Goal: Task Accomplishment & Management: Use online tool/utility

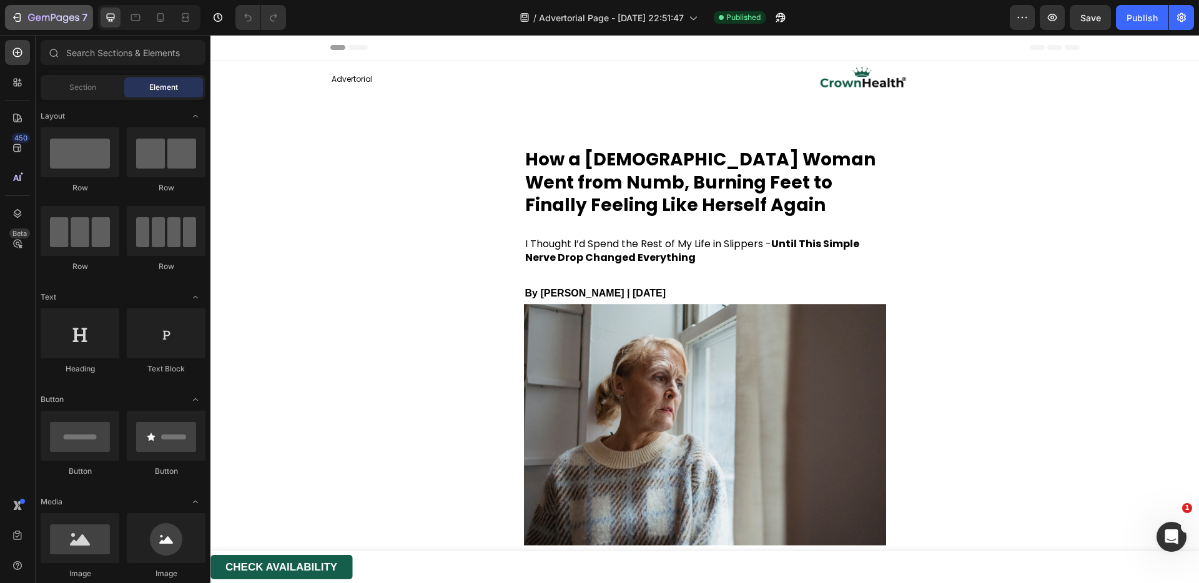
click at [23, 18] on div "7" at bounding box center [49, 17] width 77 height 15
click at [159, 23] on icon at bounding box center [160, 17] width 12 height 12
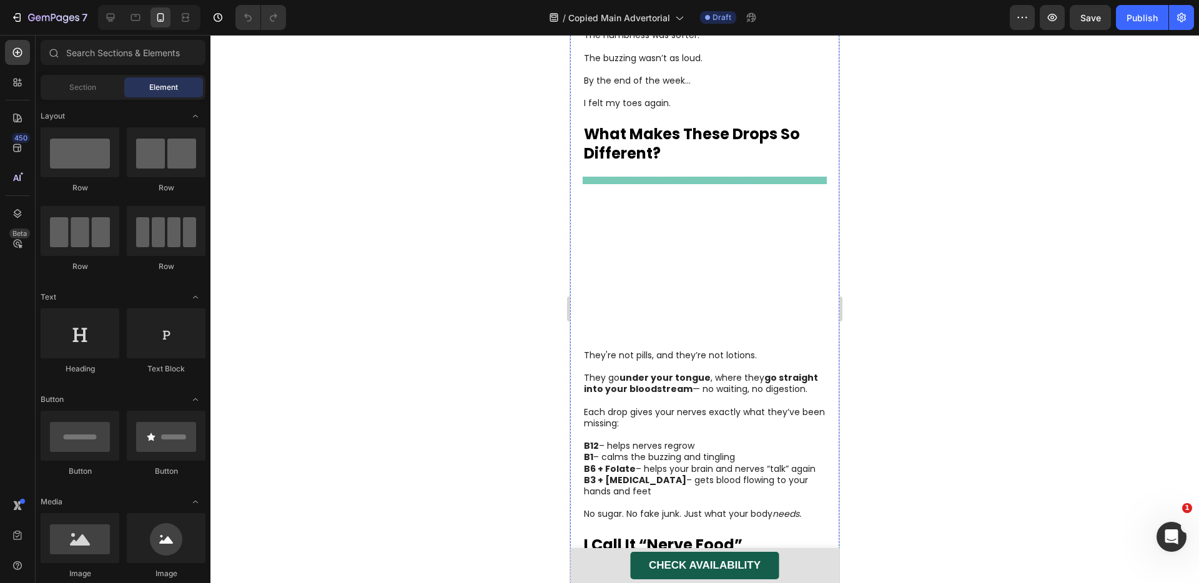
scroll to position [1585, 0]
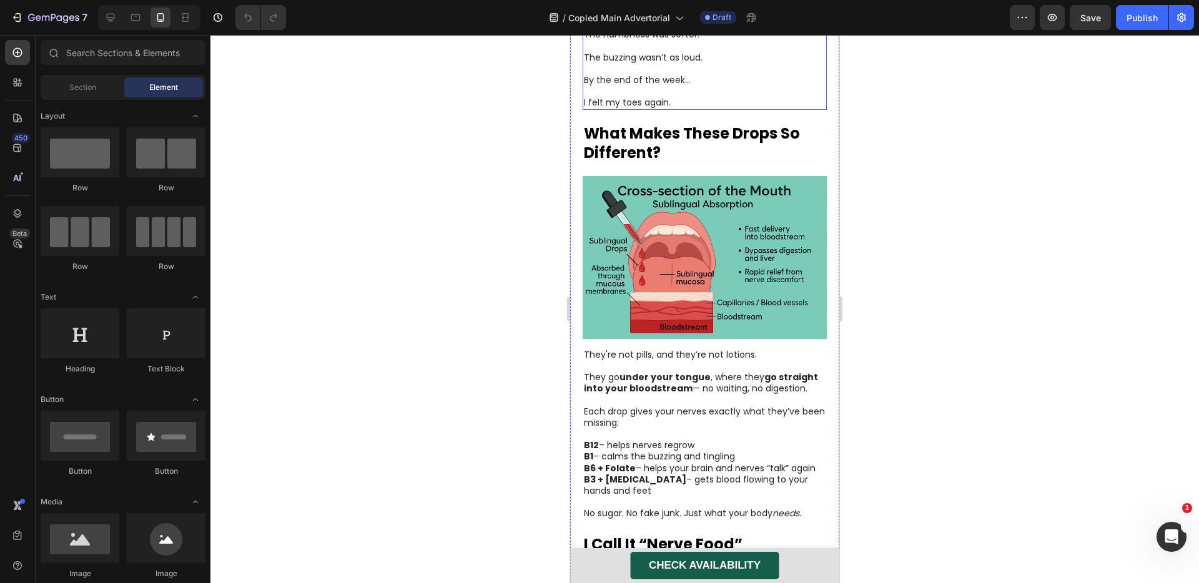
click at [695, 86] on p "By the end of the week…" at bounding box center [705, 79] width 242 height 11
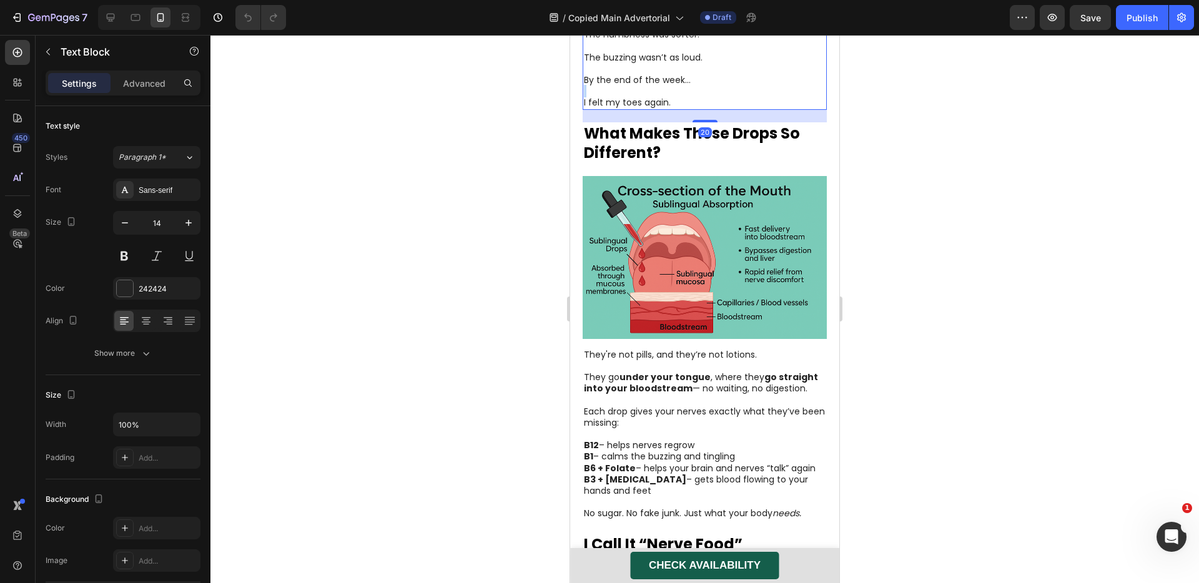
click at [695, 86] on p "By the end of the week…" at bounding box center [705, 79] width 242 height 11
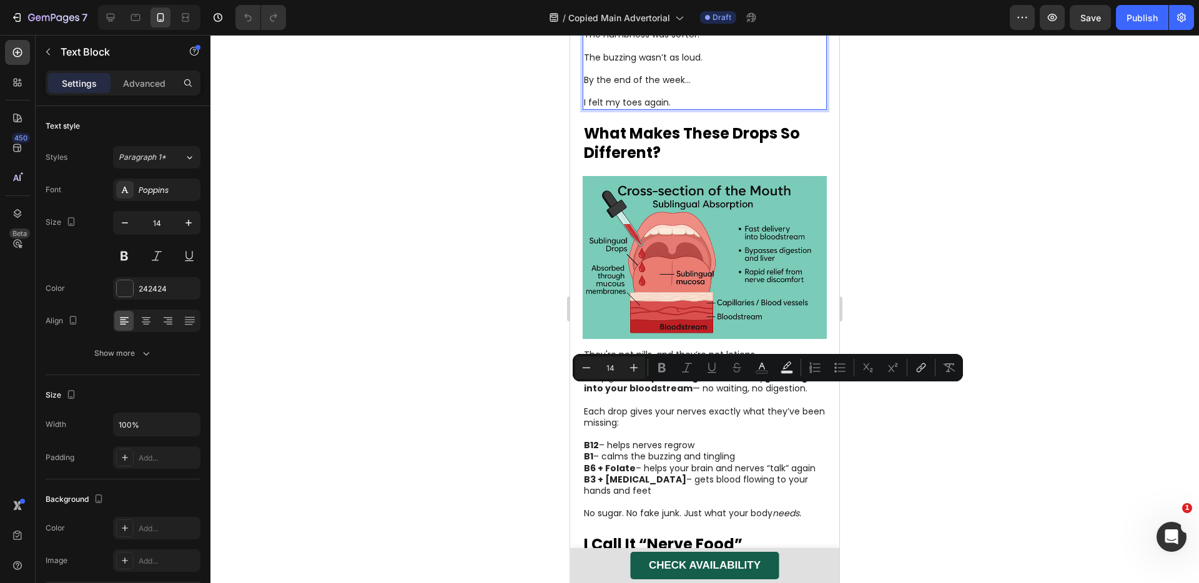
click at [681, 86] on span "By the end of the week…" at bounding box center [637, 80] width 107 height 12
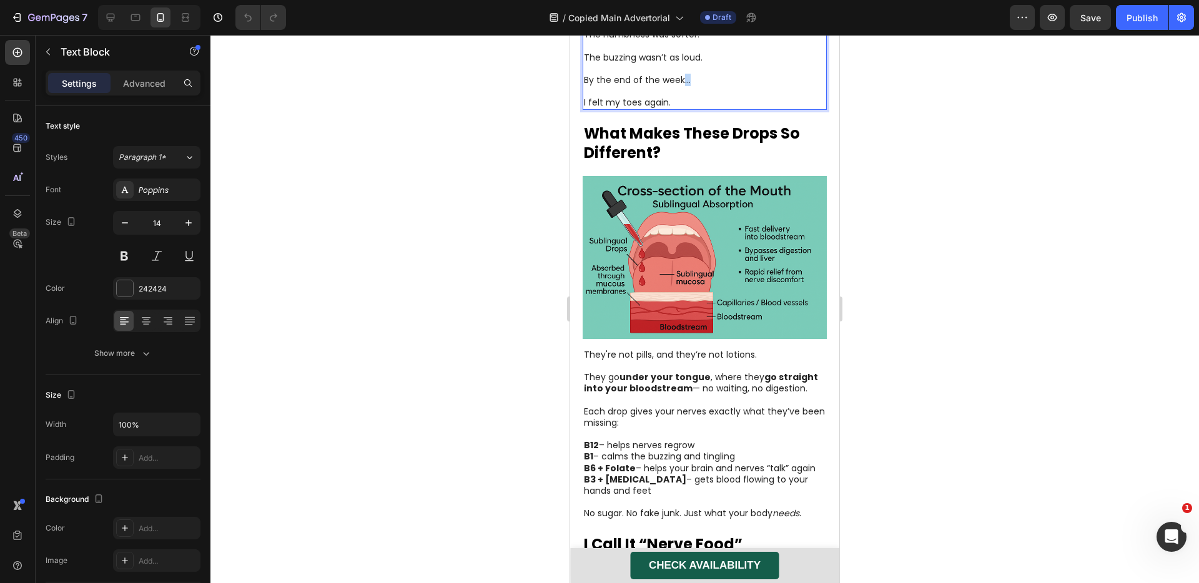
click at [681, 86] on span "By the end of the week…" at bounding box center [637, 80] width 107 height 12
click at [664, 108] on p "I felt my toes again." at bounding box center [705, 97] width 242 height 22
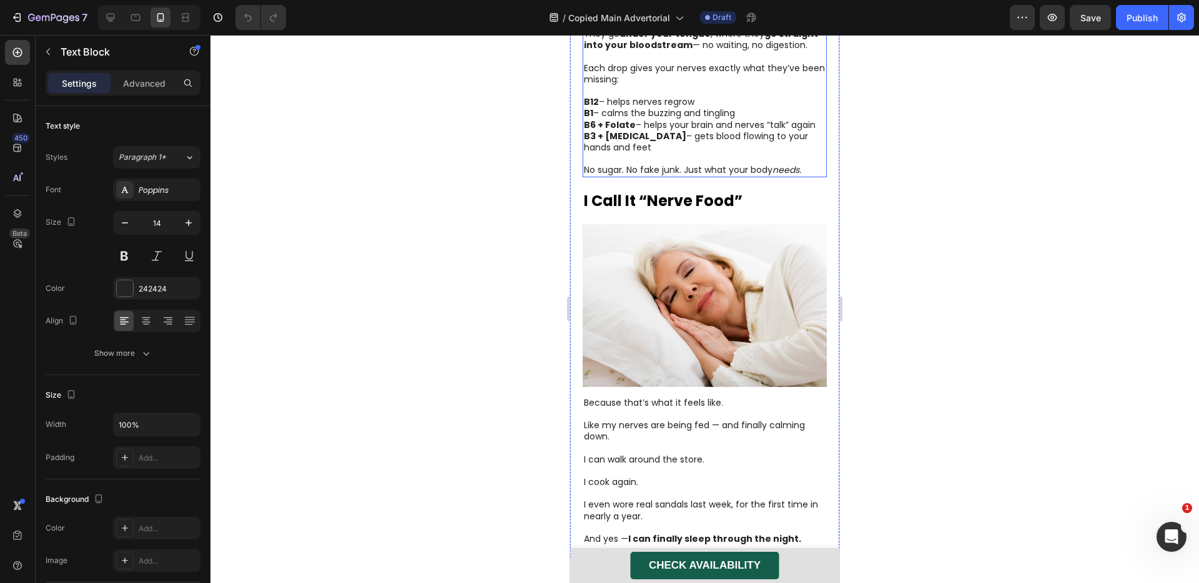
scroll to position [1951, 0]
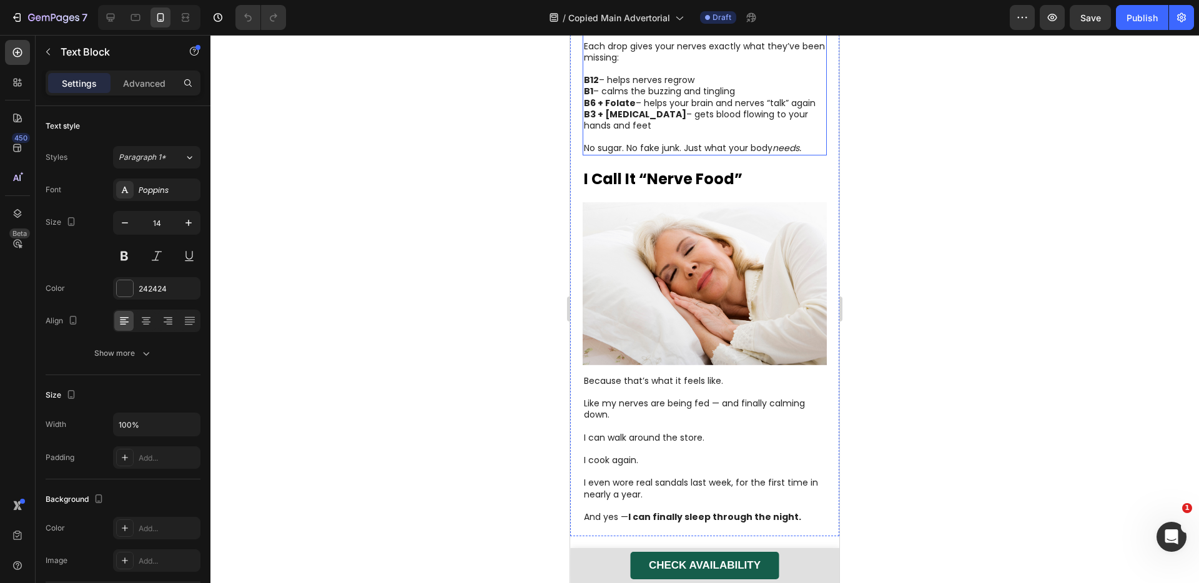
click at [666, 97] on p "B1 – calms the buzzing and tingling" at bounding box center [705, 91] width 242 height 11
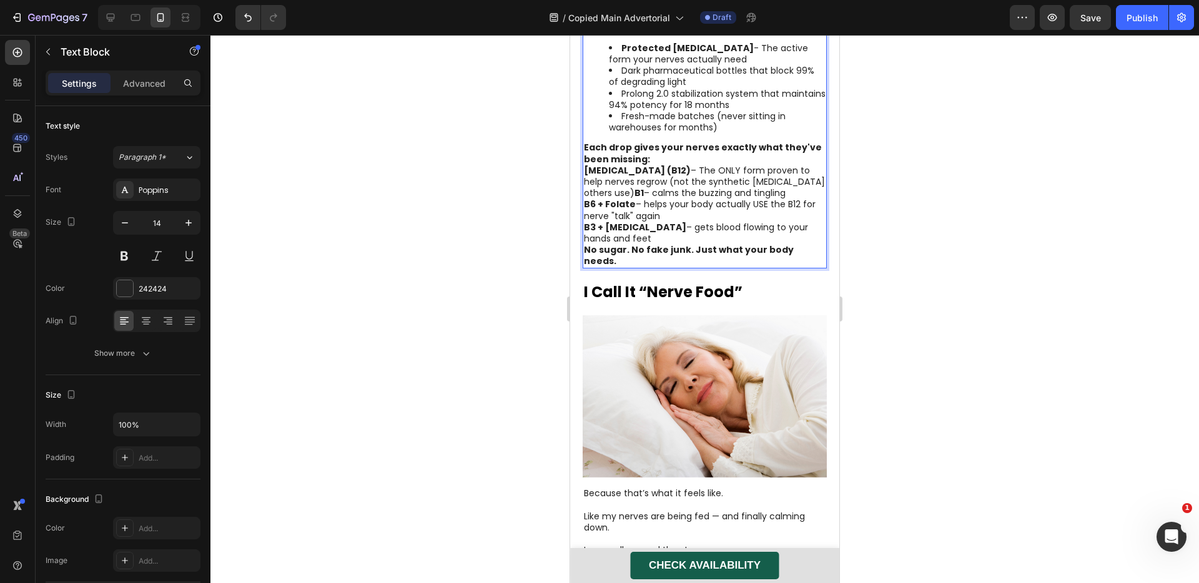
scroll to position [2092, 0]
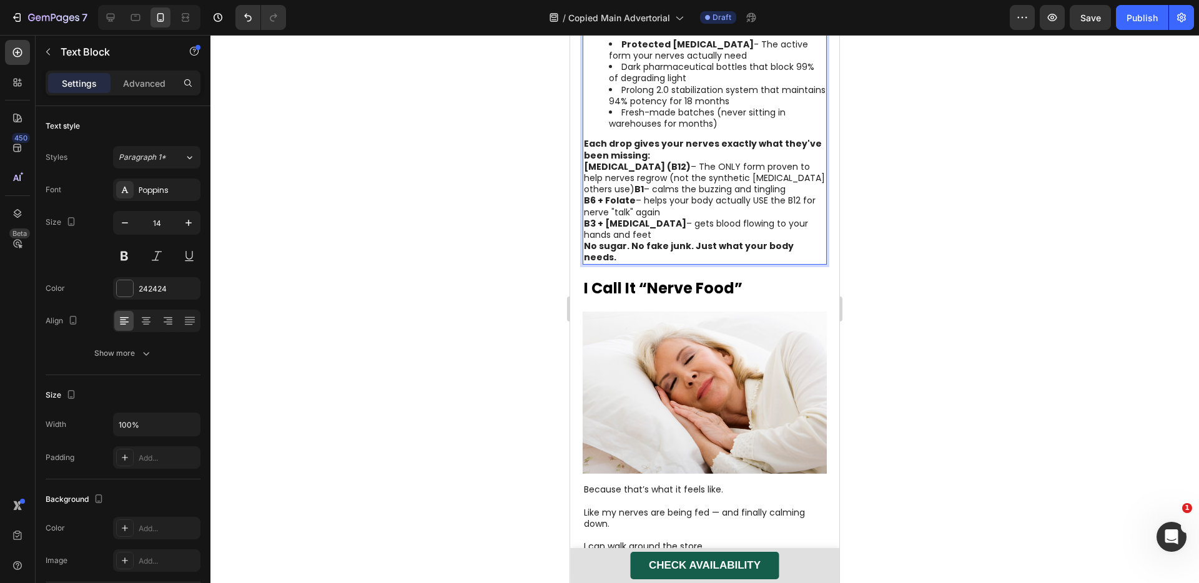
click at [602, 30] on strong "What We Use:" at bounding box center [628, 23] width 66 height 12
click at [596, 29] on p "✅ What We Use:" at bounding box center [705, 23] width 242 height 11
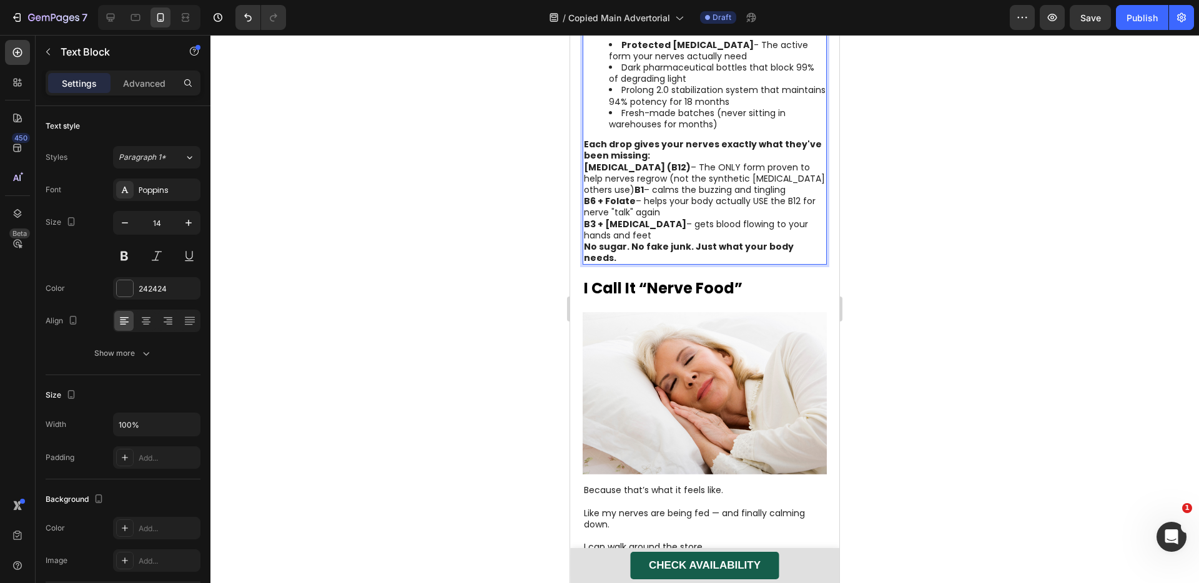
scroll to position [2132, 0]
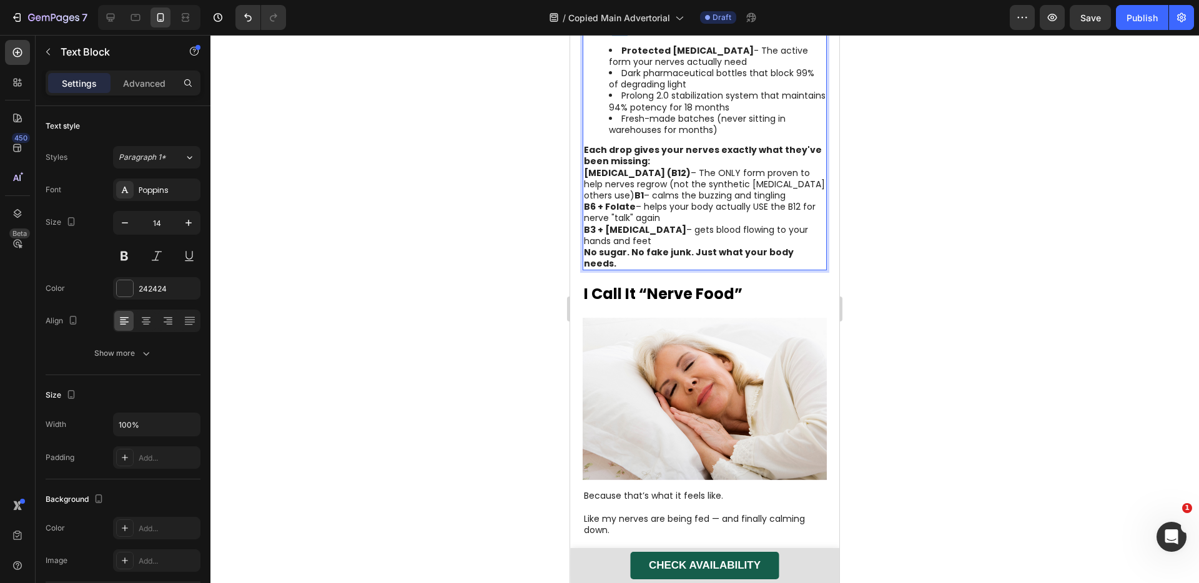
drag, startPoint x: 624, startPoint y: 339, endPoint x: 614, endPoint y: 339, distance: 10.0
click at [614, 36] on strong "What We Use:" at bounding box center [617, 30] width 66 height 12
click at [919, 244] on div at bounding box center [704, 309] width 989 height 548
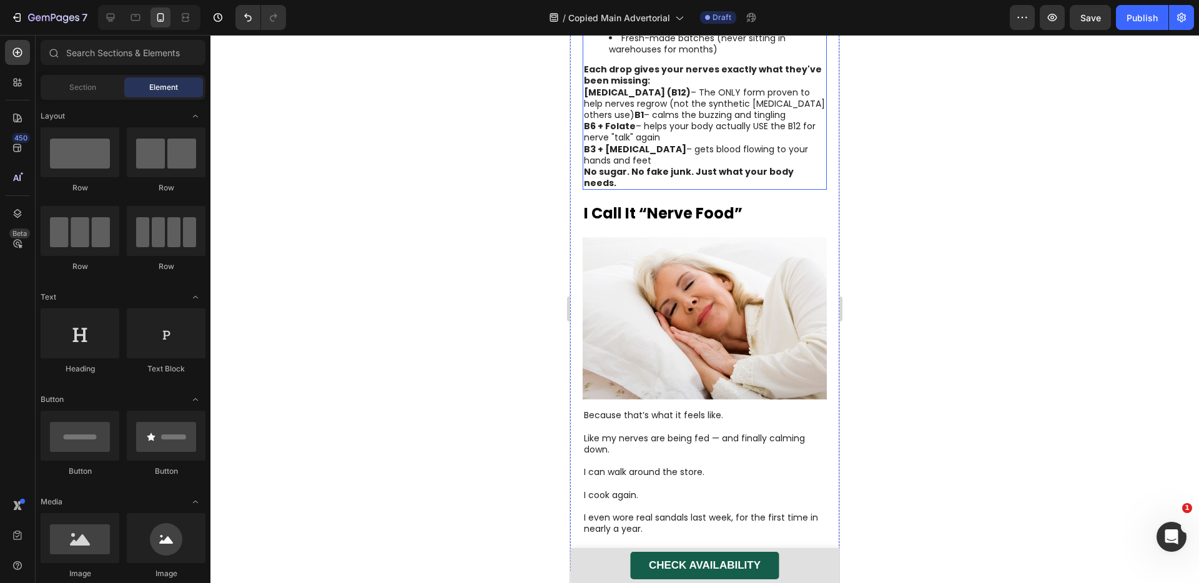
scroll to position [2213, 0]
click at [663, 86] on p "Each drop gives your nerves exactly what they've been missing:" at bounding box center [705, 74] width 242 height 22
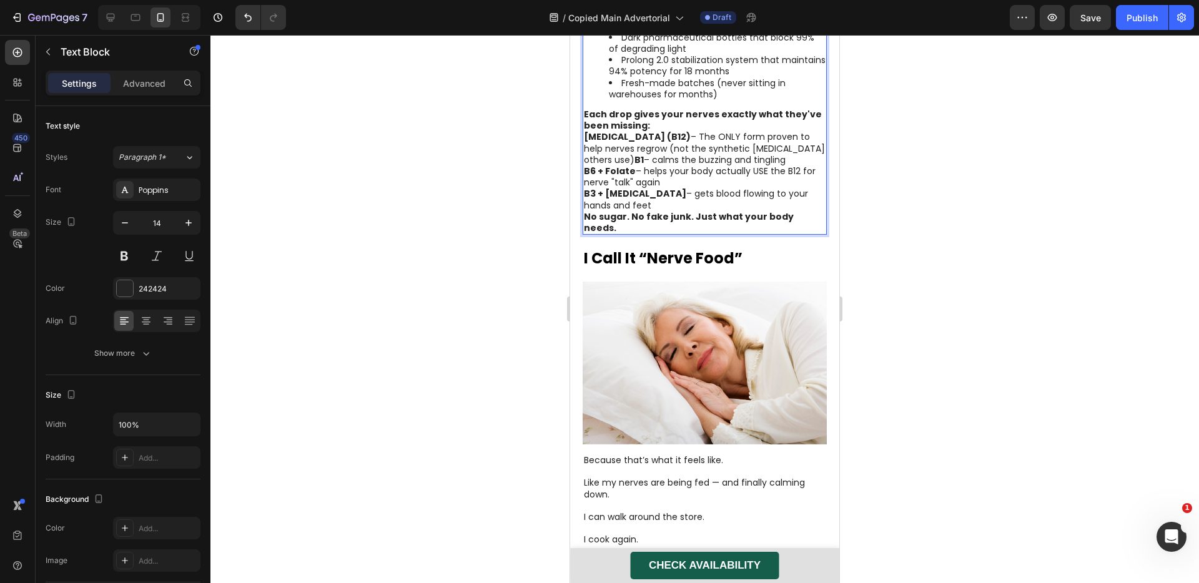
click at [651, 132] on strong "Each drop gives your nerves exactly what they've been missing:" at bounding box center [703, 120] width 238 height 24
click at [657, 131] on p "Each drop gives your nerves exactly what they've been missing:" at bounding box center [705, 120] width 242 height 22
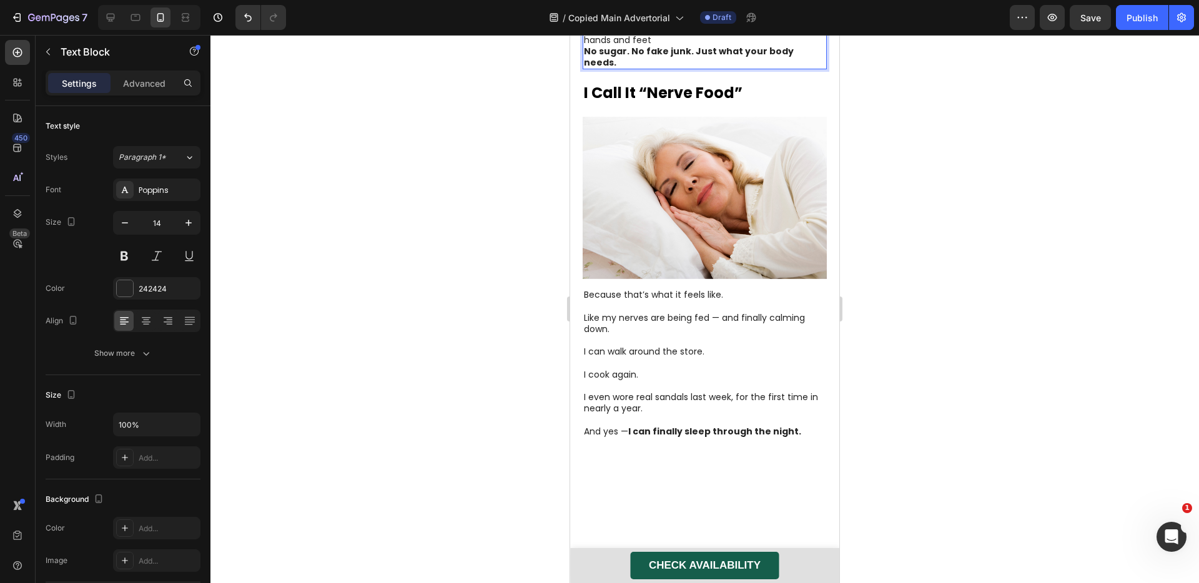
scroll to position [2404, 0]
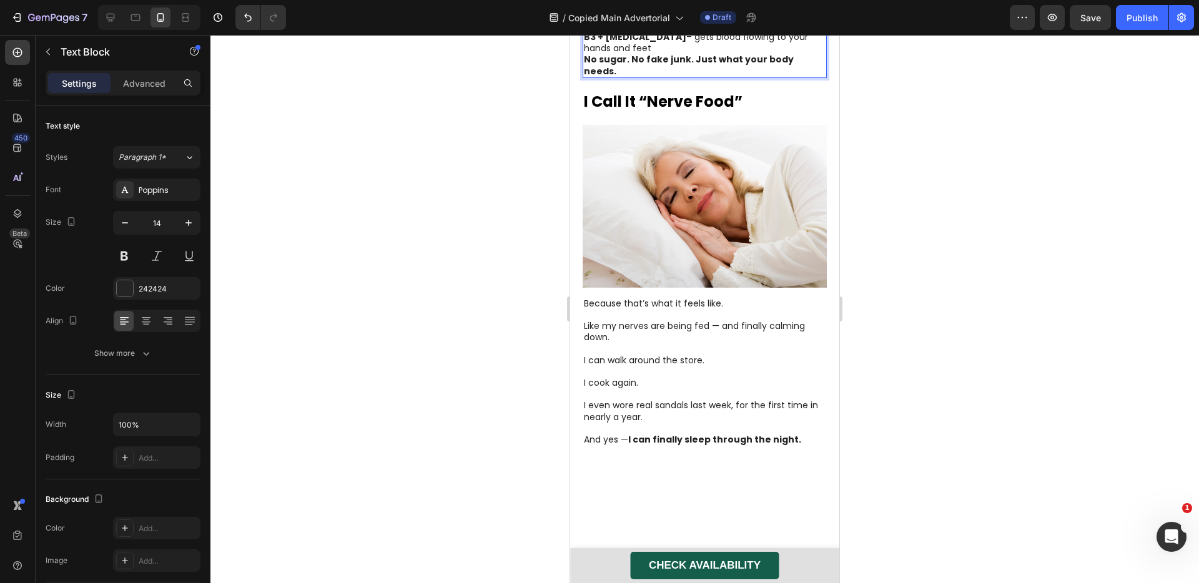
click at [738, 54] on p "[MEDICAL_DATA] (B12) – The ONLY form proven to help nerves regrow (not the synt…" at bounding box center [705, 3] width 242 height 102
click at [751, 54] on p "[MEDICAL_DATA] (B12) – The ONLY form proven to help nerves regrow (not the synt…" at bounding box center [705, 3] width 242 height 102
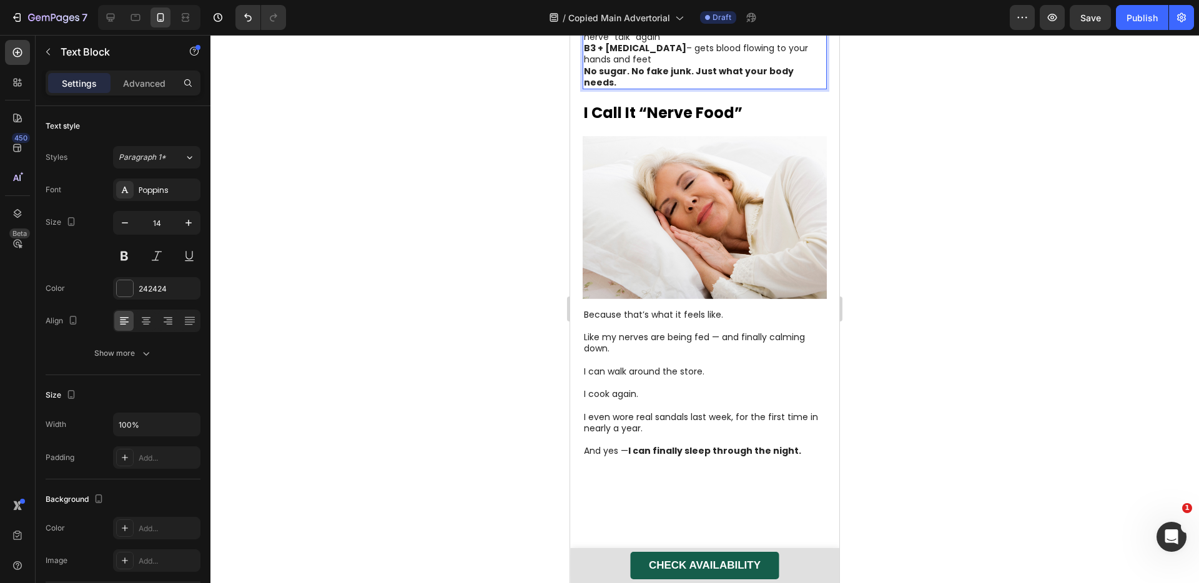
click at [685, 66] on p "[MEDICAL_DATA] (B12) – The ONLY form proven to help nerves regrow (not the synt…" at bounding box center [705, 9] width 242 height 114
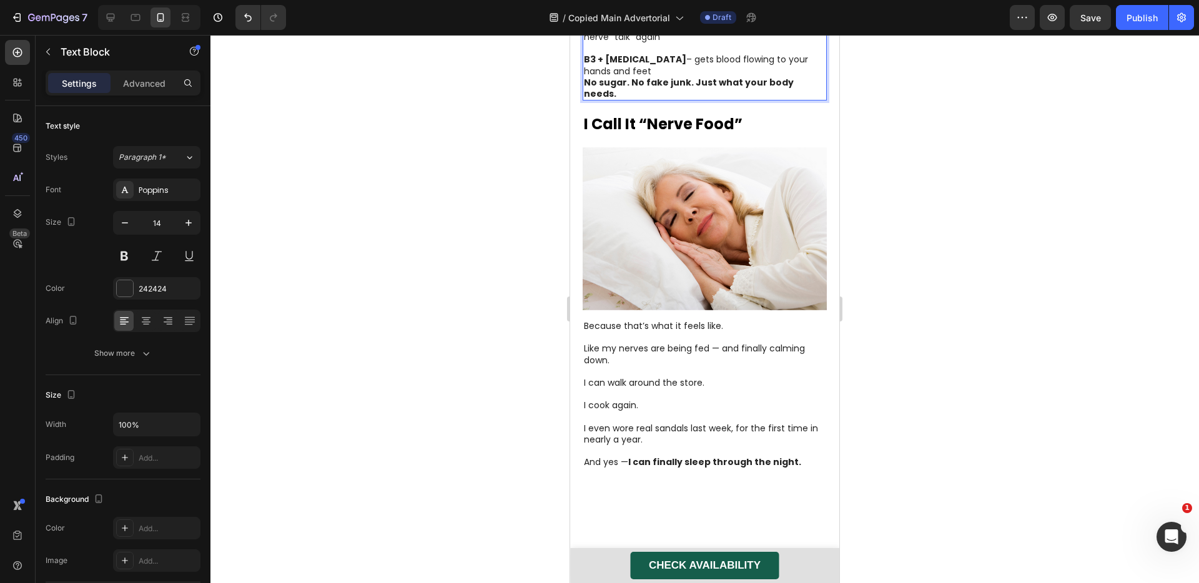
click at [640, 77] on p "[MEDICAL_DATA] (B12) – The ONLY form proven to help nerves regrow (not the synt…" at bounding box center [705, 14] width 242 height 125
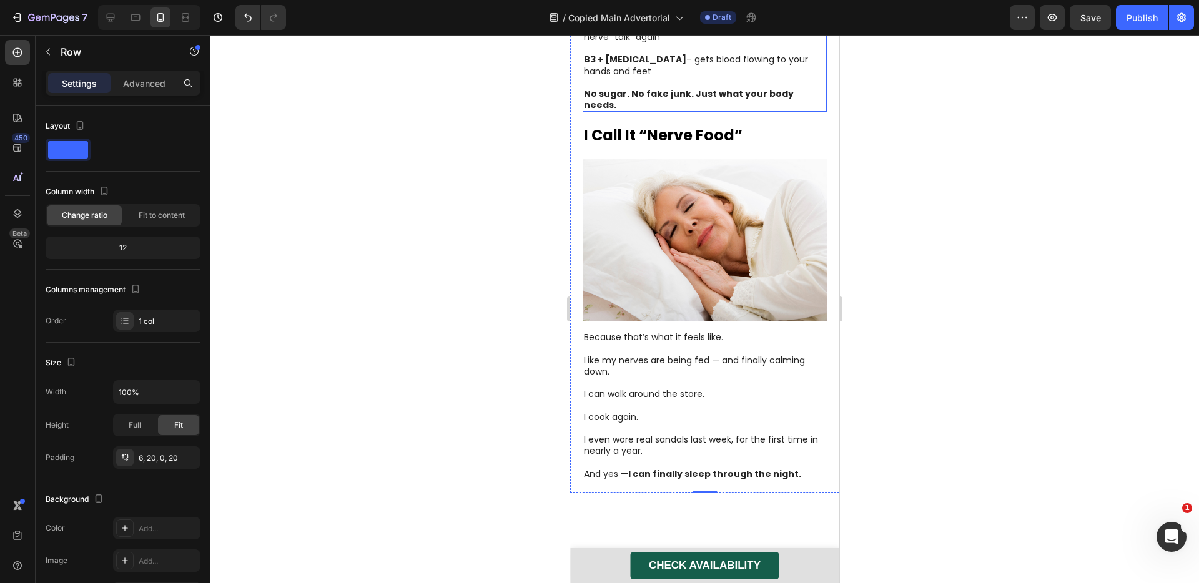
click at [692, 111] on strong "No sugar. No fake junk. Just what your body needs." at bounding box center [689, 99] width 210 height 24
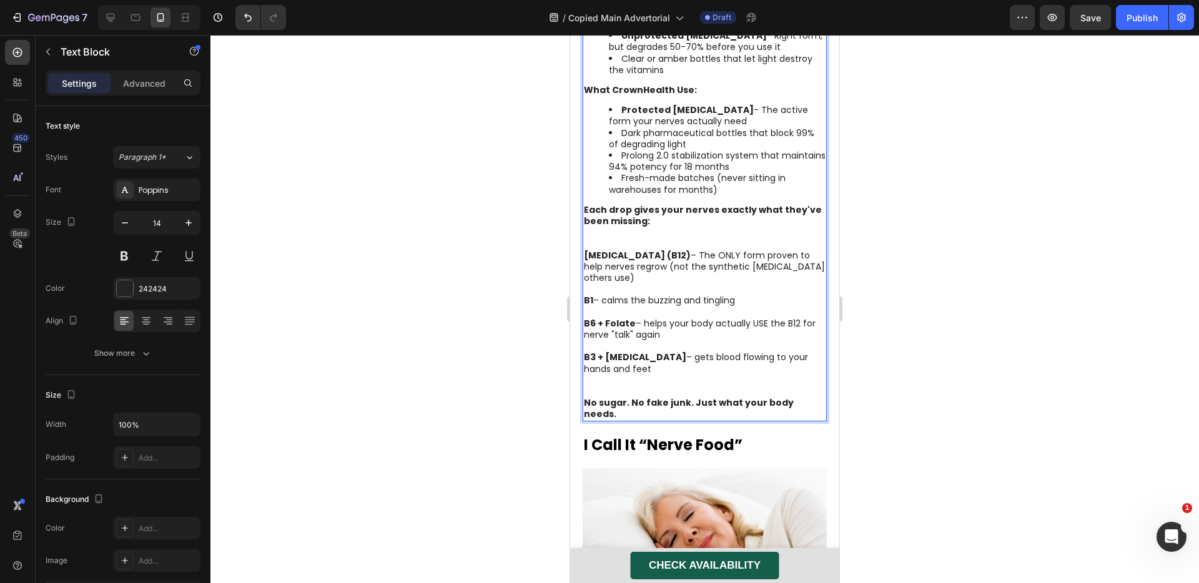
scroll to position [2163, 0]
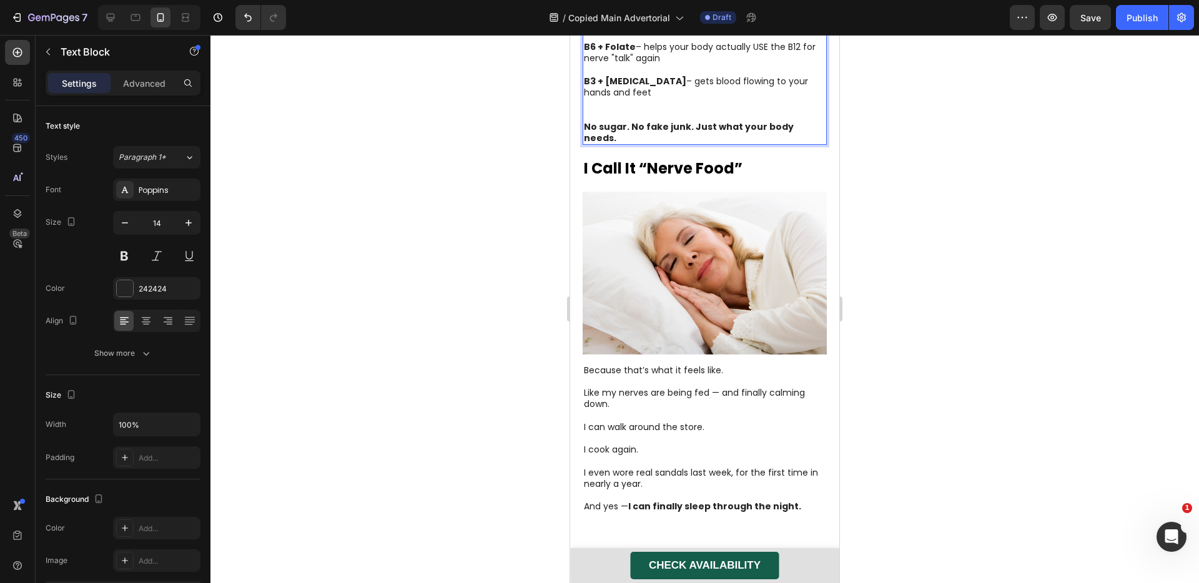
scroll to position [2352, 0]
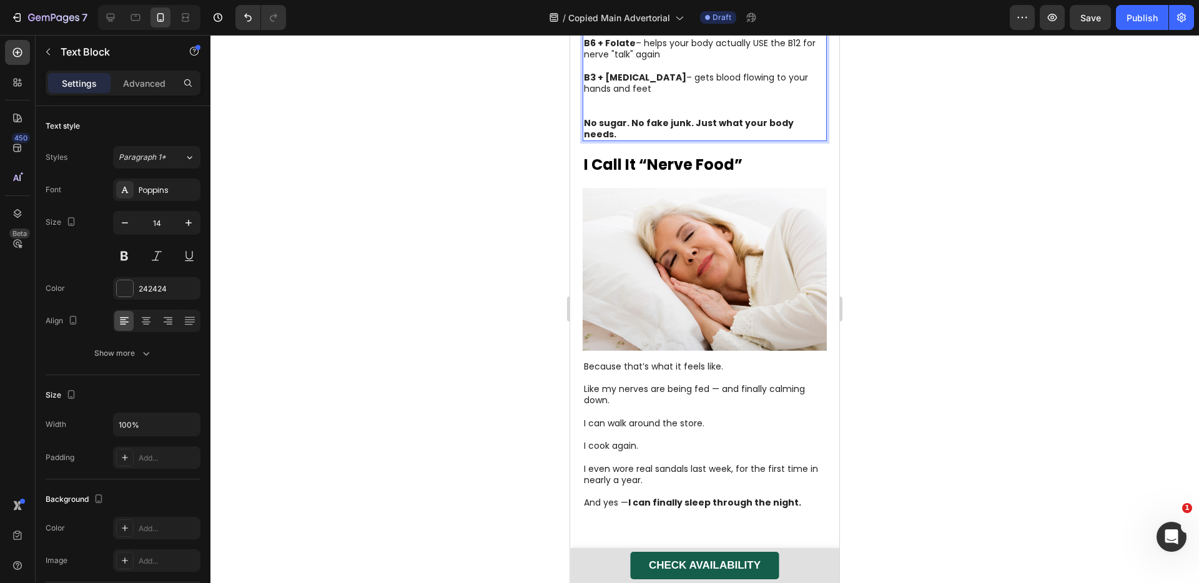
click at [604, 117] on p "[MEDICAL_DATA] (B12) – The ONLY form proven to help nerves regrow (not the synt…" at bounding box center [705, 43] width 242 height 148
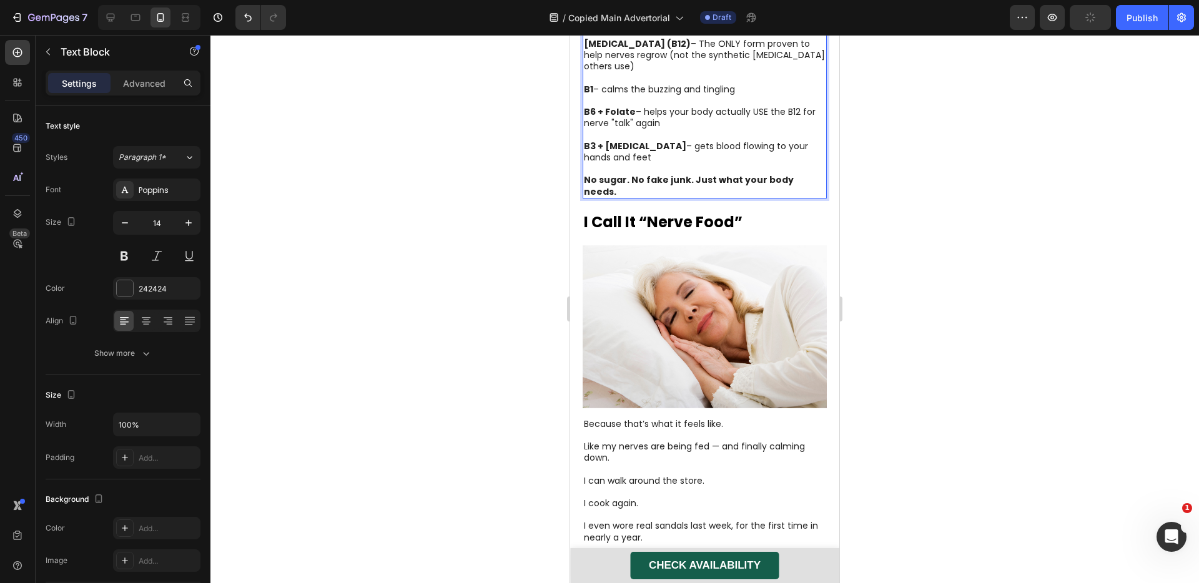
scroll to position [2282, 0]
click at [631, 39] on p "Each drop gives your nerves exactly what they've been missing:" at bounding box center [705, 17] width 242 height 46
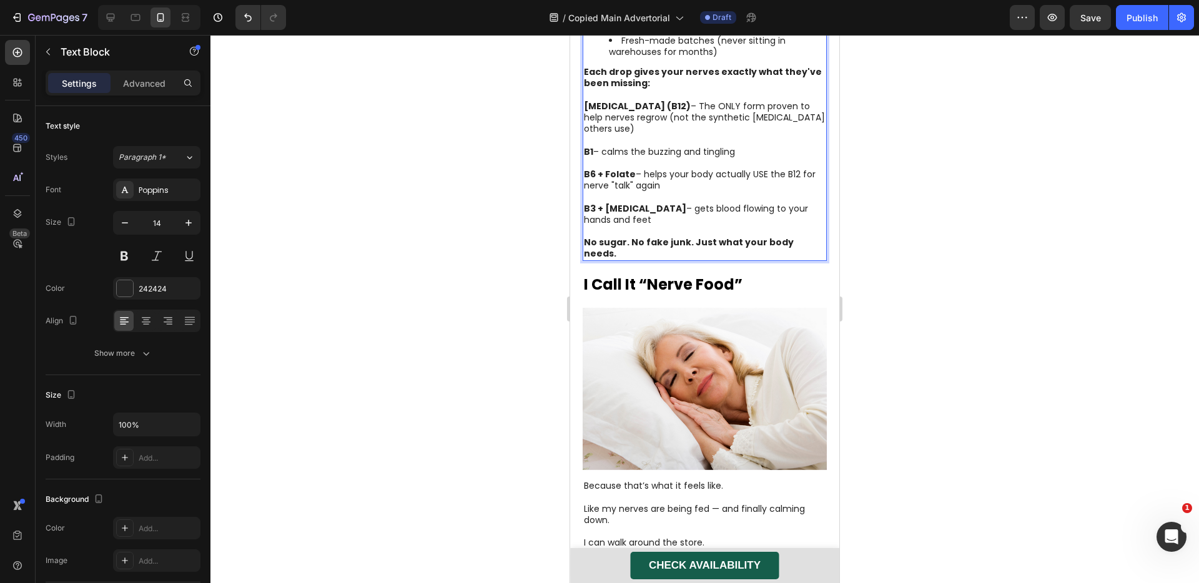
scroll to position [2185, 0]
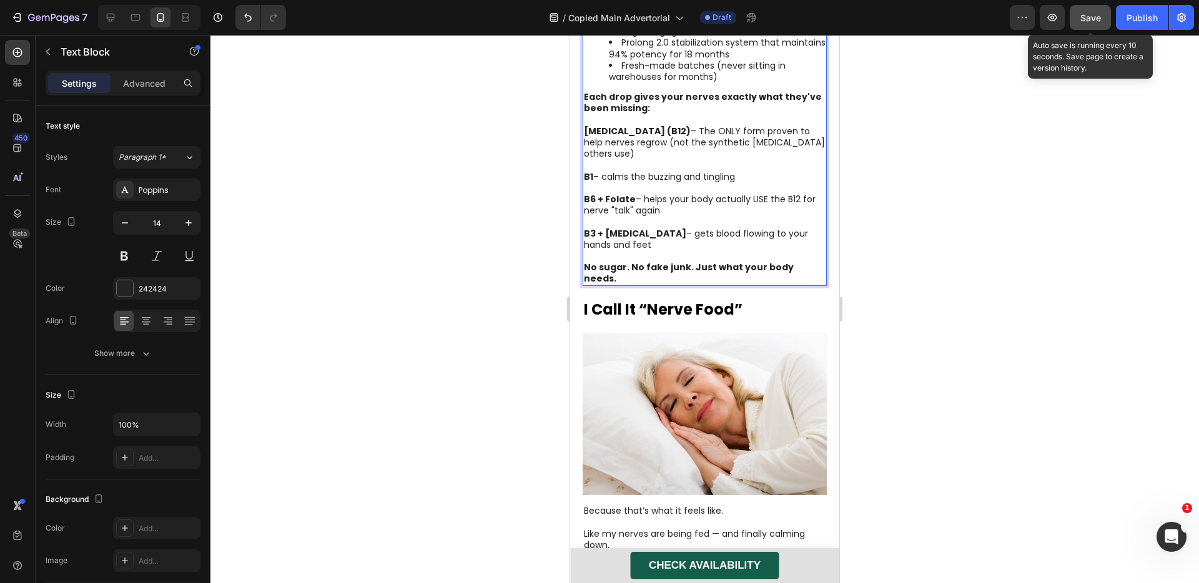
click at [1100, 25] on button "Save" at bounding box center [1090, 17] width 41 height 25
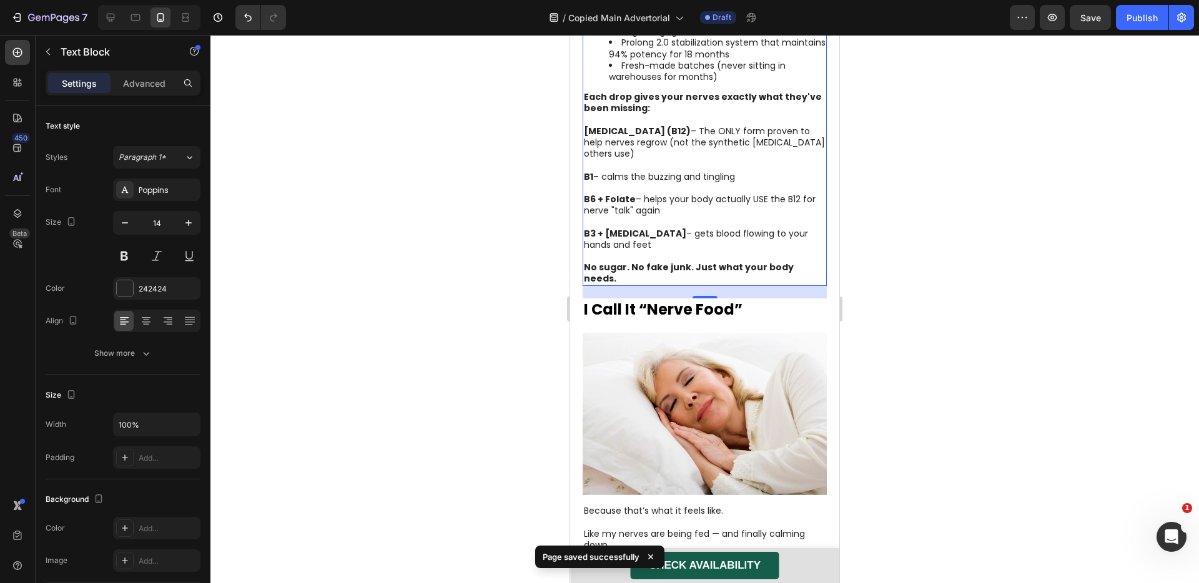
click at [874, 200] on div at bounding box center [704, 309] width 989 height 548
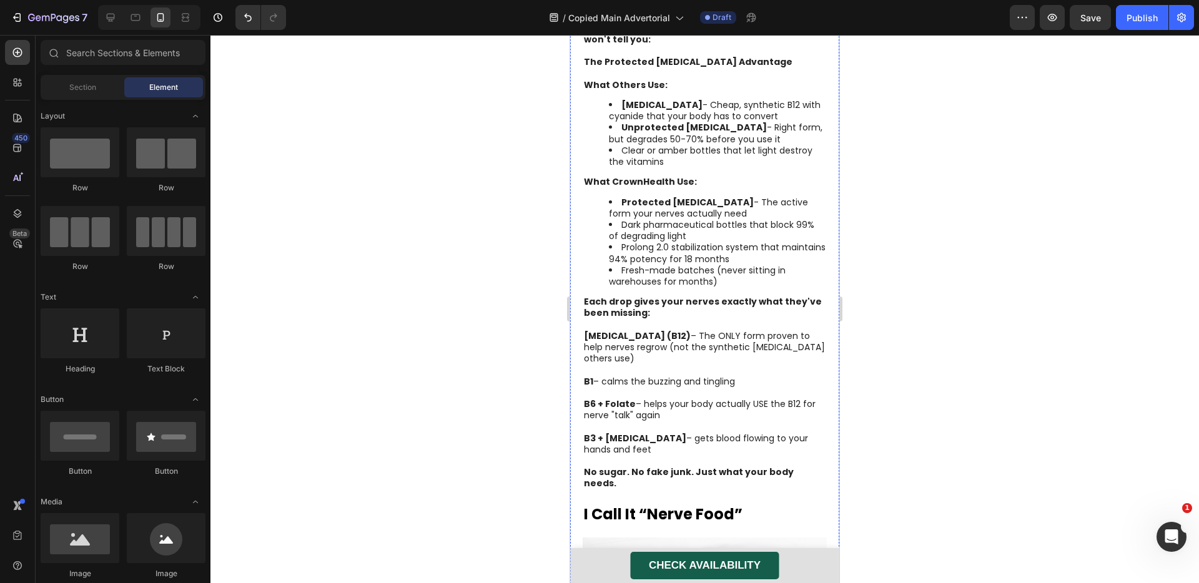
scroll to position [1997, 0]
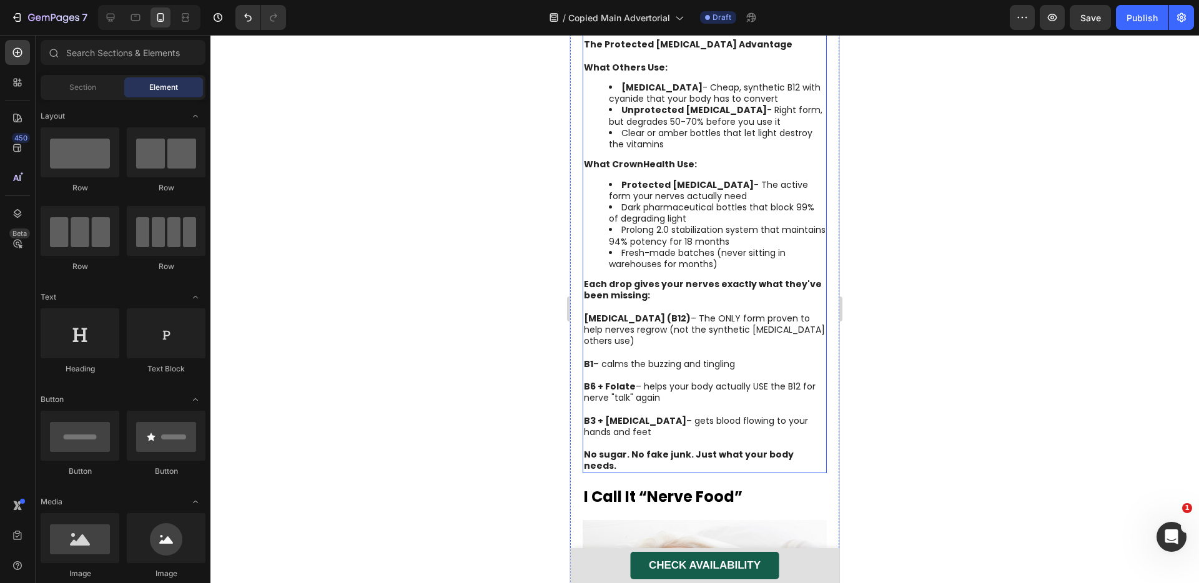
click at [706, 51] on strong "The Protected [MEDICAL_DATA] Advantage" at bounding box center [688, 44] width 209 height 12
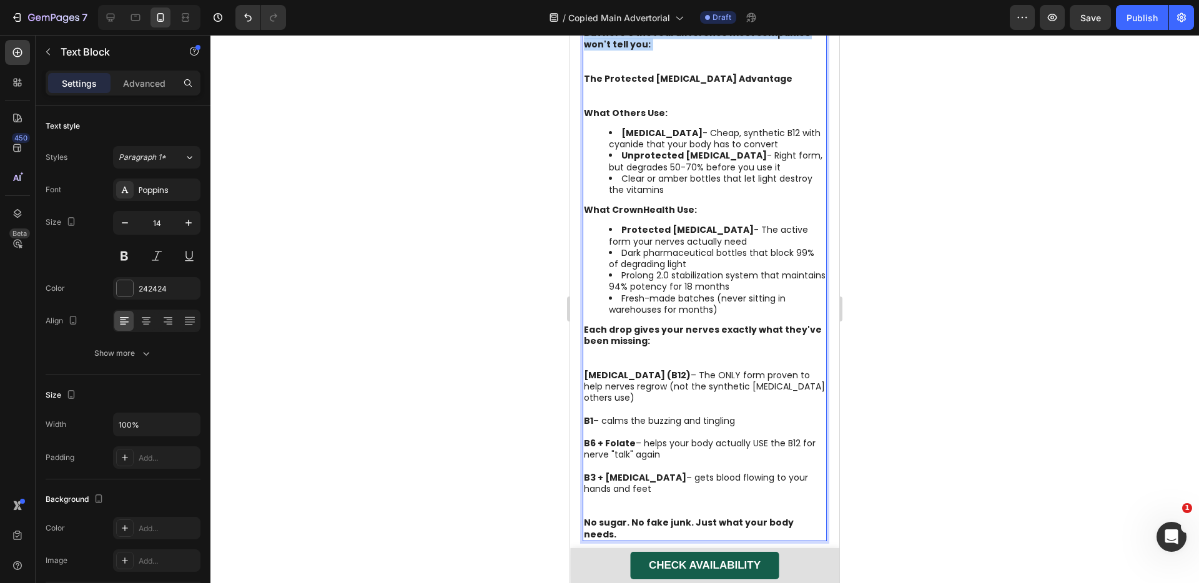
click at [706, 73] on p "But here's the real difference most companies won't tell you:" at bounding box center [705, 50] width 242 height 46
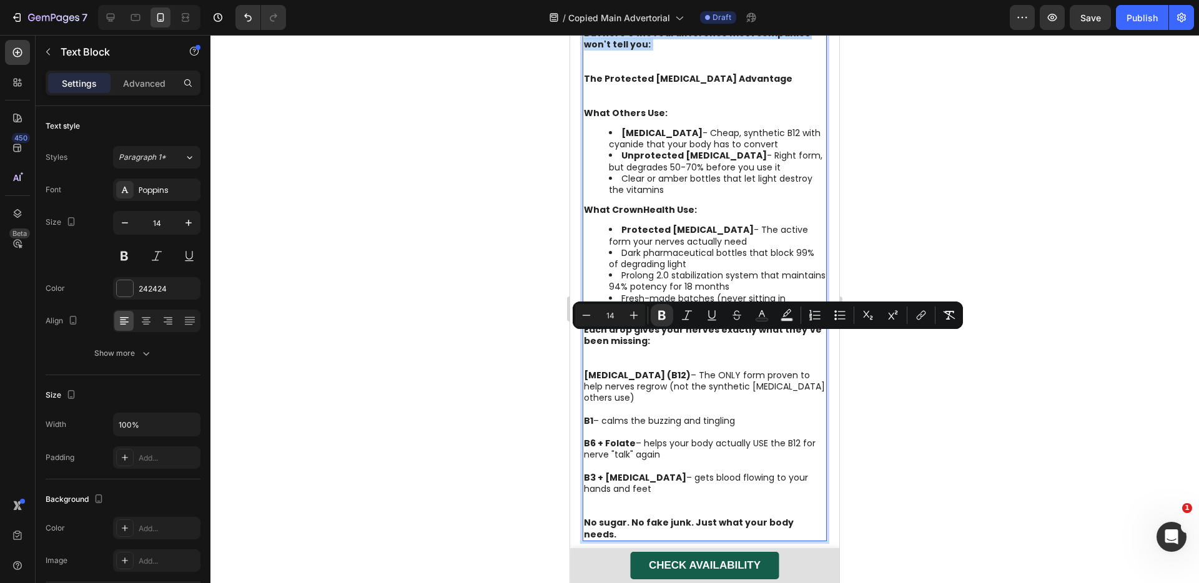
click at [683, 73] on p "But here's the real difference most companies won't tell you:" at bounding box center [705, 50] width 242 height 46
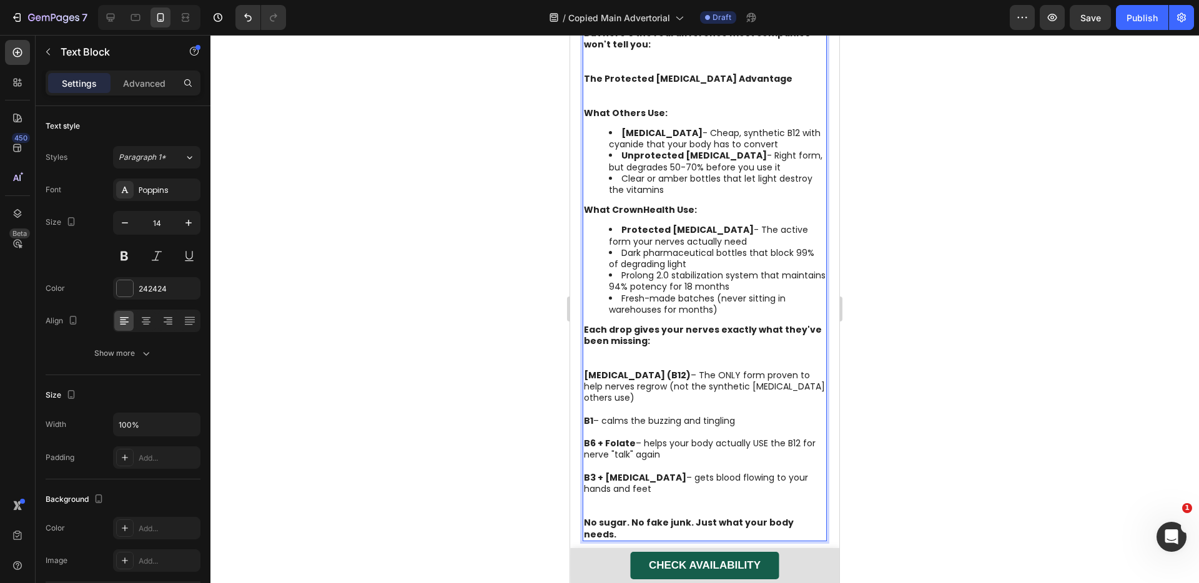
click at [622, 27] on p "They go under your tongue , where they go straight into your bloodstream — no w…" at bounding box center [705, 5] width 242 height 46
click at [613, 27] on p "They go under your tongue , where they go straight into your bloodstream — no w…" at bounding box center [705, 5] width 242 height 46
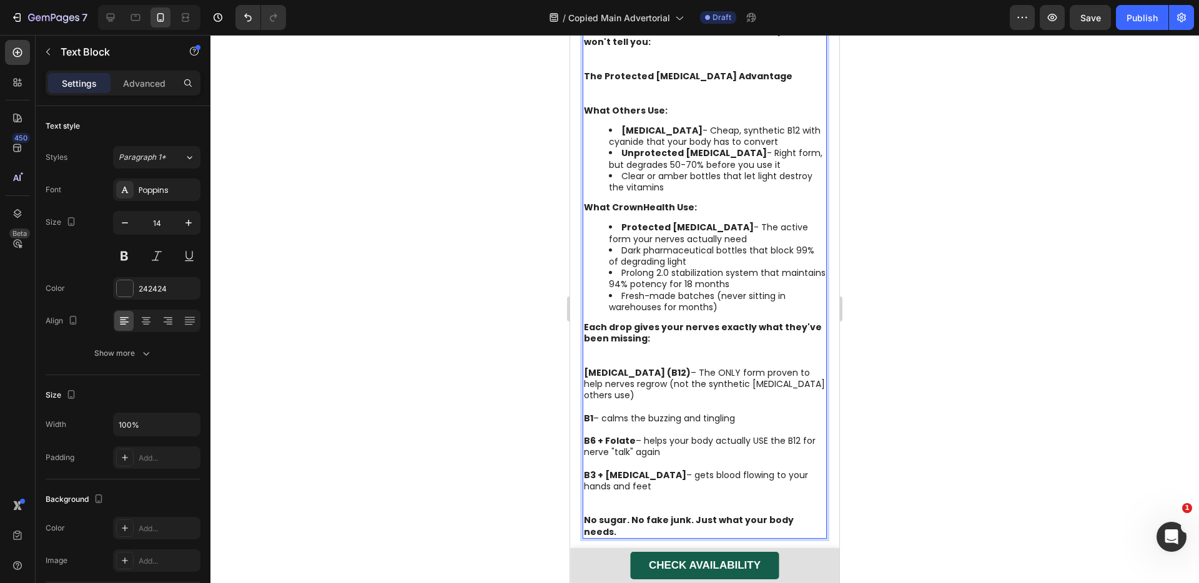
click at [691, 137] on strong "[MEDICAL_DATA]" at bounding box center [661, 130] width 81 height 12
click at [646, 117] on strong "What Others Use:" at bounding box center [626, 110] width 84 height 12
click at [640, 82] on strong "The Protected [MEDICAL_DATA] Advantage" at bounding box center [688, 76] width 209 height 12
click at [621, 82] on strong "The Protected [MEDICAL_DATA] Advantage" at bounding box center [688, 76] width 209 height 12
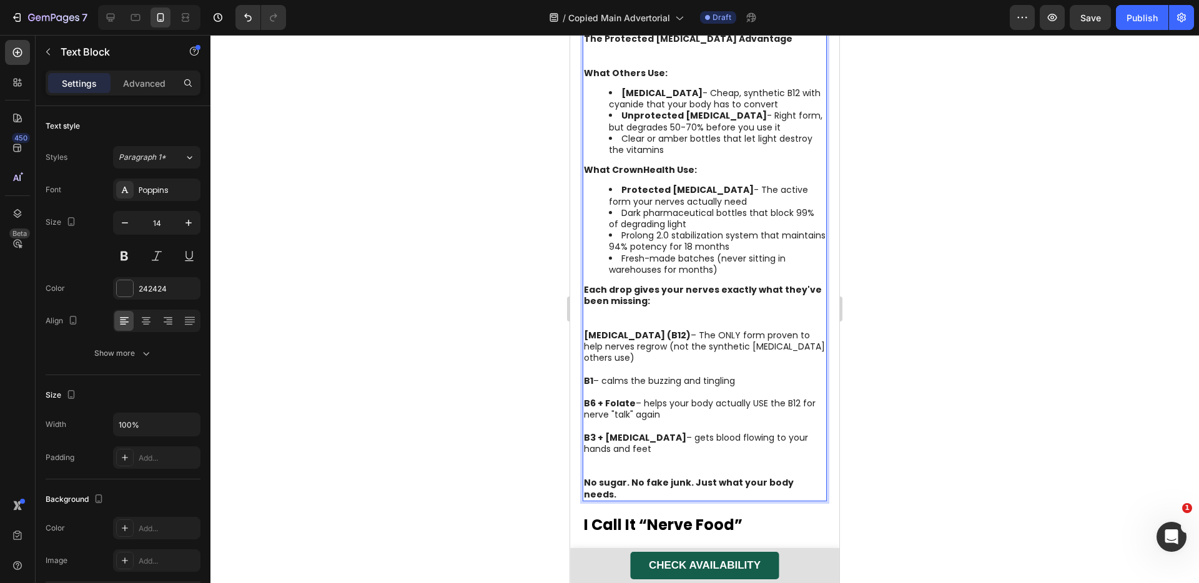
scroll to position [2083, 0]
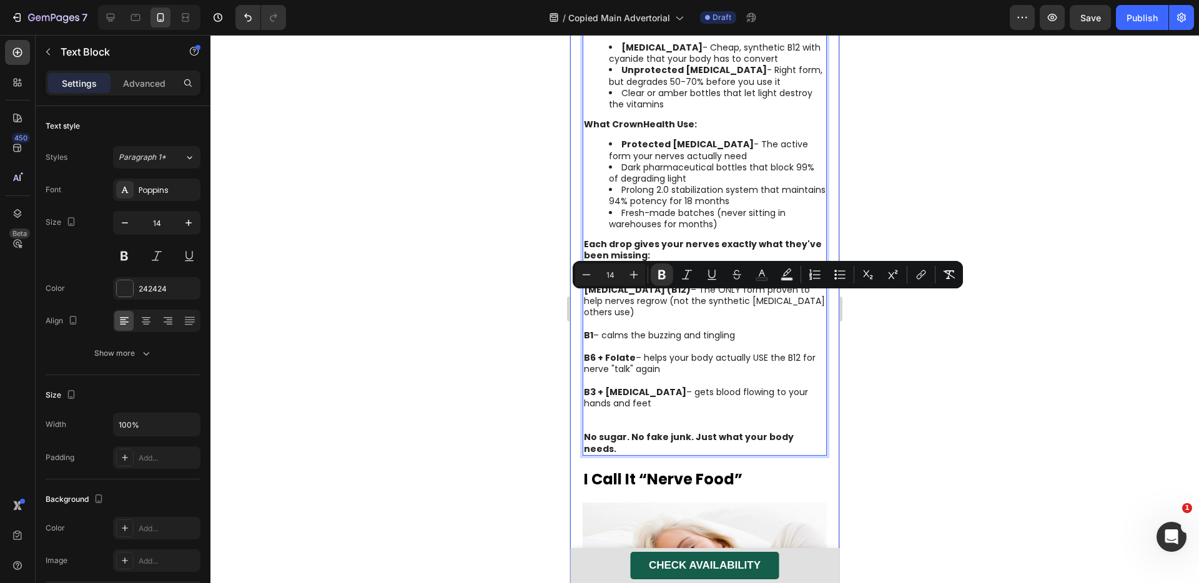
drag, startPoint x: 784, startPoint y: 302, endPoint x: 575, endPoint y: 306, distance: 209.3
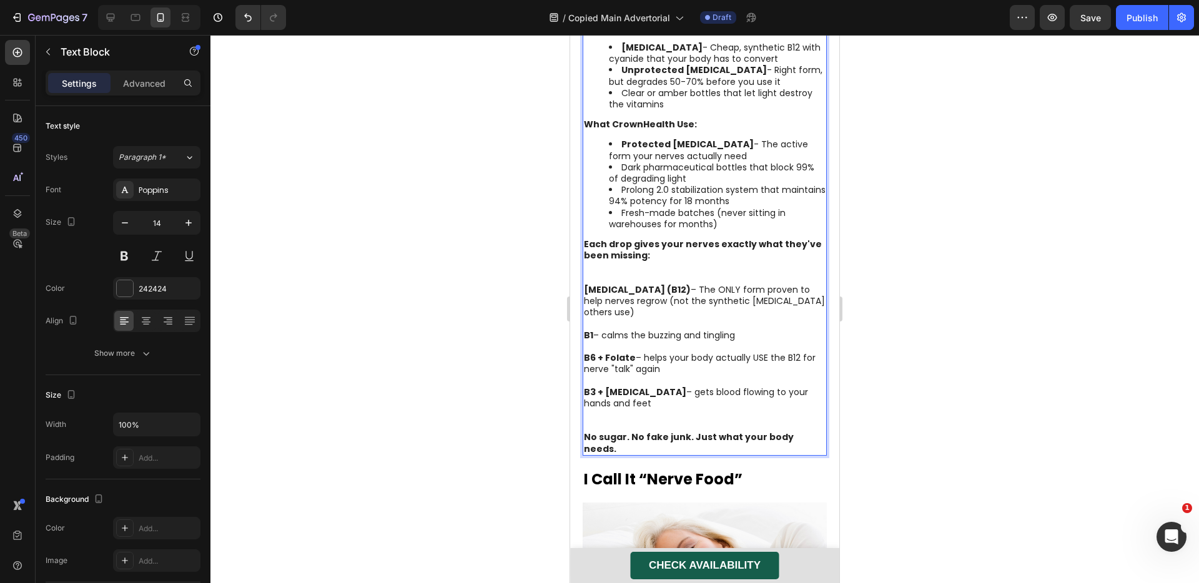
click at [631, 22] on p "The Protected [MEDICAL_DATA] Advantage" at bounding box center [705, 5] width 242 height 34
drag, startPoint x: 781, startPoint y: 303, endPoint x: 586, endPoint y: 305, distance: 195.5
click at [586, 22] on p "The Protected [MEDICAL_DATA] Advantage" at bounding box center [705, 5] width 242 height 34
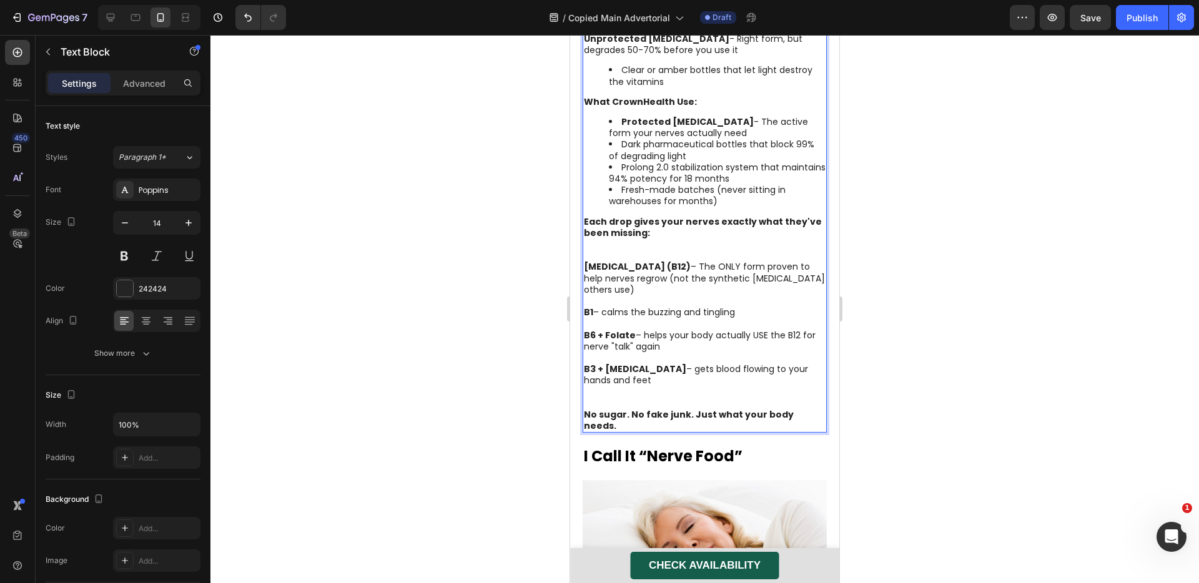
click at [623, 87] on li "Clear or amber bottles that let light destroy the vitamins" at bounding box center [717, 75] width 217 height 22
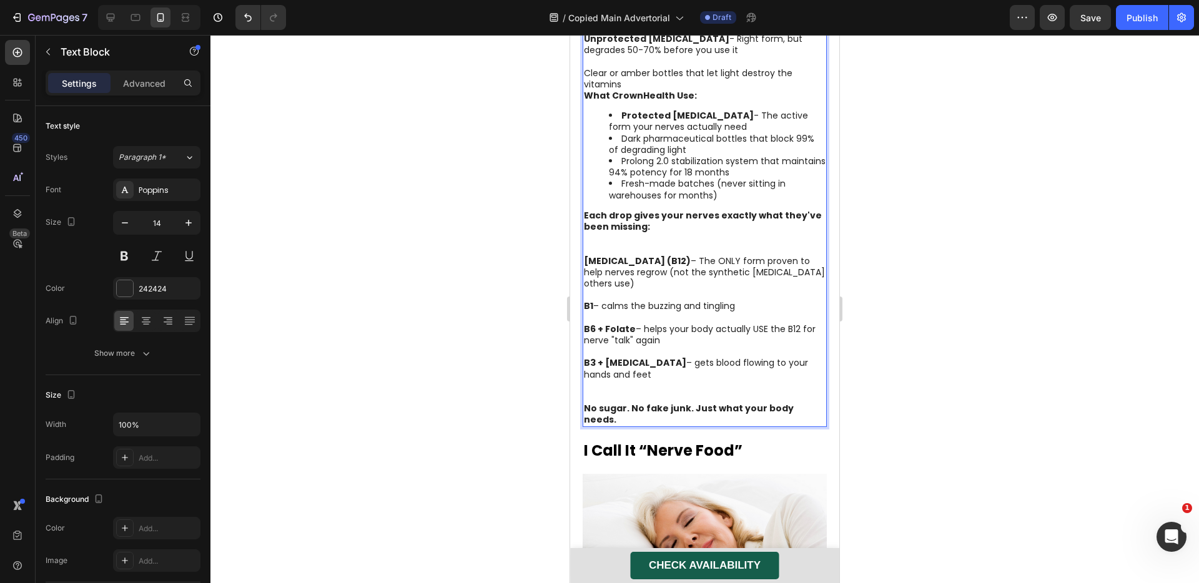
click at [621, 90] on p "What Others Use: [MEDICAL_DATA] - Cheap, synthetic B12 with cyanide that your b…" at bounding box center [705, 33] width 242 height 114
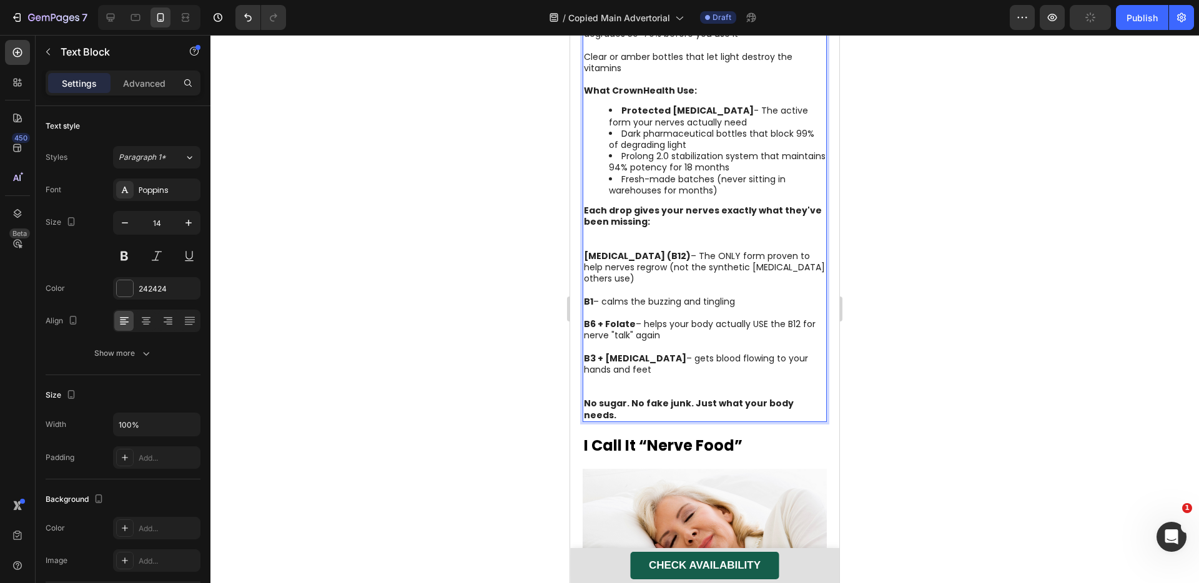
scroll to position [2180, 0]
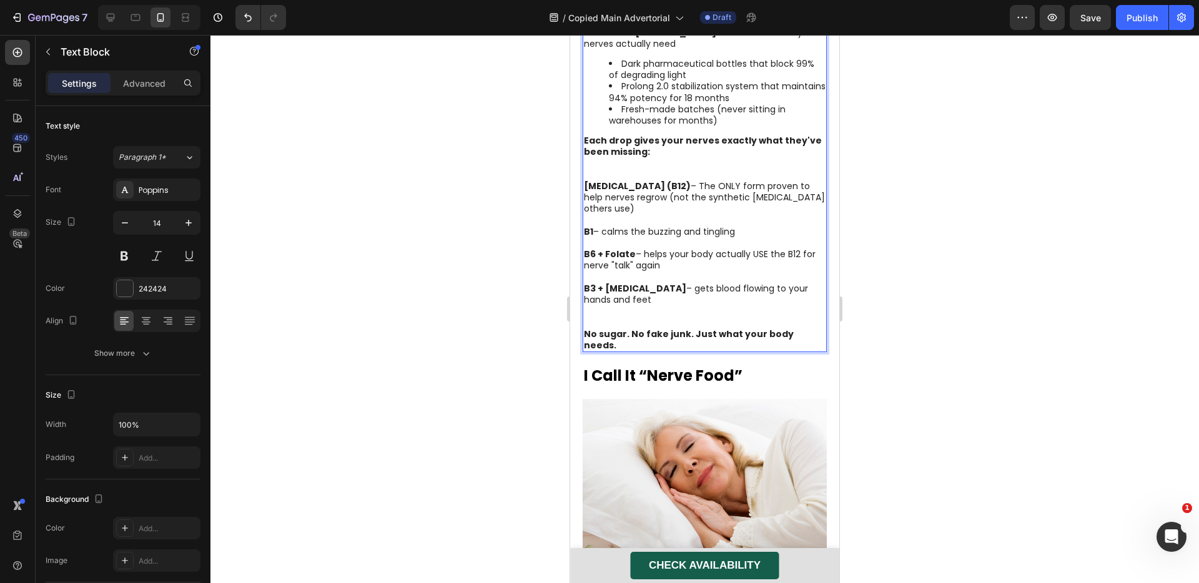
click at [624, 81] on li "Dark pharmaceutical bottles that block 99% of degrading light" at bounding box center [717, 69] width 217 height 22
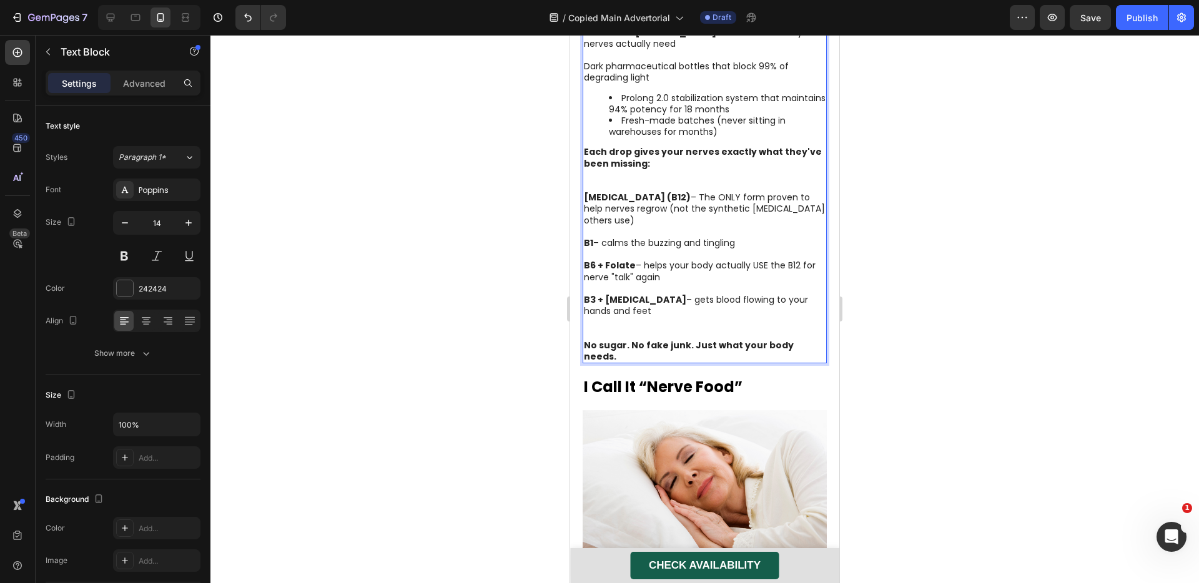
click at [623, 115] on li "Prolong 2.0 stabilization system that maintains 94% potency for 18 months" at bounding box center [717, 103] width 217 height 22
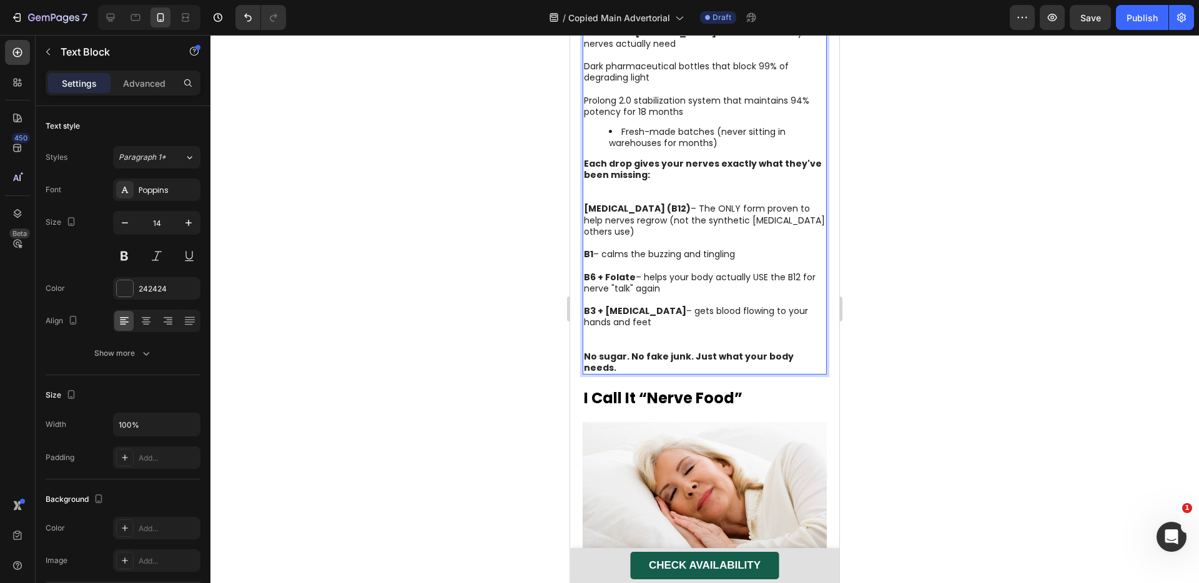
click at [623, 149] on li "Fresh-made batches (never sitting in warehouses for months)" at bounding box center [717, 137] width 217 height 22
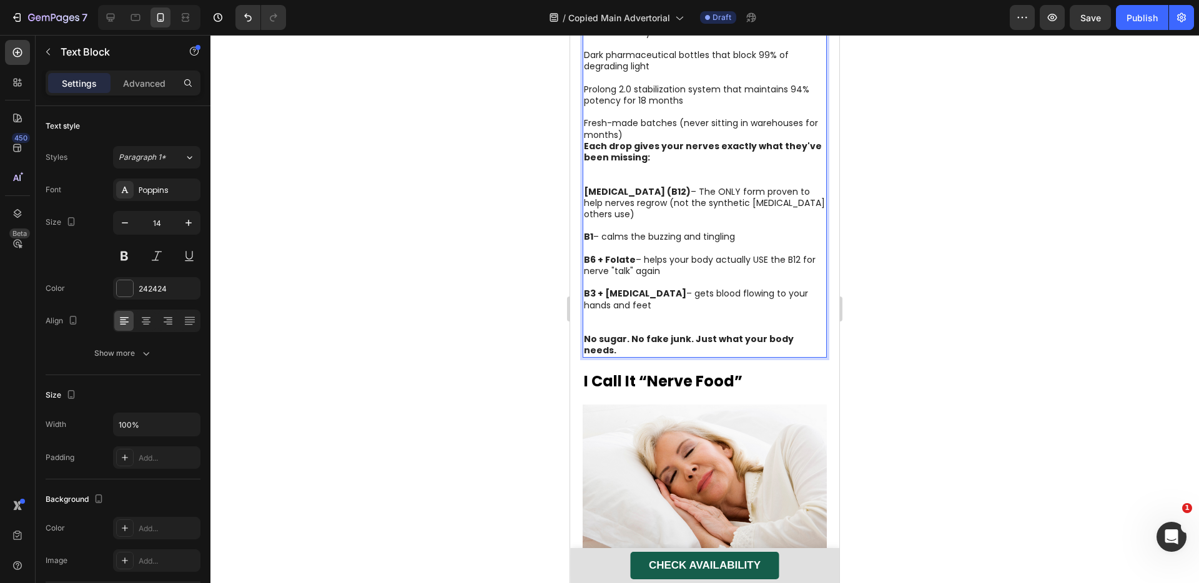
scroll to position [2199, 0]
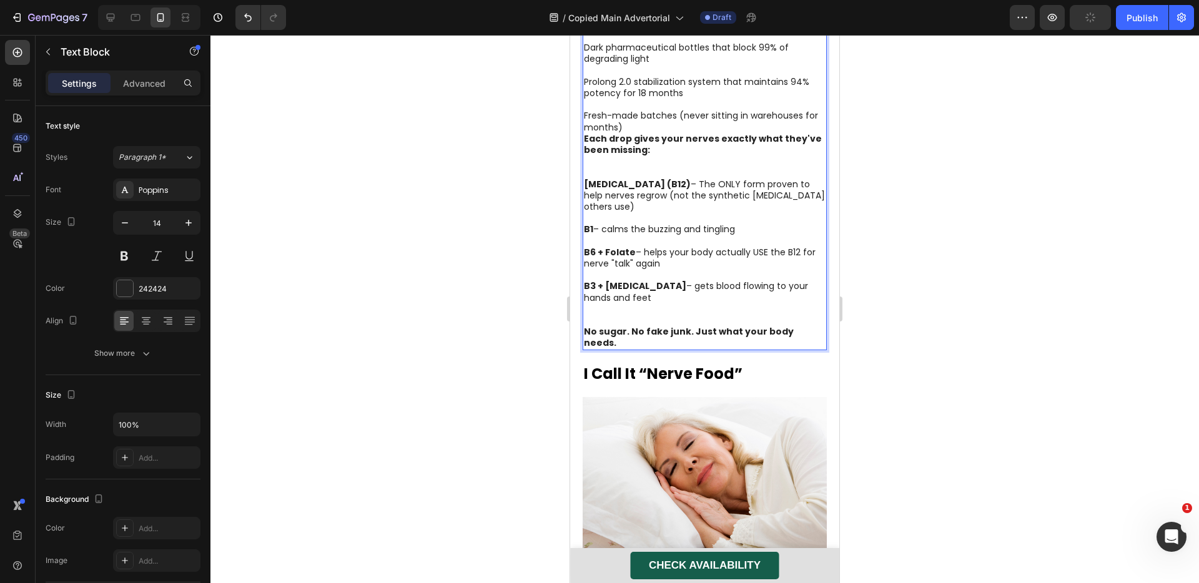
click at [650, 133] on p "What CrownHealth Use Protected [MEDICAL_DATA] - The active form your nerves act…" at bounding box center [705, 59] width 242 height 148
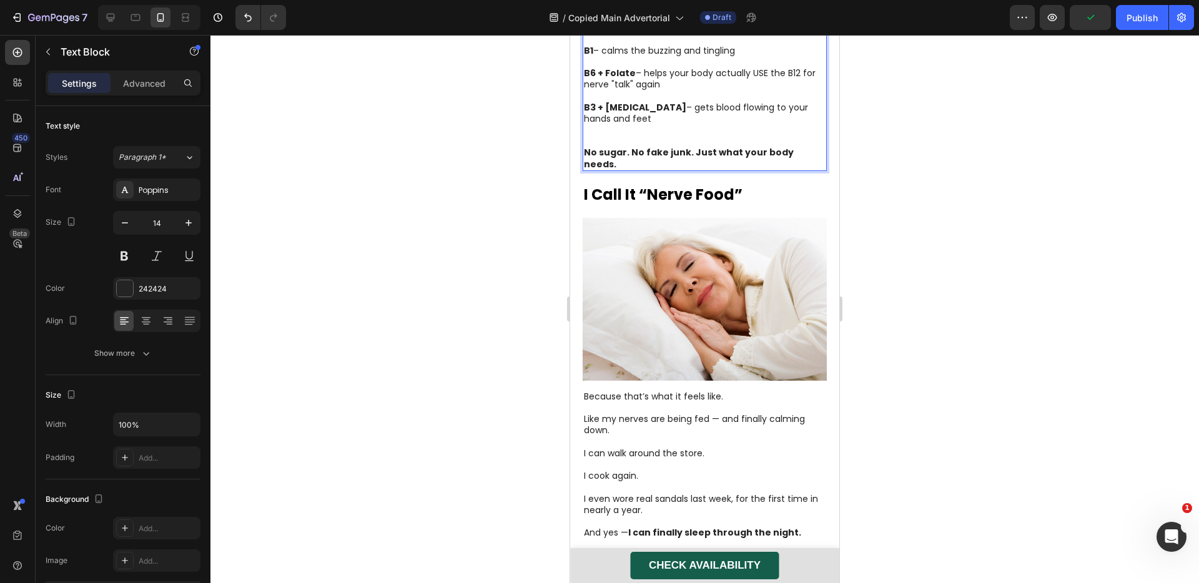
scroll to position [2400, 0]
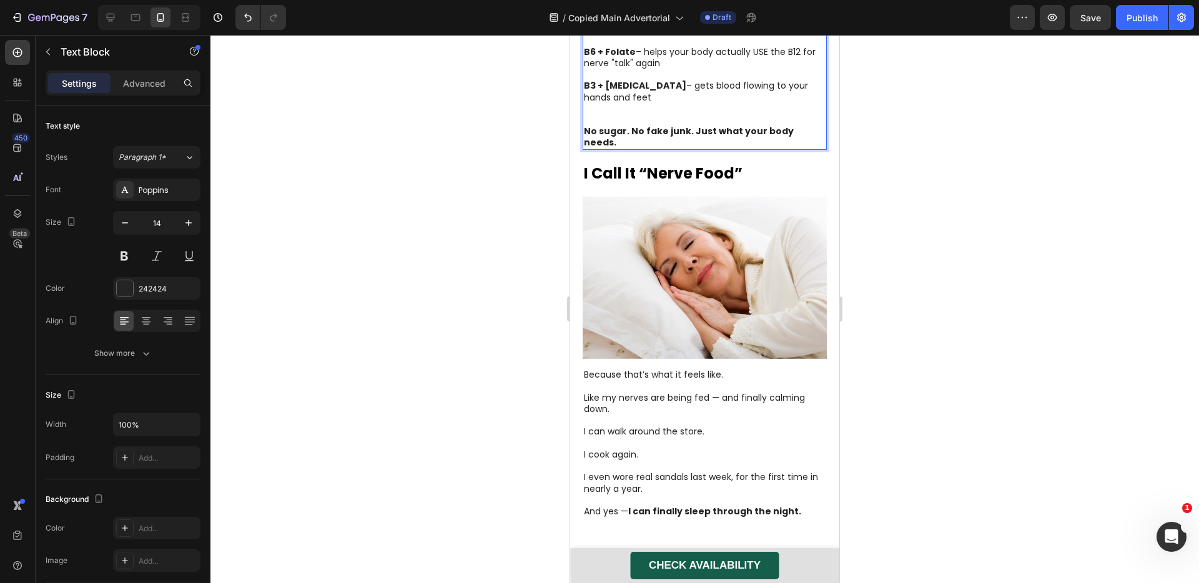
click at [708, 126] on p "[MEDICAL_DATA] (B12) – The ONLY form proven to help nerves regrow (not the synt…" at bounding box center [705, 52] width 242 height 148
click at [626, 126] on p "[MEDICAL_DATA] (B12) – The ONLY form proven to help nerves regrow (not the synt…" at bounding box center [705, 52] width 242 height 148
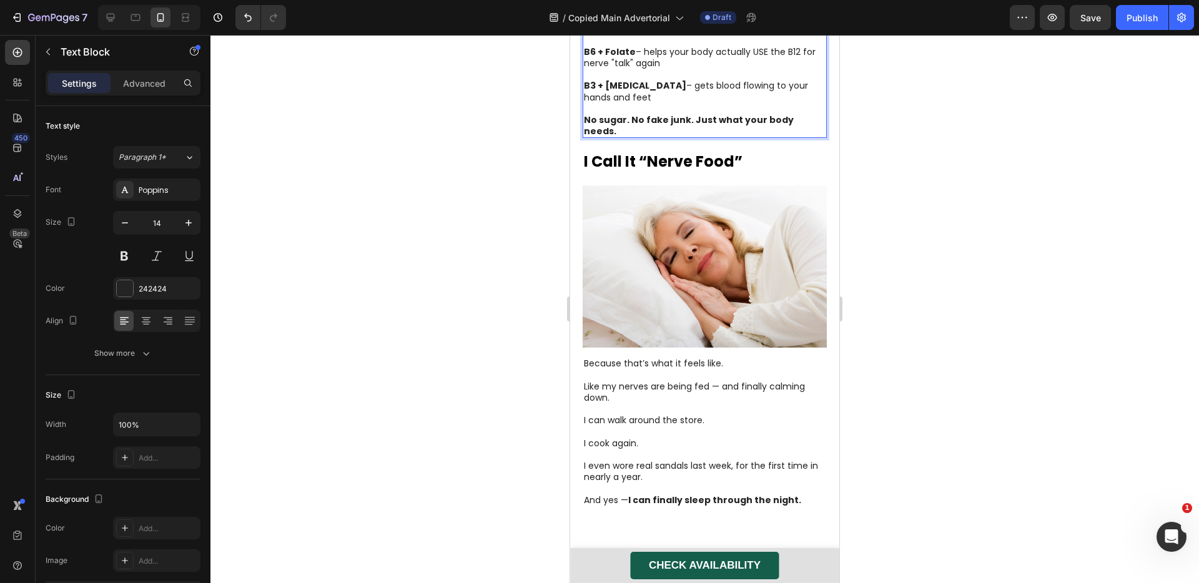
click at [628, 137] on strong "No sugar. No fake junk. Just what your body needs." at bounding box center [689, 126] width 210 height 24
click at [645, 137] on strong "No fake junk. Just what your body needs." at bounding box center [682, 131] width 197 height 12
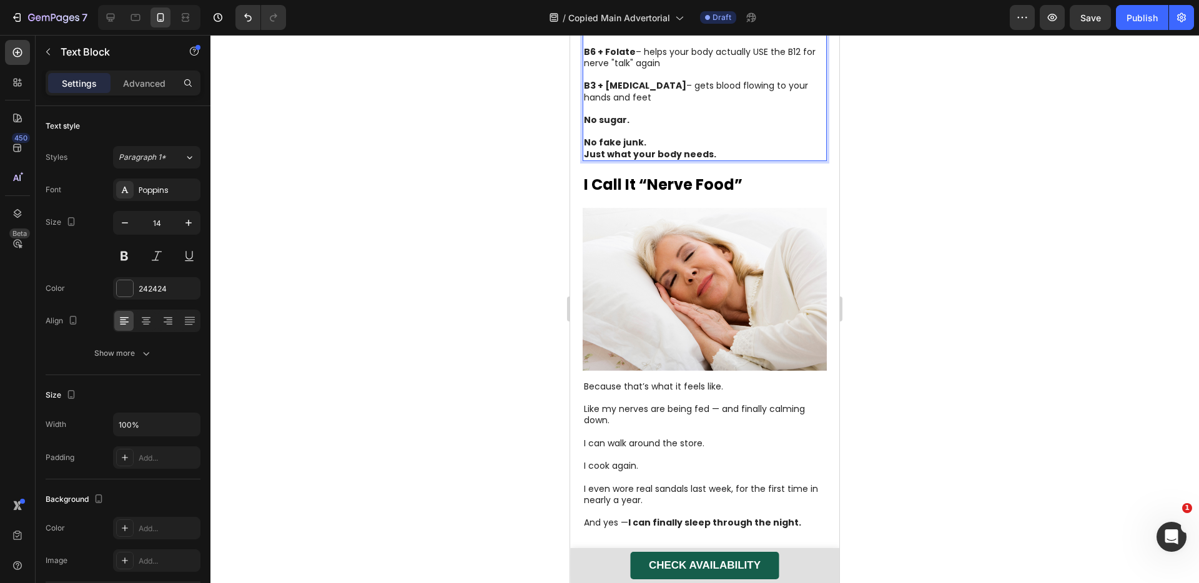
click at [651, 148] on p "No fake junk." at bounding box center [705, 142] width 242 height 11
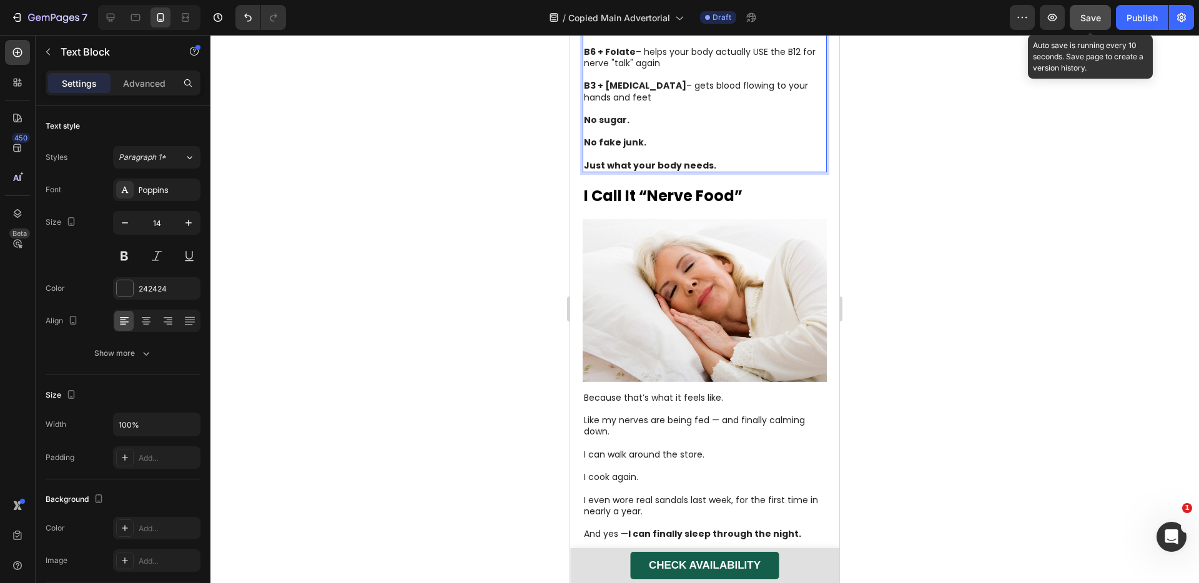
click at [1081, 17] on span "Save" at bounding box center [1090, 17] width 21 height 11
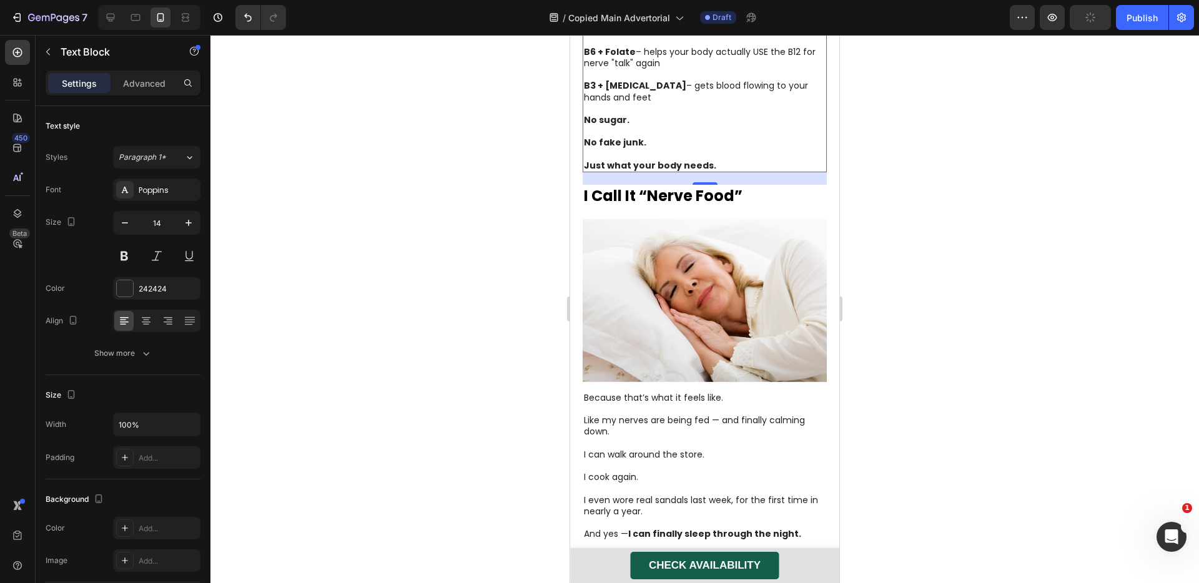
scroll to position [2014, 0]
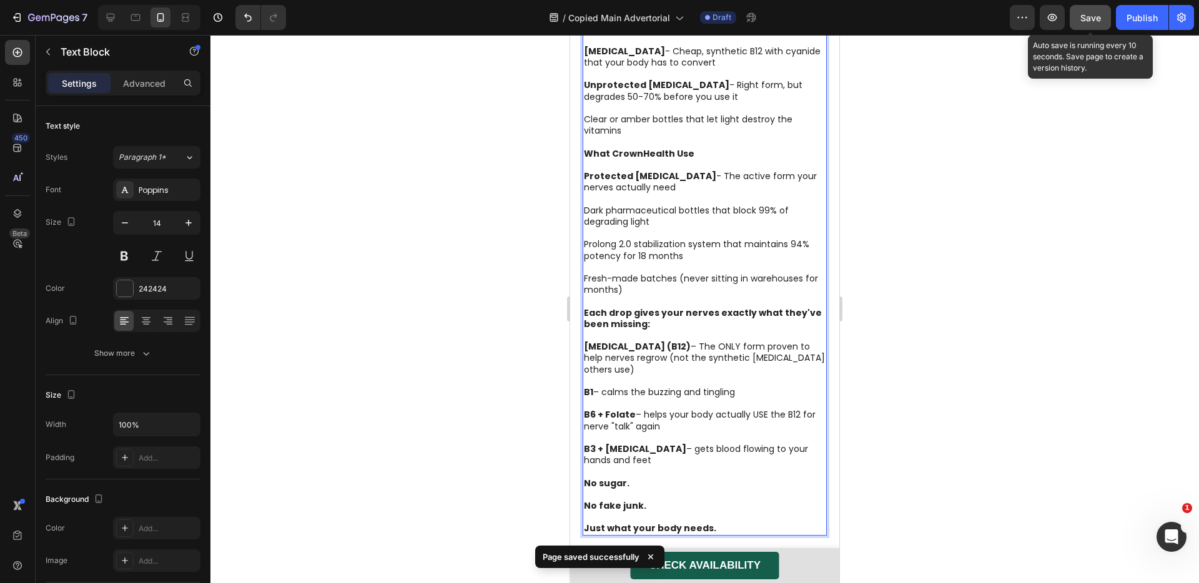
click at [1103, 27] on button "Save" at bounding box center [1090, 17] width 41 height 25
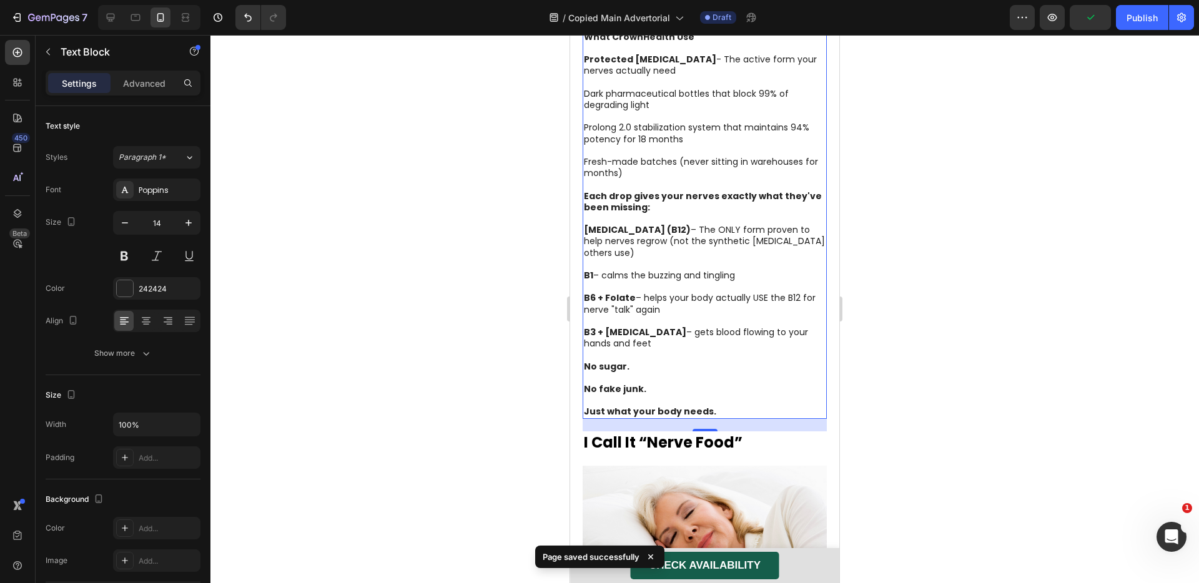
scroll to position [2132, 0]
click at [1024, 358] on div at bounding box center [704, 309] width 989 height 548
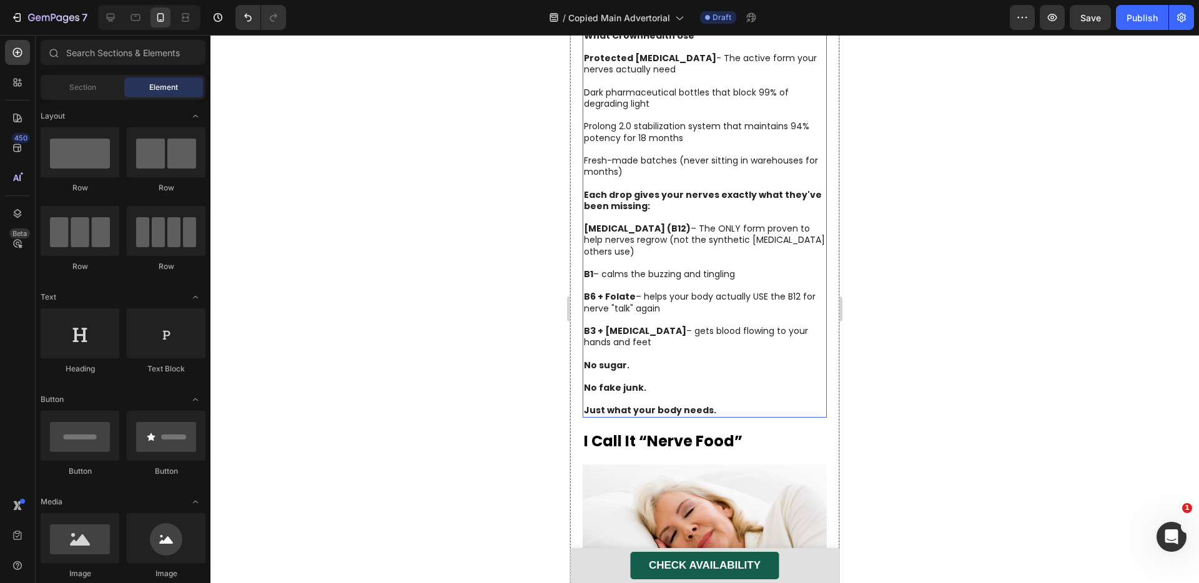
click at [731, 189] on p "What CrownHealth Use Protected [MEDICAL_DATA] - The active form your nerves act…" at bounding box center [705, 109] width 242 height 159
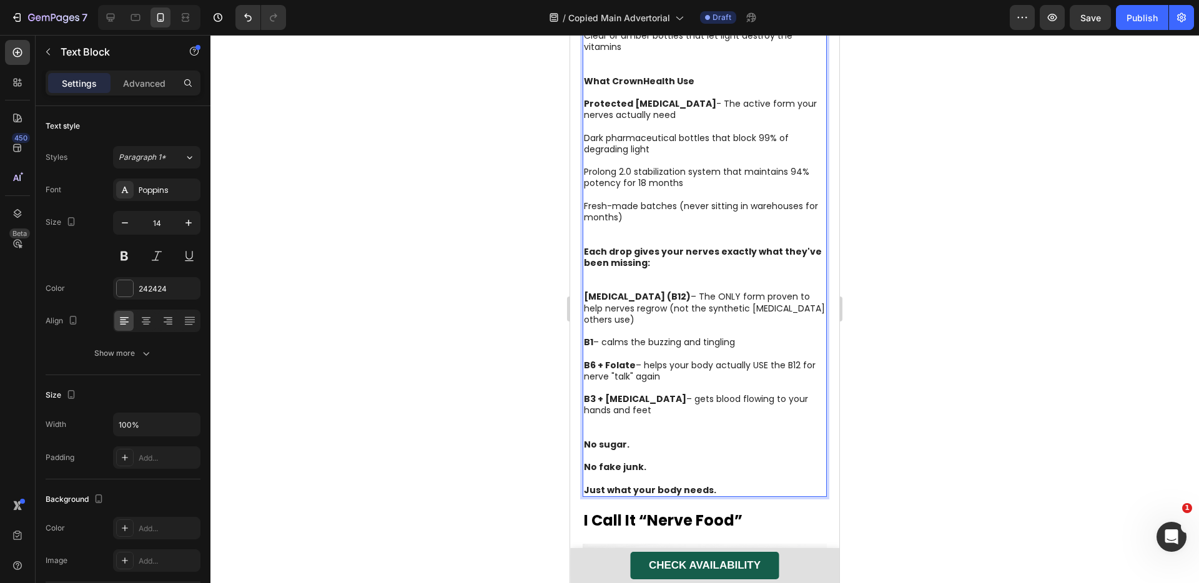
click at [697, 246] on p "What CrownHealth Use Protected [MEDICAL_DATA] - The active form your nerves act…" at bounding box center [705, 161] width 242 height 171
click at [655, 75] on p "What Others Use: [MEDICAL_DATA] - Cheap, synthetic B12 with cyanide that your b…" at bounding box center [705, 7] width 242 height 136
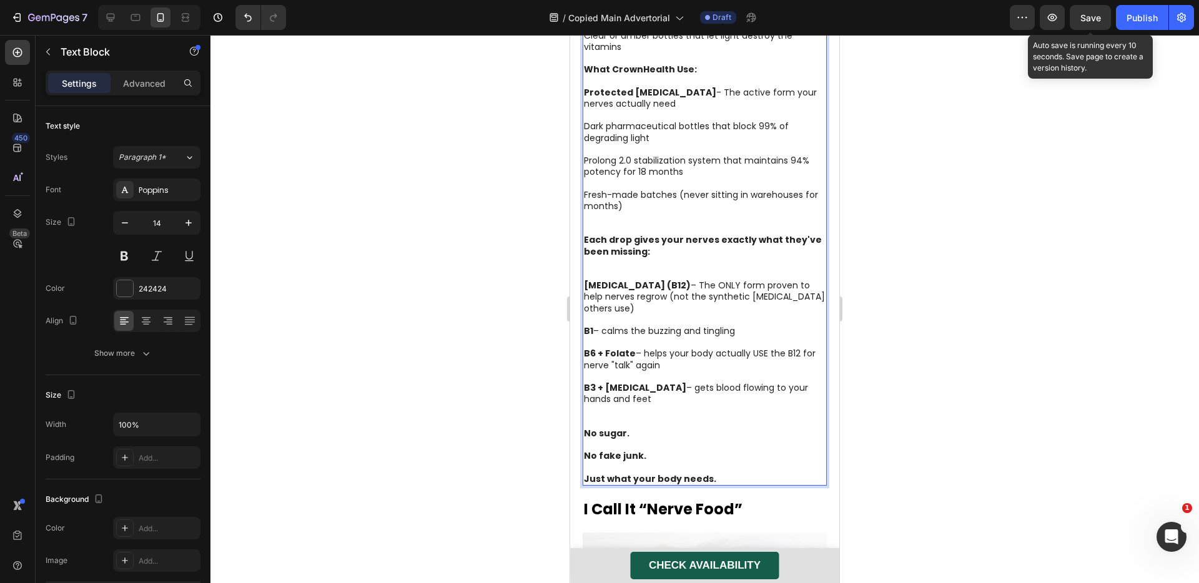
click at [1099, 21] on span "Save" at bounding box center [1090, 17] width 21 height 11
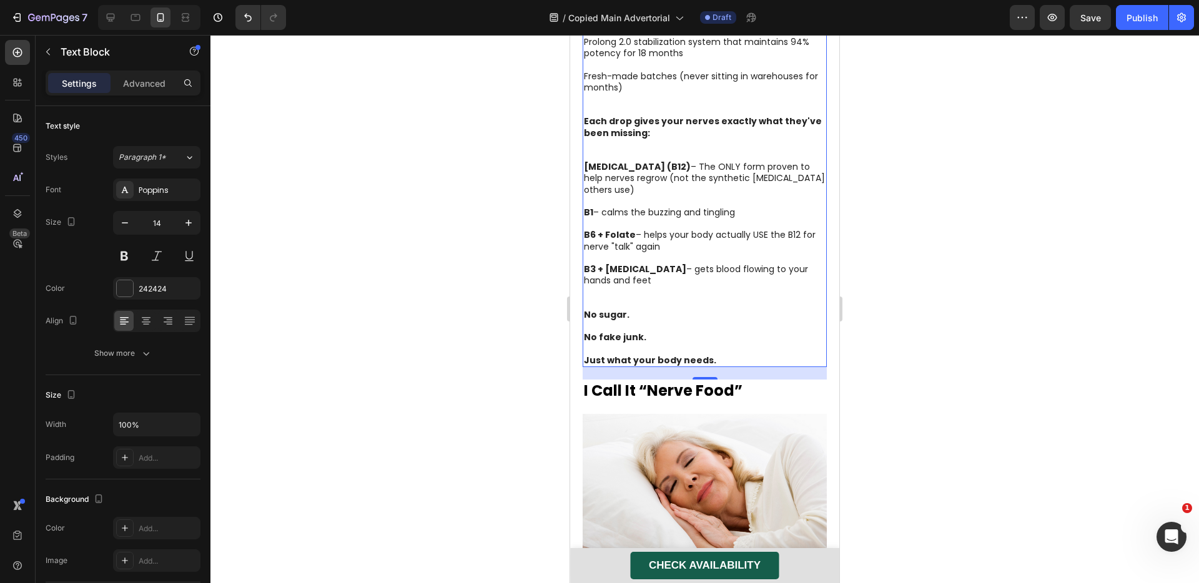
scroll to position [2281, 0]
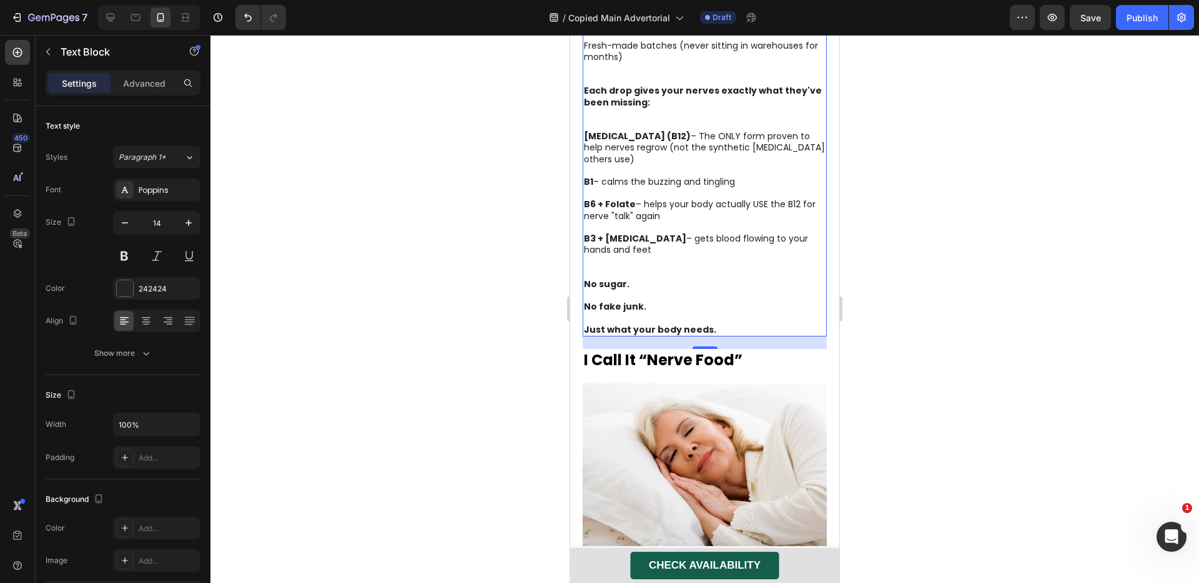
click at [695, 131] on p "Each drop gives your nerves exactly what they've been missing:" at bounding box center [705, 108] width 242 height 46
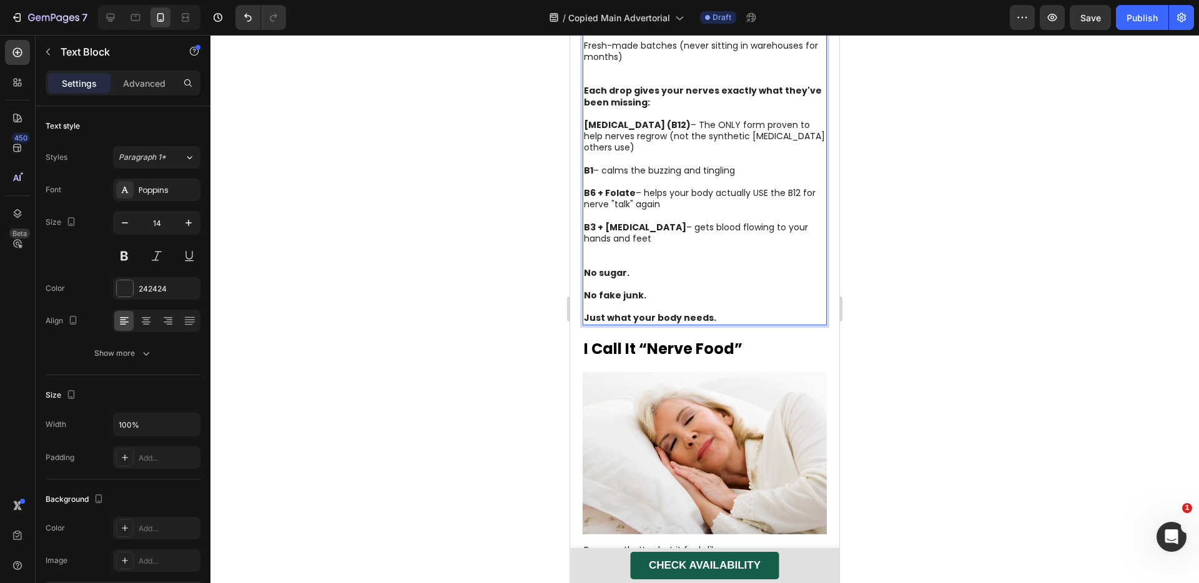
click at [638, 85] on p "What CrownHealth Use: Protected [MEDICAL_DATA] - The active form your nerves ac…" at bounding box center [705, -1] width 242 height 171
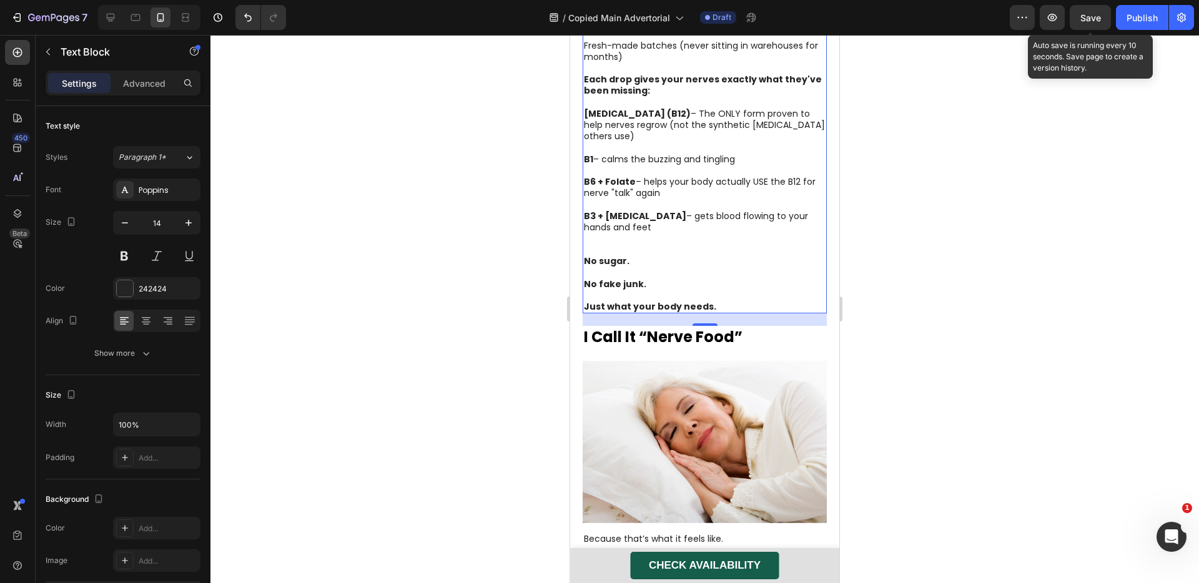
click at [1089, 20] on span "Save" at bounding box center [1090, 17] width 21 height 11
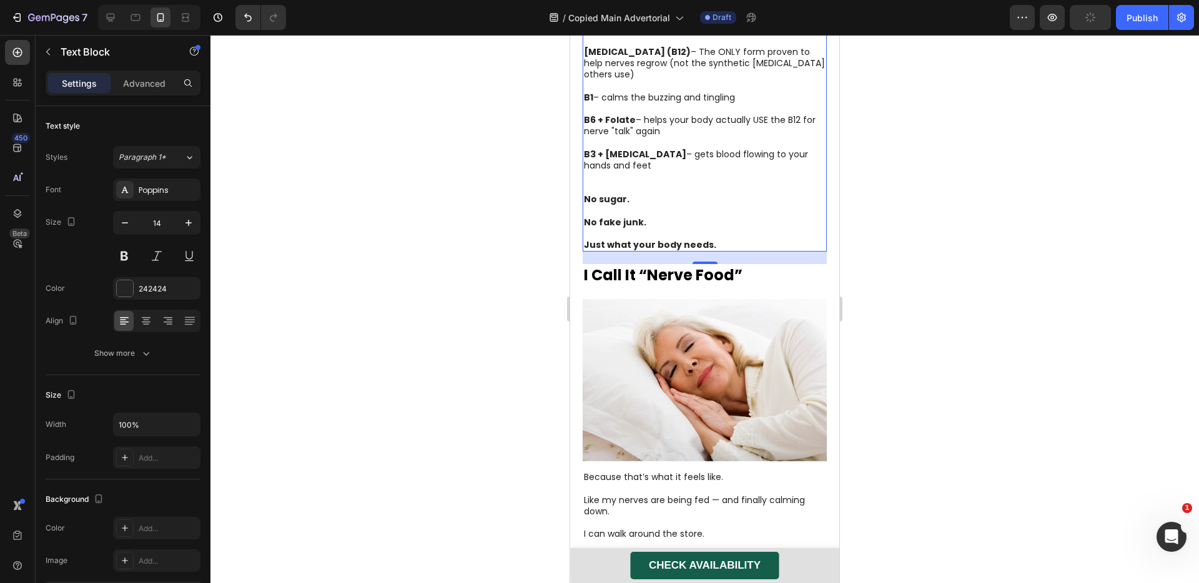
scroll to position [2370, 0]
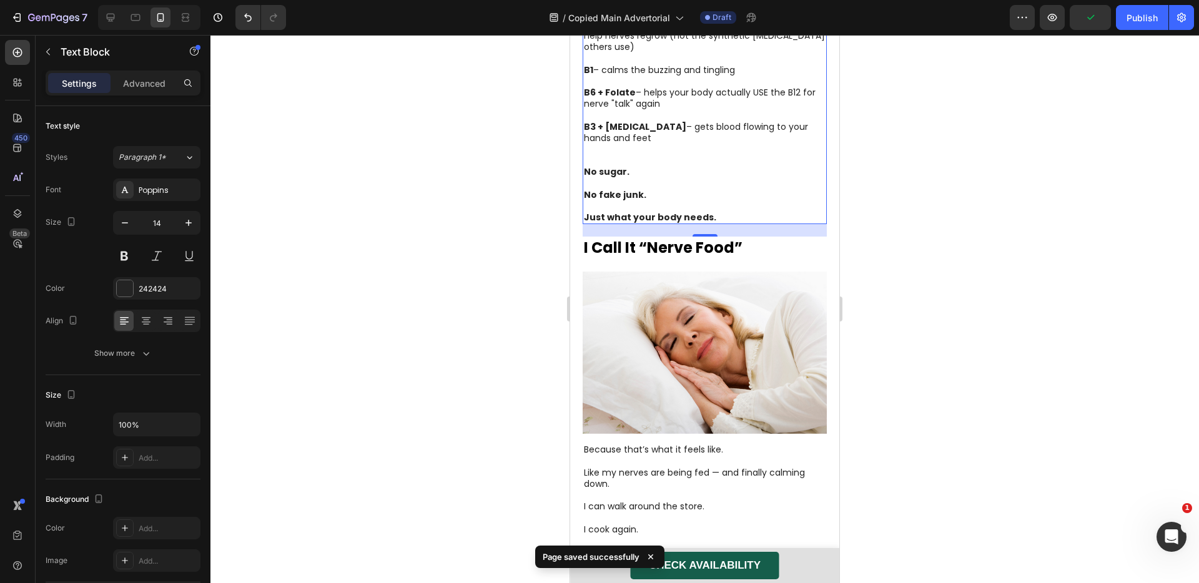
click at [600, 167] on p "[MEDICAL_DATA] (B12) – The ONLY form proven to help nerves regrow (not the synt…" at bounding box center [705, 93] width 242 height 148
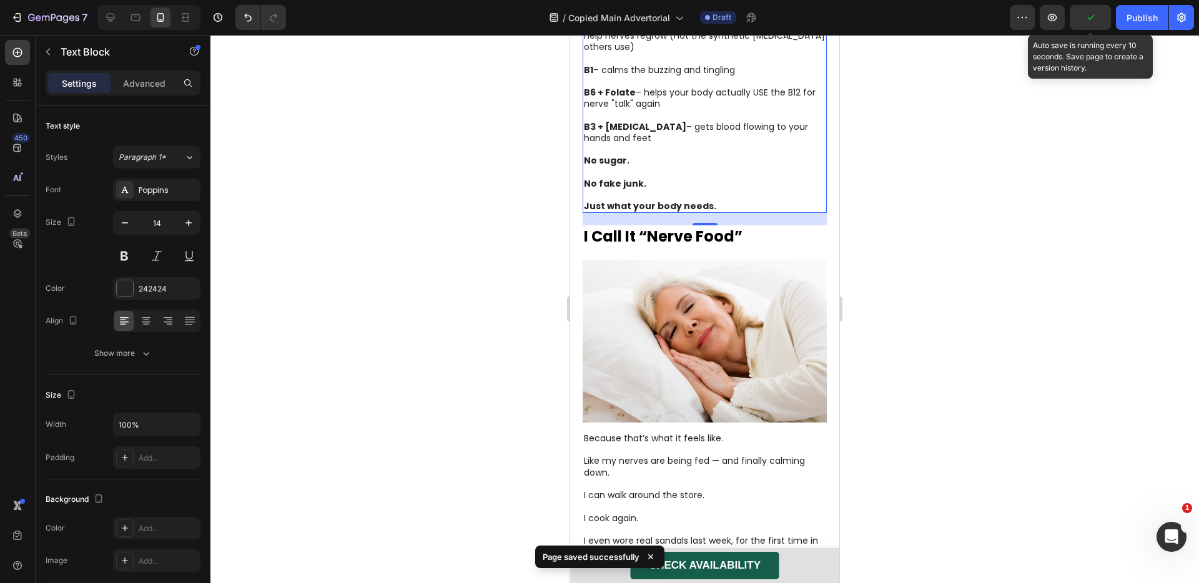
click at [1095, 14] on icon "button" at bounding box center [1090, 17] width 12 height 12
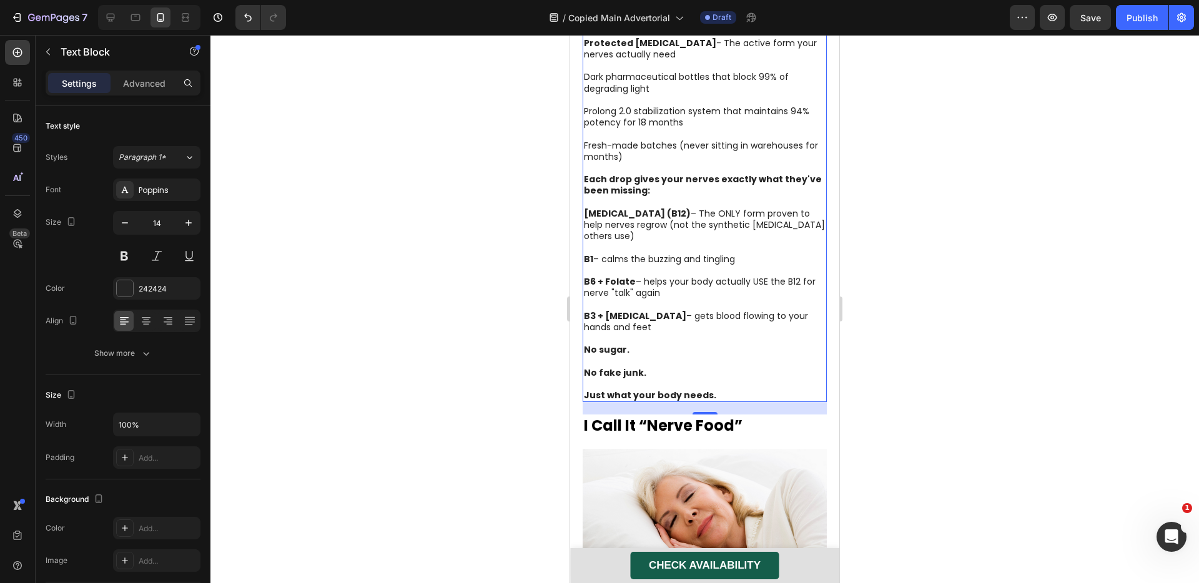
scroll to position [2160, 0]
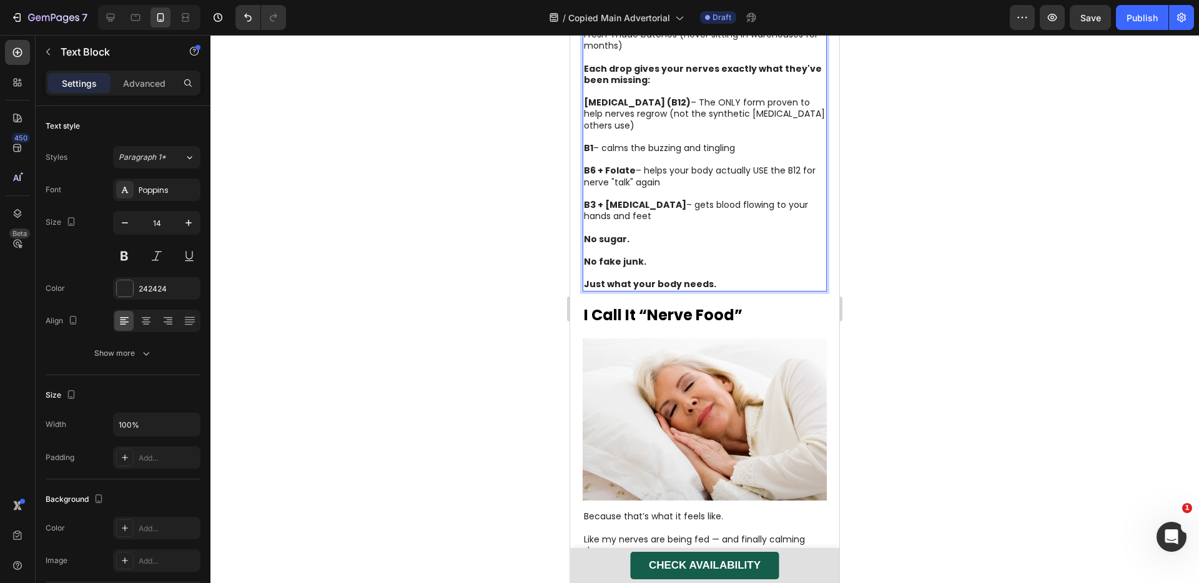
scroll to position [2336, 0]
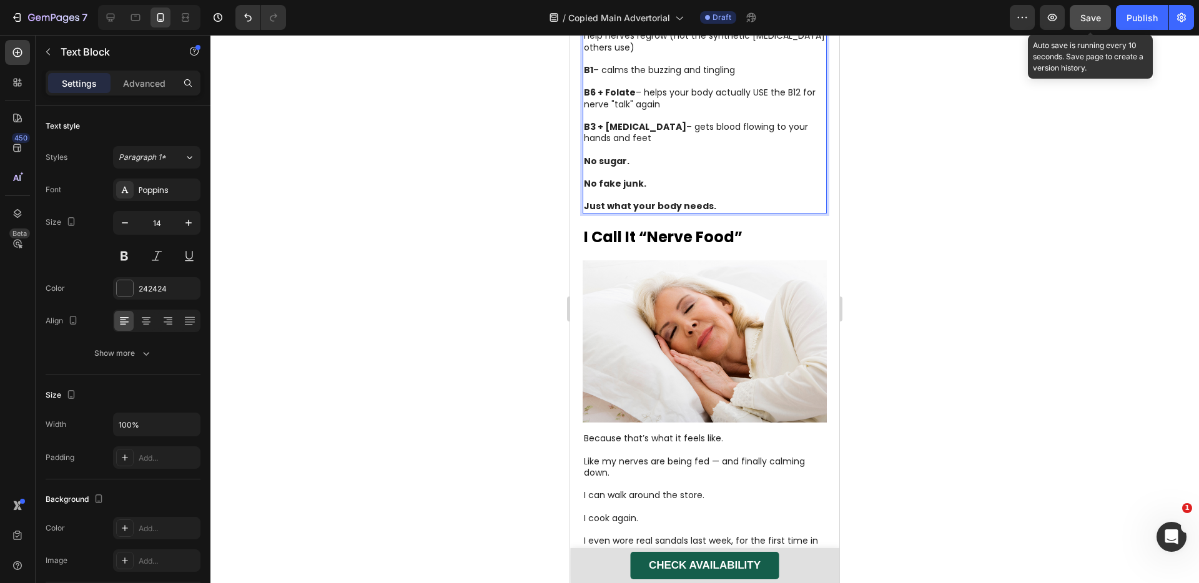
click at [1110, 21] on button "Save" at bounding box center [1090, 17] width 41 height 25
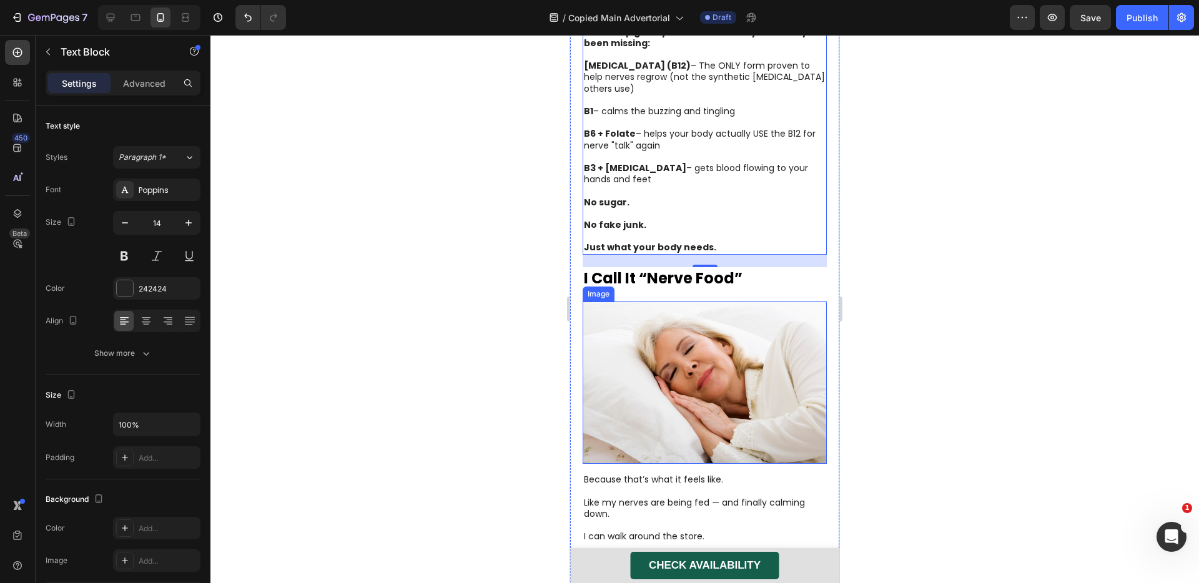
scroll to position [2310, 0]
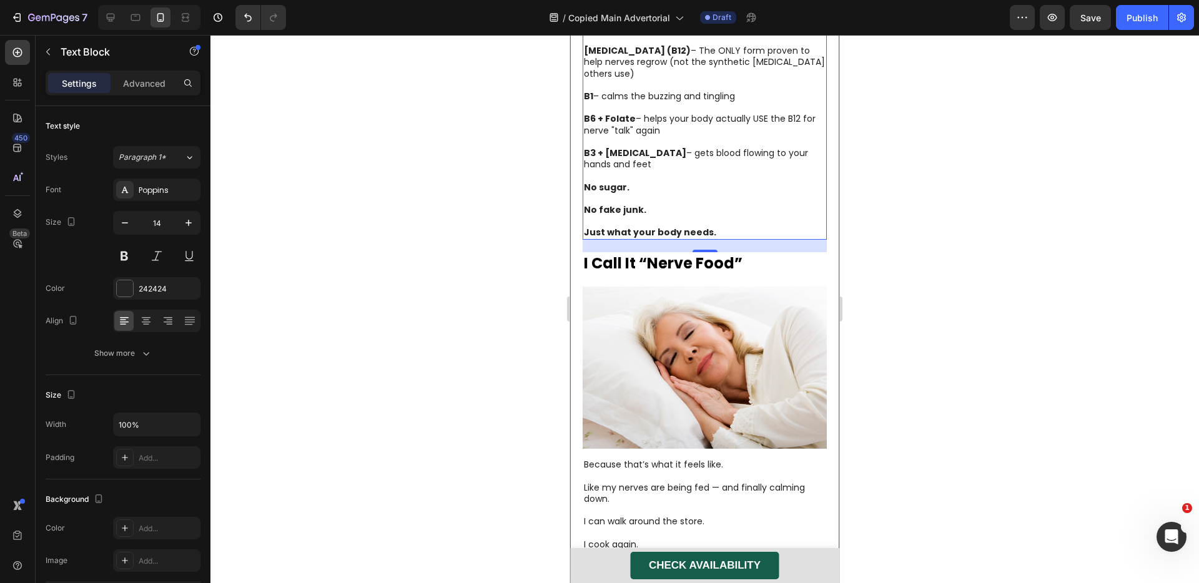
click at [888, 340] on div at bounding box center [704, 309] width 989 height 548
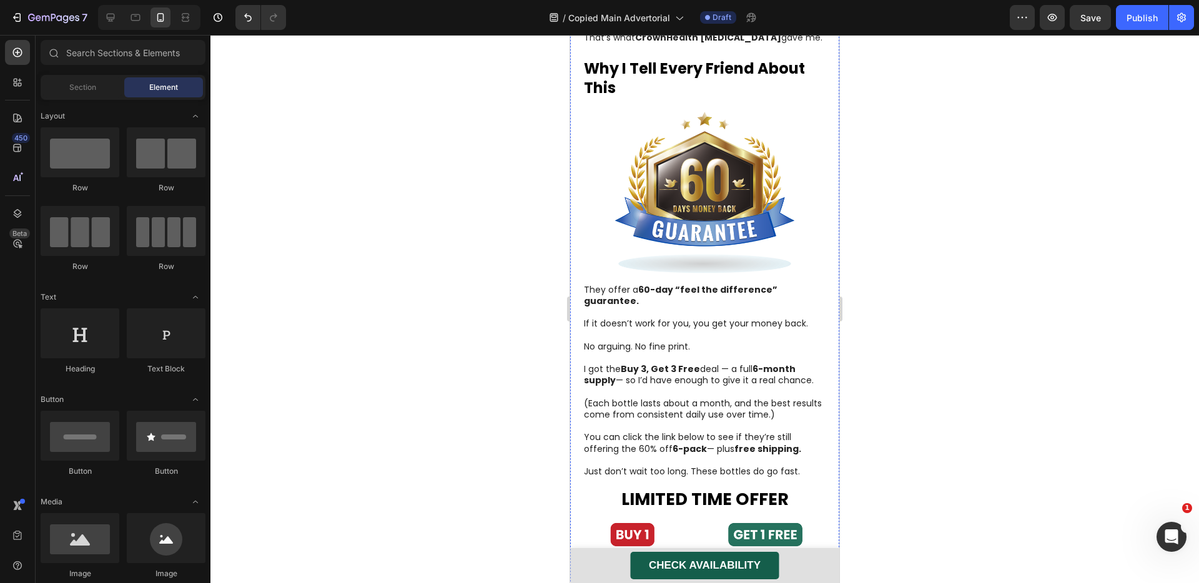
scroll to position [3393, 0]
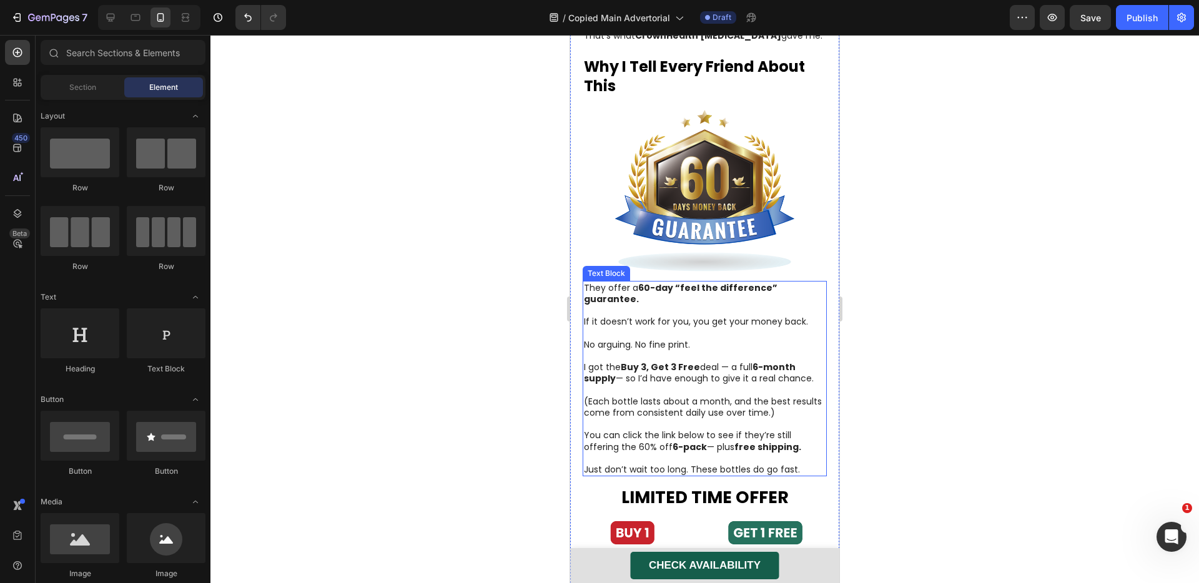
click at [650, 339] on p "No arguing. No fine print." at bounding box center [705, 344] width 242 height 11
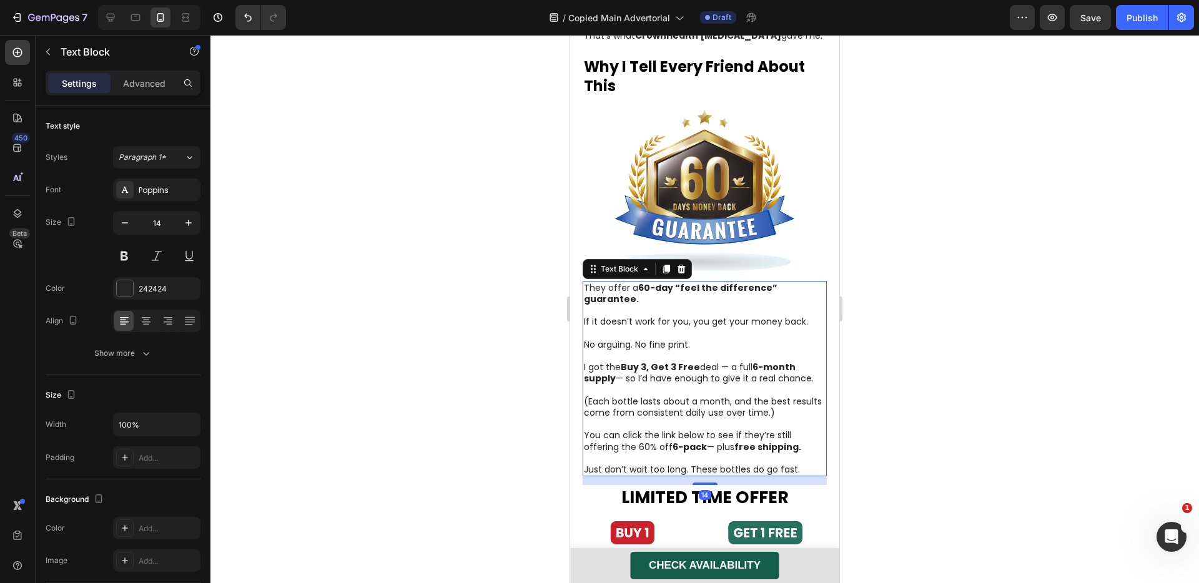
click at [638, 339] on p "No arguing. No fine print." at bounding box center [705, 344] width 242 height 11
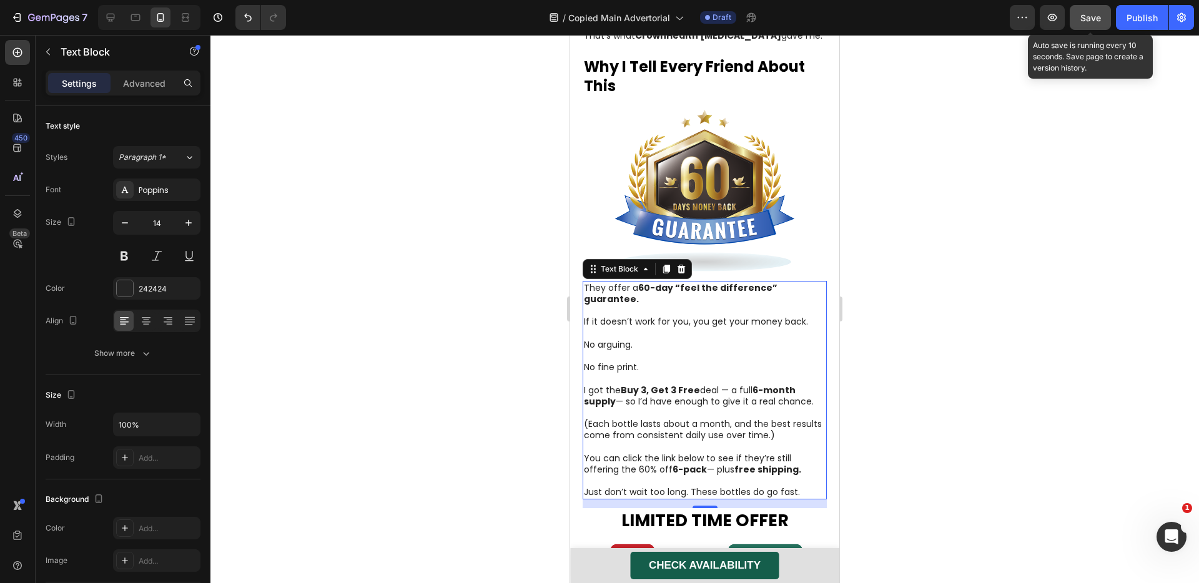
click at [1096, 25] on button "Save" at bounding box center [1090, 17] width 41 height 25
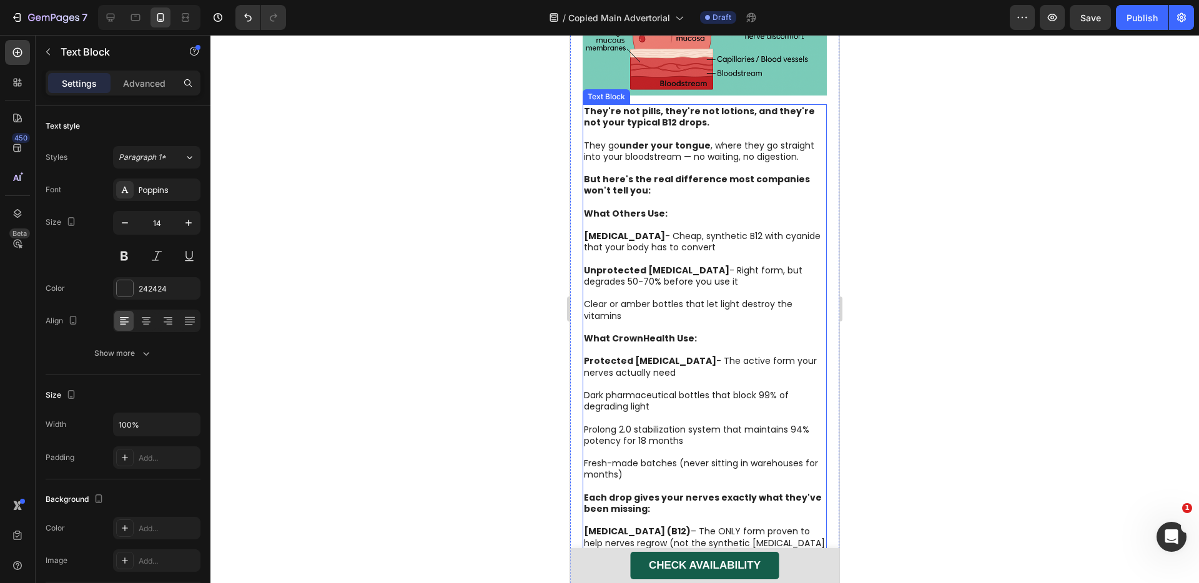
scroll to position [2345, 0]
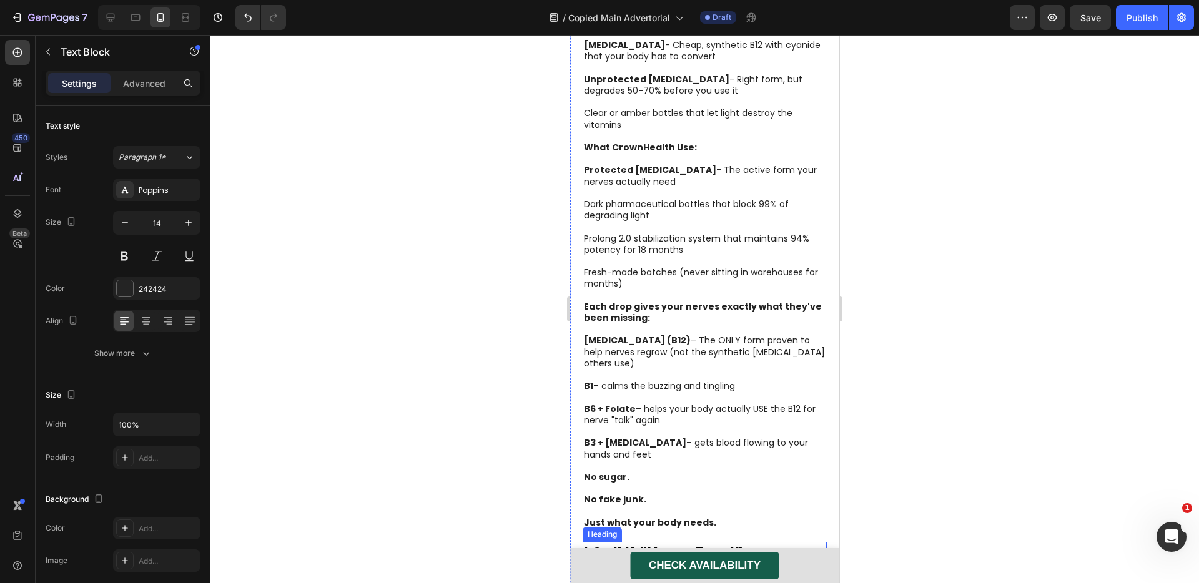
click at [668, 543] on strong "I Call It “Nerve Food”" at bounding box center [663, 553] width 159 height 21
copy strong "I Call It “Nerve Food”"
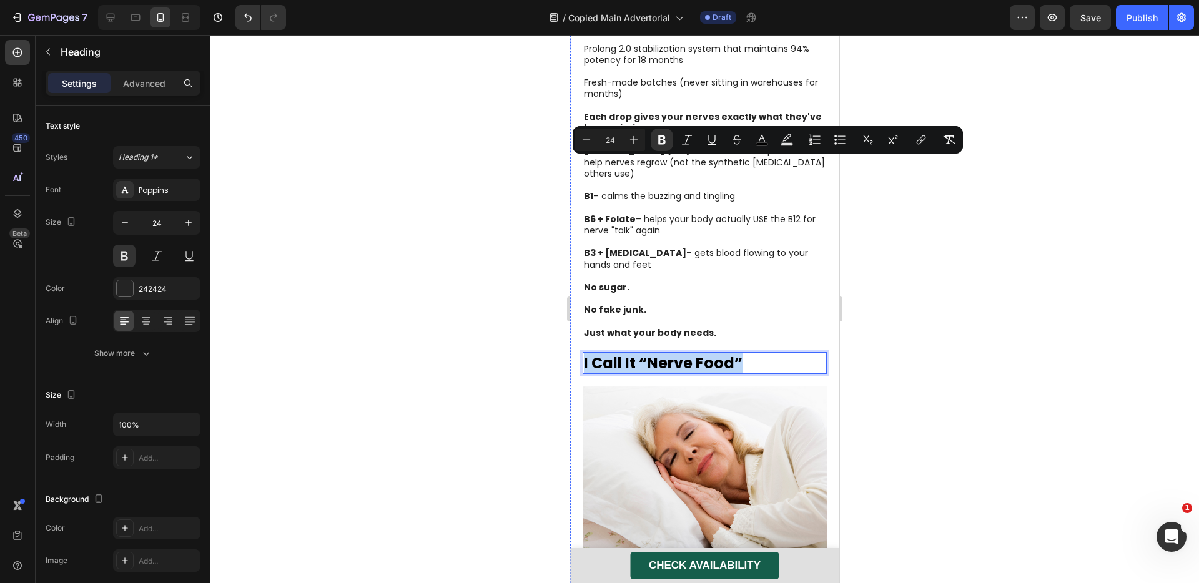
scroll to position [2522, 0]
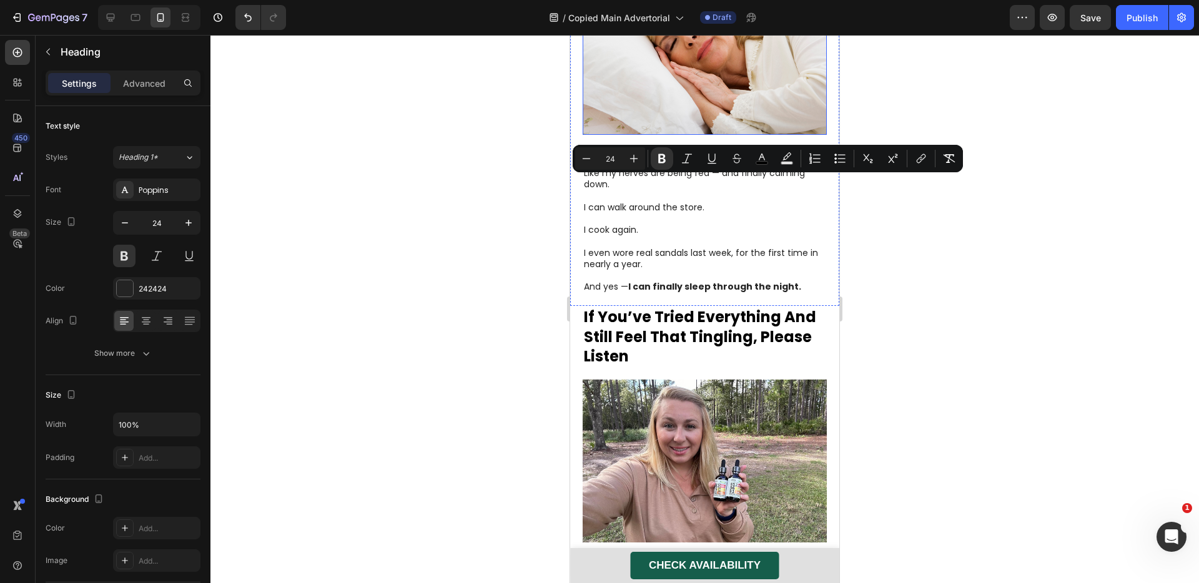
type input "16"
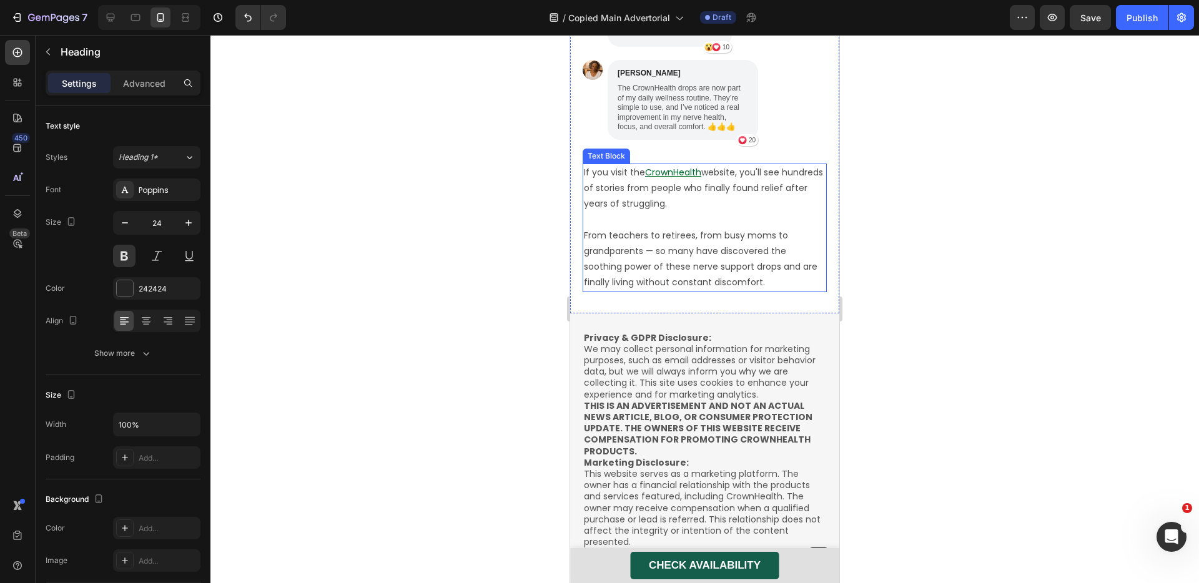
scroll to position [4595, 0]
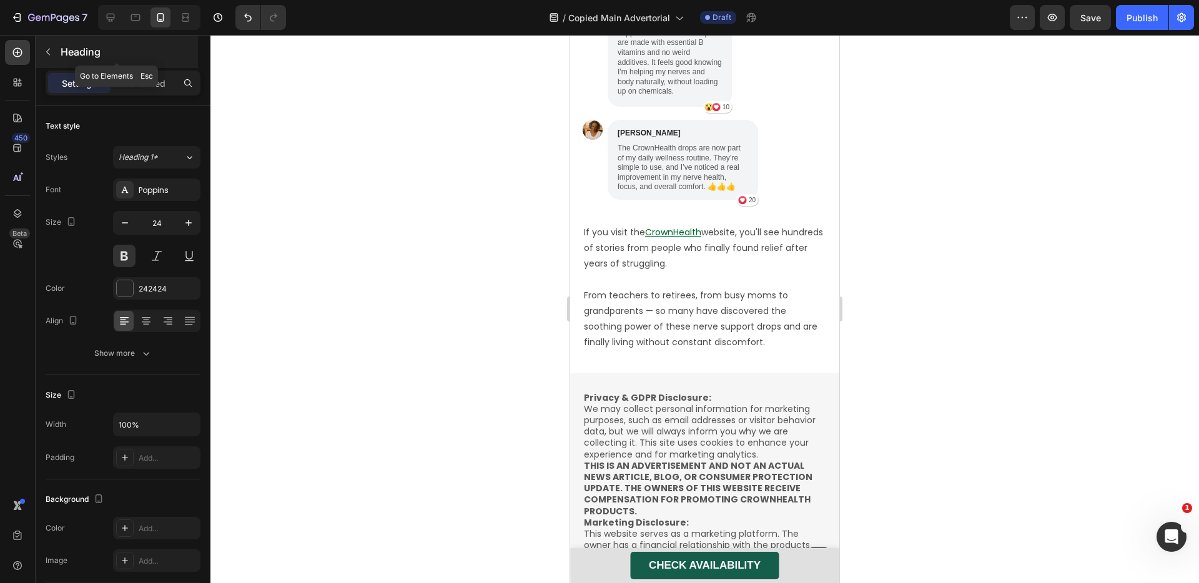
click at [47, 57] on button "button" at bounding box center [48, 52] width 20 height 20
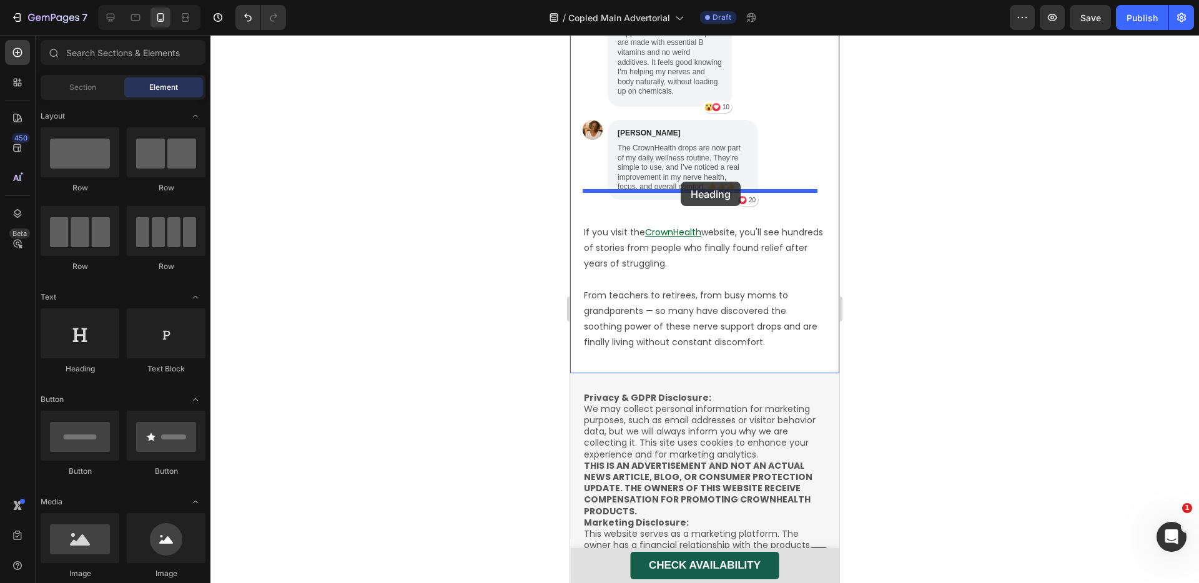
drag, startPoint x: 670, startPoint y: 363, endPoint x: 681, endPoint y: 182, distance: 181.5
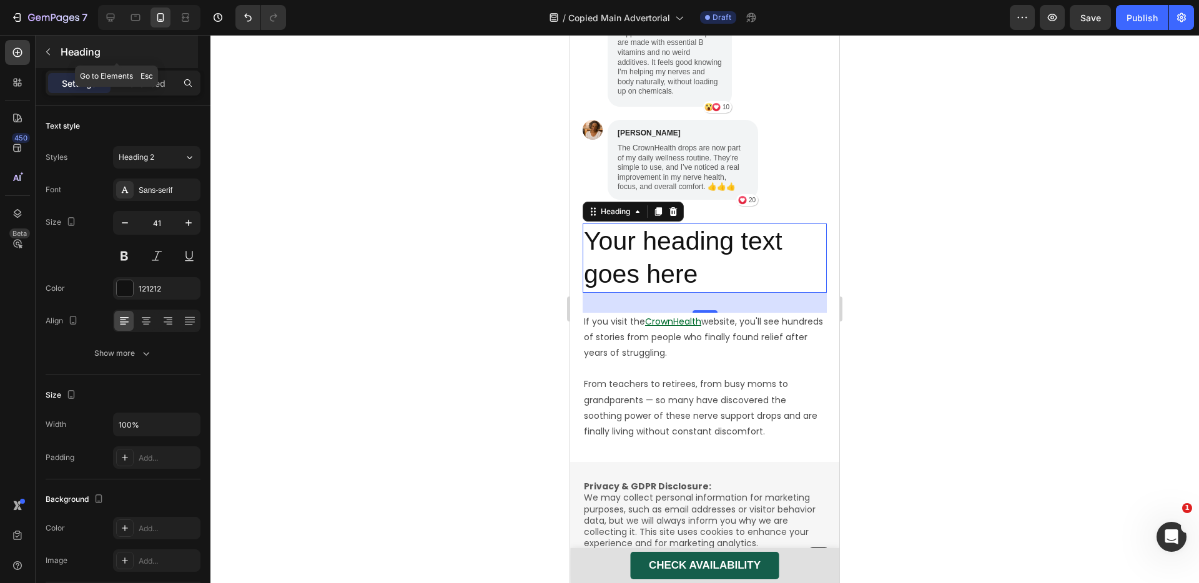
click at [47, 55] on icon "button" at bounding box center [48, 52] width 10 height 10
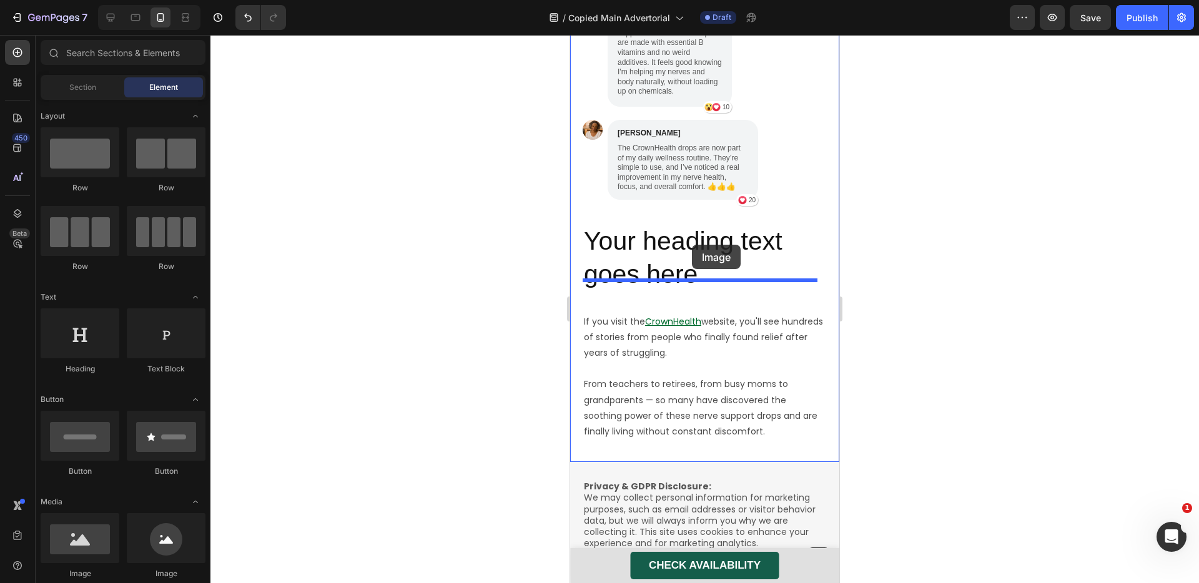
drag, startPoint x: 673, startPoint y: 587, endPoint x: 692, endPoint y: 245, distance: 342.8
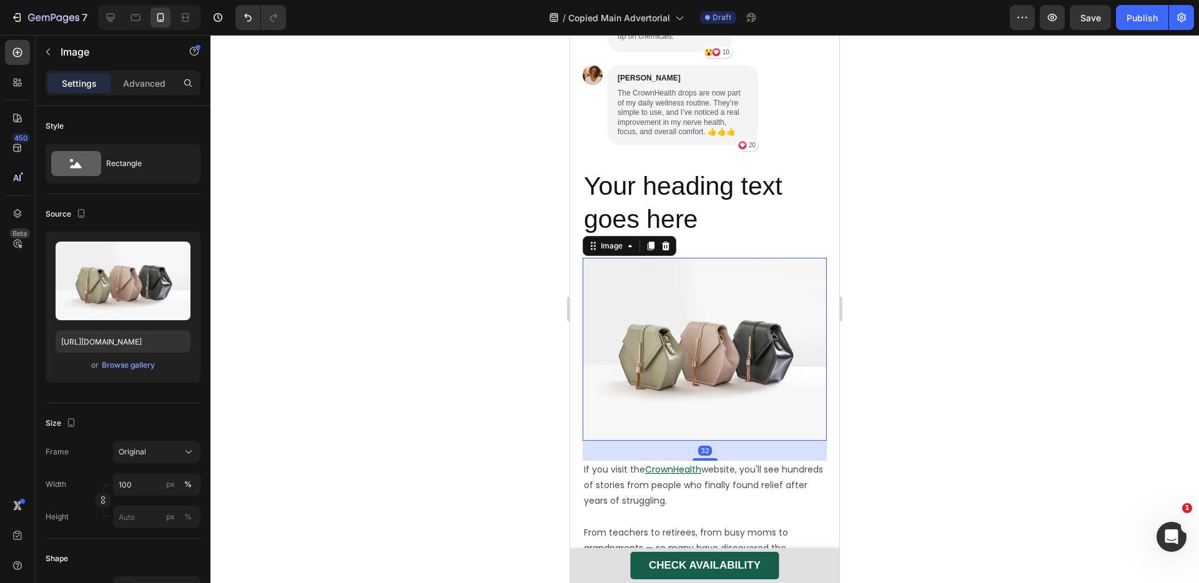
scroll to position [4691, 0]
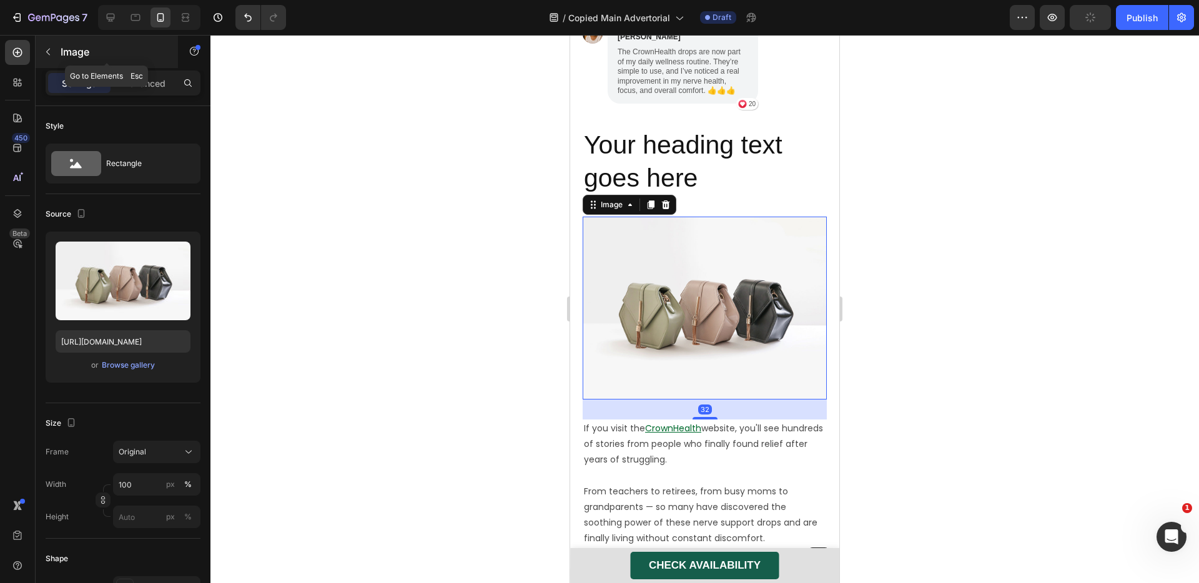
click at [49, 49] on icon "button" at bounding box center [48, 52] width 10 height 10
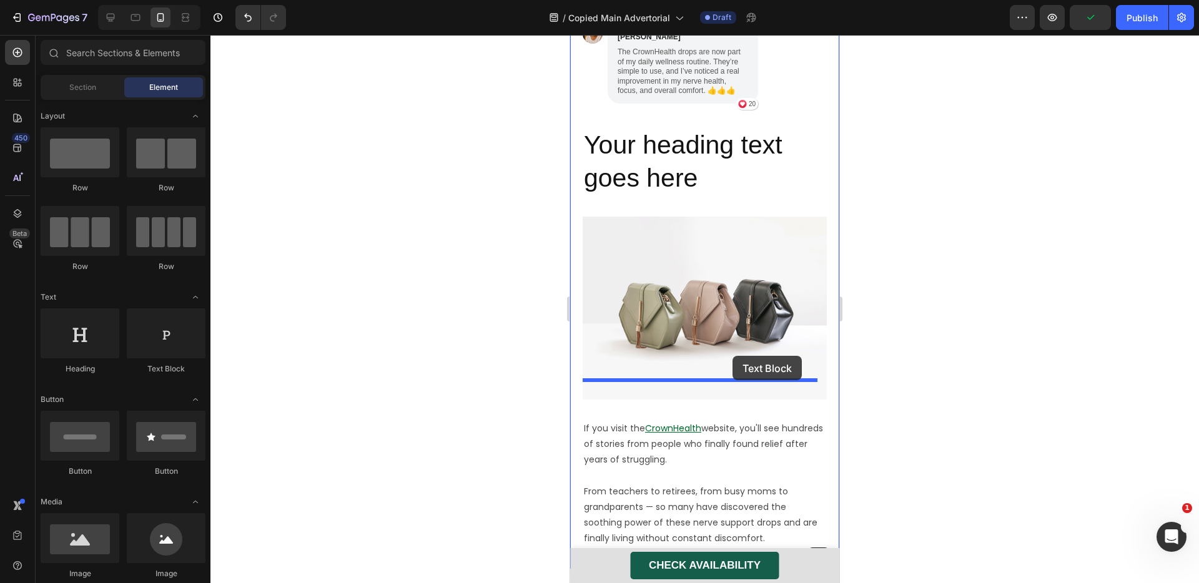
drag, startPoint x: 858, startPoint y: 372, endPoint x: 733, endPoint y: 356, distance: 126.0
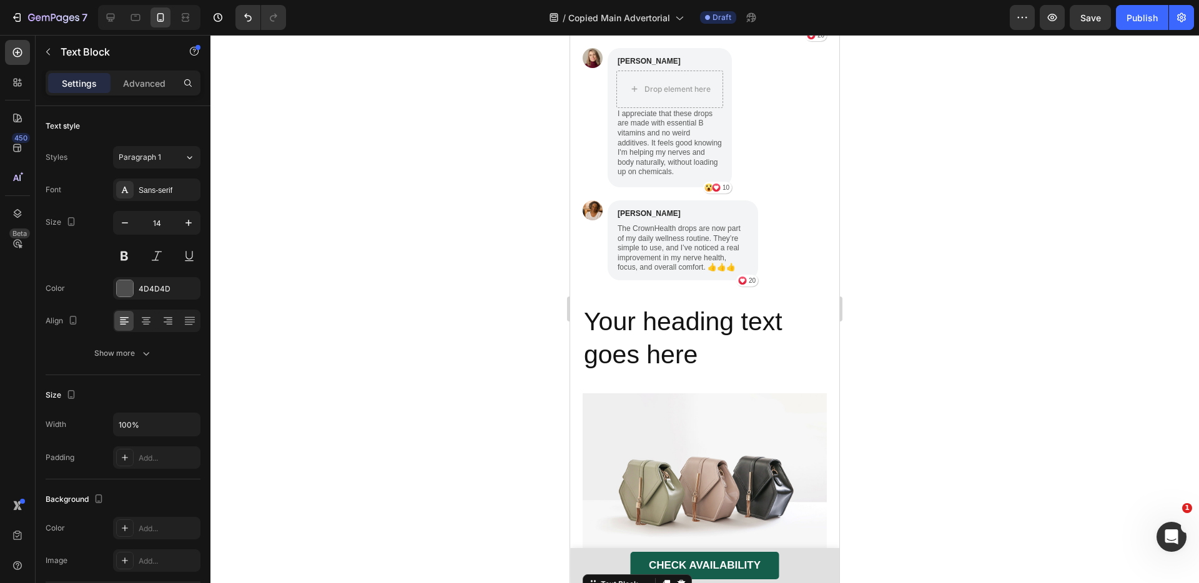
scroll to position [4522, 0]
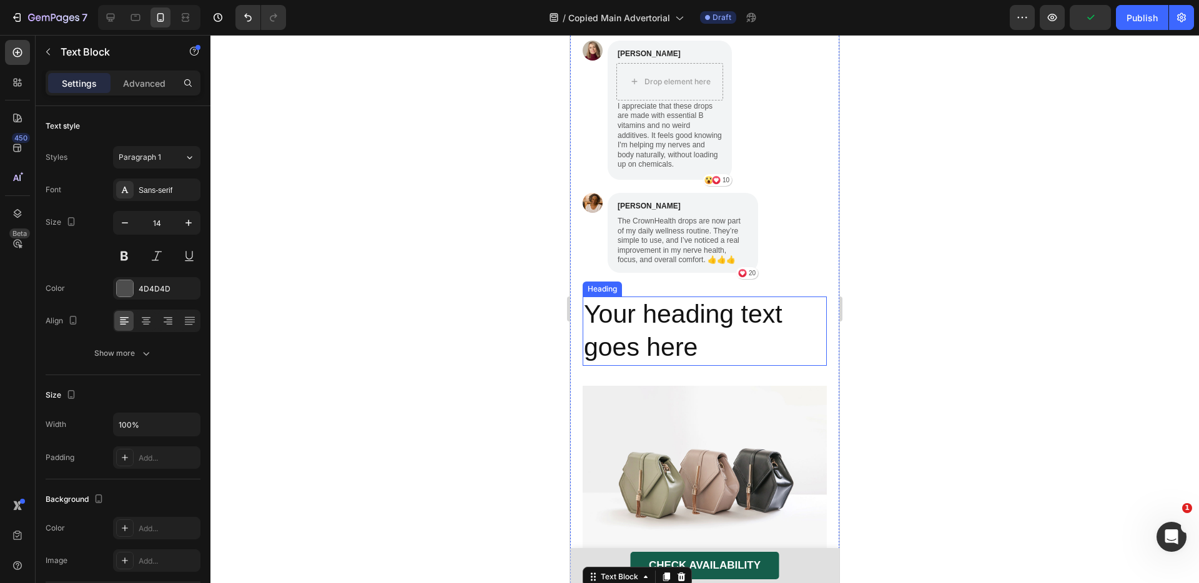
click at [707, 310] on h2 "Your heading text goes here" at bounding box center [705, 331] width 244 height 69
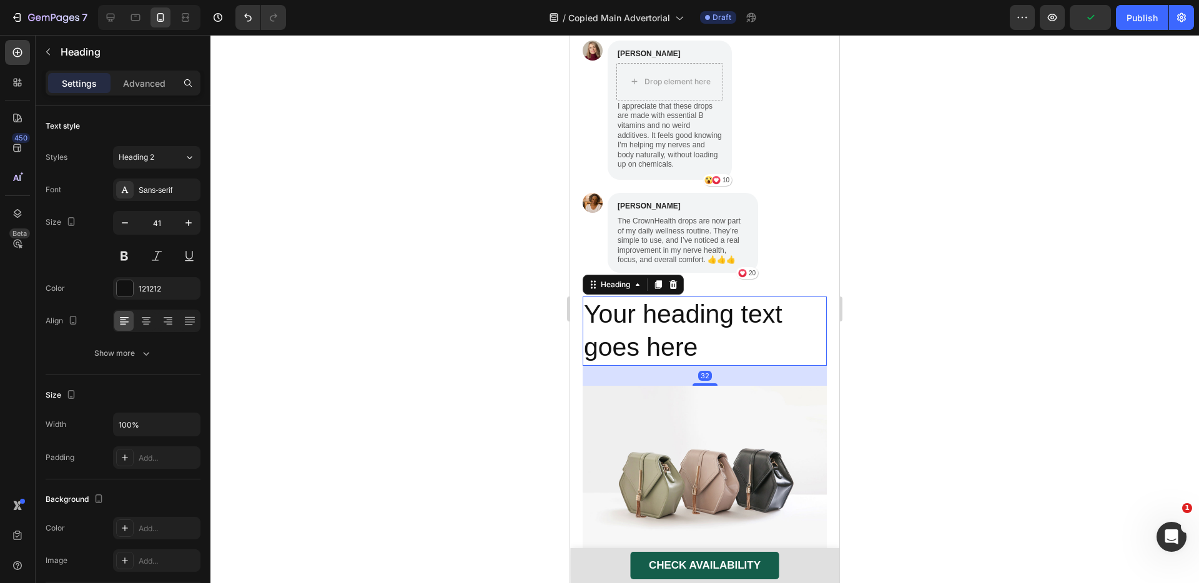
click at [707, 310] on h2 "Your heading text goes here" at bounding box center [705, 331] width 244 height 69
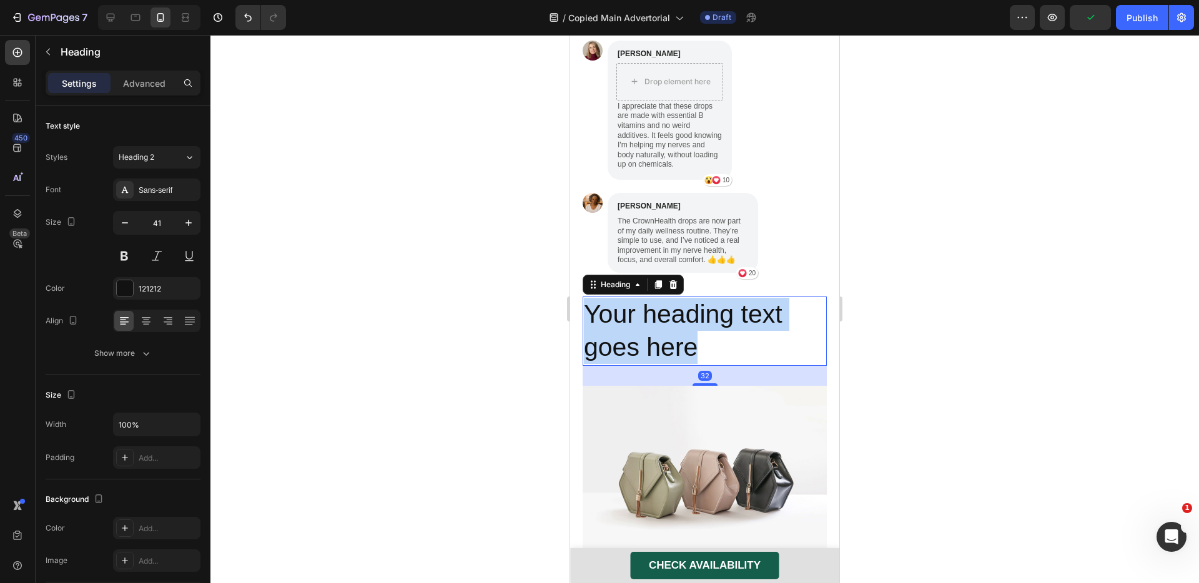
click at [707, 310] on p "Your heading text goes here" at bounding box center [705, 331] width 242 height 67
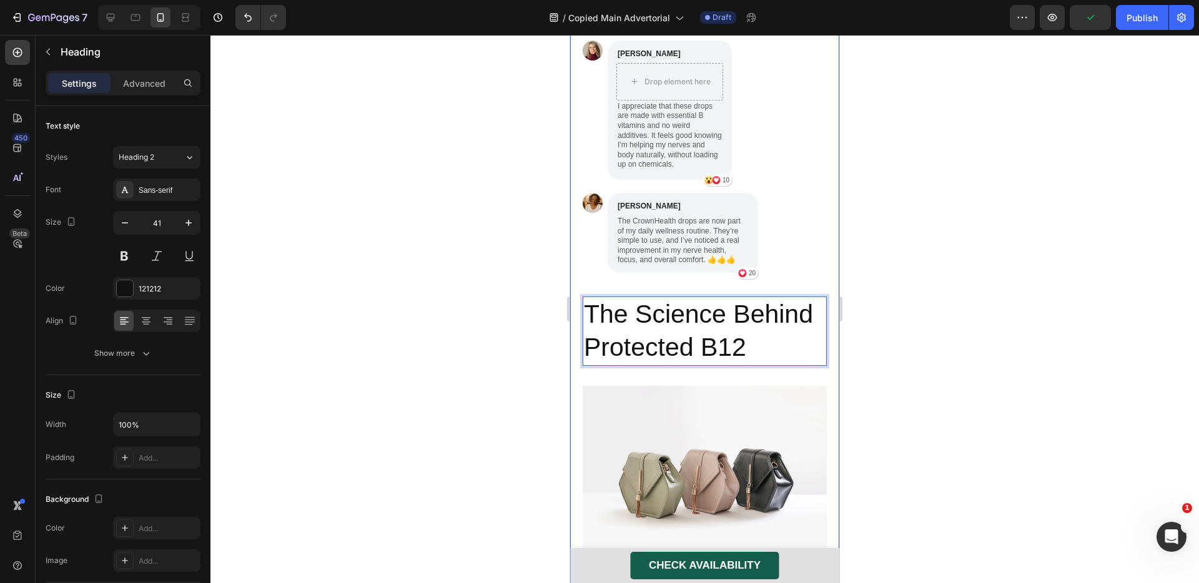
click at [816, 240] on div "Image [PERSON_NAME] Text Block The CrownHealth drops are now part of my daily w…" at bounding box center [705, 236] width 244 height 86
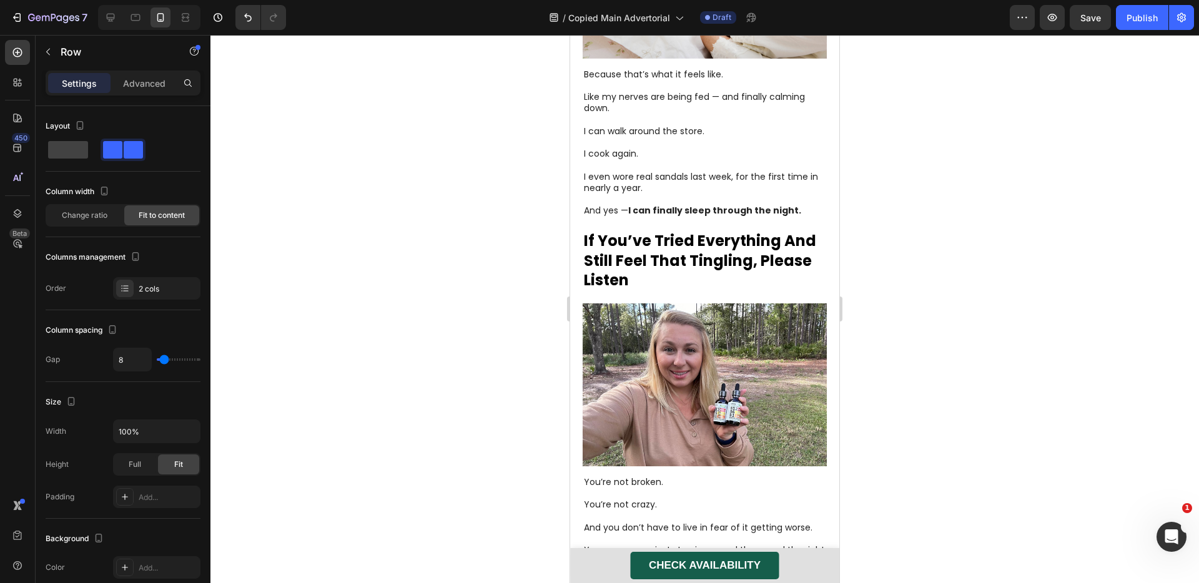
scroll to position [3015, 0]
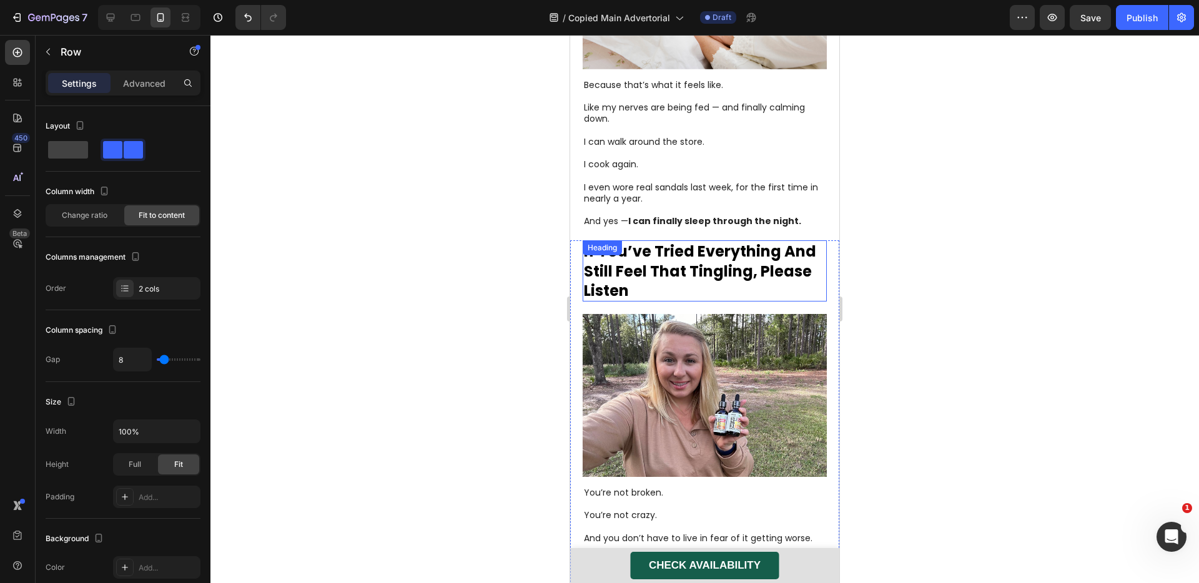
click at [664, 240] on h1 "If You’ve Tried Everything And Still Feel That Tingling, Please Listen" at bounding box center [705, 270] width 244 height 61
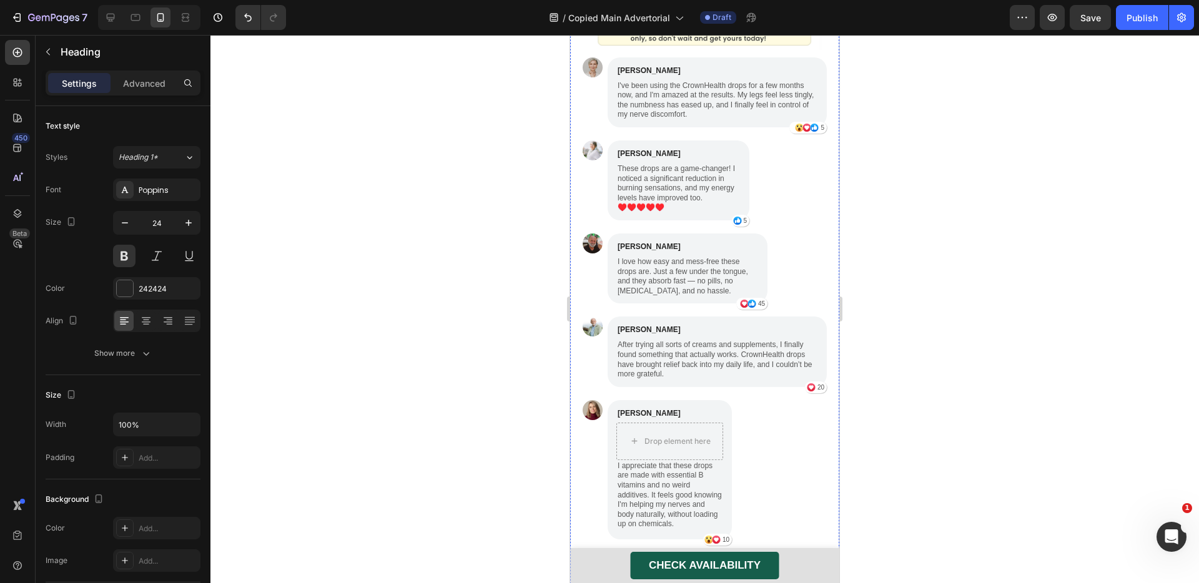
scroll to position [4338, 0]
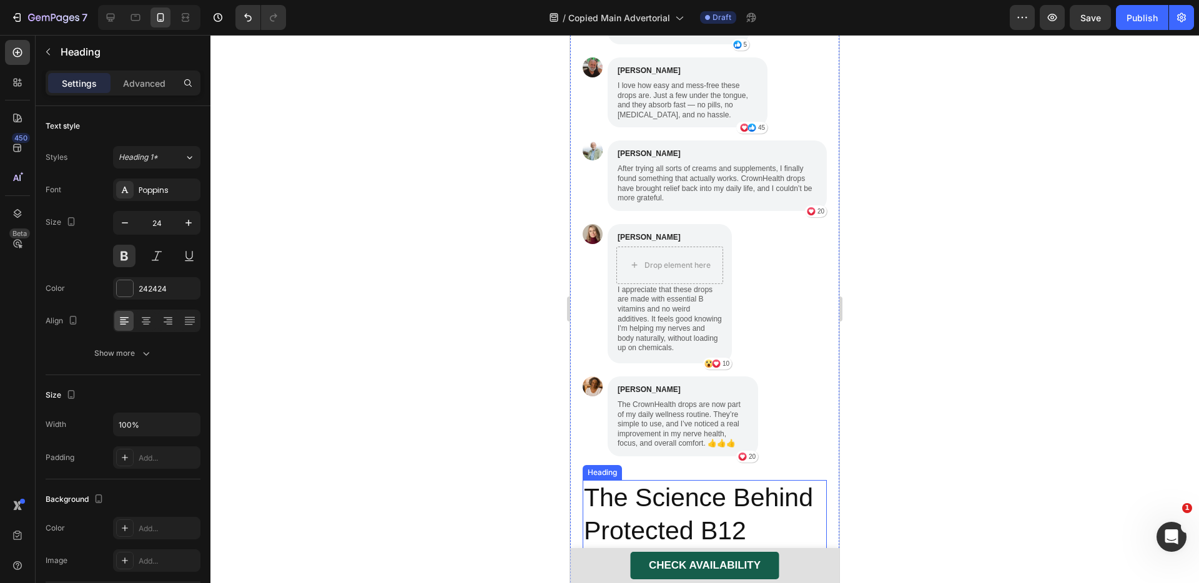
click at [692, 482] on p "The Science Behind Protected B12" at bounding box center [705, 515] width 242 height 67
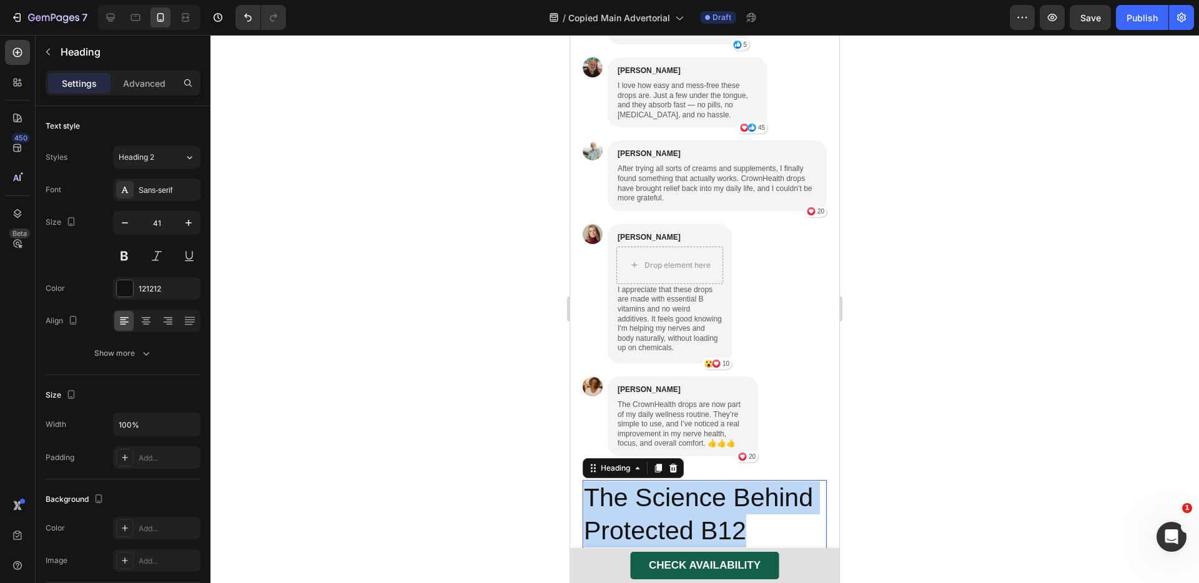
click at [692, 482] on p "The Science Behind Protected B12" at bounding box center [705, 515] width 242 height 67
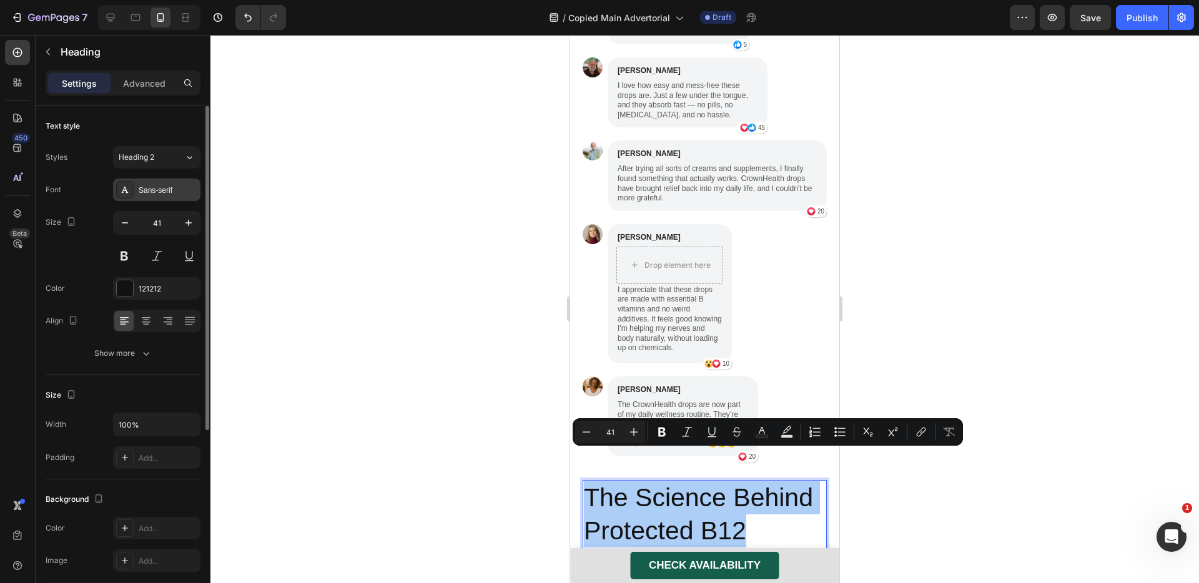
click at [166, 193] on div "Sans-serif" at bounding box center [168, 190] width 59 height 11
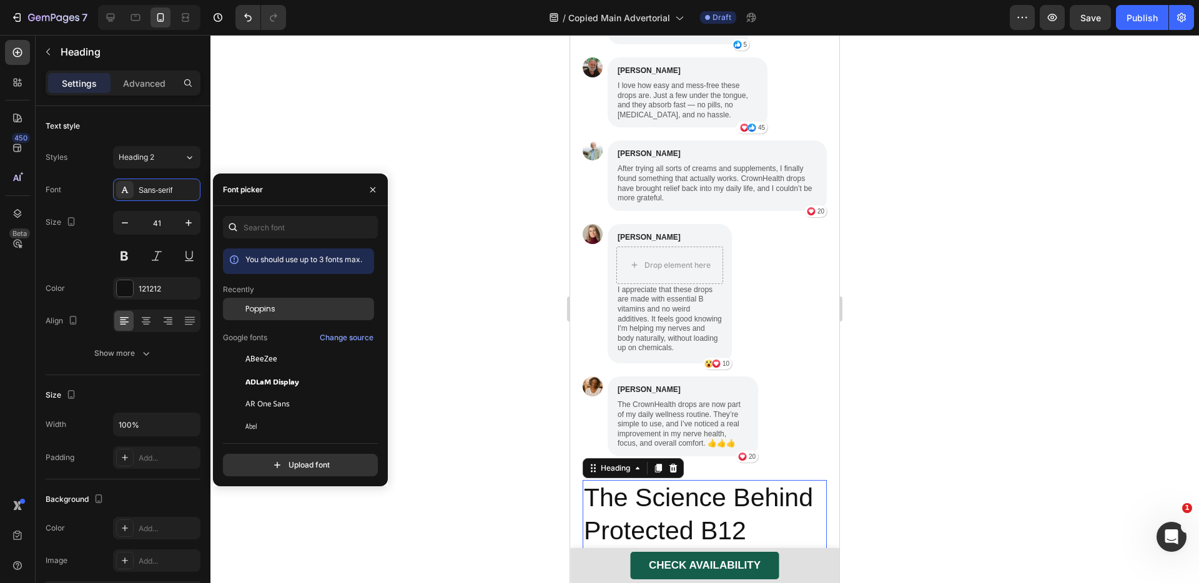
click at [254, 306] on span "Poppins" at bounding box center [260, 309] width 30 height 11
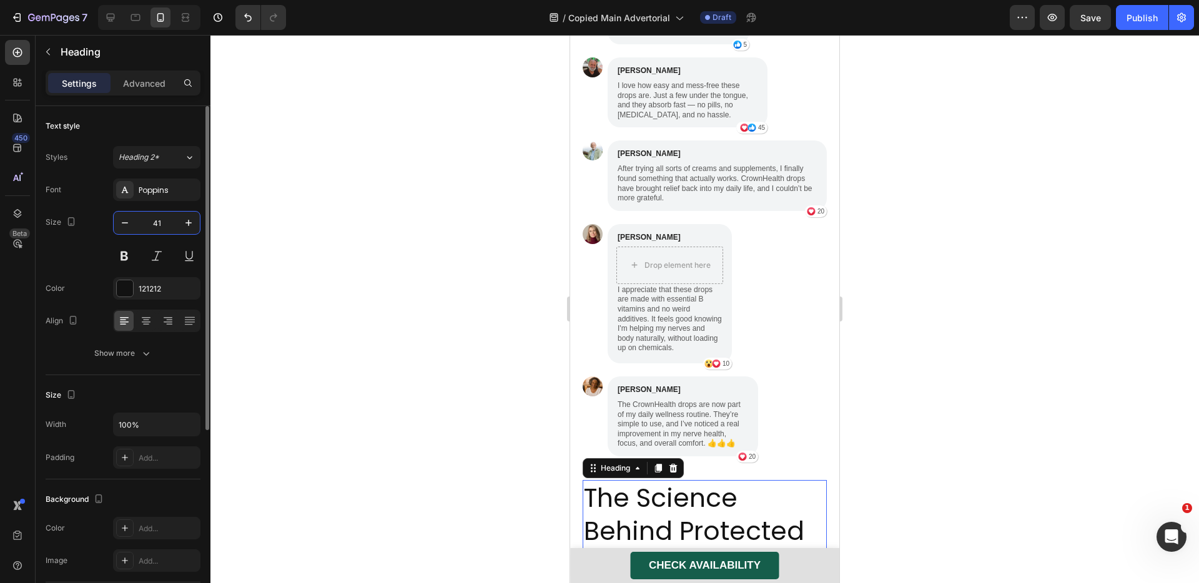
click at [166, 229] on input "41" at bounding box center [156, 223] width 41 height 22
type input "24"
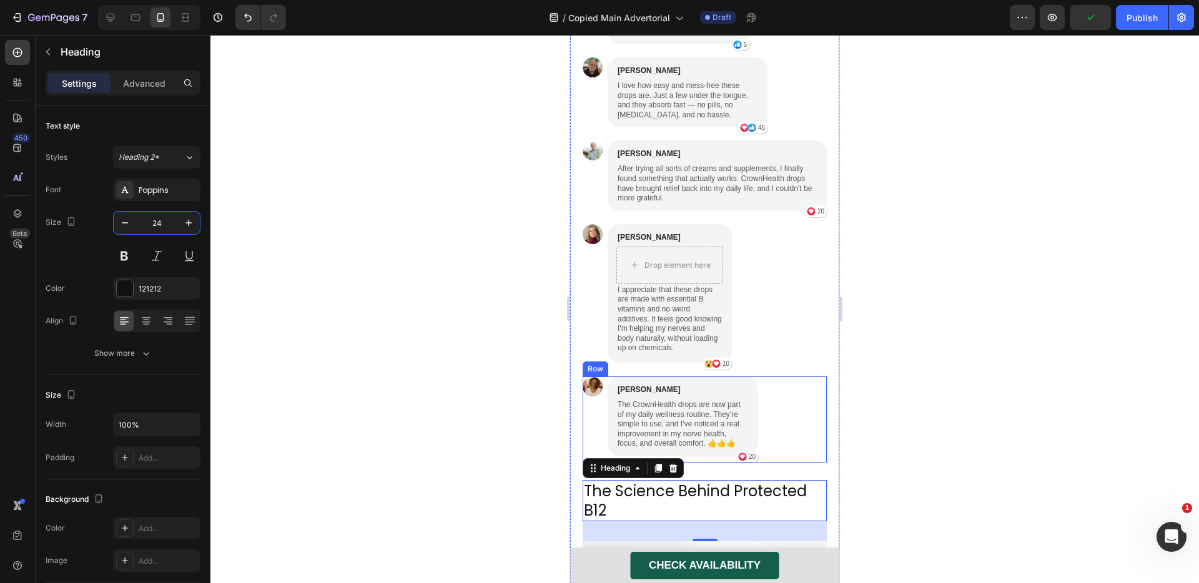
click at [774, 422] on div "Image [PERSON_NAME] Text Block The CrownHealth drops are now part of my daily w…" at bounding box center [705, 420] width 244 height 86
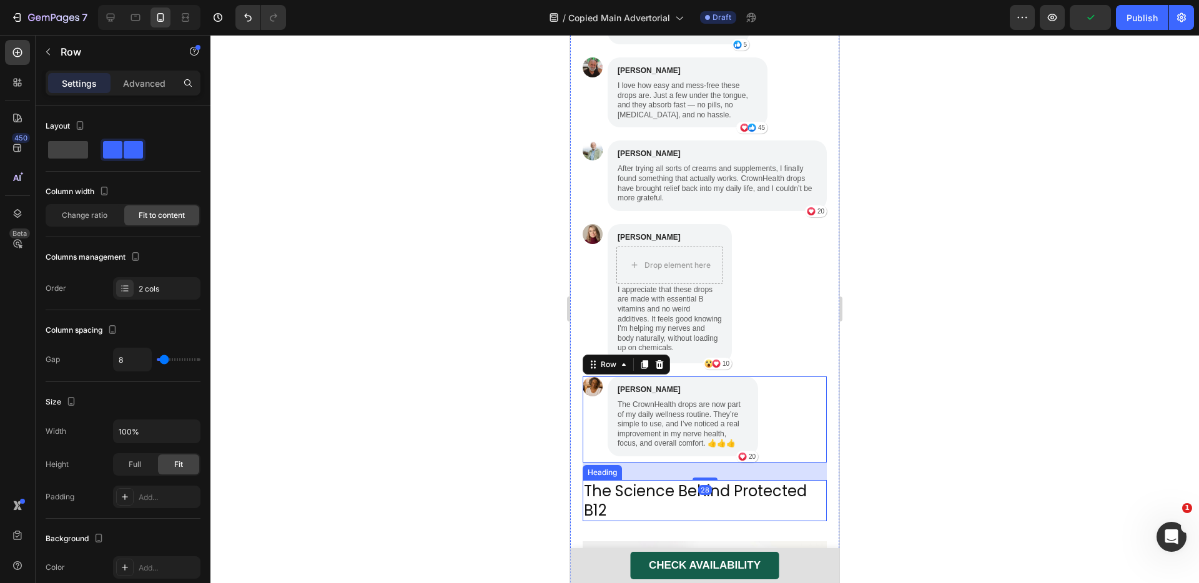
click at [739, 482] on p "The Science Behind Protected B12" at bounding box center [705, 501] width 242 height 39
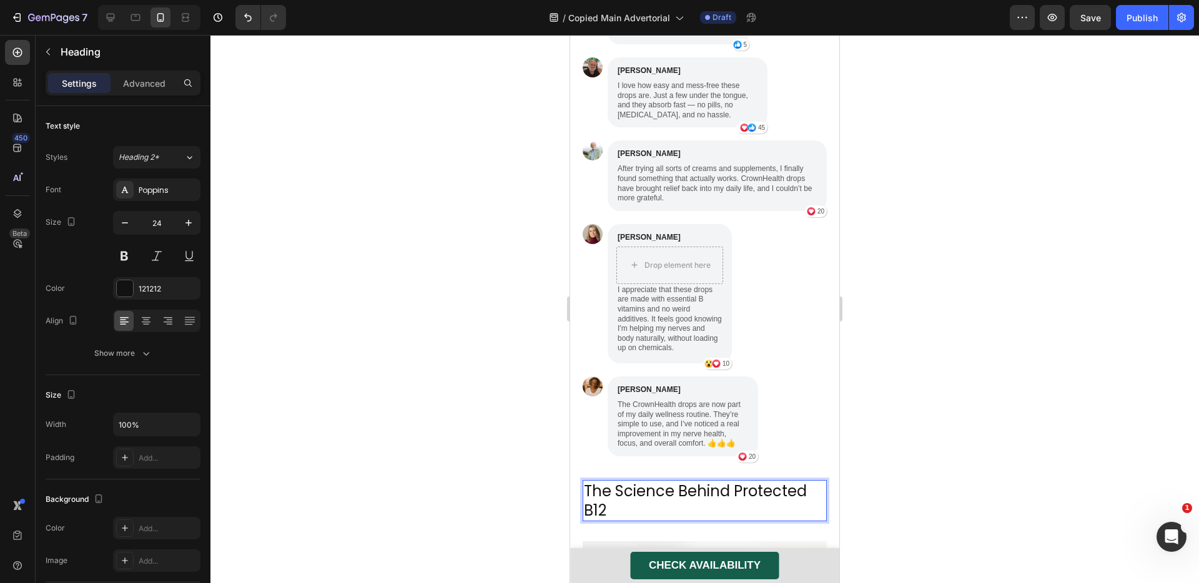
click at [616, 482] on p "The Science Behind Protected B12" at bounding box center [705, 501] width 242 height 39
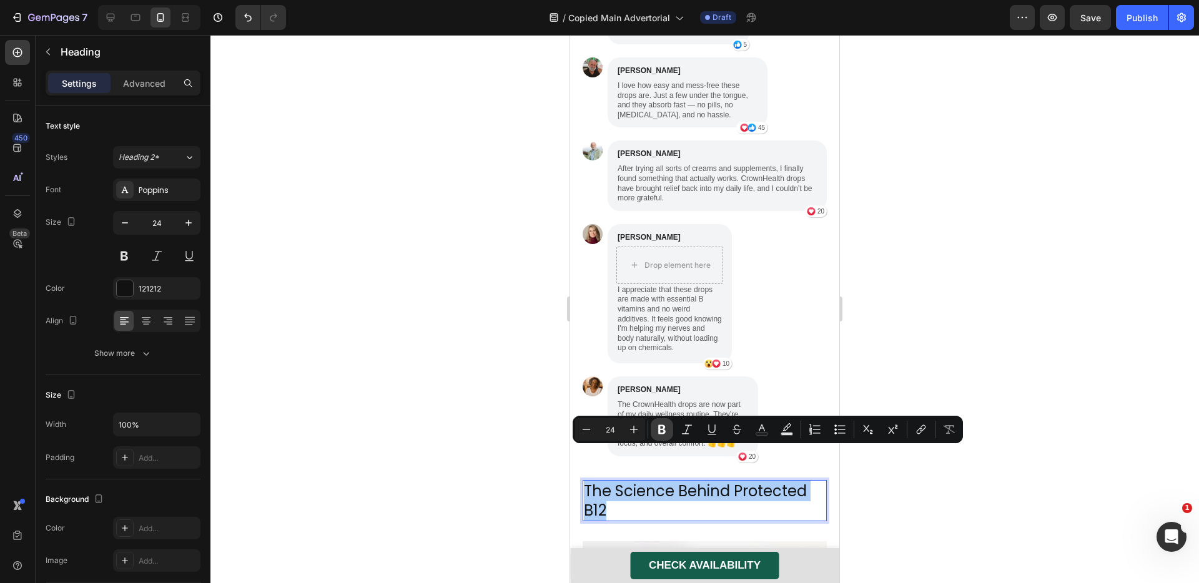
click at [661, 429] on icon "Editor contextual toolbar" at bounding box center [661, 429] width 7 height 9
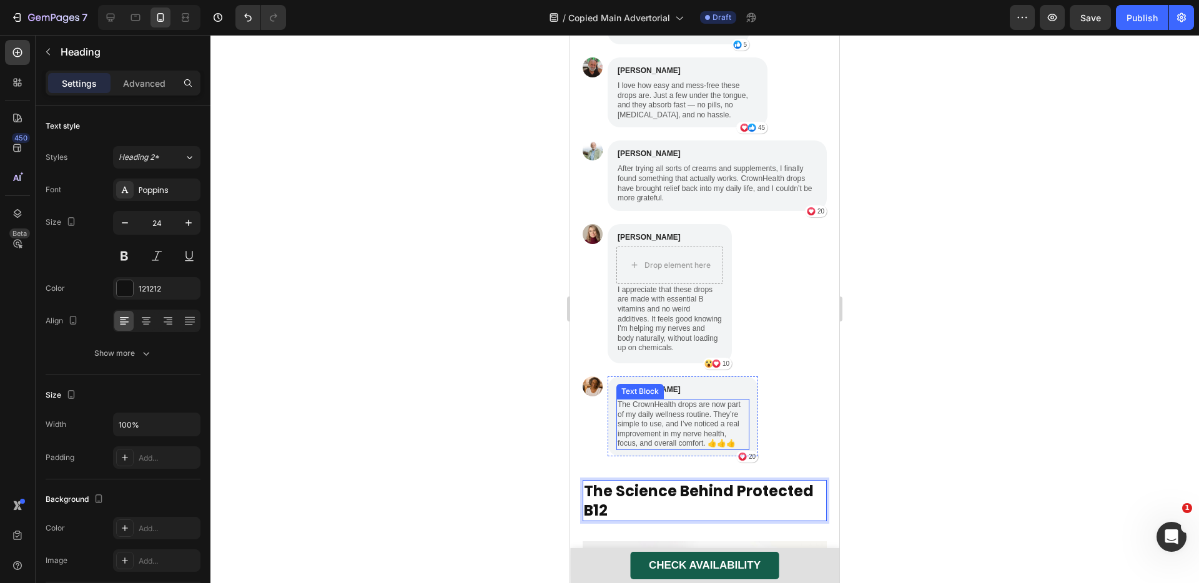
click at [684, 410] on p "The CrownHealth drops are now part of my daily wellness routine. They’re simple…" at bounding box center [683, 424] width 131 height 49
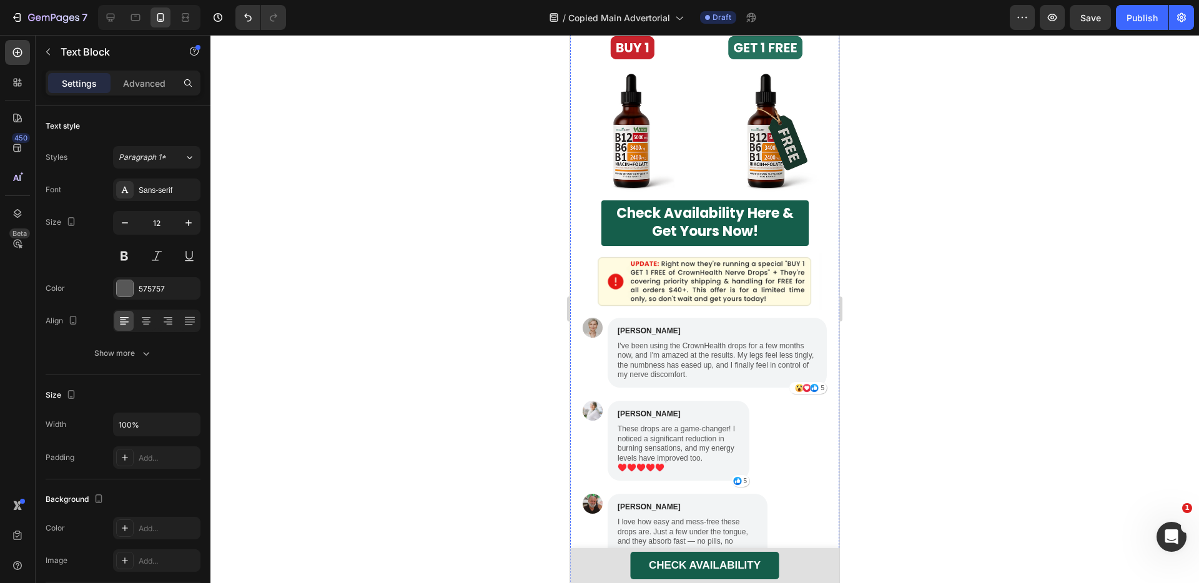
scroll to position [3284, 0]
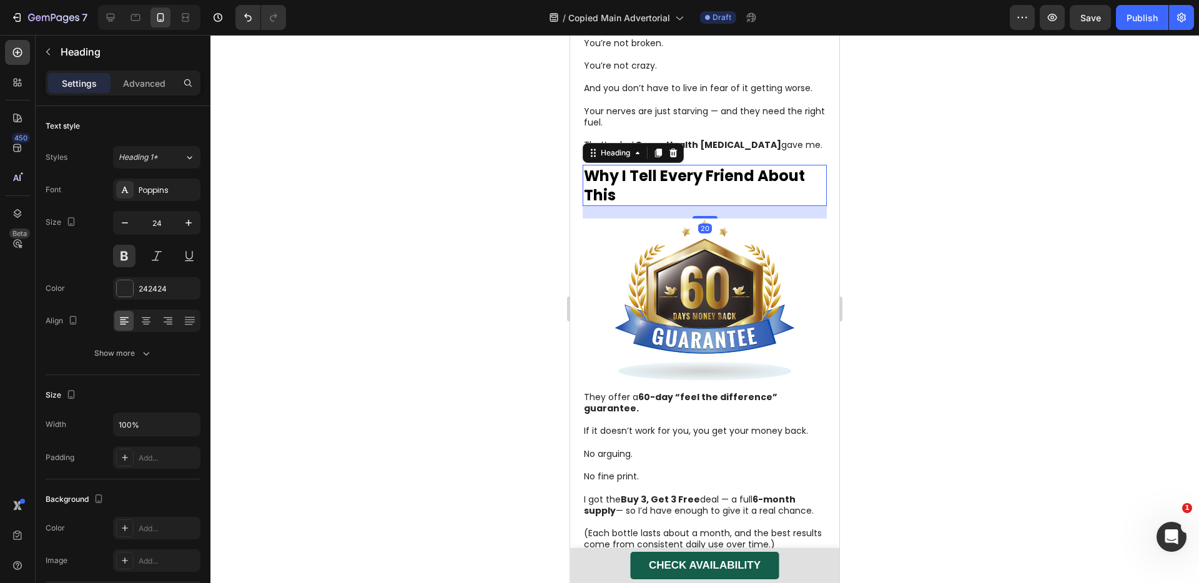
click at [728, 192] on h1 "Why I Tell Every Friend About This" at bounding box center [705, 185] width 244 height 41
click at [149, 89] on p "Advanced" at bounding box center [144, 83] width 42 height 13
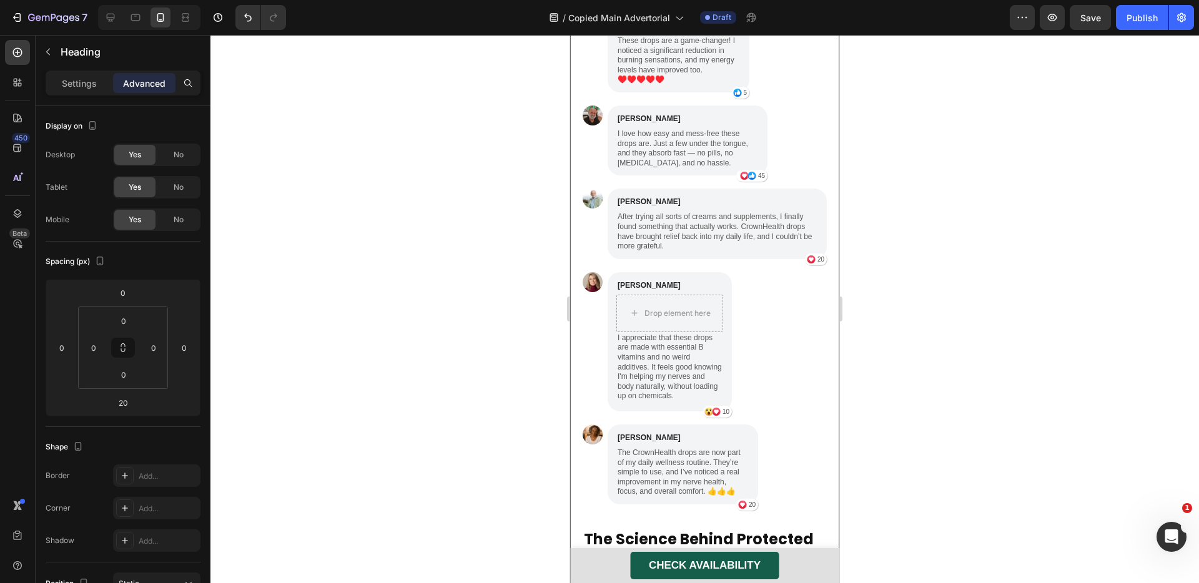
scroll to position [4359, 0]
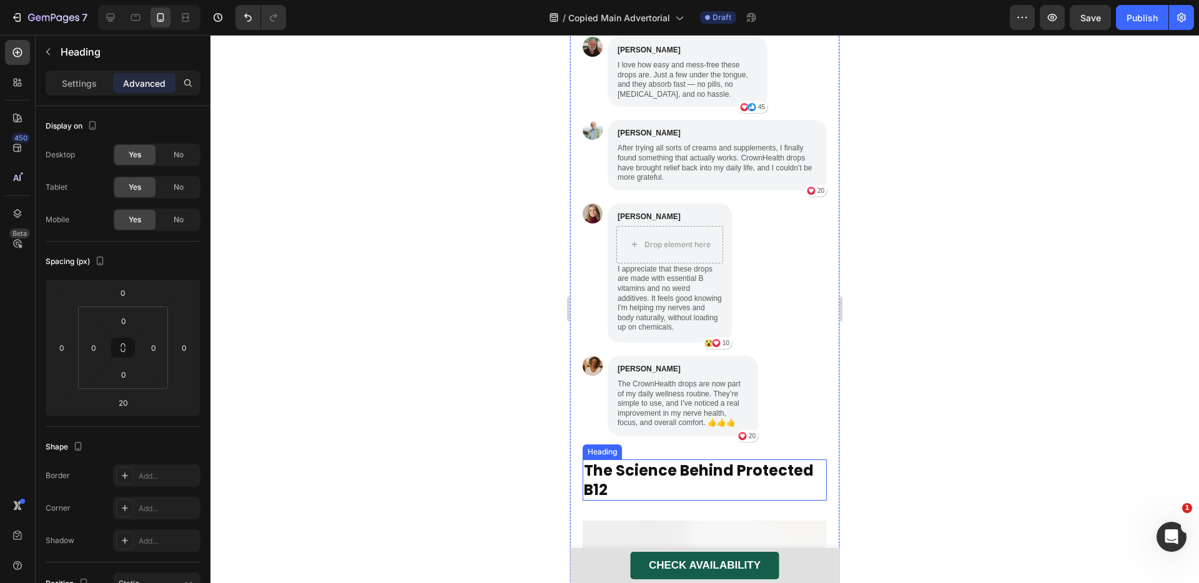
click at [739, 461] on p "⁠⁠⁠⁠⁠⁠⁠ The Science Behind Protected B12" at bounding box center [705, 480] width 242 height 39
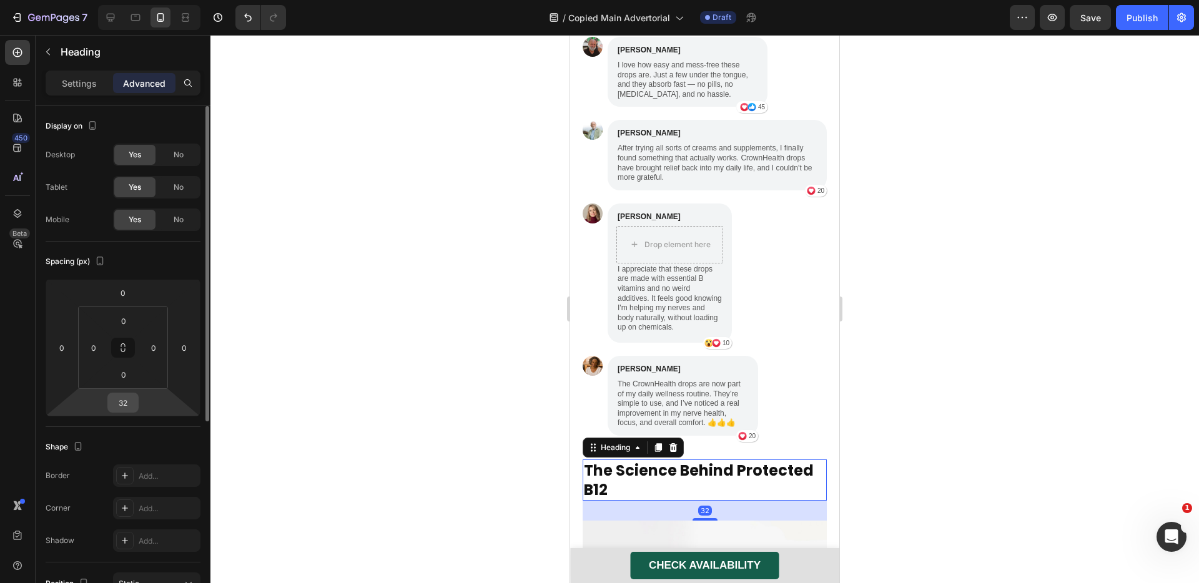
click at [118, 408] on input "32" at bounding box center [123, 402] width 25 height 19
type input "20"
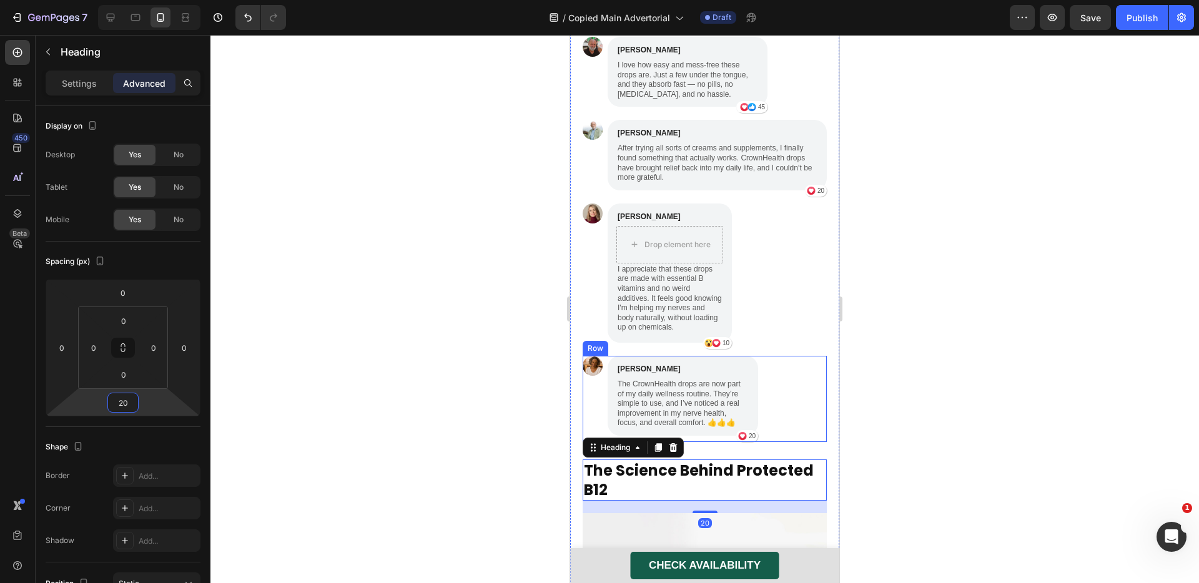
click at [797, 380] on div "Image [PERSON_NAME] Text Block The CrownHealth drops are now part of my daily w…" at bounding box center [705, 399] width 244 height 86
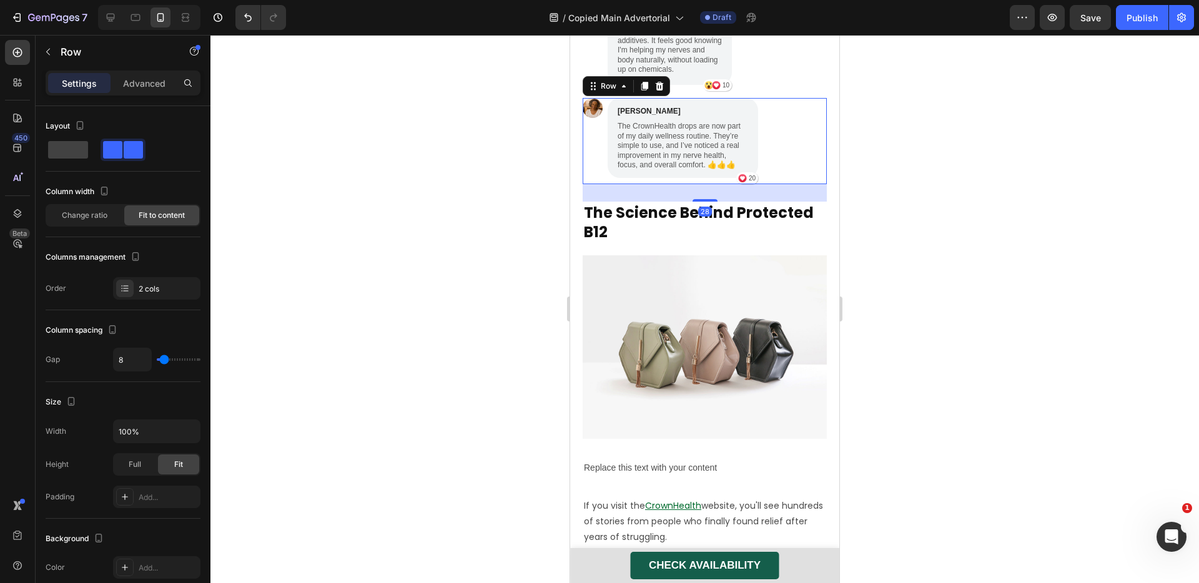
scroll to position [4722, 0]
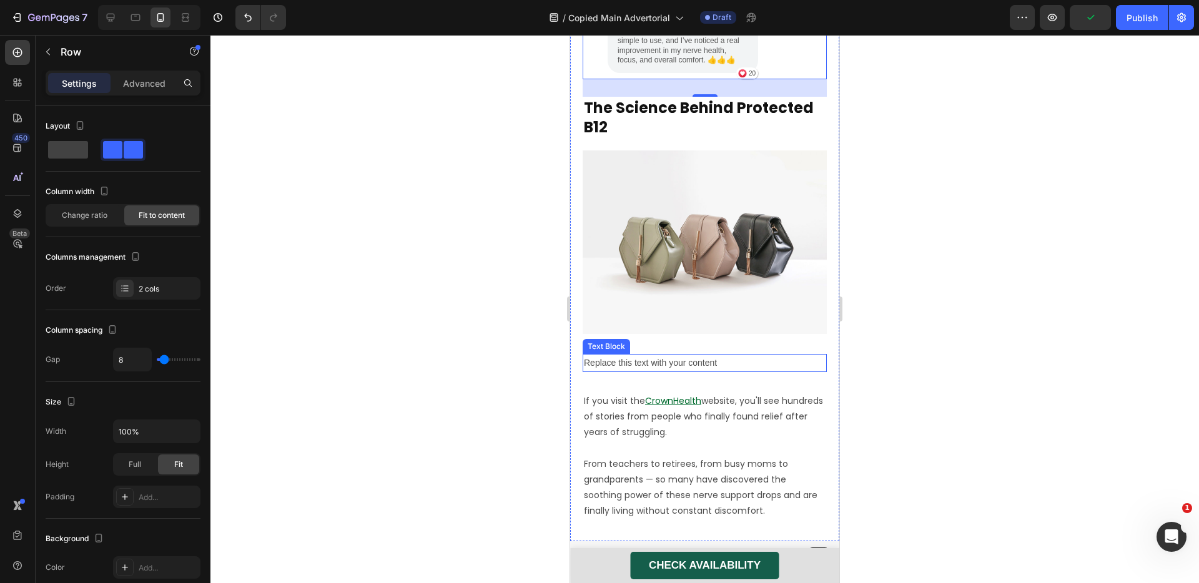
click at [663, 354] on div "Replace this text with your content" at bounding box center [705, 363] width 244 height 18
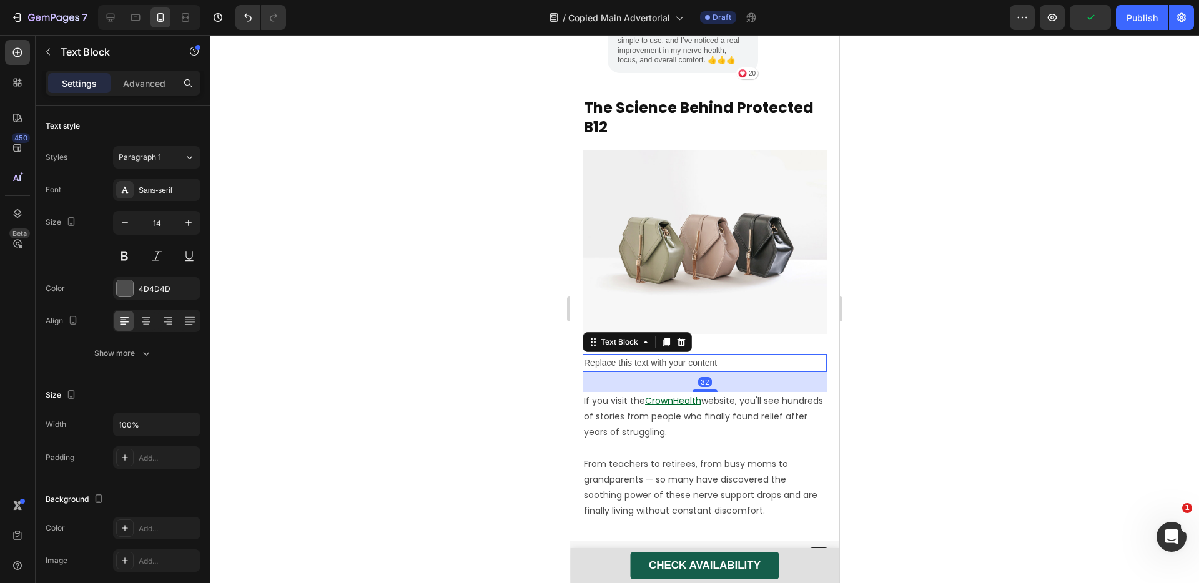
click at [663, 354] on div "Replace this text with your content" at bounding box center [705, 363] width 244 height 18
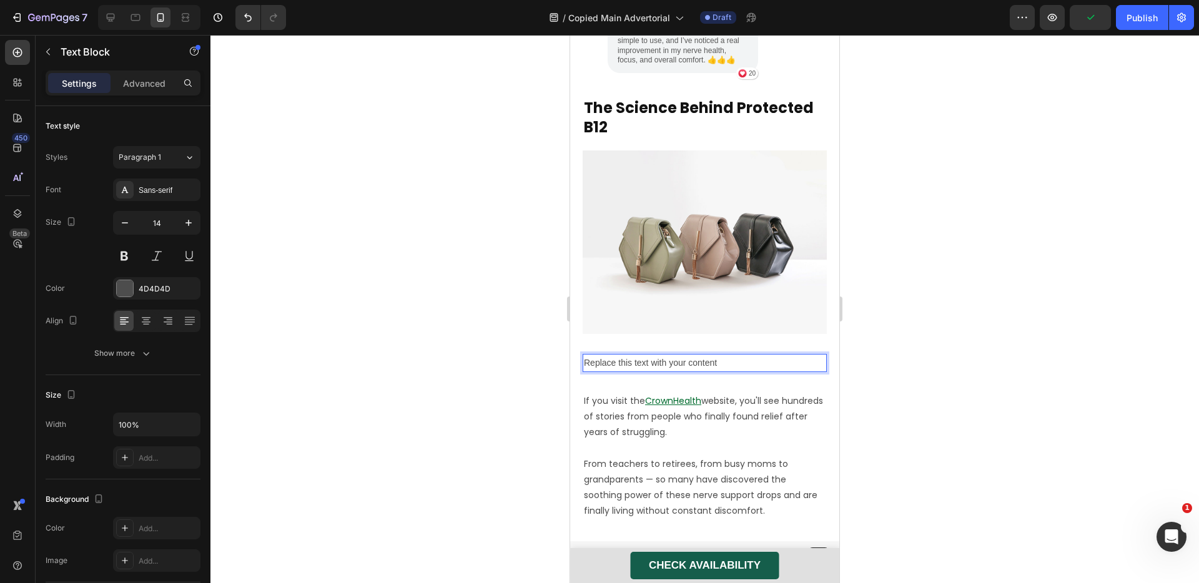
click at [663, 355] on p "Replace this text with your content" at bounding box center [705, 363] width 242 height 16
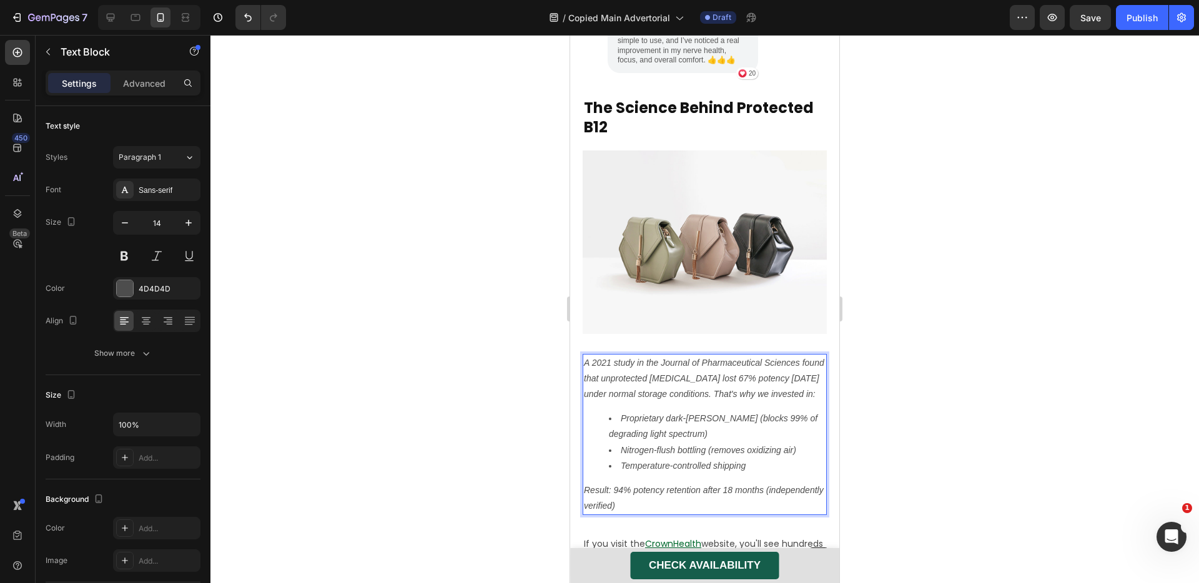
drag, startPoint x: 919, startPoint y: 402, endPoint x: 214, endPoint y: 368, distance: 705.9
click at [919, 402] on div at bounding box center [704, 309] width 989 height 548
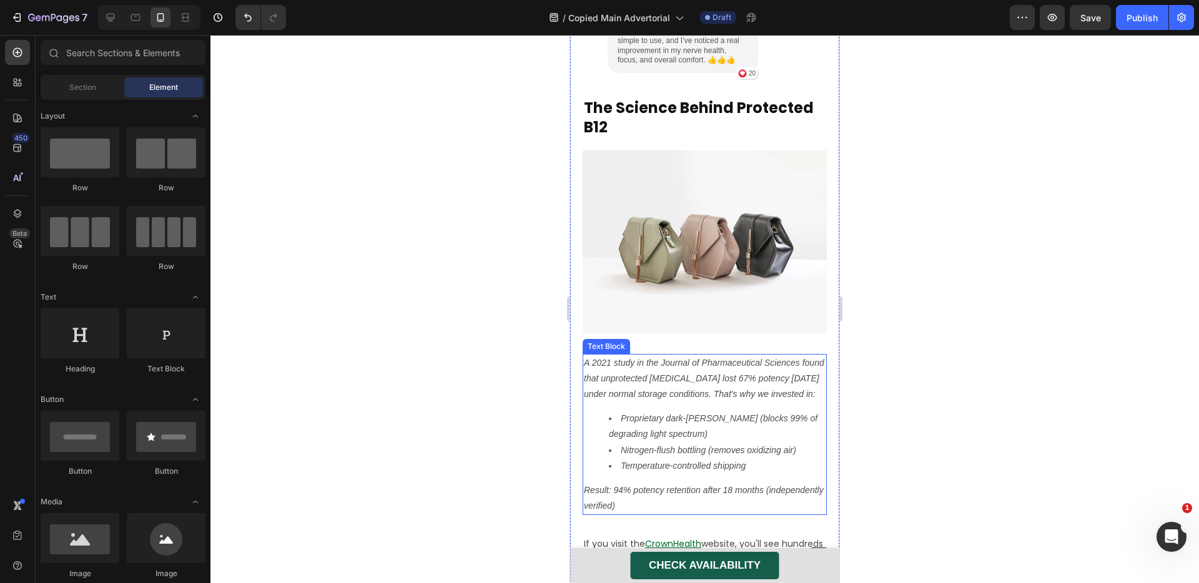
click at [715, 413] on icon "Proprietary dark-[PERSON_NAME] (blocks 99% of degrading light spectrum)" at bounding box center [713, 426] width 209 height 26
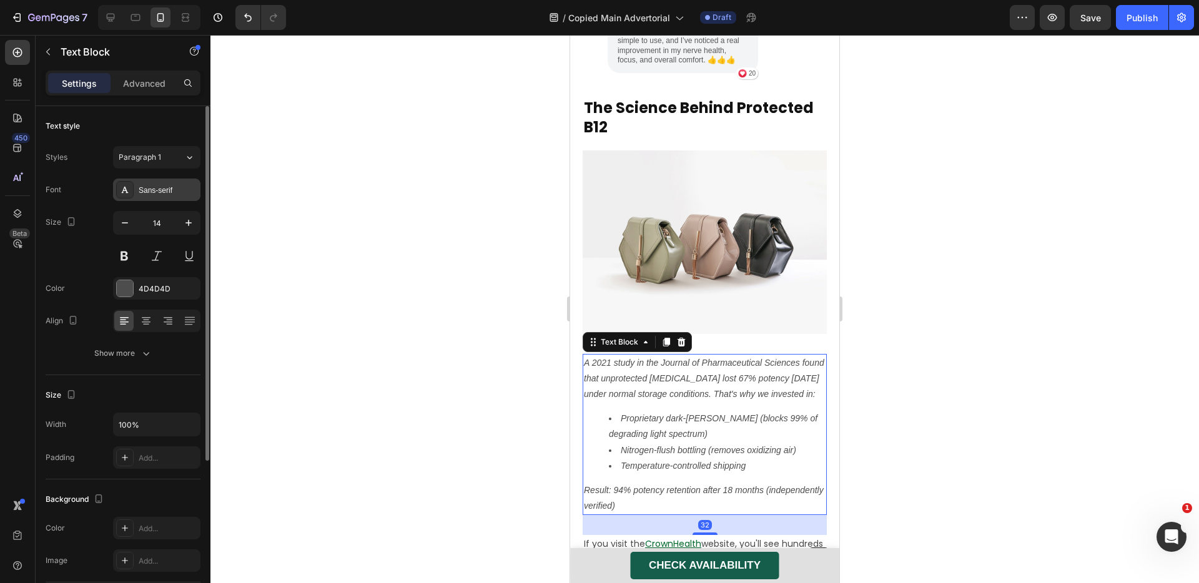
click at [163, 188] on div "Sans-serif" at bounding box center [168, 190] width 59 height 11
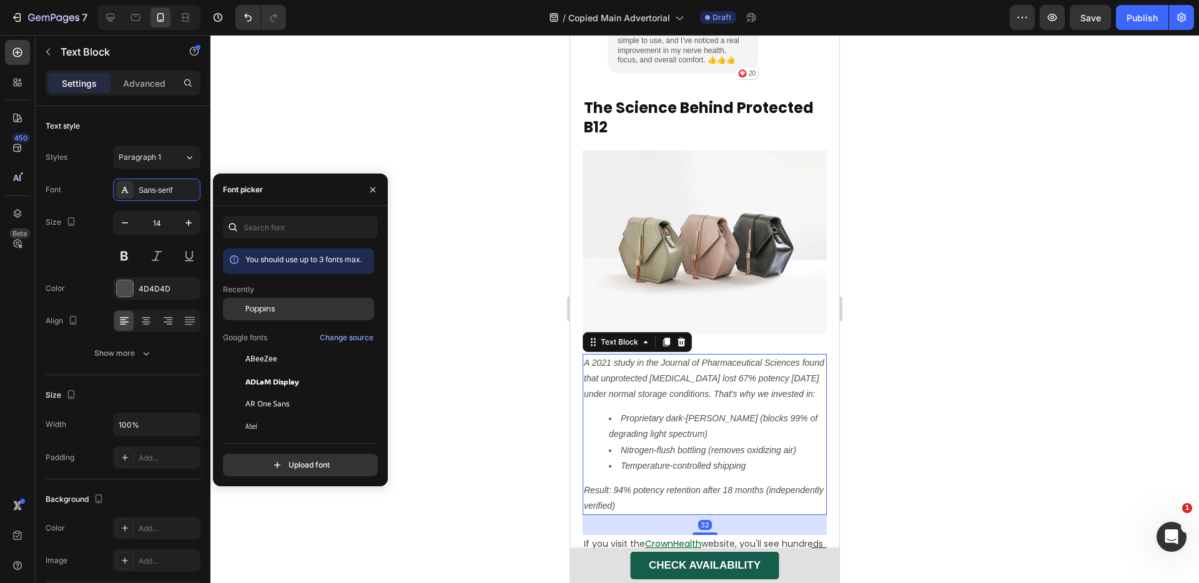
click at [279, 393] on div "Poppins" at bounding box center [298, 404] width 151 height 22
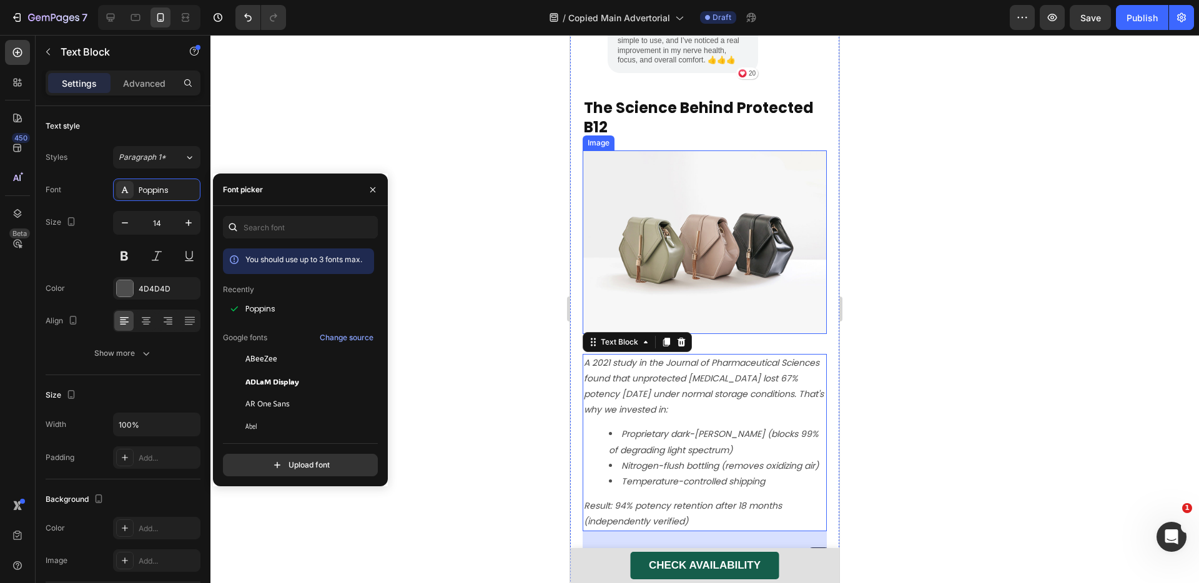
click at [798, 281] on img at bounding box center [705, 242] width 244 height 183
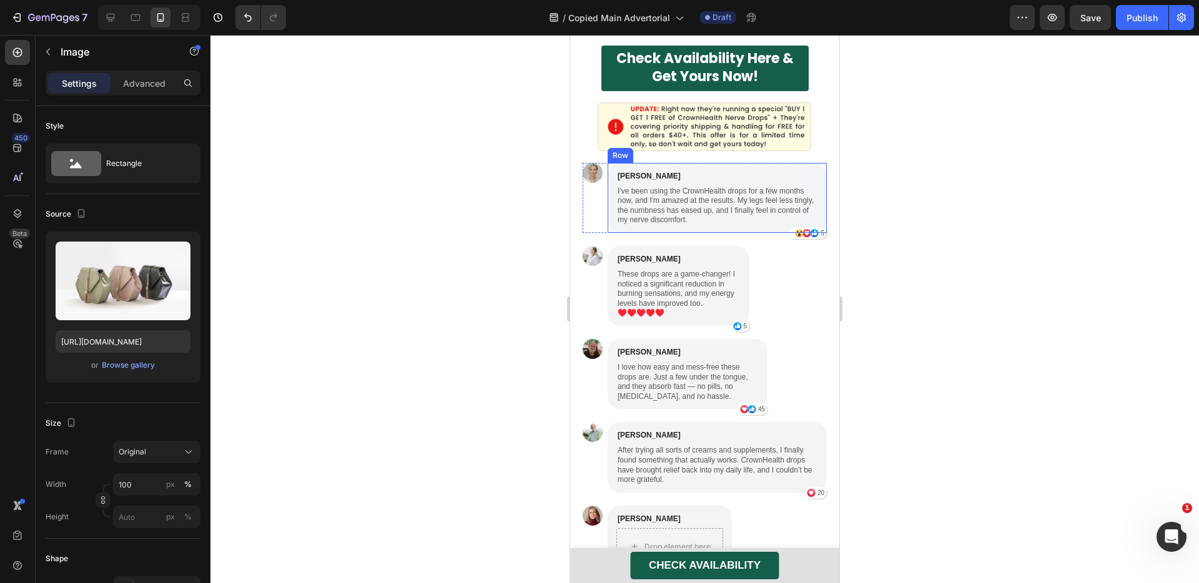
scroll to position [3647, 0]
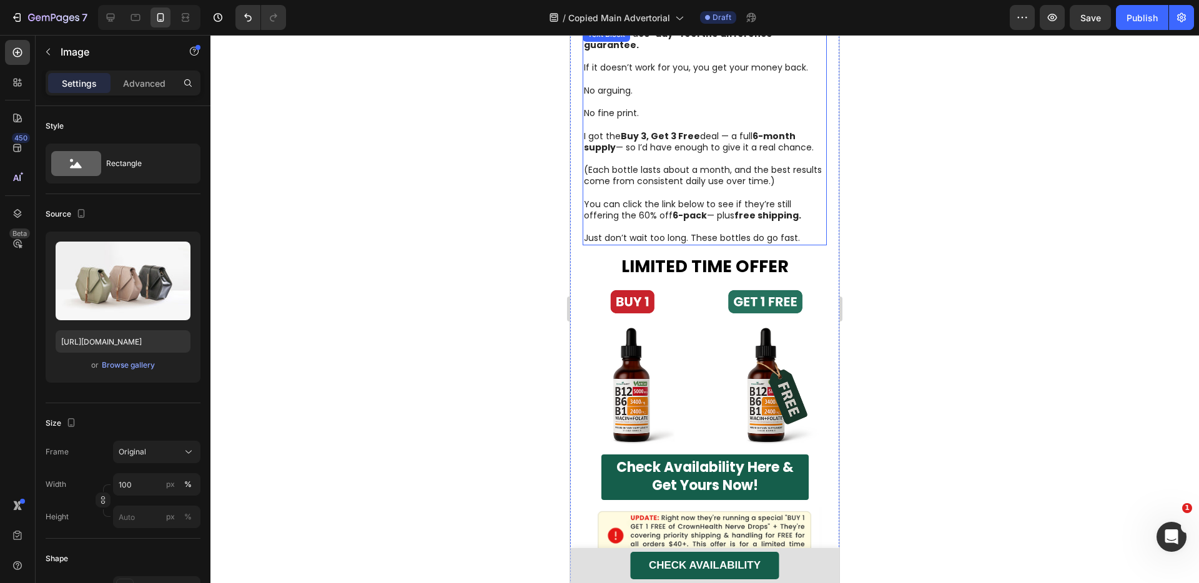
click at [671, 187] on p at bounding box center [705, 192] width 242 height 11
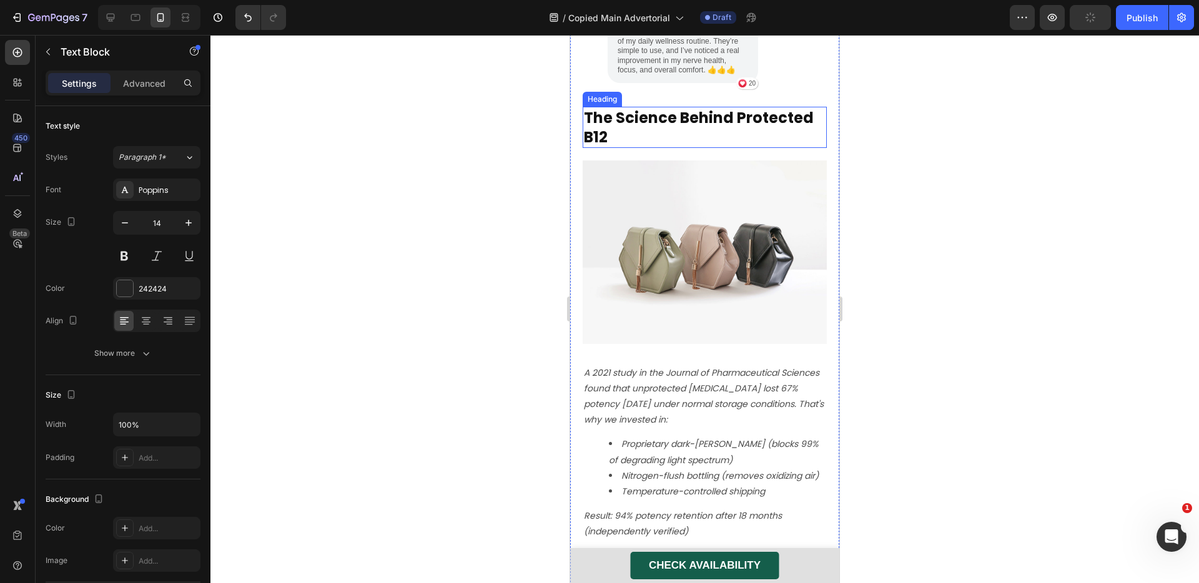
scroll to position [4720, 0]
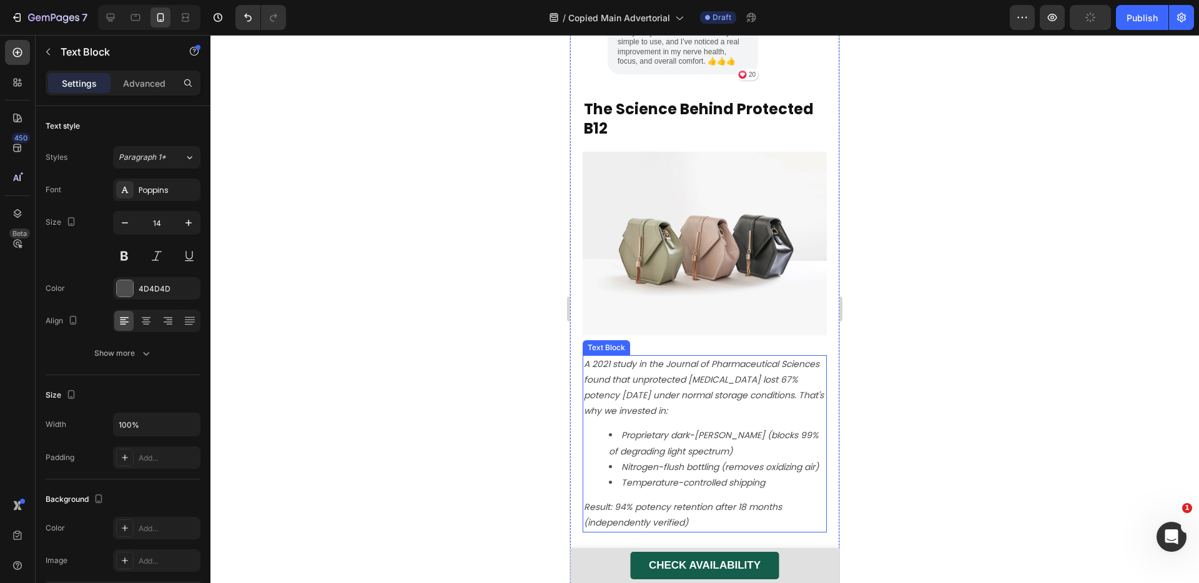
click at [673, 358] on icon "A 2021 study in the Journal of Pharmaceutical Sciences found that unprotected […" at bounding box center [704, 388] width 240 height 60
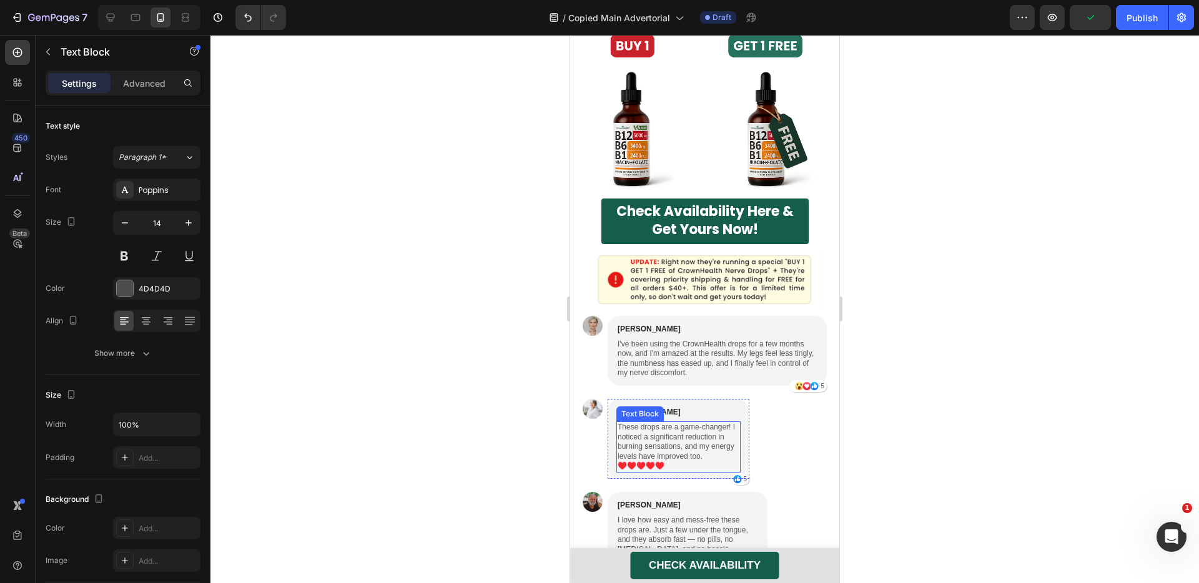
scroll to position [3714, 0]
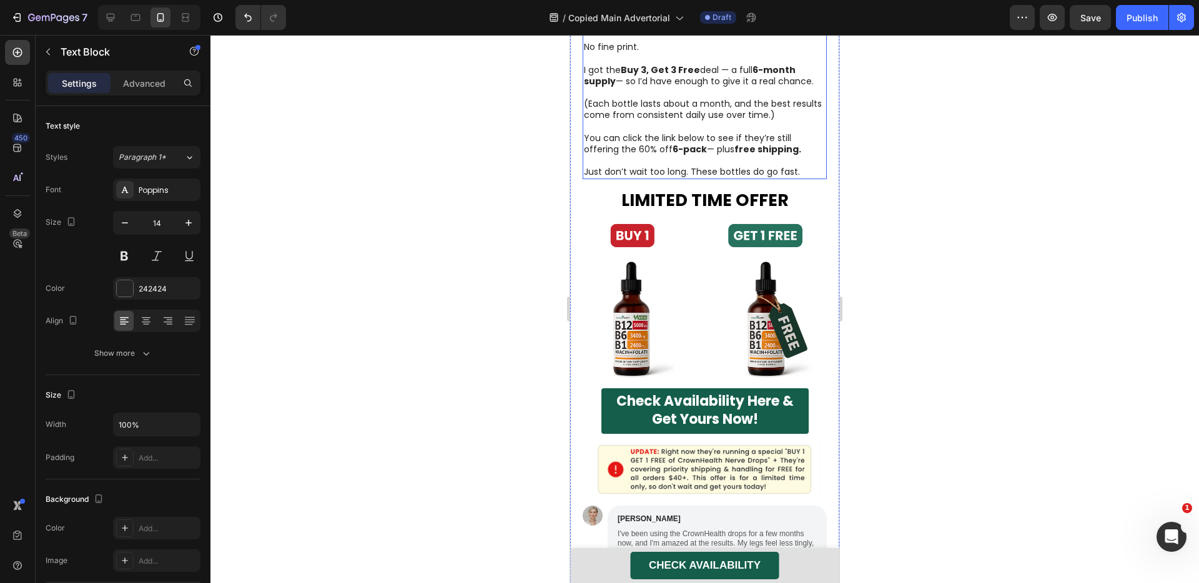
click at [656, 121] on p at bounding box center [705, 126] width 242 height 11
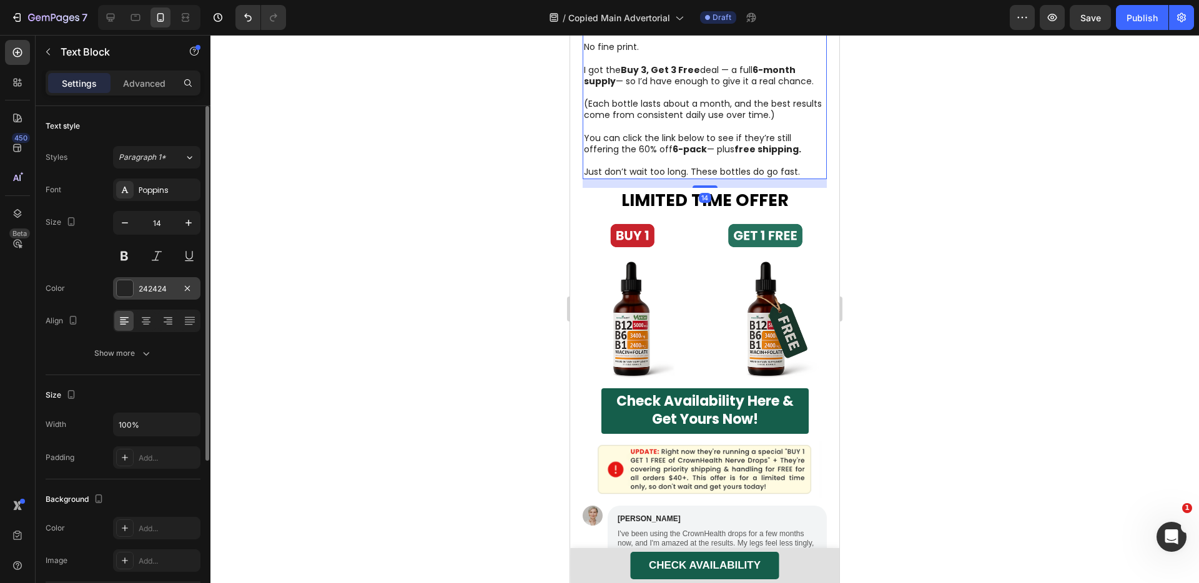
click at [166, 286] on div "242424" at bounding box center [157, 289] width 36 height 11
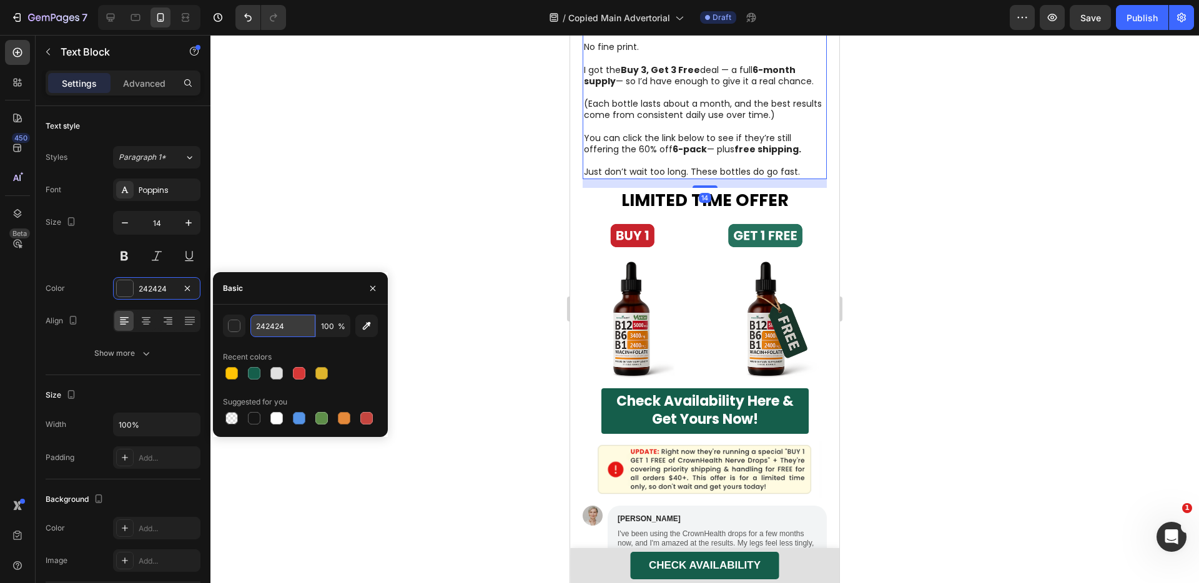
click at [288, 332] on input "242424" at bounding box center [282, 326] width 65 height 22
click at [946, 377] on div at bounding box center [704, 309] width 989 height 548
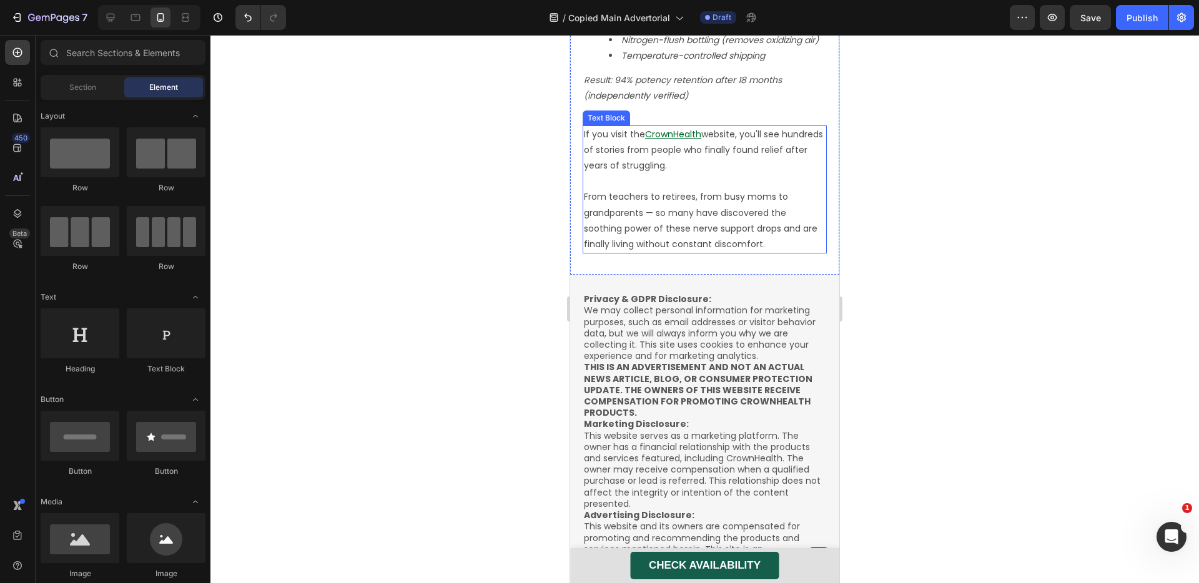
scroll to position [4902, 0]
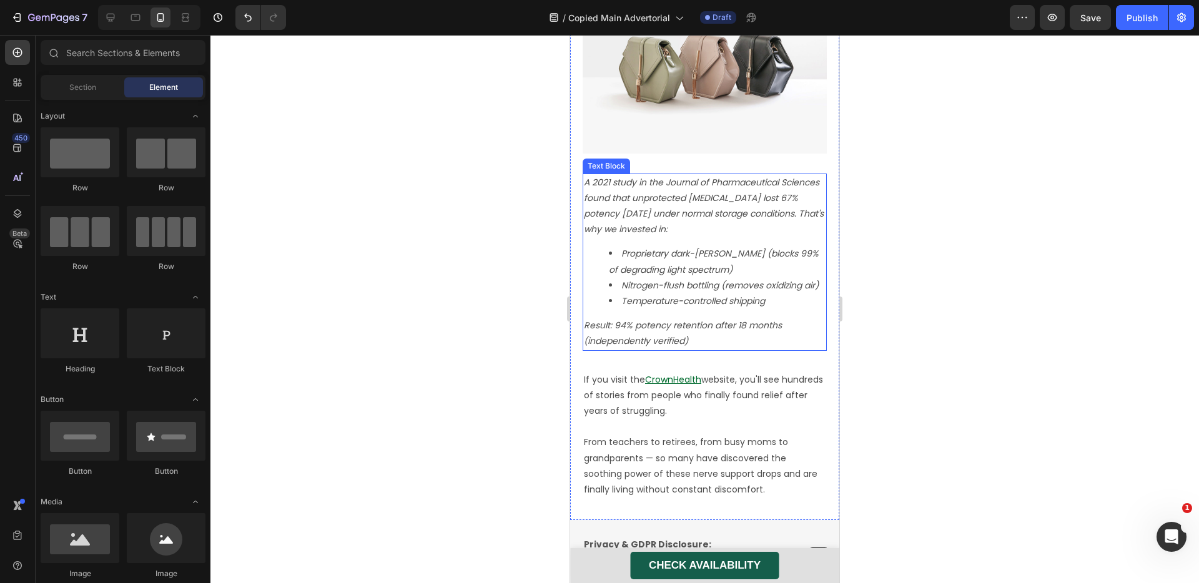
click at [655, 247] on icon "Proprietary dark-[PERSON_NAME] (blocks 99% of degrading light spectrum)" at bounding box center [714, 261] width 210 height 28
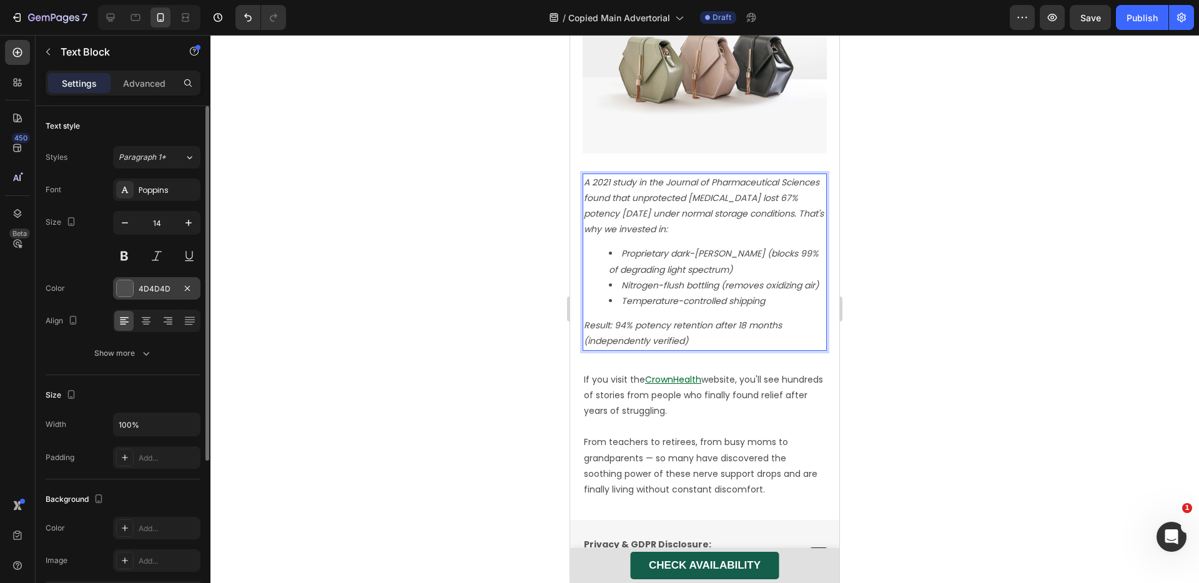
click at [157, 284] on div "4D4D4D" at bounding box center [157, 289] width 36 height 11
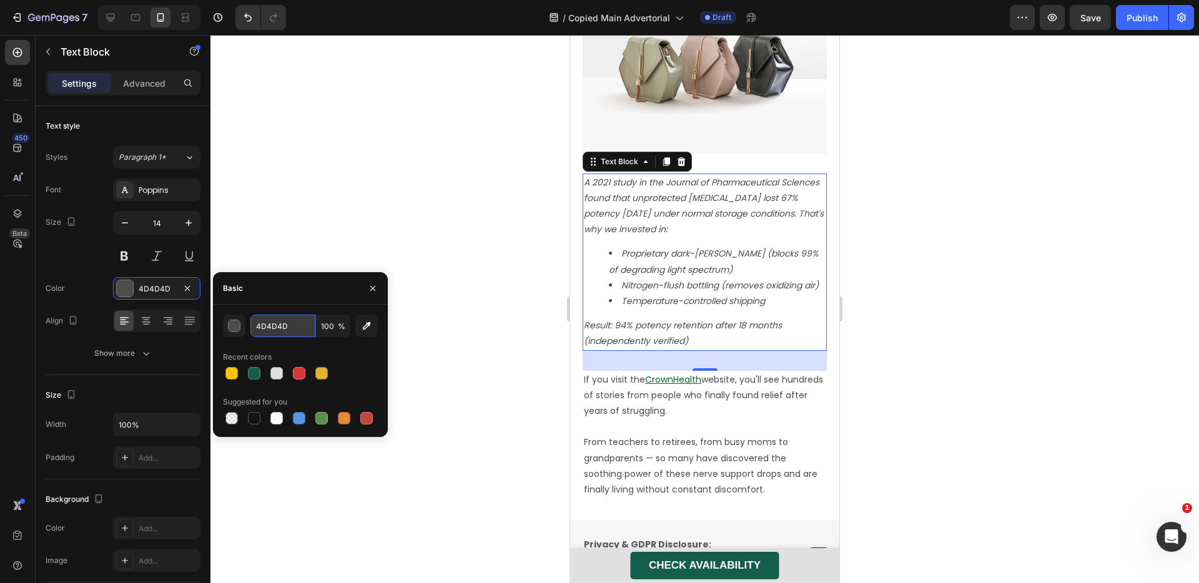
click at [282, 326] on input "4D4D4D" at bounding box center [282, 326] width 65 height 22
paste input "242424"
type input "242424"
click at [354, 356] on div "Recent colors" at bounding box center [300, 357] width 155 height 20
click at [530, 224] on div at bounding box center [704, 309] width 989 height 548
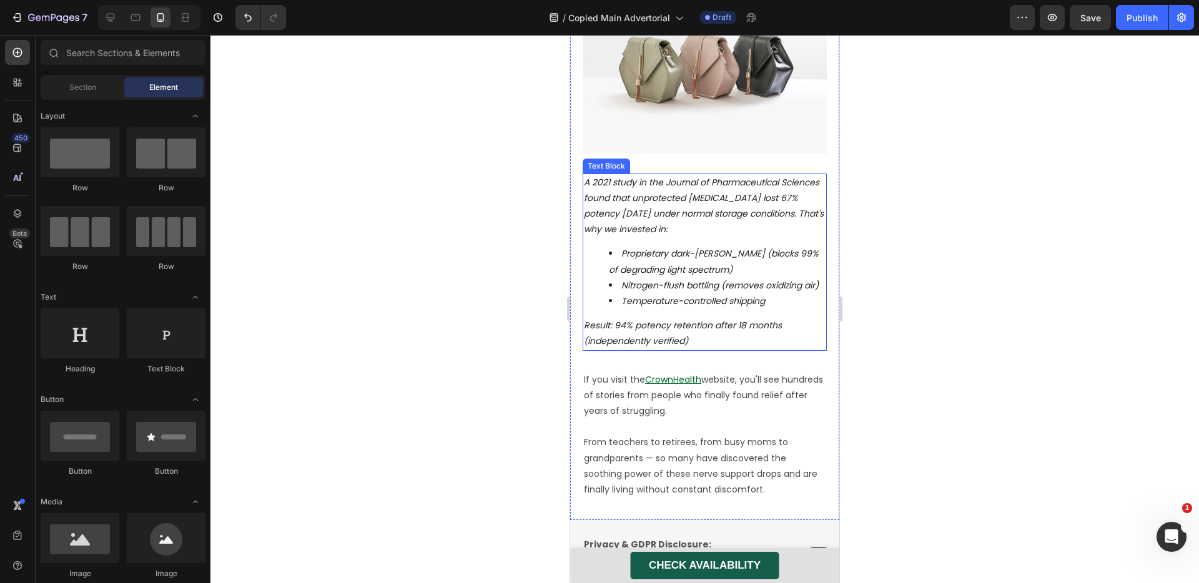
click at [671, 176] on icon "A 2021 study in the Journal of Pharmaceutical Sciences found that unprotected […" at bounding box center [704, 206] width 240 height 60
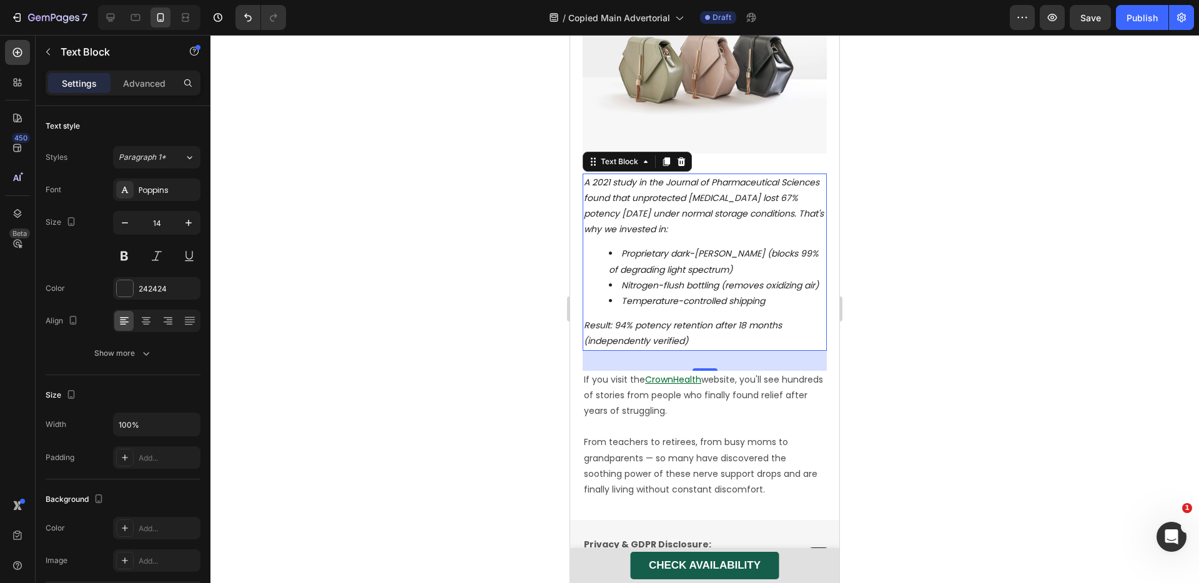
click at [929, 267] on div at bounding box center [704, 309] width 989 height 548
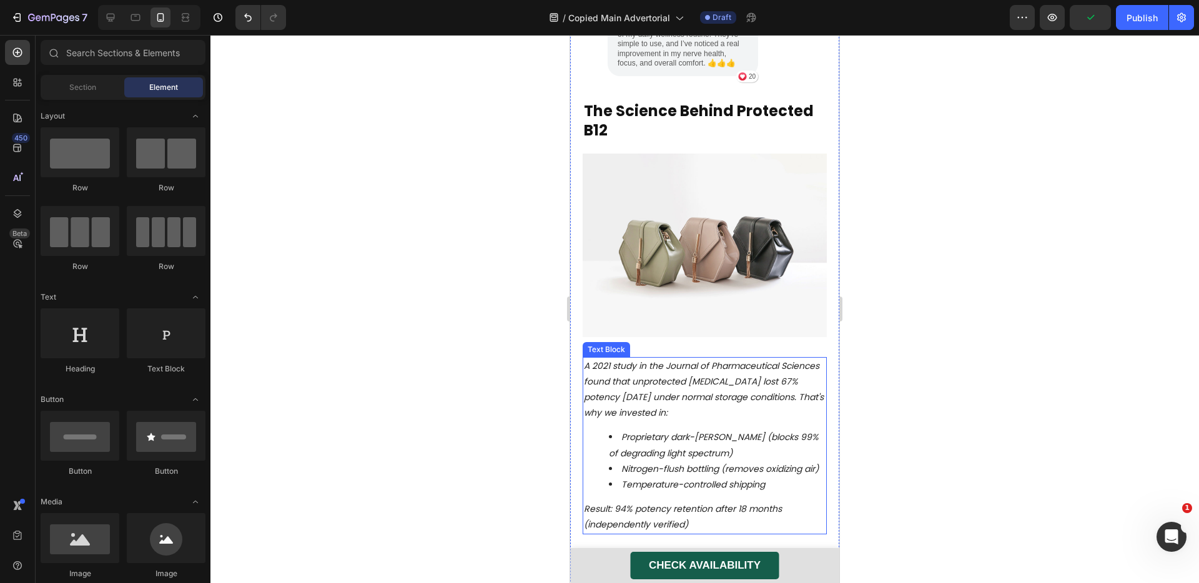
scroll to position [4718, 0]
click at [732, 102] on p "⁠⁠⁠⁠⁠⁠⁠ The Science Behind Protected B12" at bounding box center [705, 121] width 242 height 39
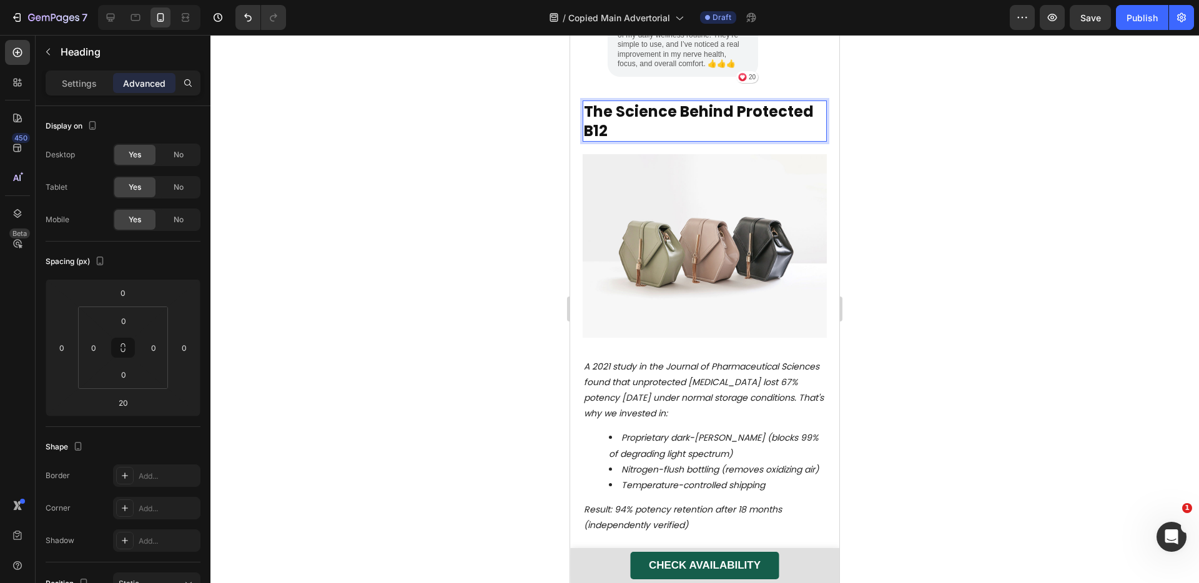
click at [733, 101] on strong "The Science Behind Protected B12" at bounding box center [699, 121] width 230 height 40
click at [879, 227] on div at bounding box center [704, 309] width 989 height 548
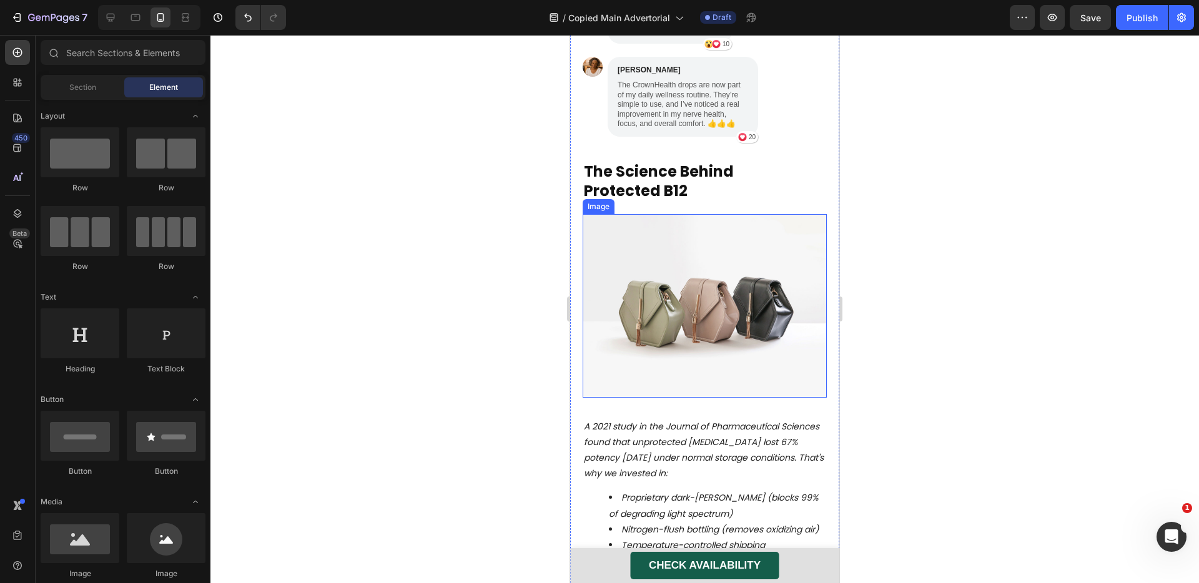
scroll to position [4602, 0]
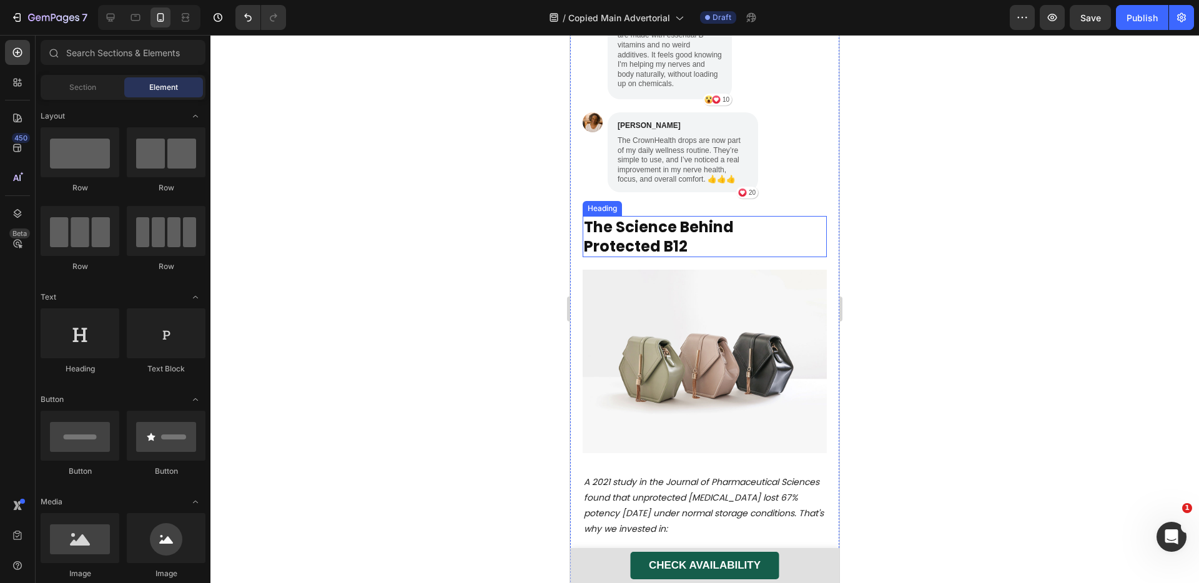
click at [729, 217] on p "⁠⁠⁠⁠⁠⁠⁠ The Science Behind Protected B12" at bounding box center [705, 236] width 242 height 39
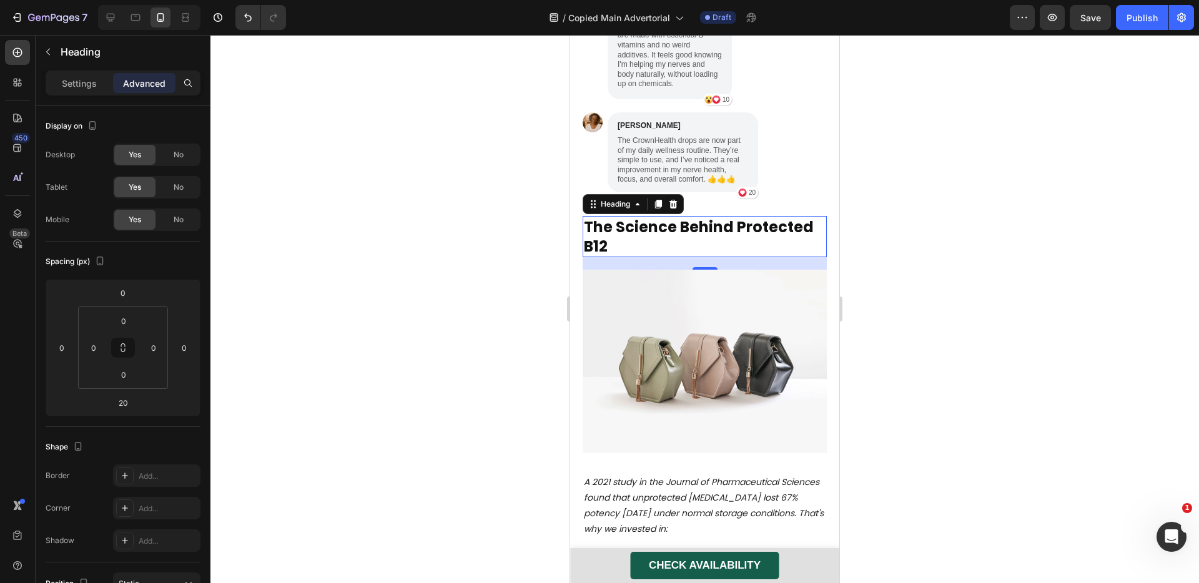
click at [1002, 289] on div at bounding box center [704, 309] width 989 height 548
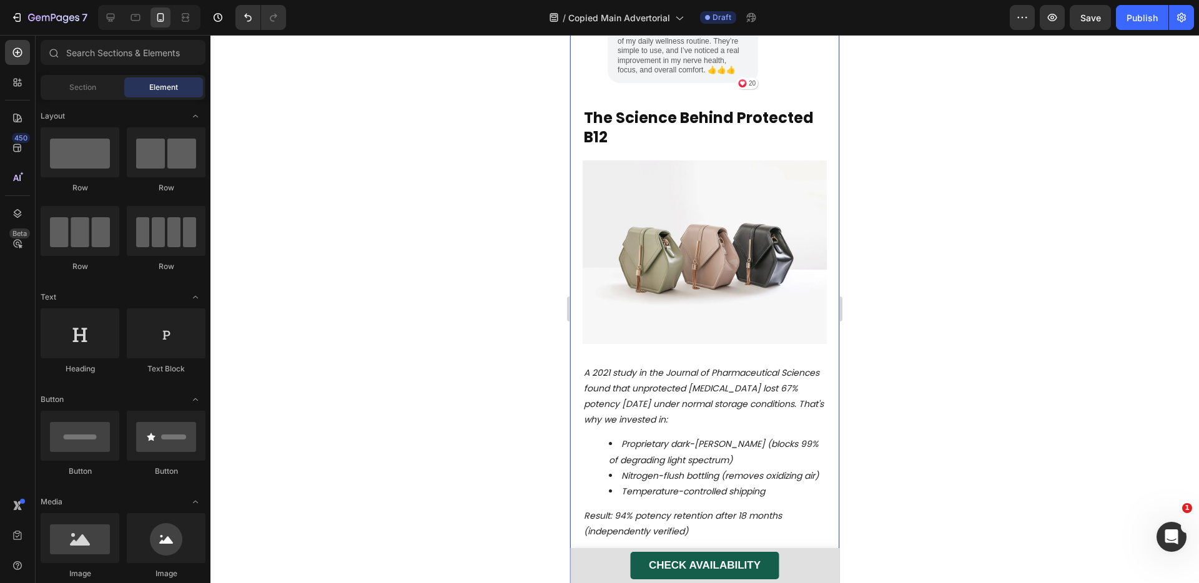
scroll to position [4712, 0]
click at [673, 381] on icon "A 2021 study in the Journal of Pharmaceutical Sciences found that unprotected […" at bounding box center [704, 396] width 240 height 60
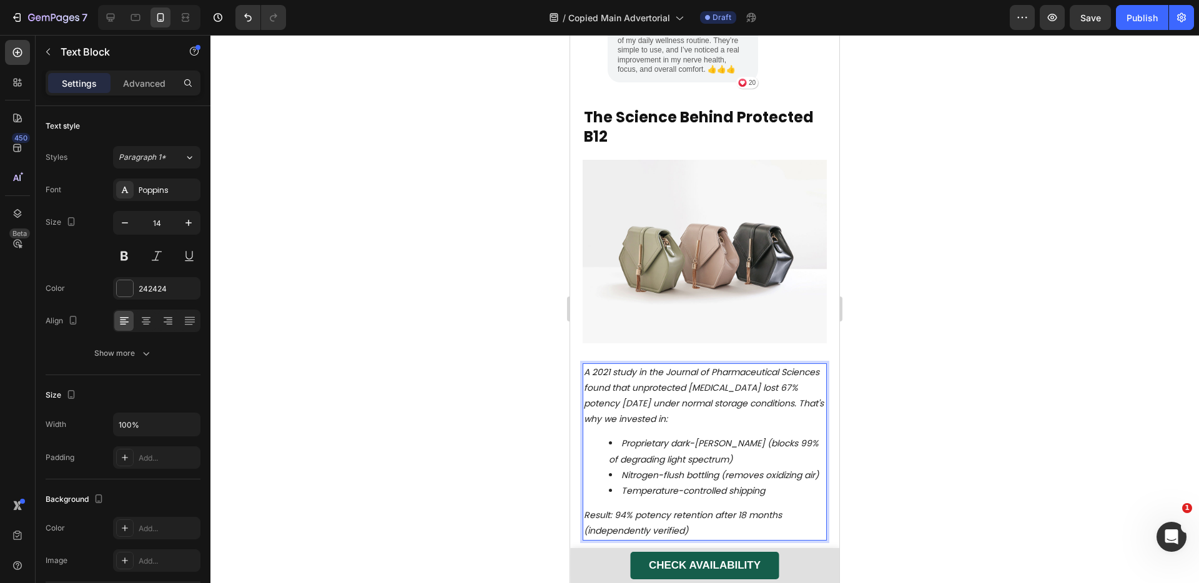
drag, startPoint x: 636, startPoint y: 378, endPoint x: 645, endPoint y: 379, distance: 9.4
click at [636, 378] on icon "A 2021 study in the Journal of Pharmaceutical Sciences found that unprotected […" at bounding box center [704, 396] width 240 height 60
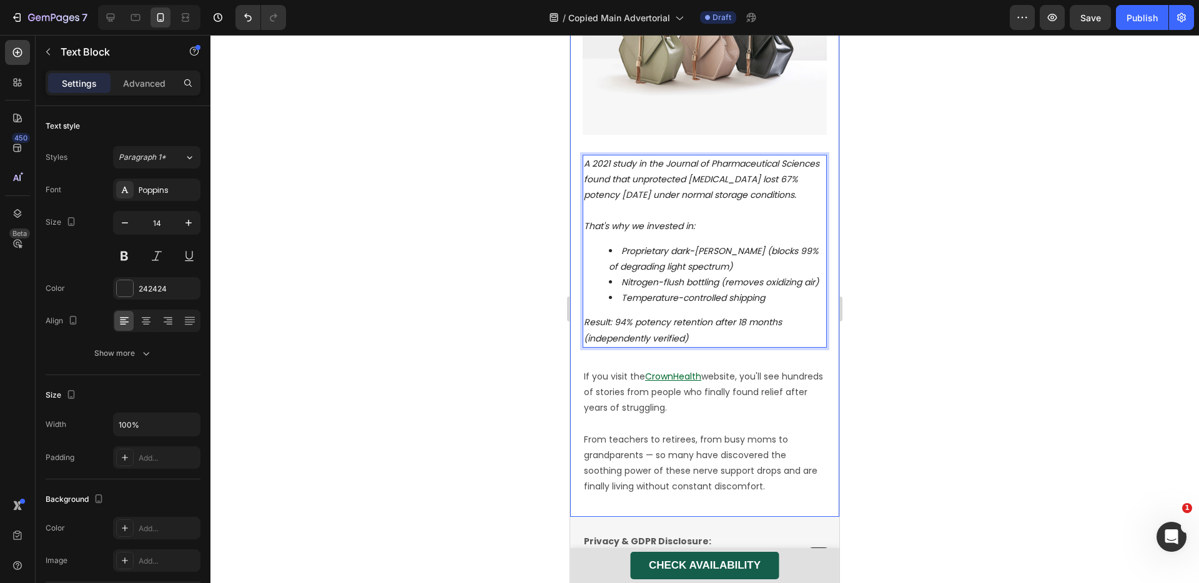
scroll to position [4912, 0]
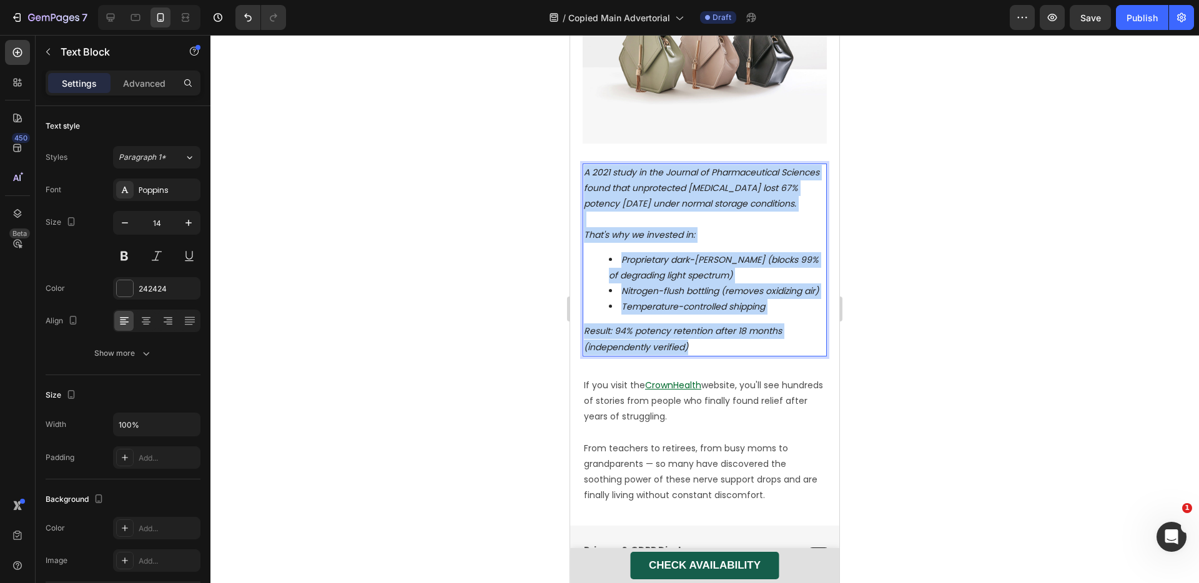
drag, startPoint x: 700, startPoint y: 340, endPoint x: 584, endPoint y: 132, distance: 238.5
click at [584, 164] on div "A 2021 study in the Journal of Pharmaceutical Sciences found that unprotected […" at bounding box center [705, 260] width 244 height 193
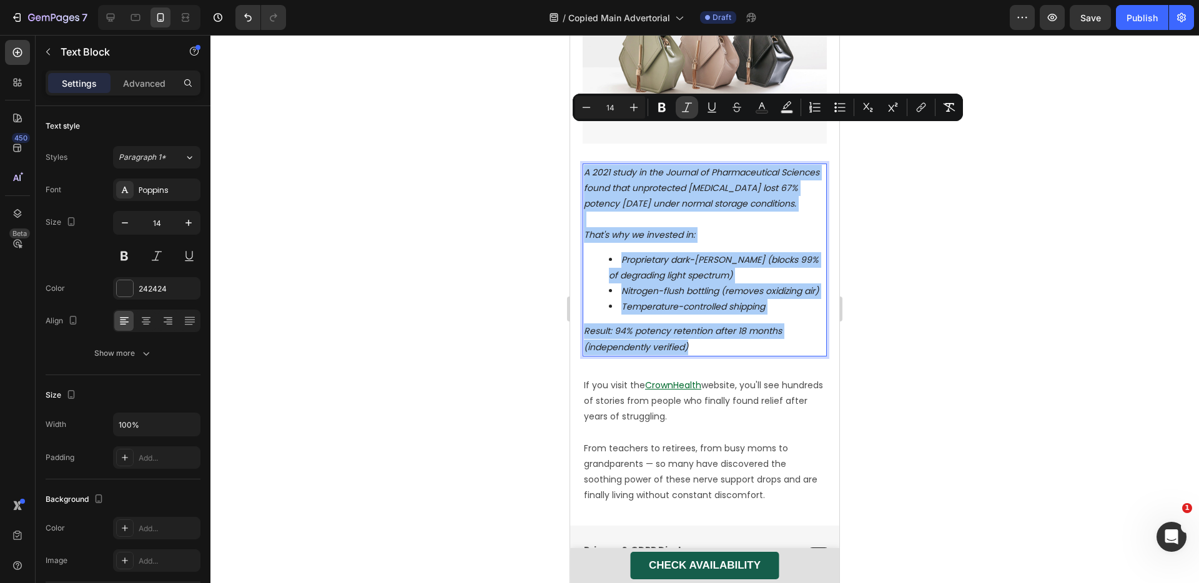
click at [676, 109] on button "Italic" at bounding box center [687, 107] width 22 height 22
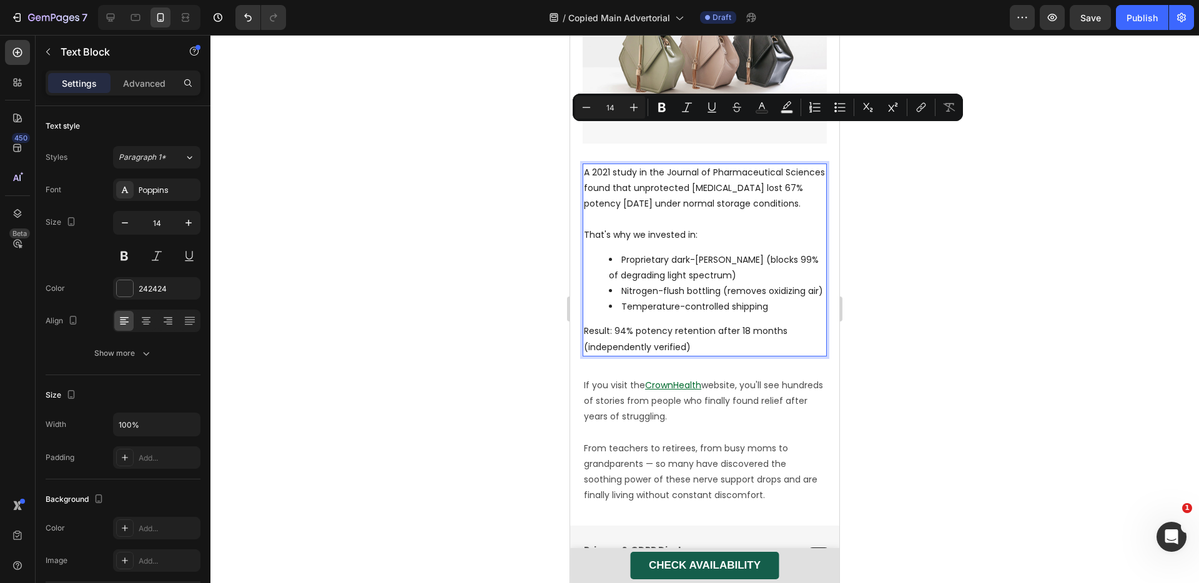
click at [1008, 318] on div at bounding box center [704, 309] width 989 height 548
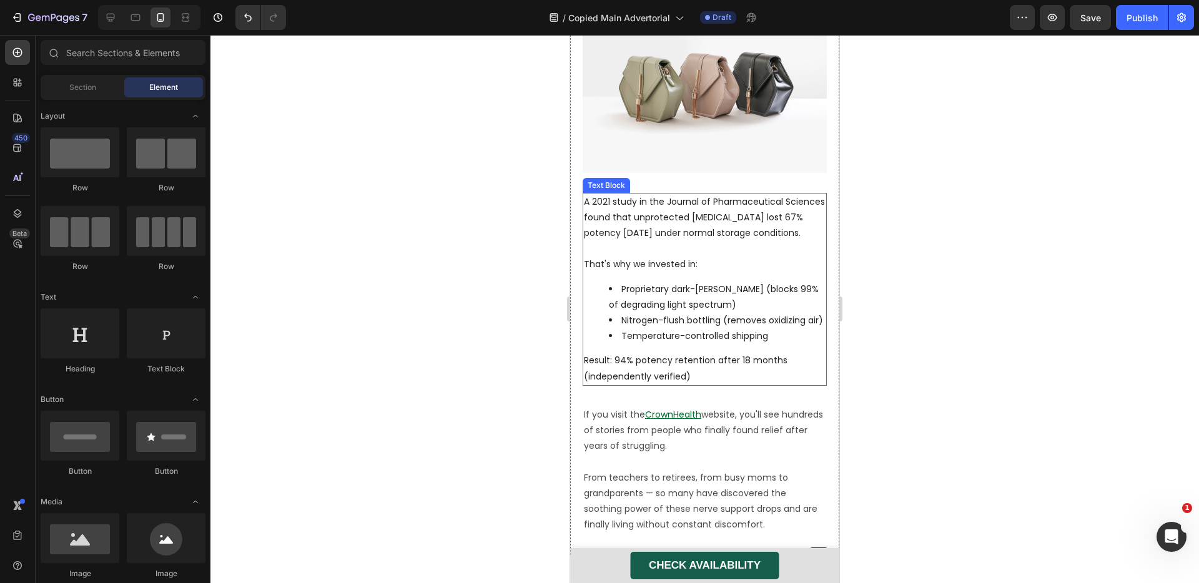
scroll to position [4881, 0]
click at [626, 196] on p "A 2021 study in the Journal of Pharmaceutical Sciences found that unprotected […" at bounding box center [705, 235] width 242 height 79
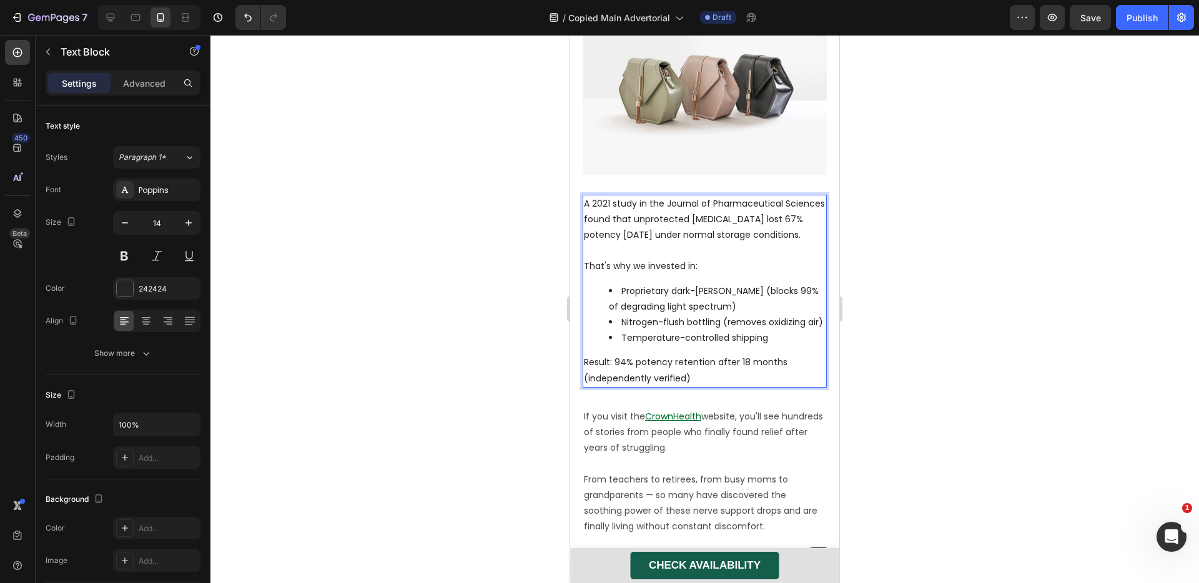
click at [610, 196] on p "A 2021 study in the Journal of Pharmaceutical Sciences found that unprotected […" at bounding box center [705, 235] width 242 height 79
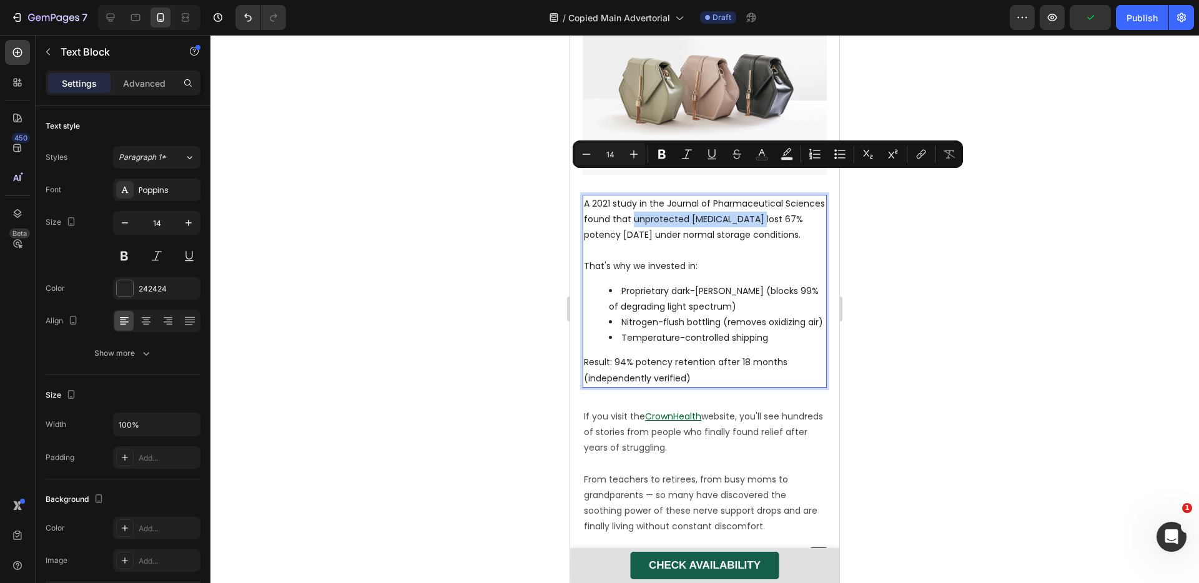
drag, startPoint x: 675, startPoint y: 180, endPoint x: 806, endPoint y: 180, distance: 131.2
click at [806, 196] on p "A 2021 study in the Journal of Pharmaceutical Sciences found that unprotected […" at bounding box center [705, 235] width 242 height 79
drag, startPoint x: 660, startPoint y: 156, endPoint x: 655, endPoint y: 164, distance: 10.4
click at [660, 156] on icon "Editor contextual toolbar" at bounding box center [662, 154] width 12 height 12
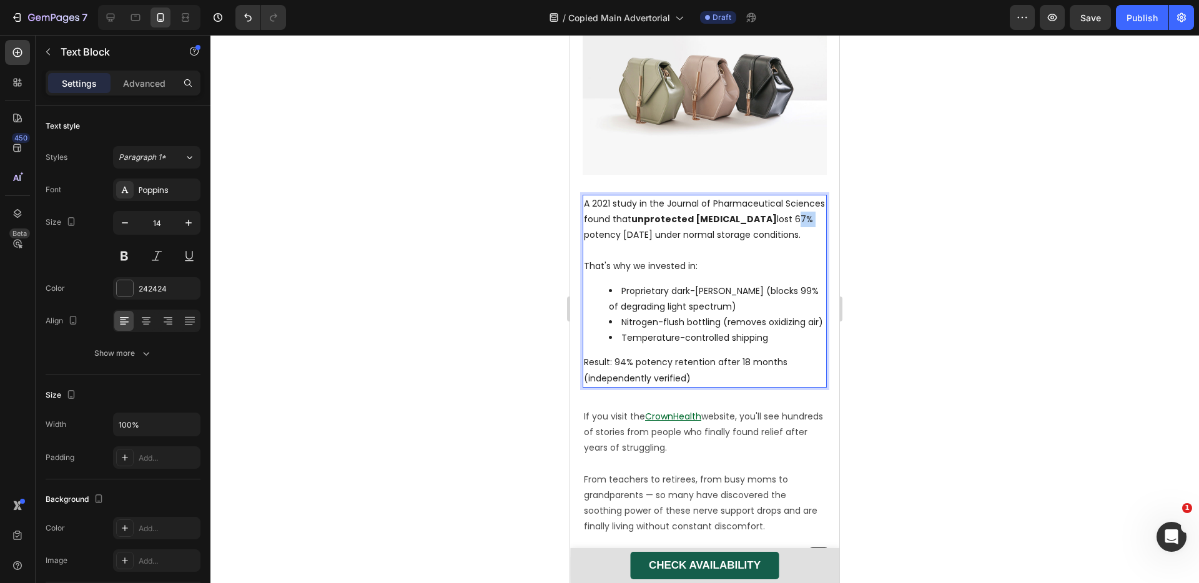
drag, startPoint x: 604, startPoint y: 196, endPoint x: 618, endPoint y: 195, distance: 13.8
click at [618, 196] on p "A 2021 study in the Journal of Pharmaceutical Sciences found that unprotected […" at bounding box center [705, 235] width 242 height 79
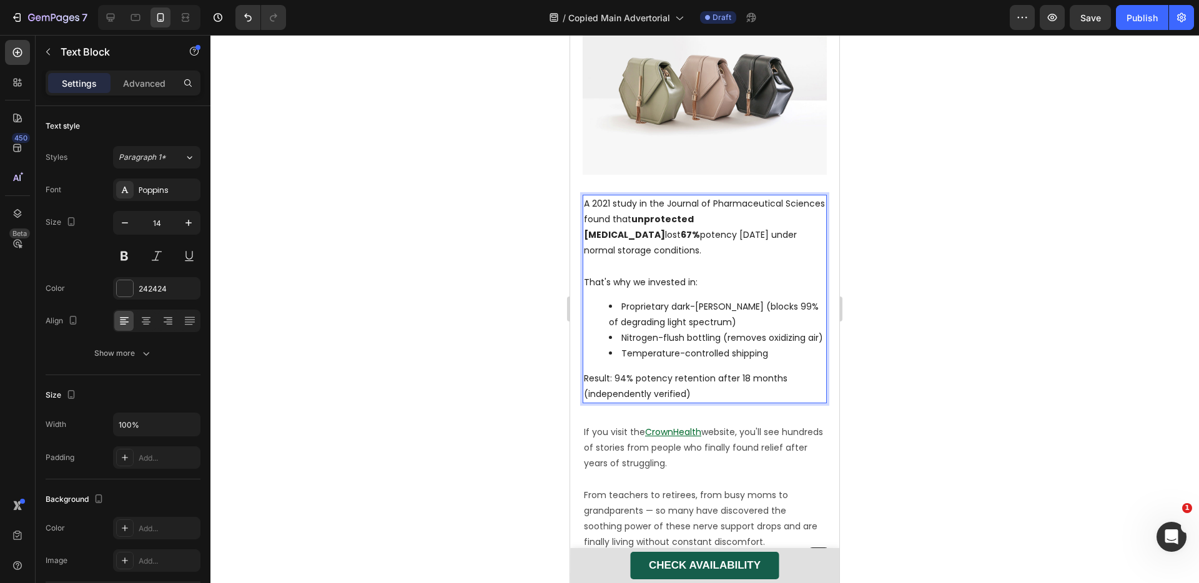
click at [677, 205] on p "A 2021 study in the Journal of Pharmaceutical Sciences found that unprotected […" at bounding box center [705, 243] width 242 height 94
click at [638, 232] on p "A 2021 study in the Journal of Pharmaceutical Sciences found that unprotected […" at bounding box center [705, 243] width 242 height 94
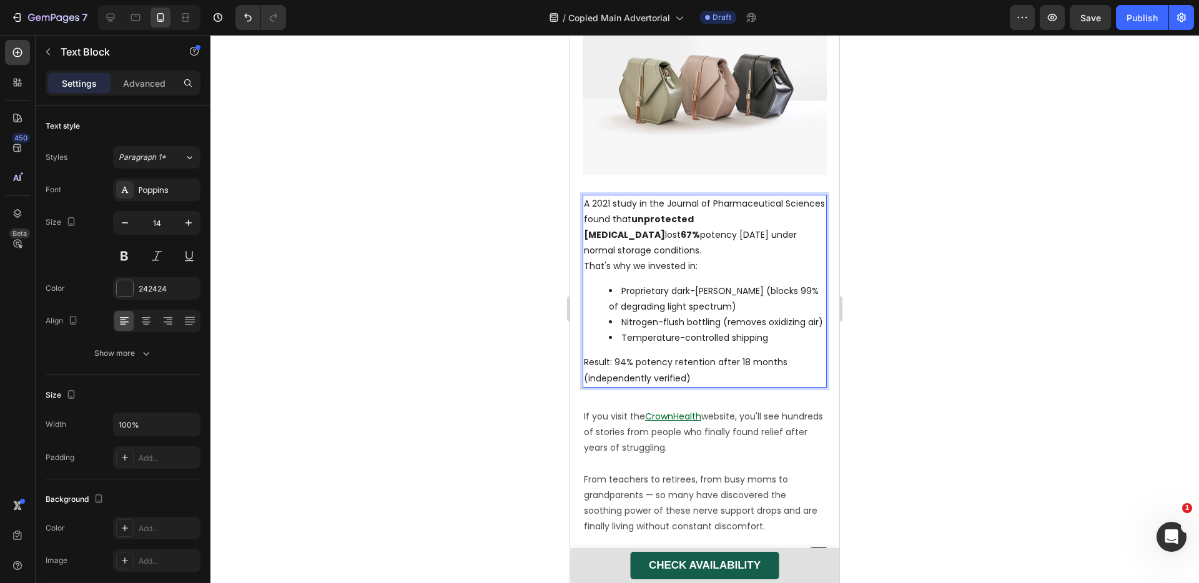
click at [641, 215] on p "A 2021 study in the Journal of Pharmaceutical Sciences found that unprotected […" at bounding box center [705, 235] width 242 height 79
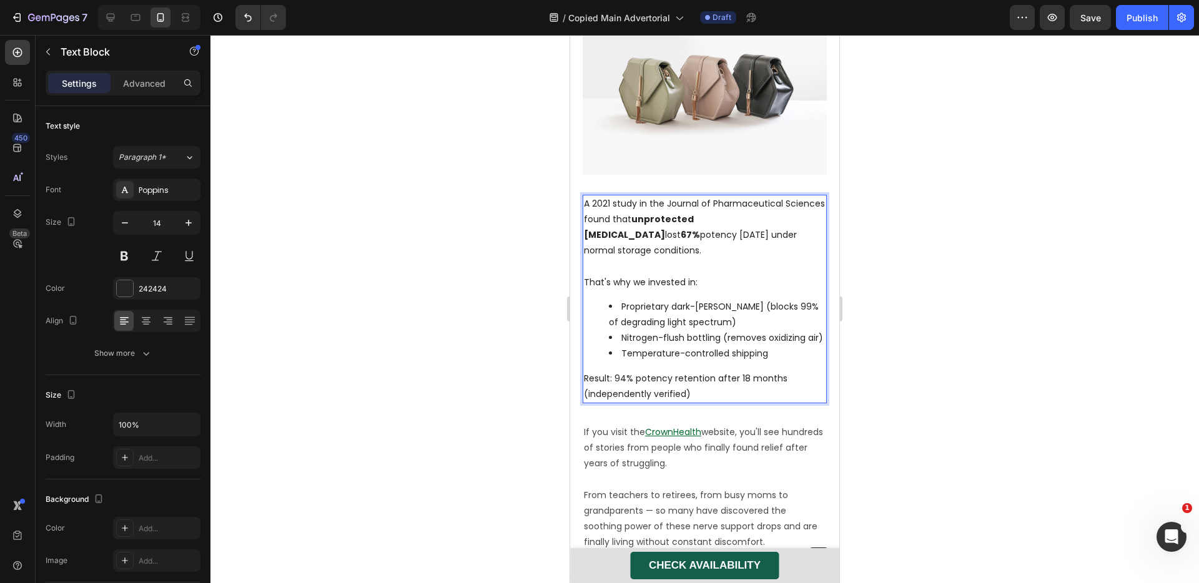
click at [665, 299] on li "Proprietary dark-[PERSON_NAME] (blocks 99% of degrading light spectrum)" at bounding box center [717, 314] width 217 height 31
click at [625, 299] on li "Proprietary dark-[PERSON_NAME] (blocks 99% of degrading light spectrum)" at bounding box center [717, 314] width 217 height 31
click at [622, 299] on li "Proprietary dark-[PERSON_NAME] (blocks 99% of degrading light spectrum)" at bounding box center [717, 314] width 217 height 31
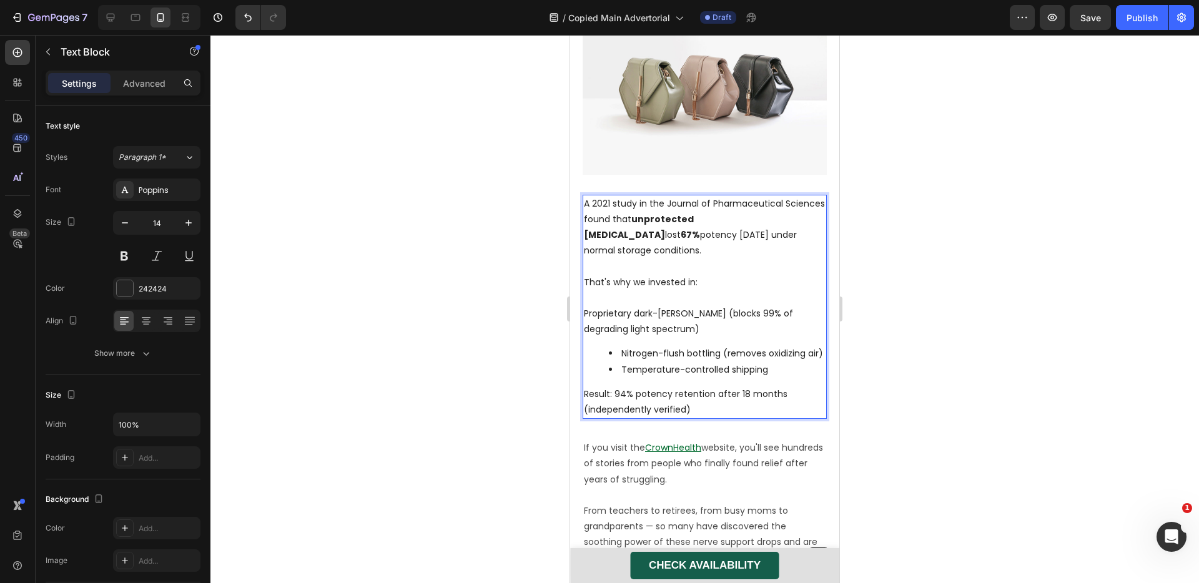
click at [625, 346] on li "Nitrogen-flush bottling (removes oxidizing air)" at bounding box center [717, 354] width 217 height 16
click at [618, 346] on li "Nitrogen-flush bottling (removes oxidizing air)" at bounding box center [717, 354] width 217 height 16
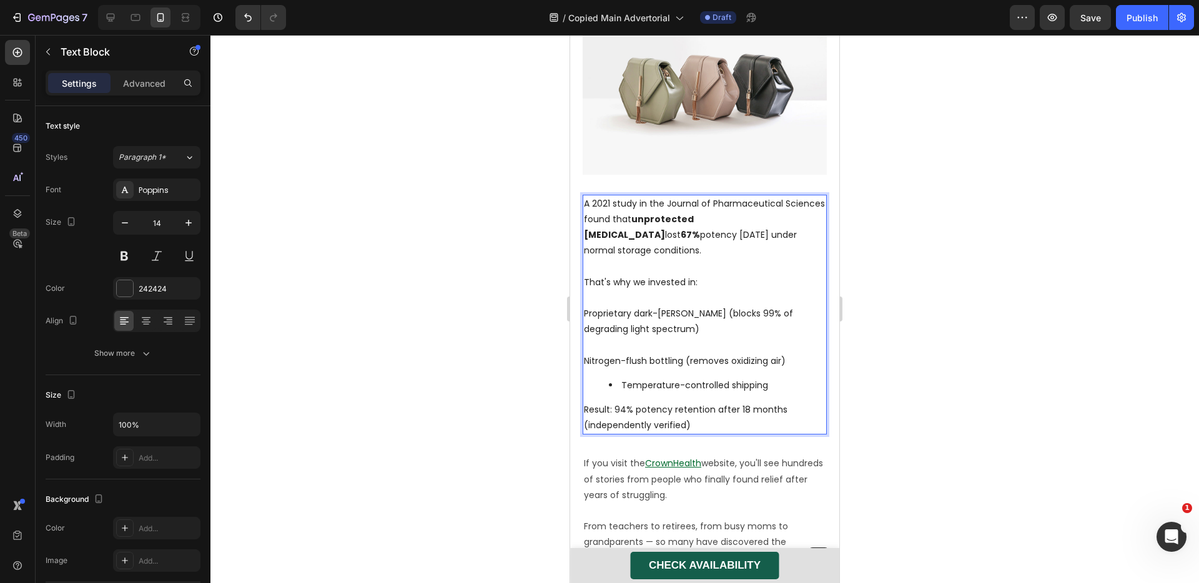
click at [623, 378] on li "Temperature-controlled shipping" at bounding box center [717, 386] width 217 height 16
click at [736, 369] on p "Temperature-controlled shipping" at bounding box center [705, 384] width 242 height 31
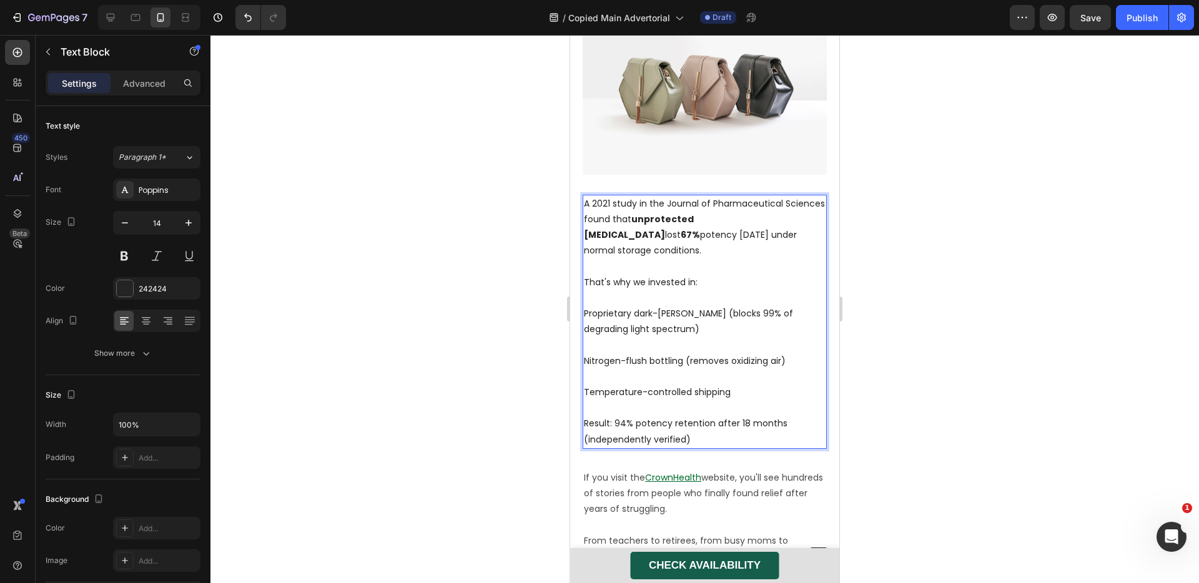
click at [663, 337] on p "Nitrogen-flush bottling (removes oxidizing air)" at bounding box center [705, 352] width 242 height 31
click at [1090, 20] on span "Save" at bounding box center [1090, 17] width 21 height 11
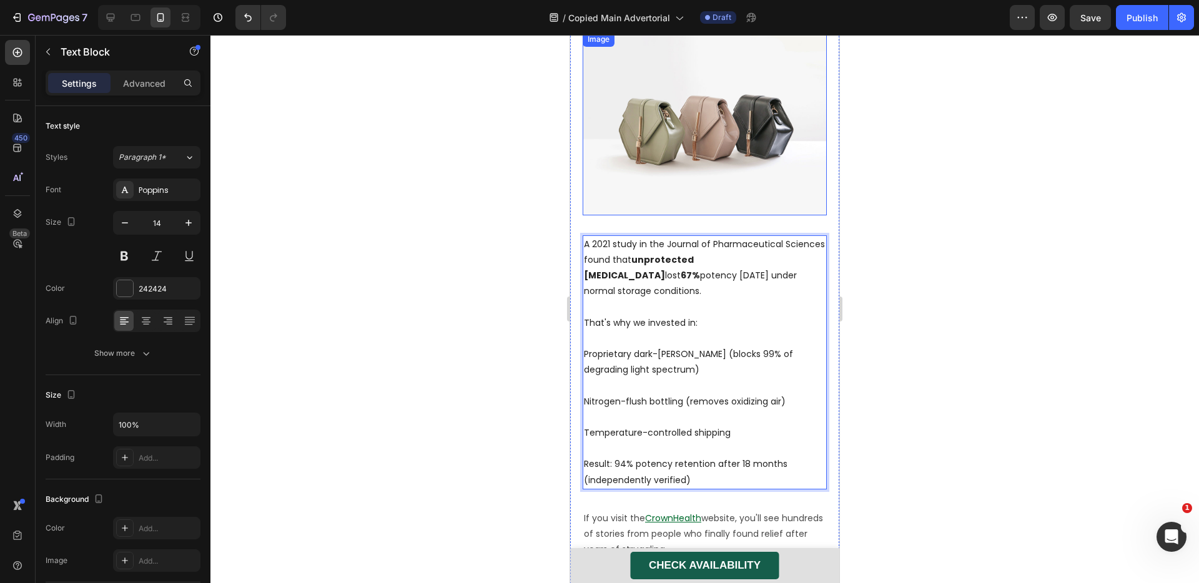
scroll to position [4840, 0]
click at [714, 143] on img at bounding box center [705, 123] width 244 height 183
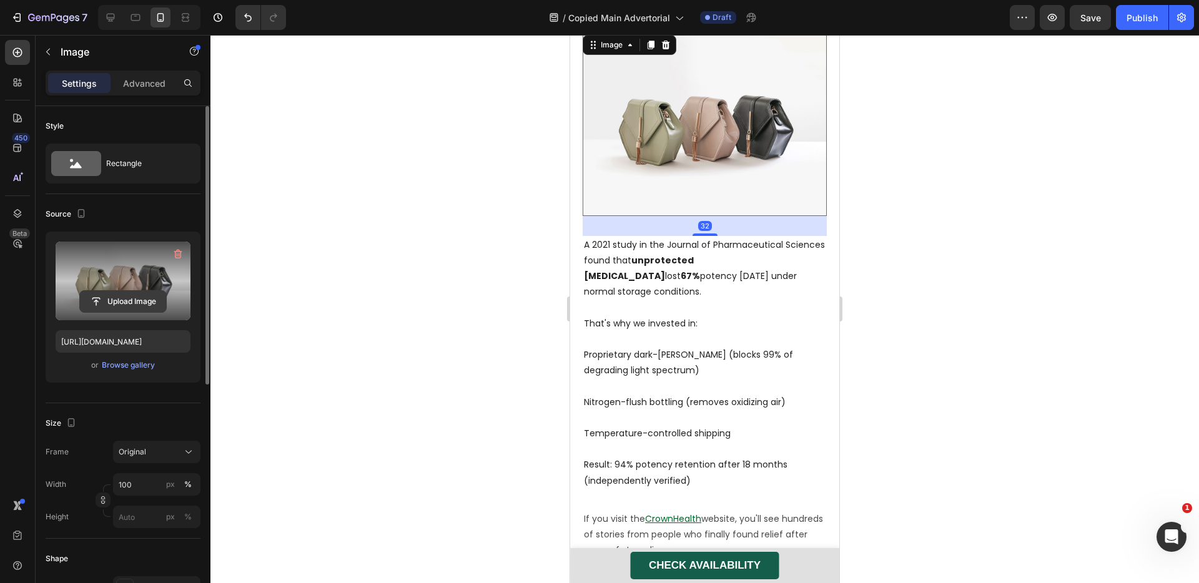
click at [142, 301] on input "file" at bounding box center [123, 301] width 86 height 21
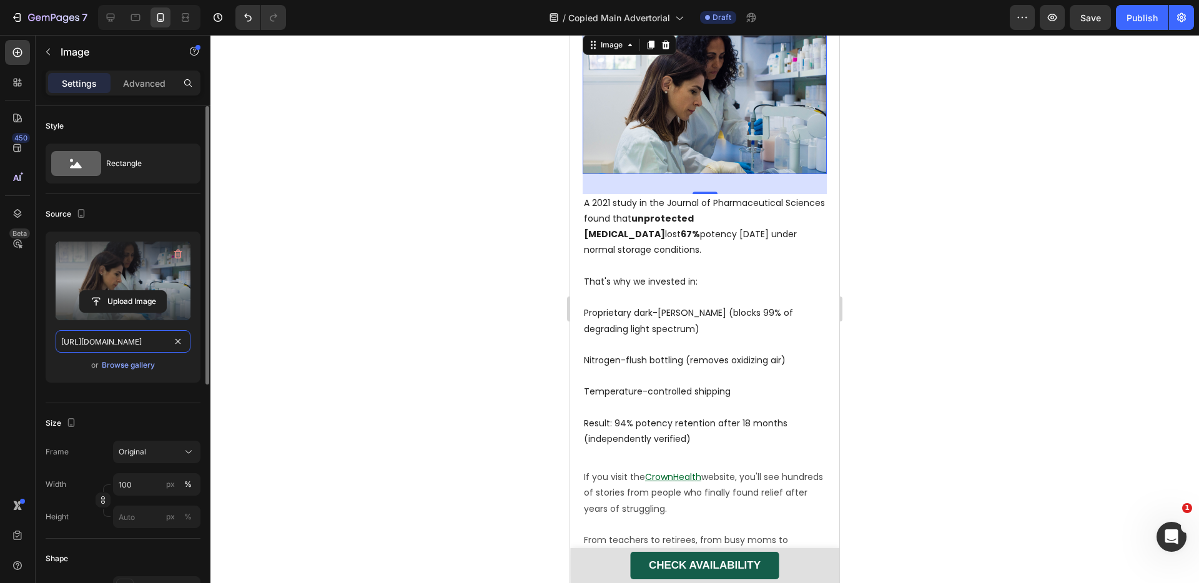
click at [135, 334] on input "[URL][DOMAIN_NAME]" at bounding box center [123, 341] width 135 height 22
click at [113, 21] on icon at bounding box center [110, 17] width 12 height 12
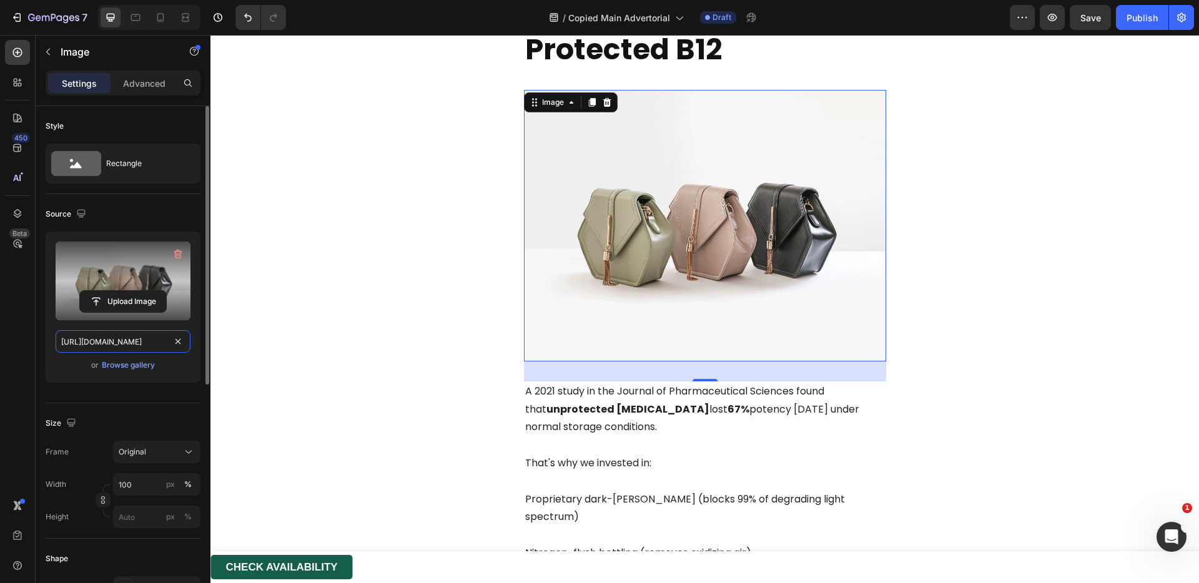
click at [136, 350] on input "[URL][DOMAIN_NAME]" at bounding box center [123, 341] width 135 height 22
paste input "0817/0346/9398/files/[URL][DOMAIN_NAME]"
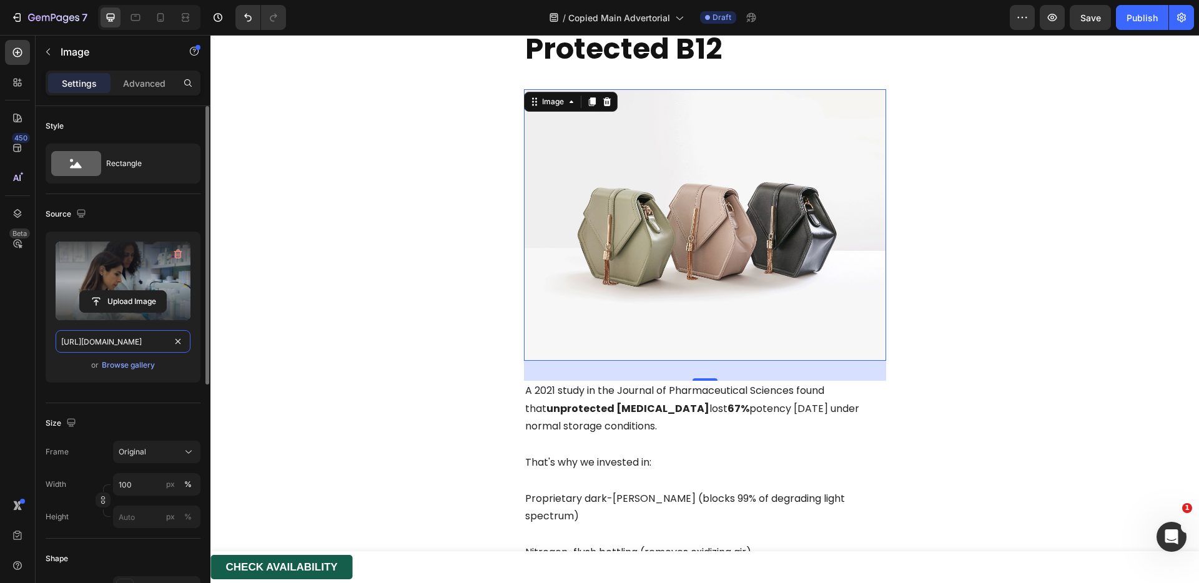
scroll to position [0, 390]
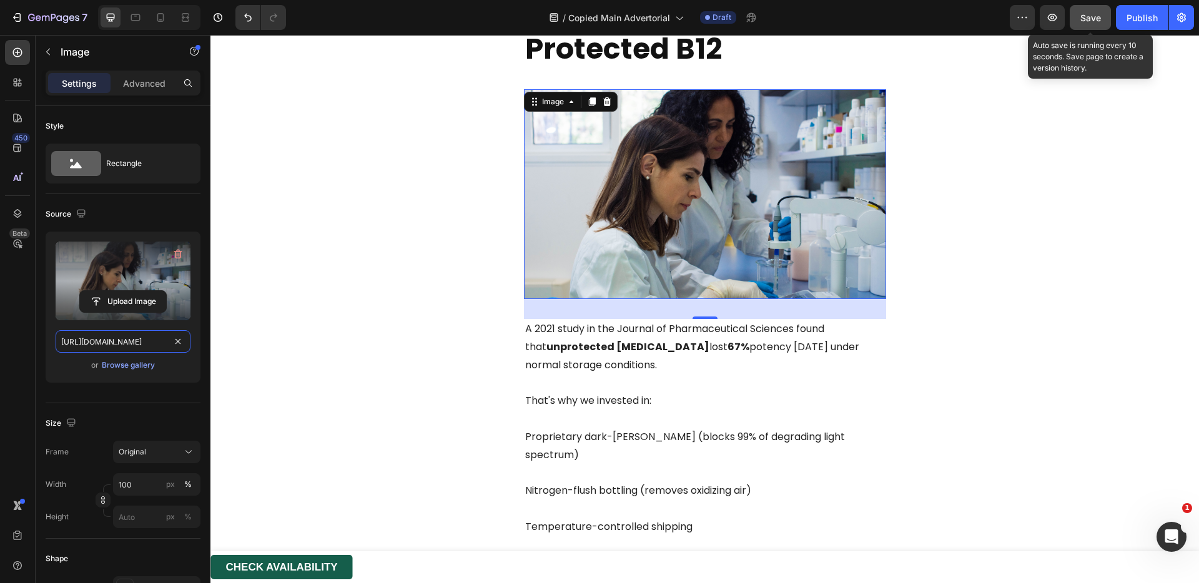
type input "[URL][DOMAIN_NAME]"
click at [1091, 28] on button "Save" at bounding box center [1090, 17] width 41 height 25
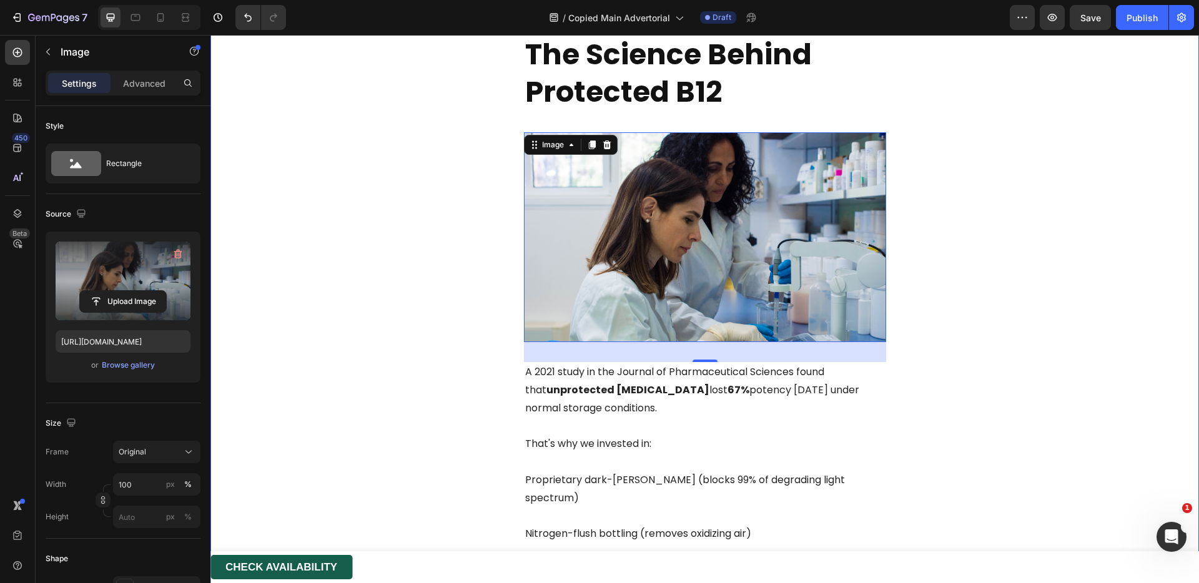
scroll to position [4980, 0]
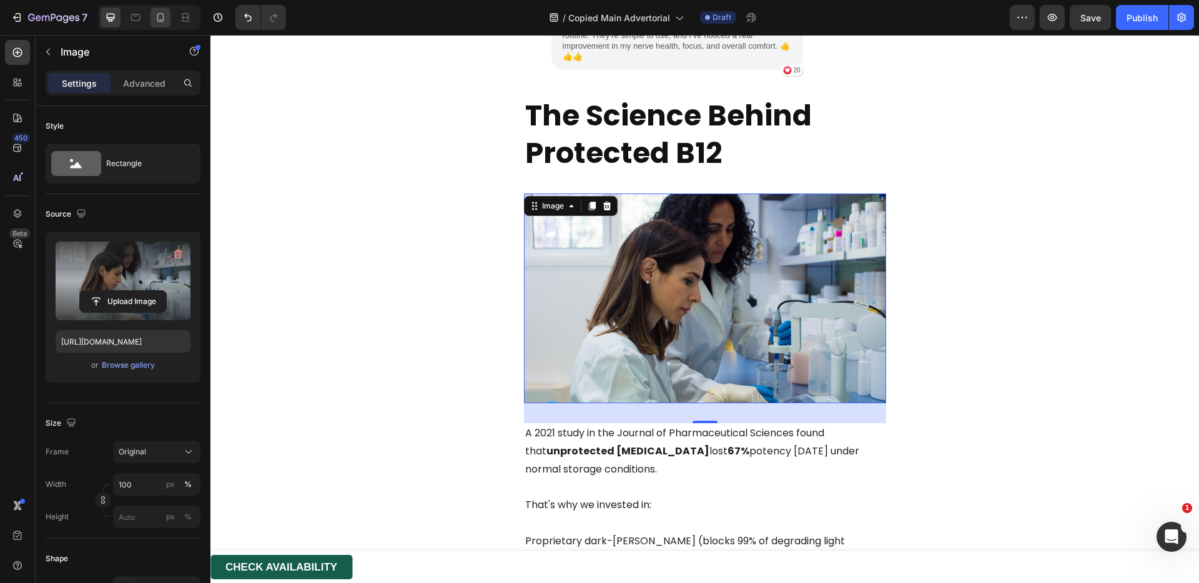
click at [167, 17] on div at bounding box center [161, 17] width 20 height 20
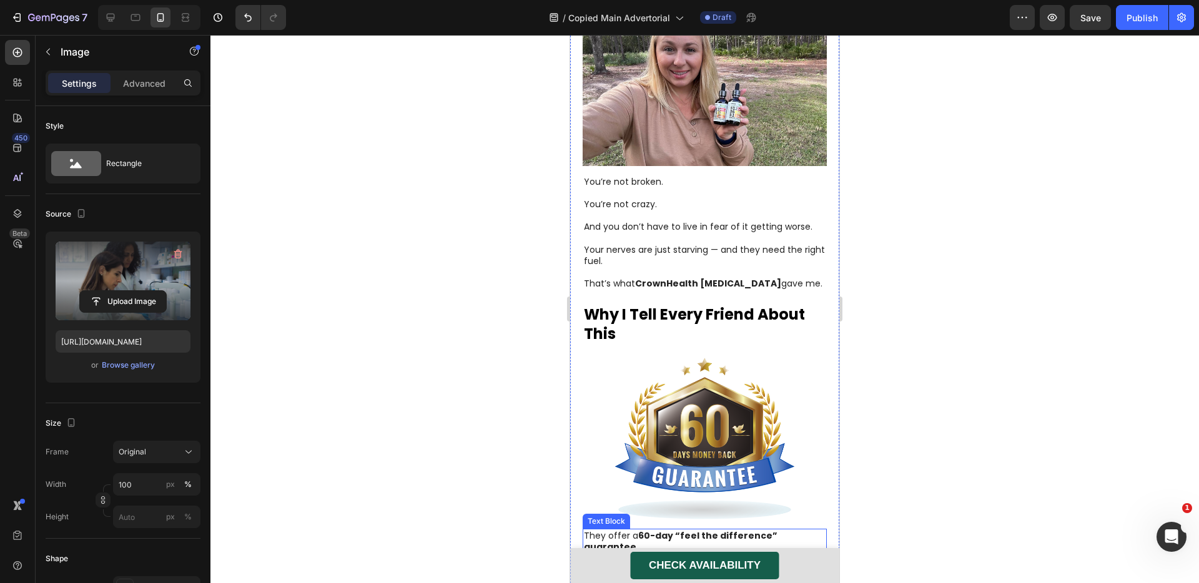
scroll to position [3145, 0]
click at [750, 246] on span "Your nerves are just starving — and they need the right fuel." at bounding box center [704, 256] width 241 height 24
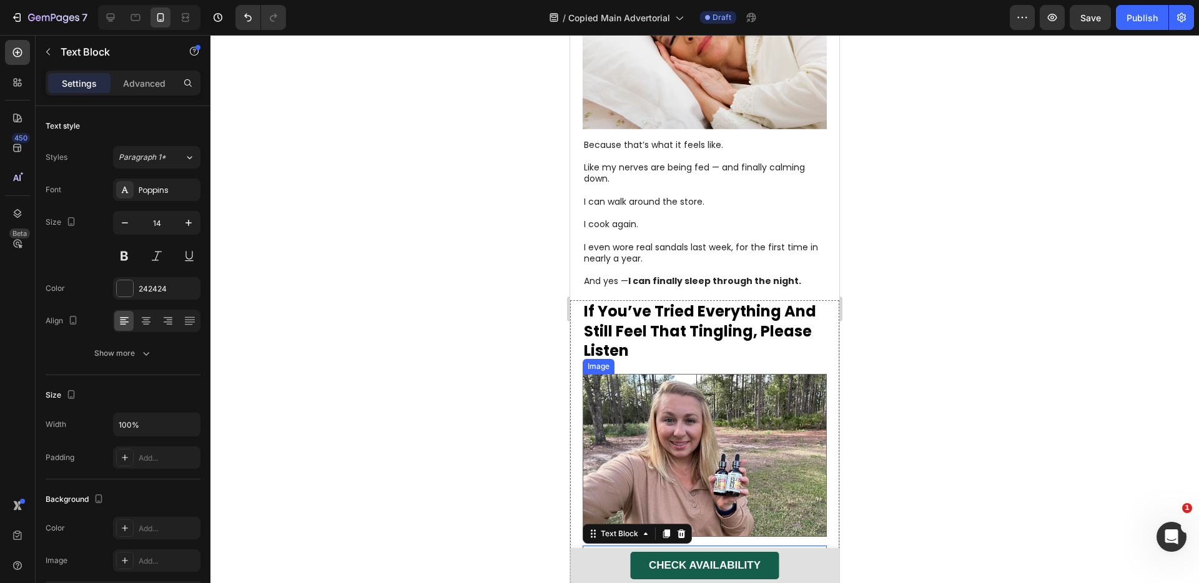
scroll to position [2975, 0]
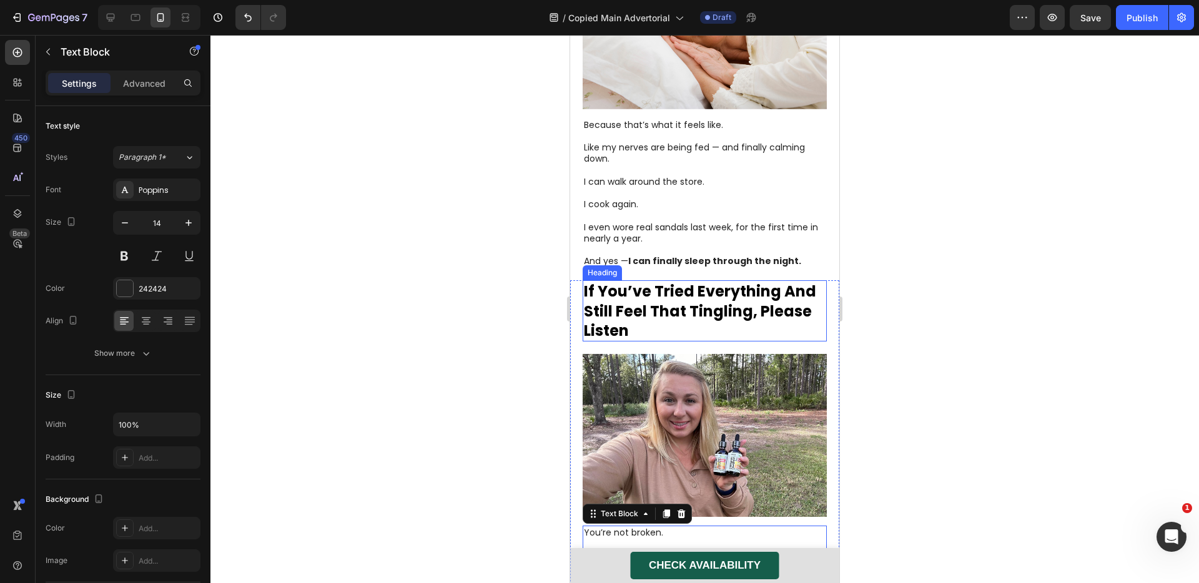
click at [643, 280] on h1 "If You’ve Tried Everything And Still Feel That Tingling, Please Listen" at bounding box center [705, 310] width 244 height 61
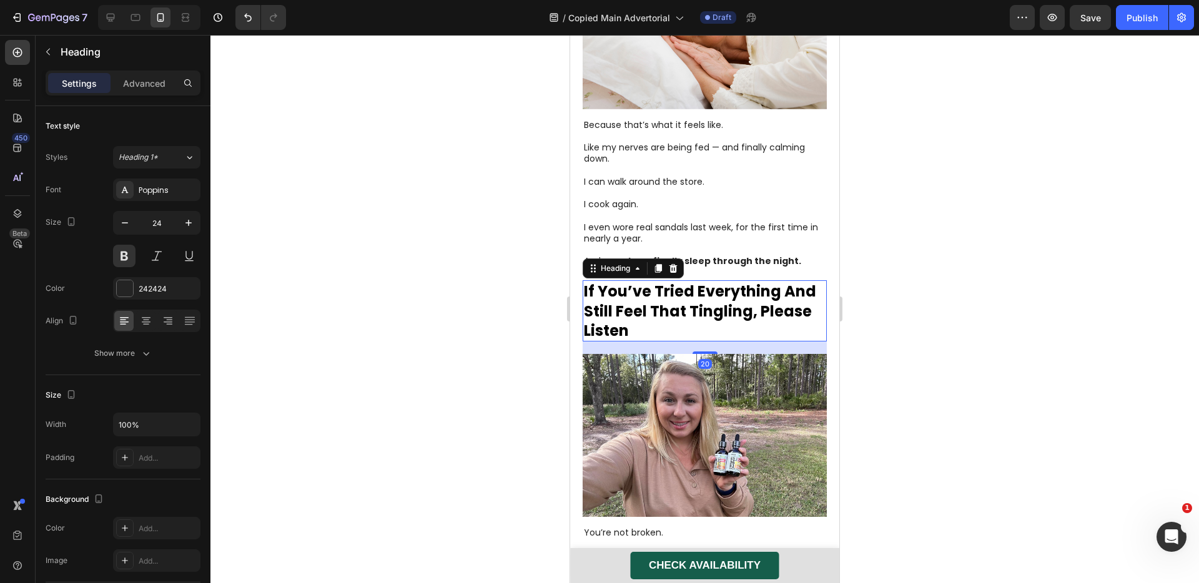
click at [643, 280] on h1 "If You’ve Tried Everything And Still Feel That Tingling, Please Listen" at bounding box center [705, 310] width 244 height 61
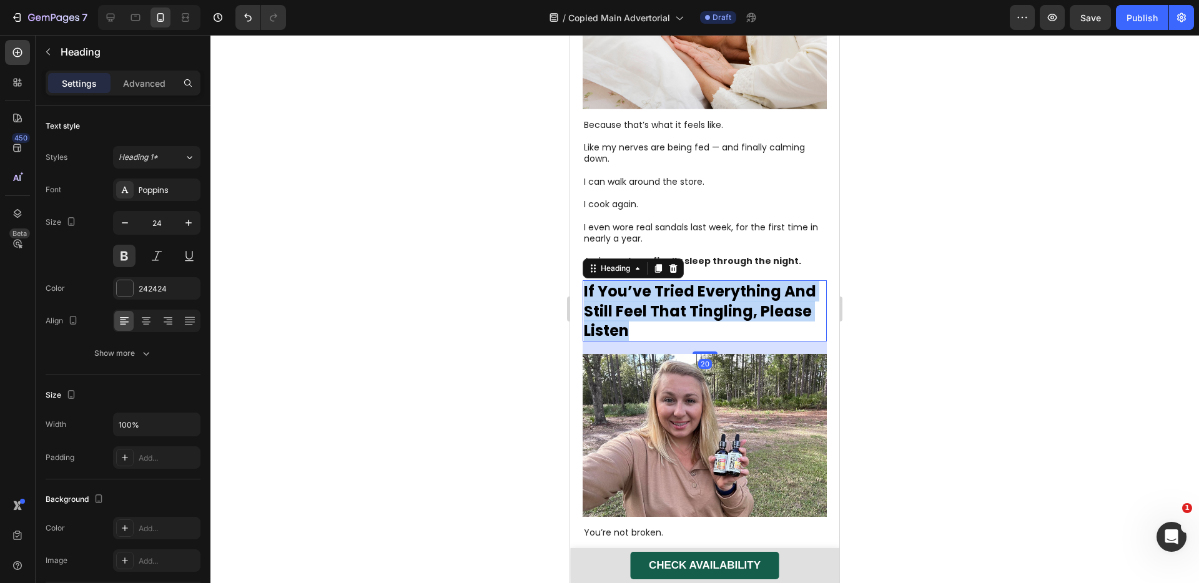
click at [643, 282] on p "If You’ve Tried Everything And Still Feel That Tingling, Please Listen" at bounding box center [705, 311] width 242 height 59
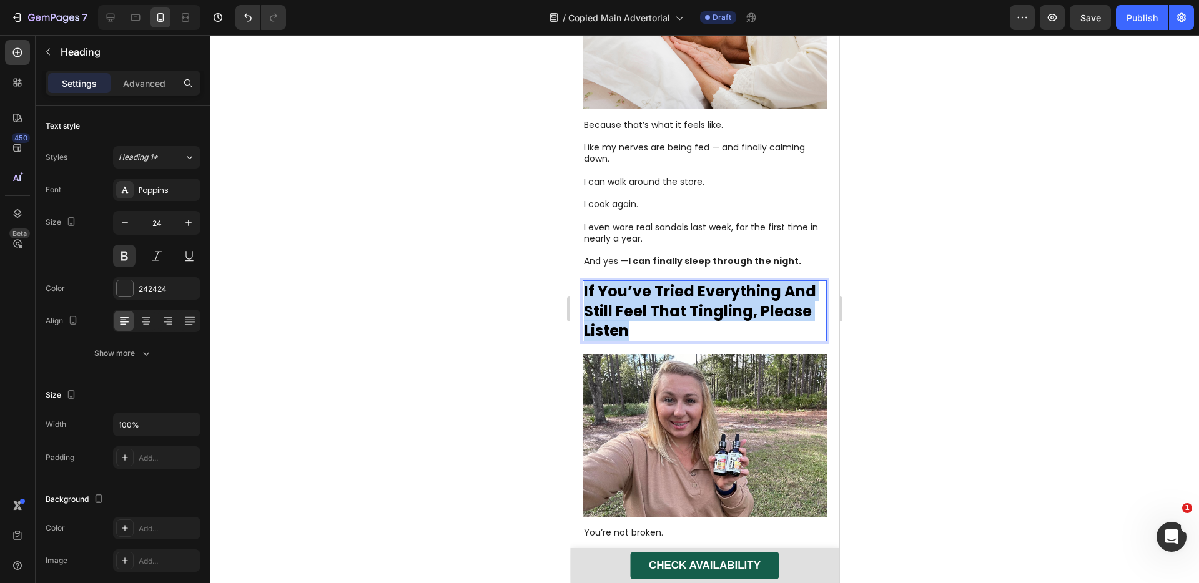
copy strong "If You’ve Tried Everything And Still Feel That Tingling, Please Listen"
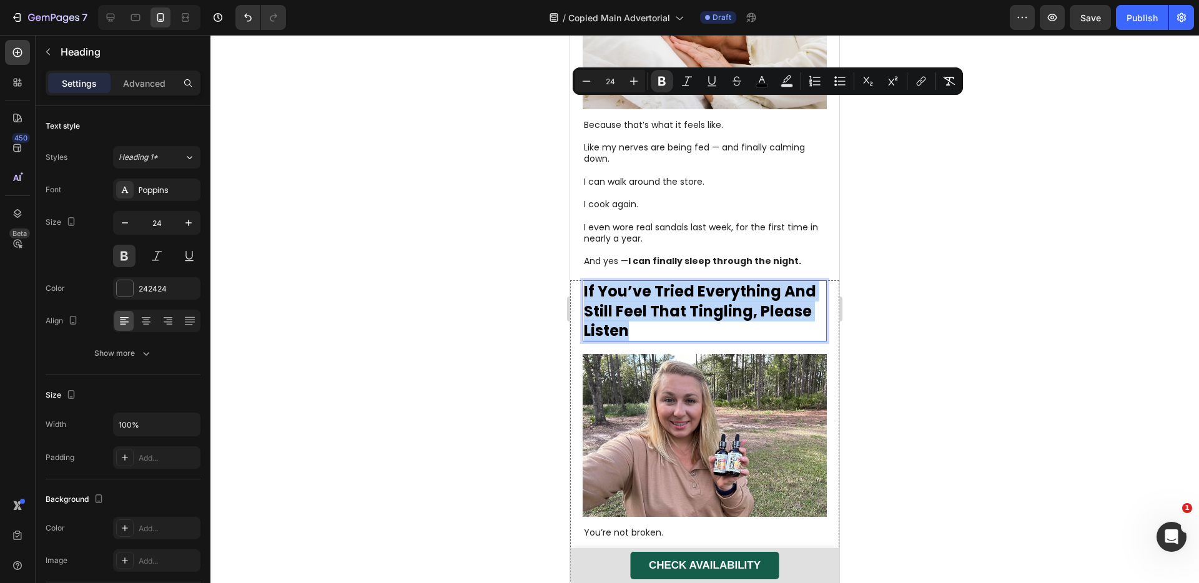
click at [650, 572] on span "And you don’t have to live in fear of it getting worse." at bounding box center [698, 578] width 229 height 12
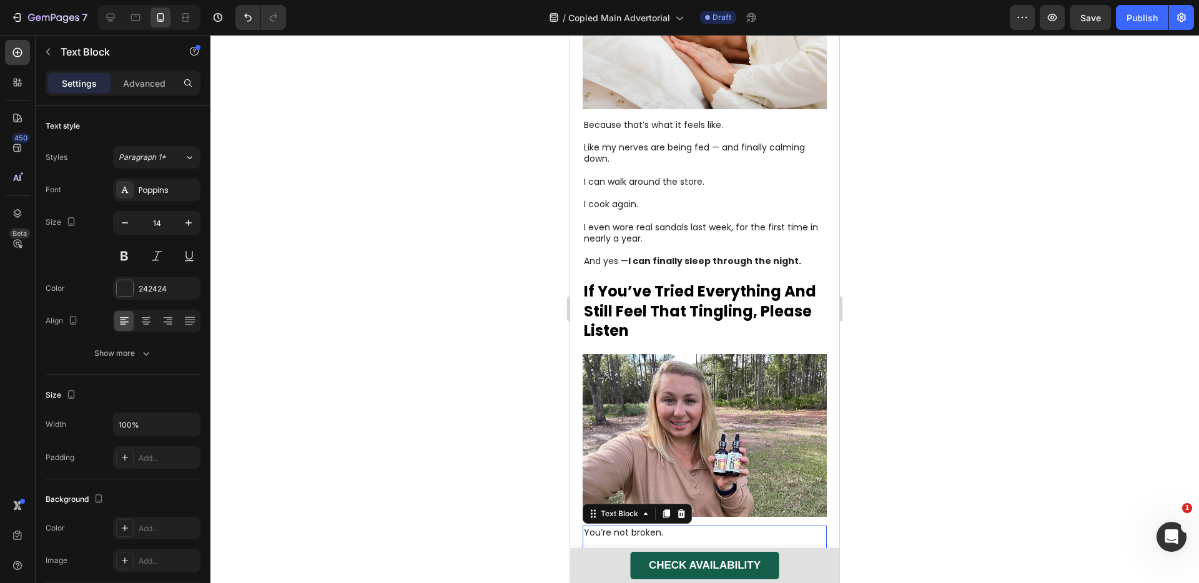
click at [650, 572] on span "And you don’t have to live in fear of it getting worse." at bounding box center [698, 578] width 229 height 12
copy div "You’re not broken. You’re not crazy. And you don’t have to live in fear of it g…"
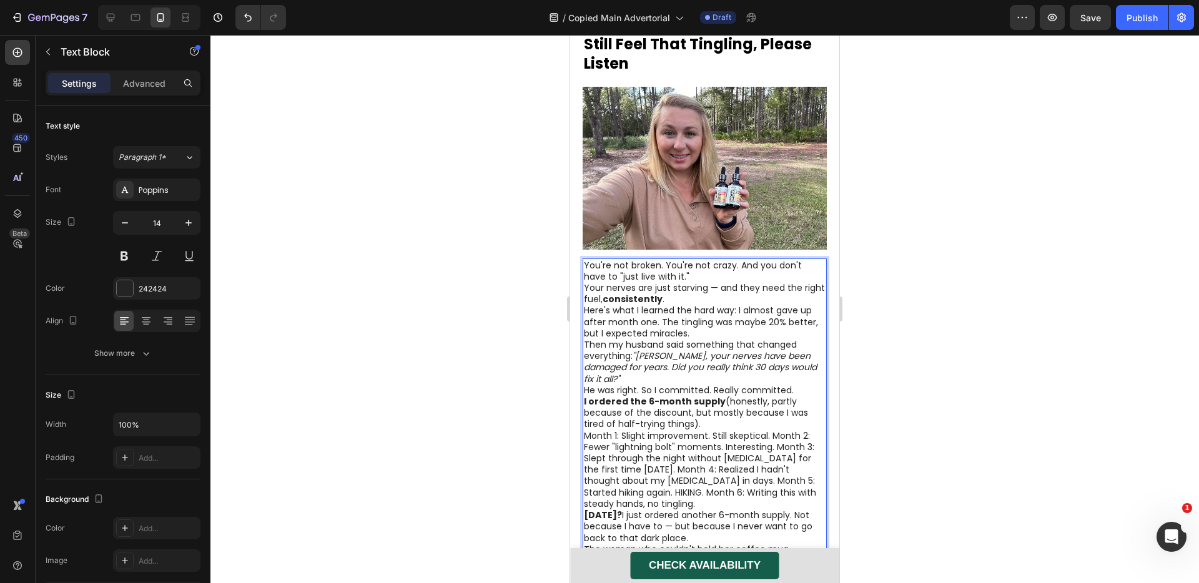
scroll to position [3074, 0]
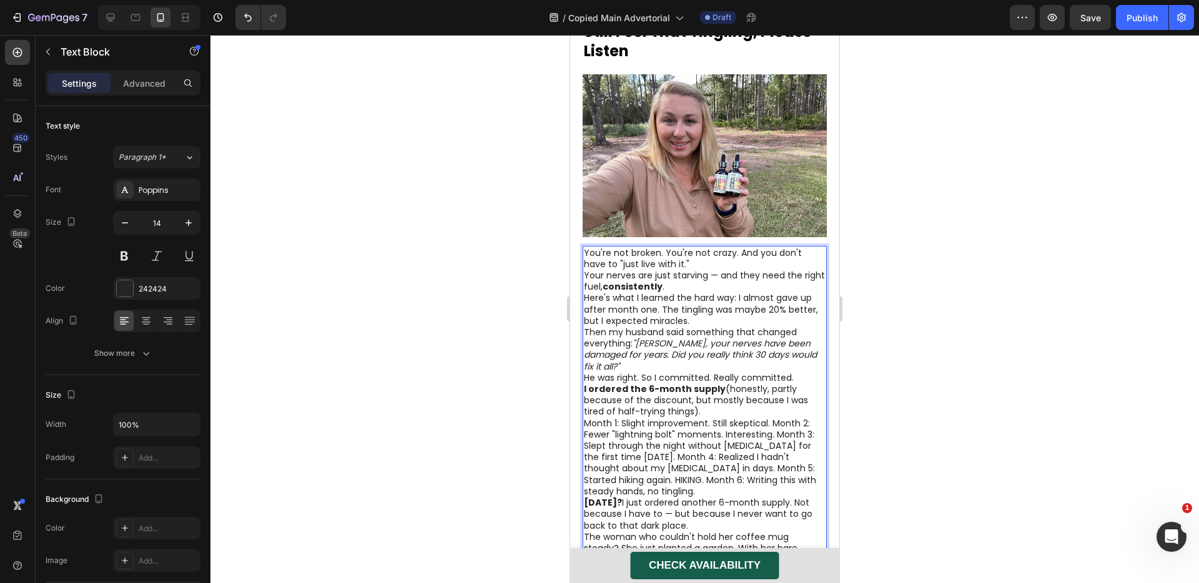
click at [695, 255] on p "You're not broken. You're not crazy. And you don't have to "just live with it."" at bounding box center [705, 258] width 242 height 22
click at [665, 247] on p "You're not broken. You're not crazy. And you don't have to "just live with it."" at bounding box center [705, 258] width 242 height 22
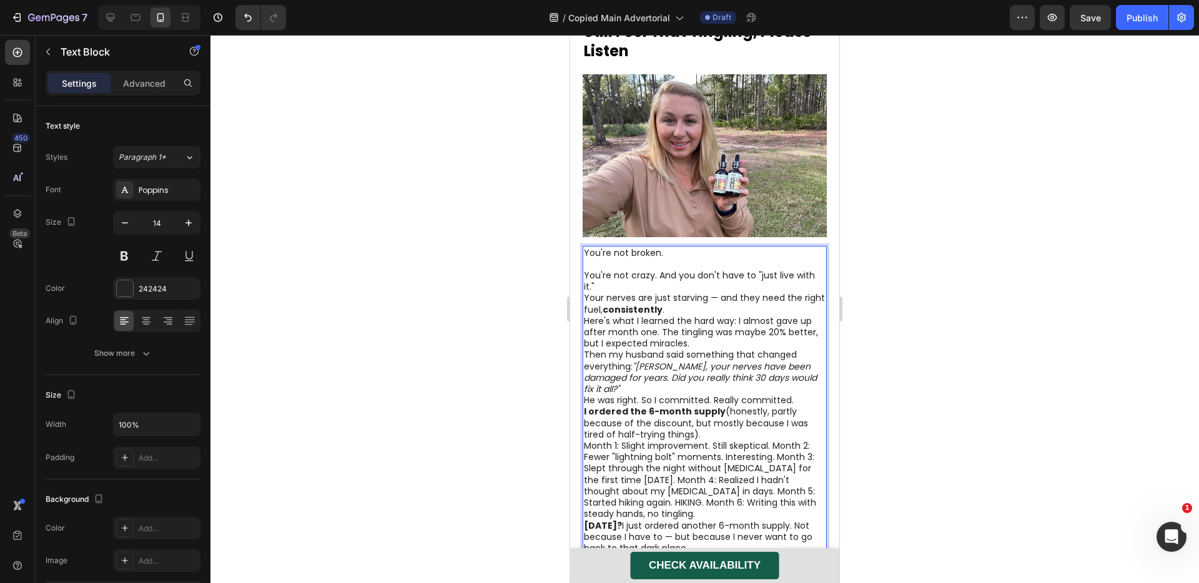
click at [658, 270] on p "You're not crazy. And you don't have to "just live with it."" at bounding box center [705, 281] width 242 height 22
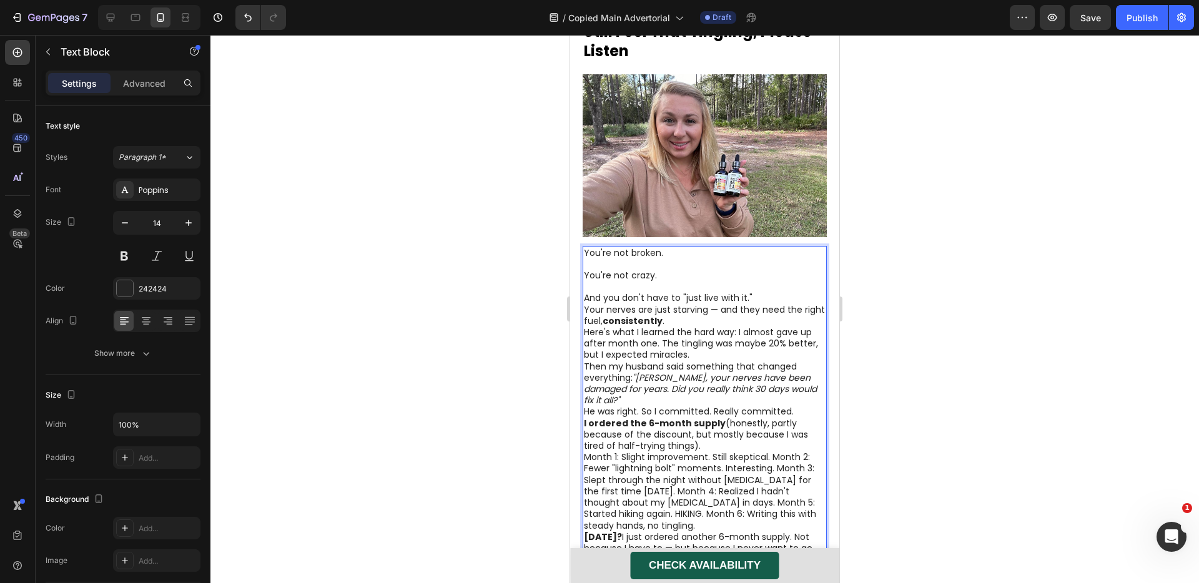
click at [753, 292] on p "And you don't have to "just live with it."" at bounding box center [705, 297] width 242 height 11
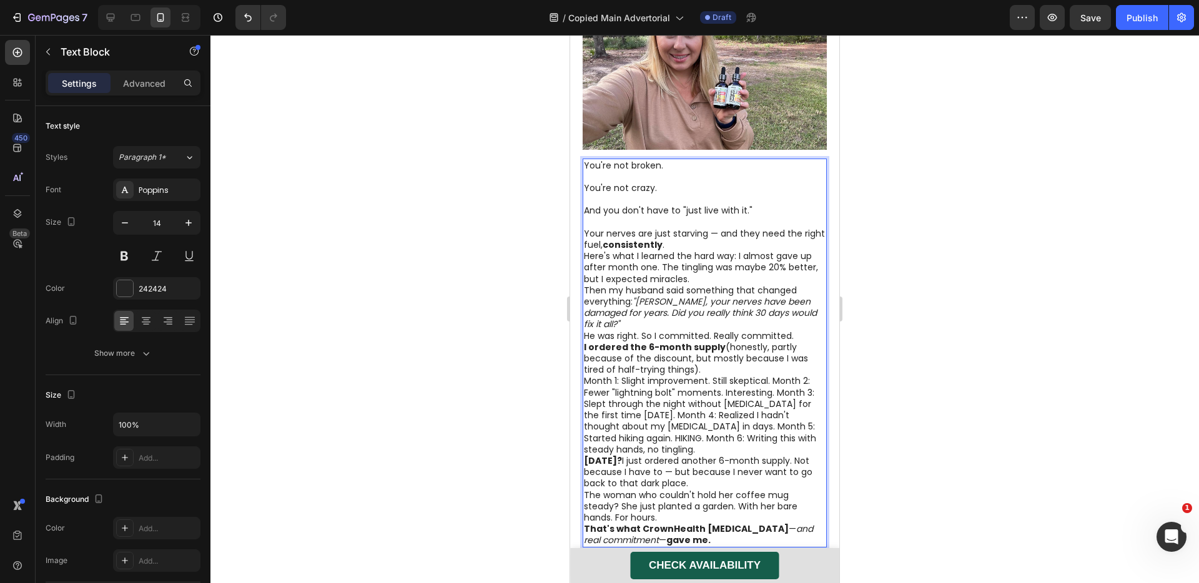
scroll to position [3170, 0]
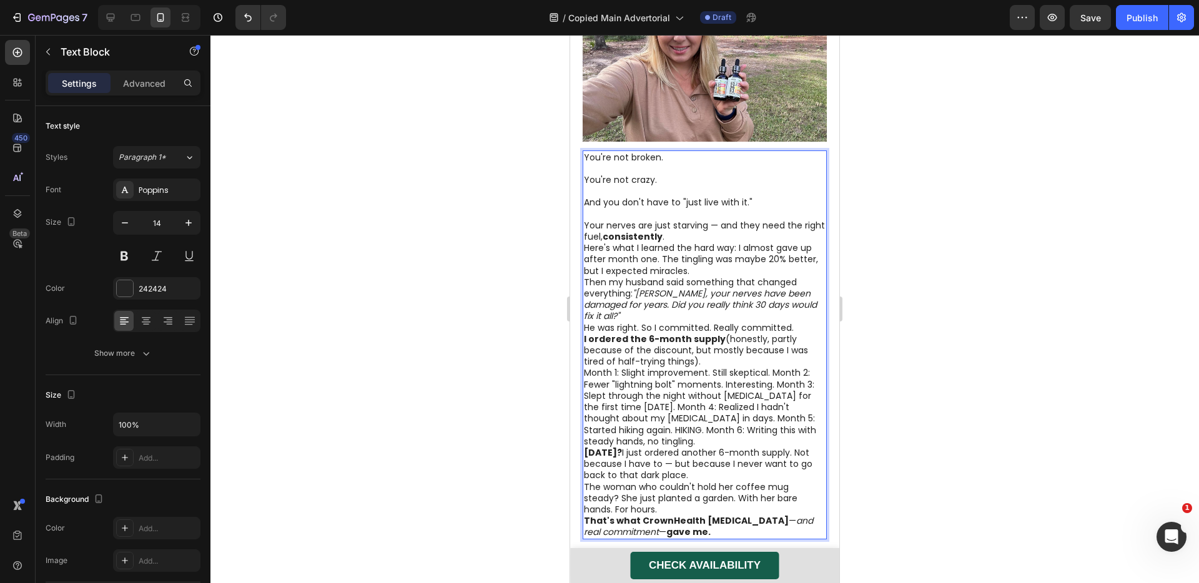
click at [697, 232] on p "Your nerves are just starving — and they need the right fuel, consistently ." at bounding box center [705, 231] width 242 height 22
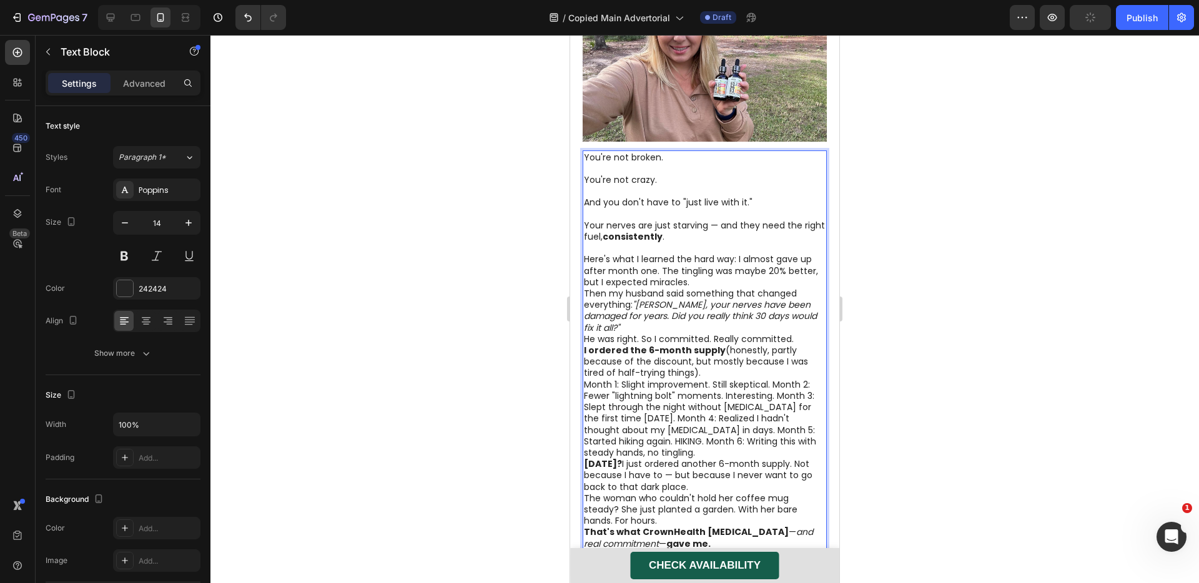
click at [739, 254] on p "Here's what I learned the hard way: I almost gave up after month one. The tingl…" at bounding box center [705, 271] width 242 height 34
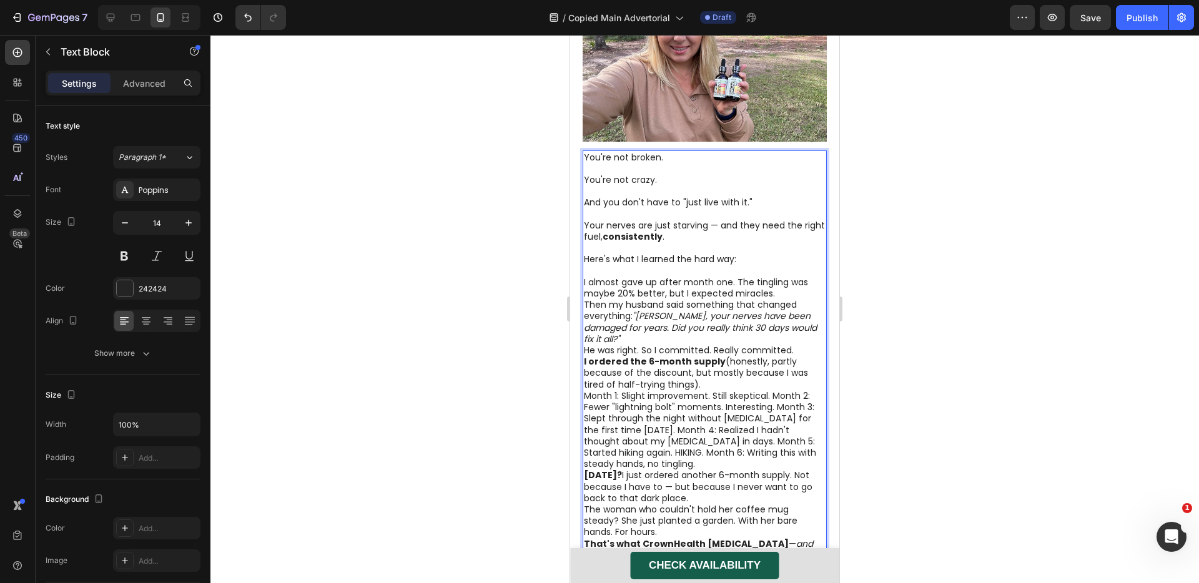
click at [735, 277] on p "I almost gave up after month one. The tingling was maybe 20% better, but I expe…" at bounding box center [705, 288] width 242 height 22
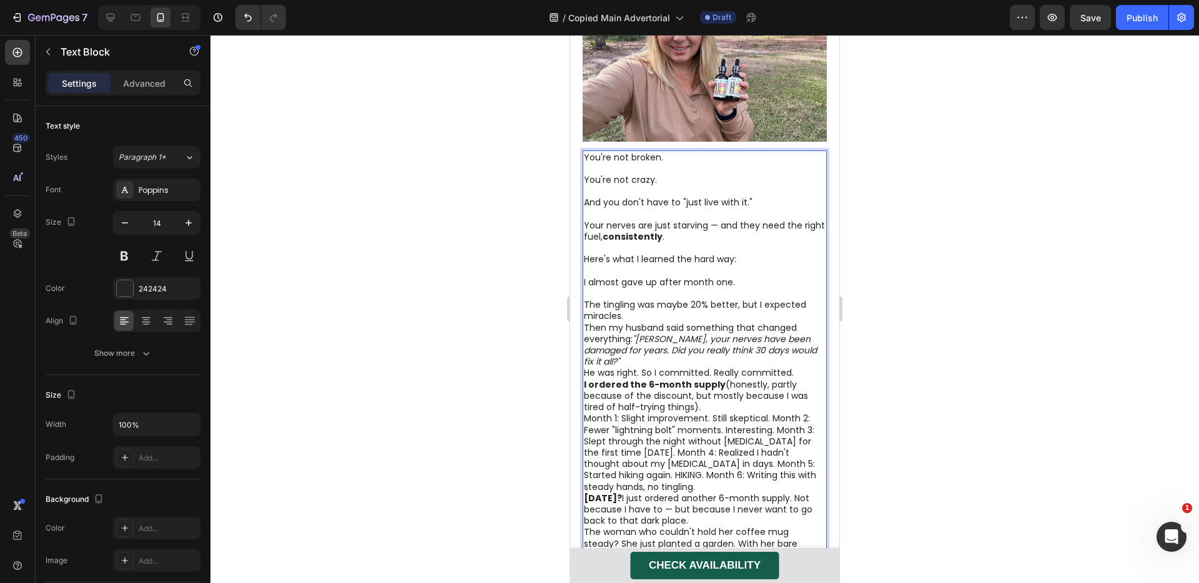
click at [649, 307] on p "The tingling was maybe 20% better, but I expected miracles." at bounding box center [705, 310] width 242 height 22
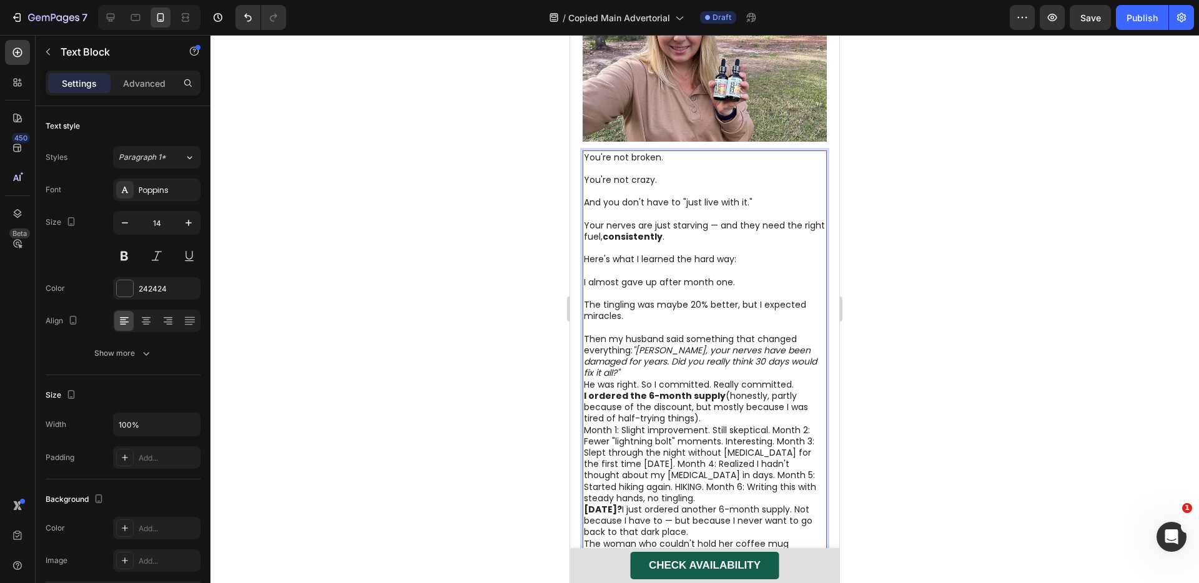
click at [636, 344] on icon ""[PERSON_NAME], your nerves have been damaged for years. Did you really think 3…" at bounding box center [700, 361] width 233 height 35
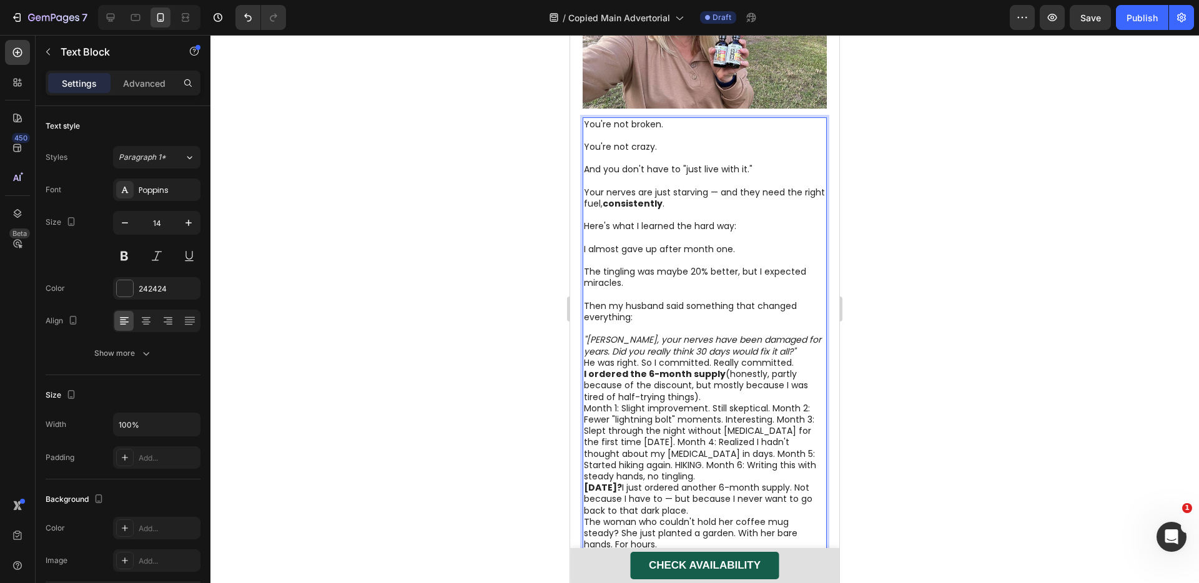
scroll to position [3206, 0]
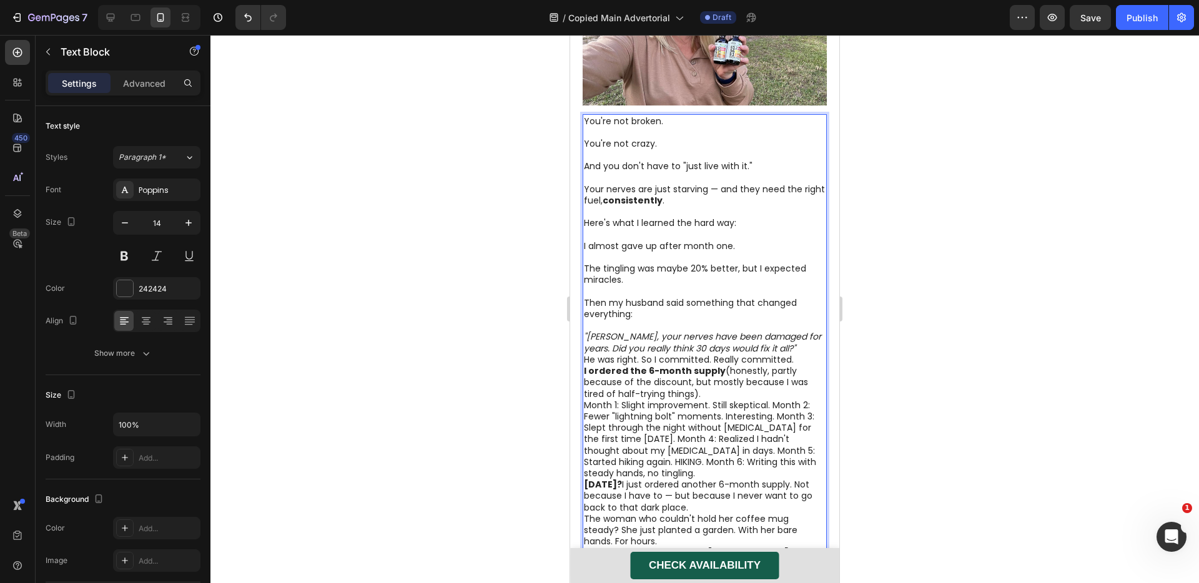
click at [779, 344] on p ""[PERSON_NAME], your nerves have been damaged for years. Did you really think 3…" at bounding box center [705, 342] width 242 height 22
click at [784, 338] on p ""[PERSON_NAME], your nerves have been damaged for years. Did you really think 3…" at bounding box center [705, 342] width 242 height 22
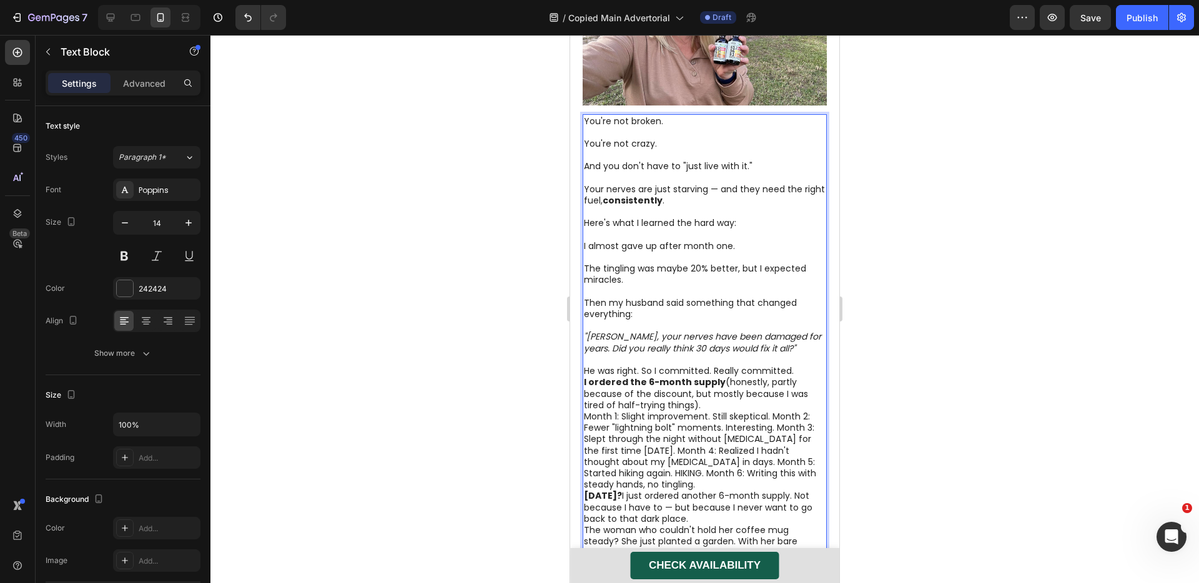
click at [643, 365] on p "He was right. So I committed. Really committed." at bounding box center [705, 370] width 242 height 11
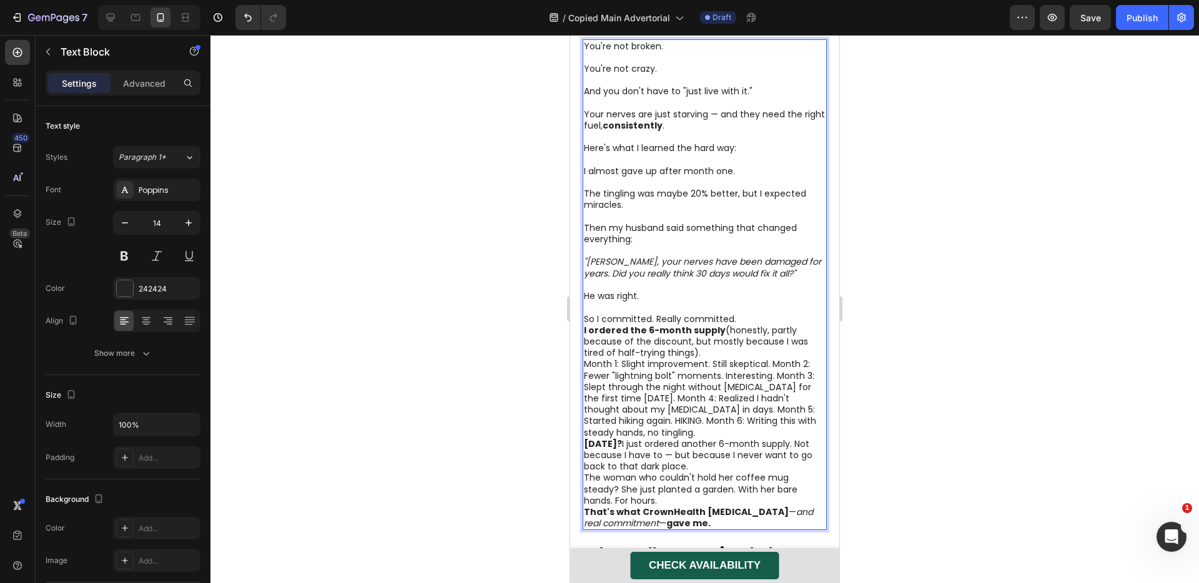
scroll to position [3292, 0]
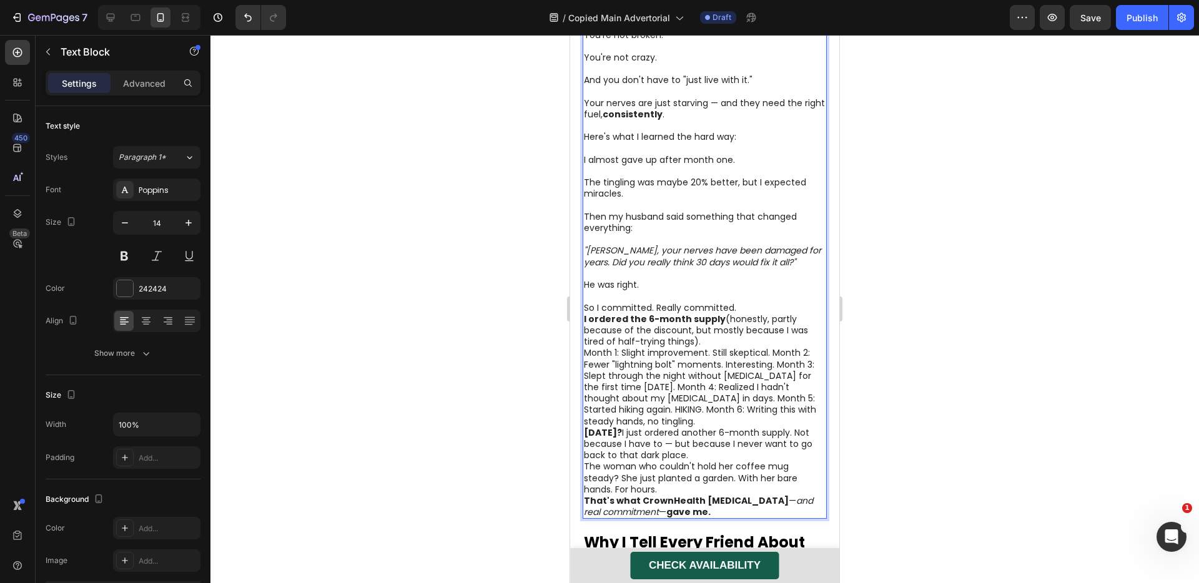
click at [656, 302] on p "So I committed. Really committed." at bounding box center [705, 307] width 242 height 11
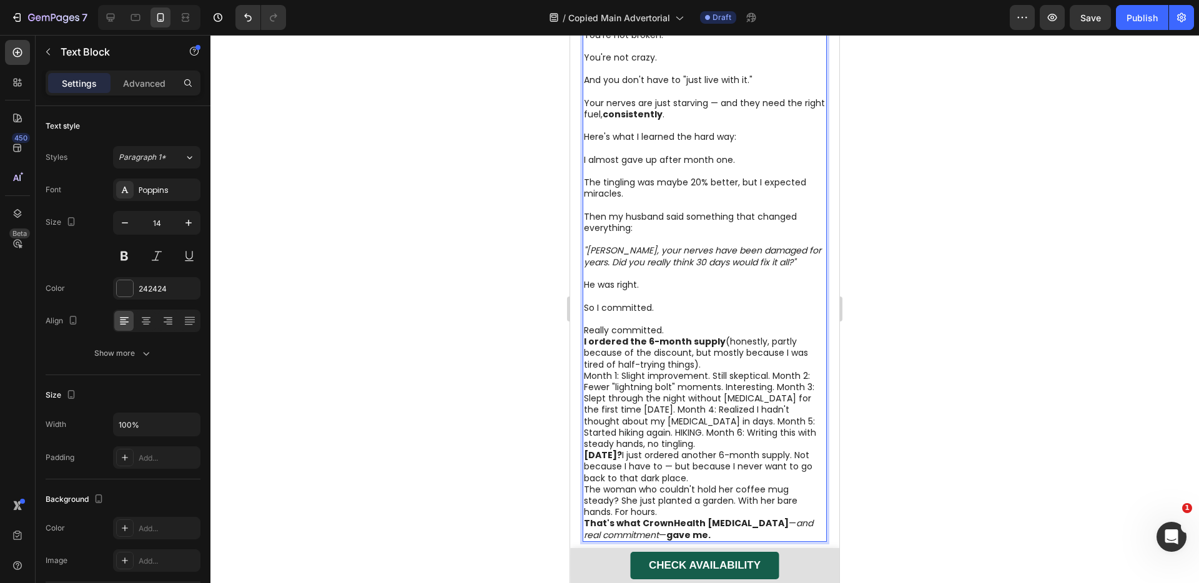
click at [700, 327] on p "Really committed." at bounding box center [705, 330] width 242 height 11
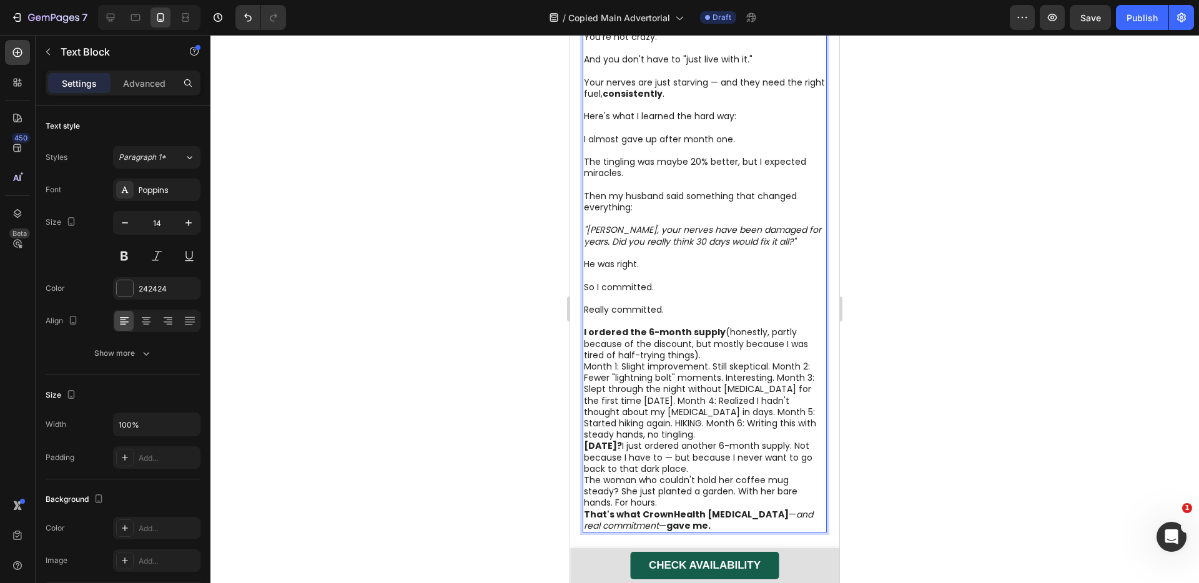
scroll to position [3314, 0]
click at [711, 350] on p "I ordered the 6-month supply (honestly, partly because of the discount, but mos…" at bounding box center [705, 342] width 242 height 34
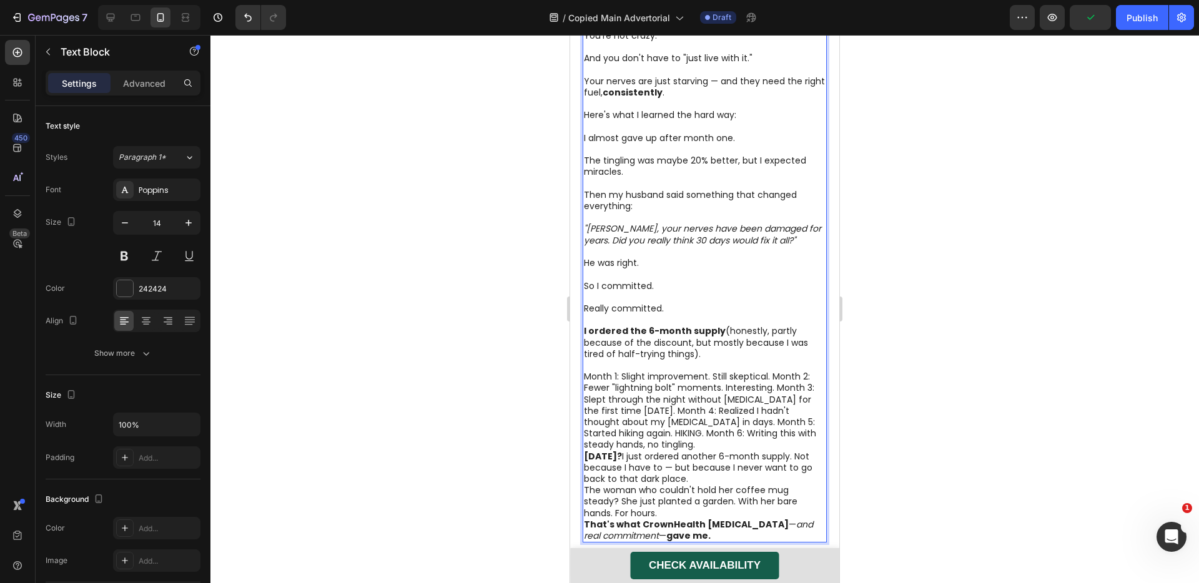
click at [771, 373] on p "Month 1: Slight improvement. Still skeptical. Month 2: Fewer "lightning bolt" m…" at bounding box center [705, 410] width 242 height 79
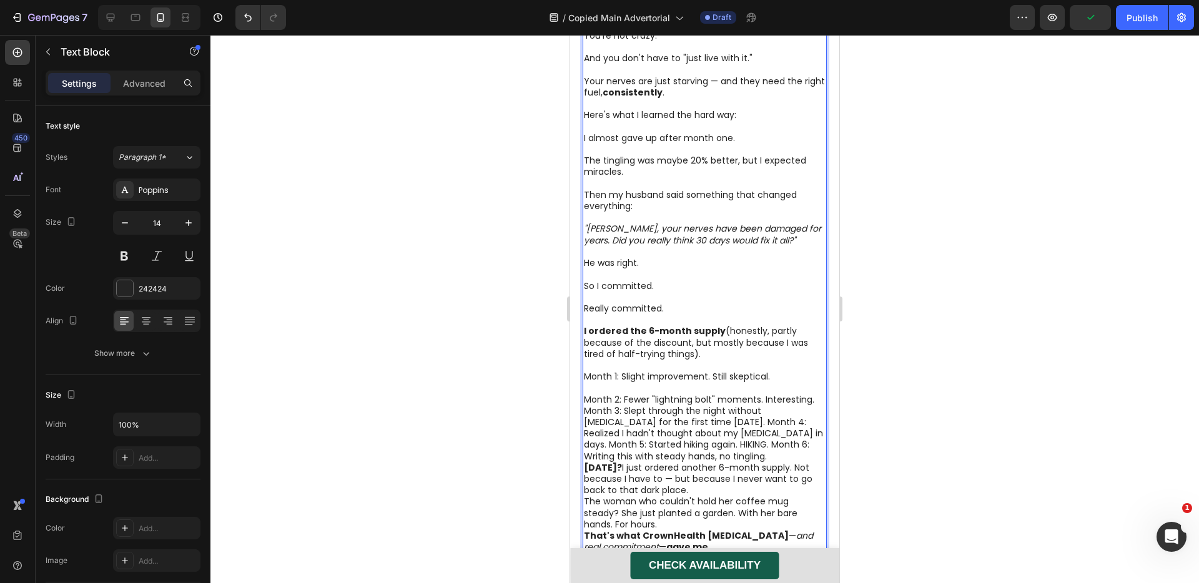
click at [812, 394] on p "Month 2: Fewer "lightning bolt" moments. Interesting. Month 3: Slept through th…" at bounding box center [705, 428] width 242 height 68
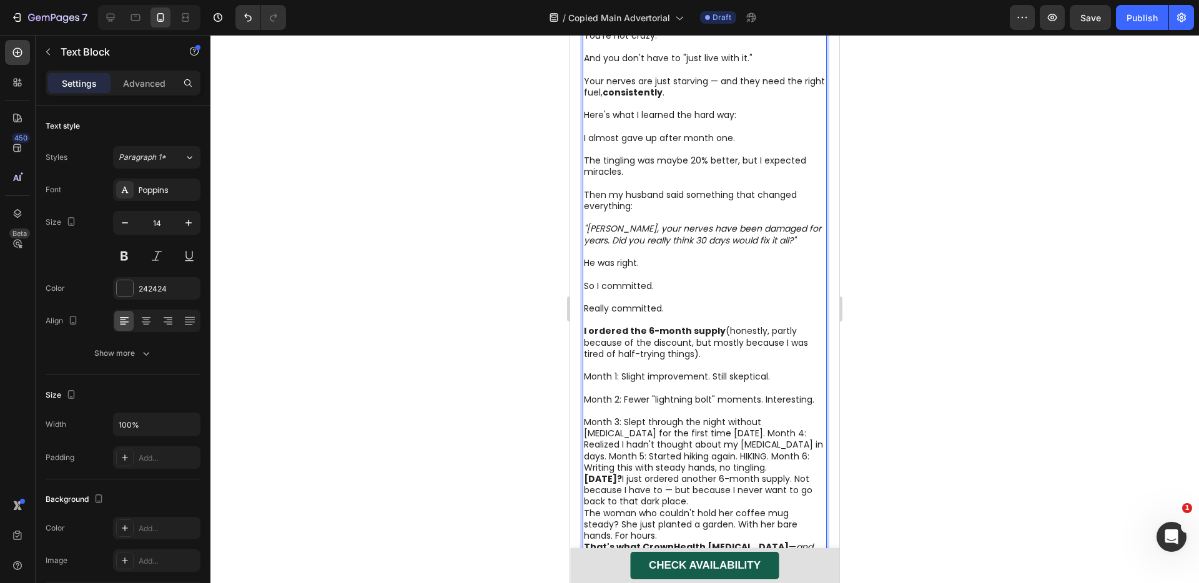
click at [688, 427] on p "Month 3: Slept through the night without [MEDICAL_DATA] for the first time [DAT…" at bounding box center [705, 445] width 242 height 57
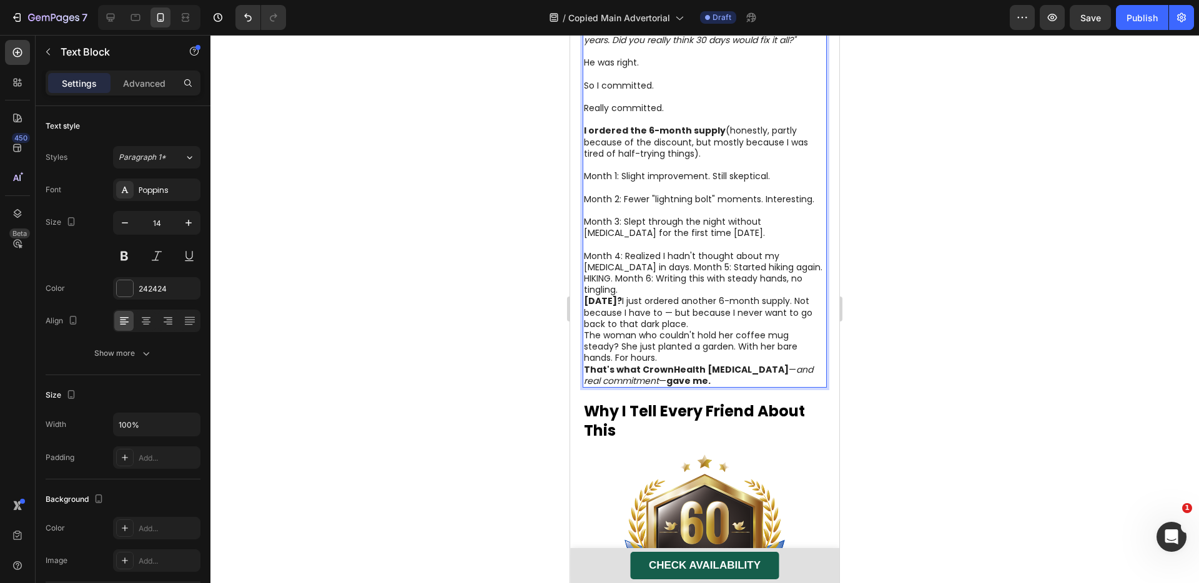
scroll to position [3526, 0]
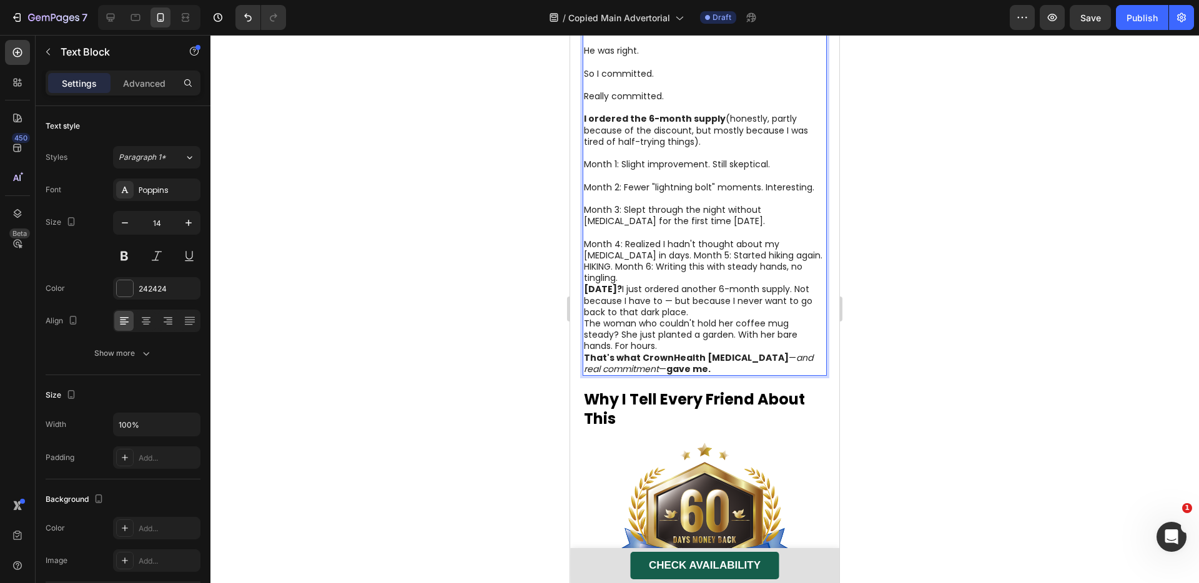
click at [674, 252] on p "Month 4: Realized I hadn't thought about my [MEDICAL_DATA] in days. Month 5: St…" at bounding box center [705, 262] width 242 height 46
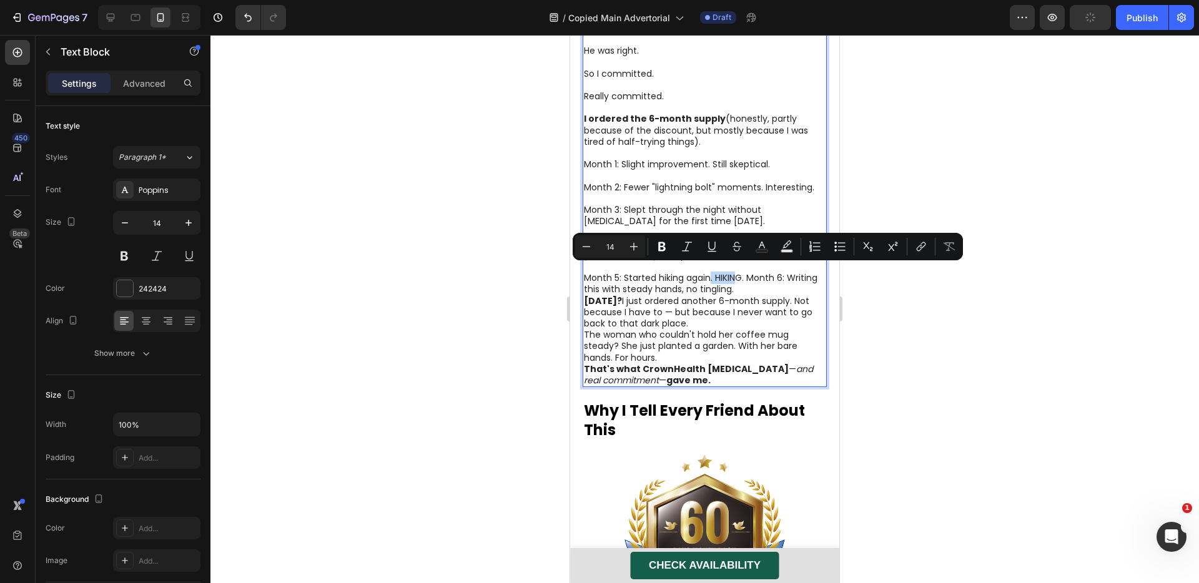
drag, startPoint x: 711, startPoint y: 275, endPoint x: 737, endPoint y: 273, distance: 26.3
click at [737, 273] on p "Month 5: Started hiking again. HIKING. Month 6: Writing this with steady hands,…" at bounding box center [705, 283] width 242 height 22
click at [759, 272] on p "Month 5: Started hiking again. HIKING. Month 6: Writing this with steady hands,…" at bounding box center [705, 283] width 242 height 22
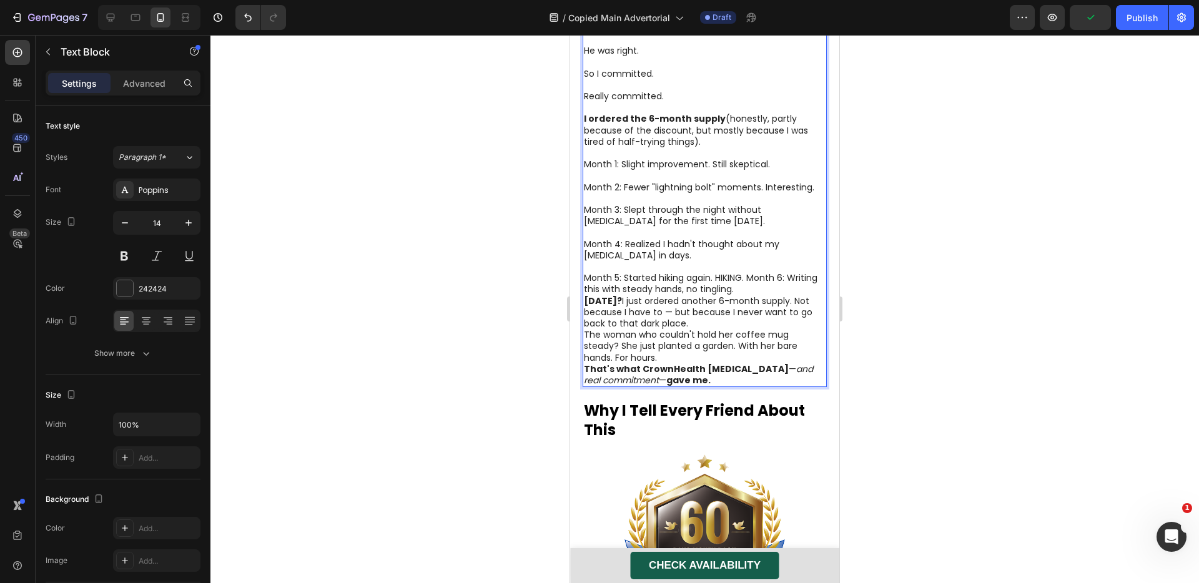
click at [750, 274] on p "Month 5: Started hiking again. HIKING. Month 6: Writing this with steady hands,…" at bounding box center [705, 283] width 242 height 22
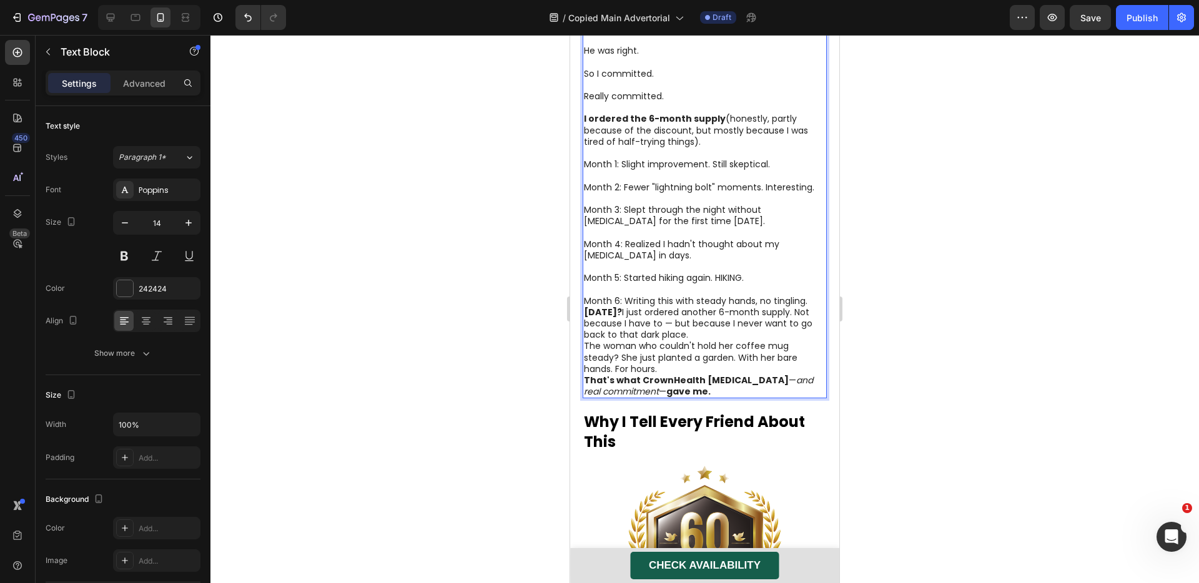
click at [718, 274] on p "Month 5: Started hiking again. HIKING." at bounding box center [705, 277] width 242 height 11
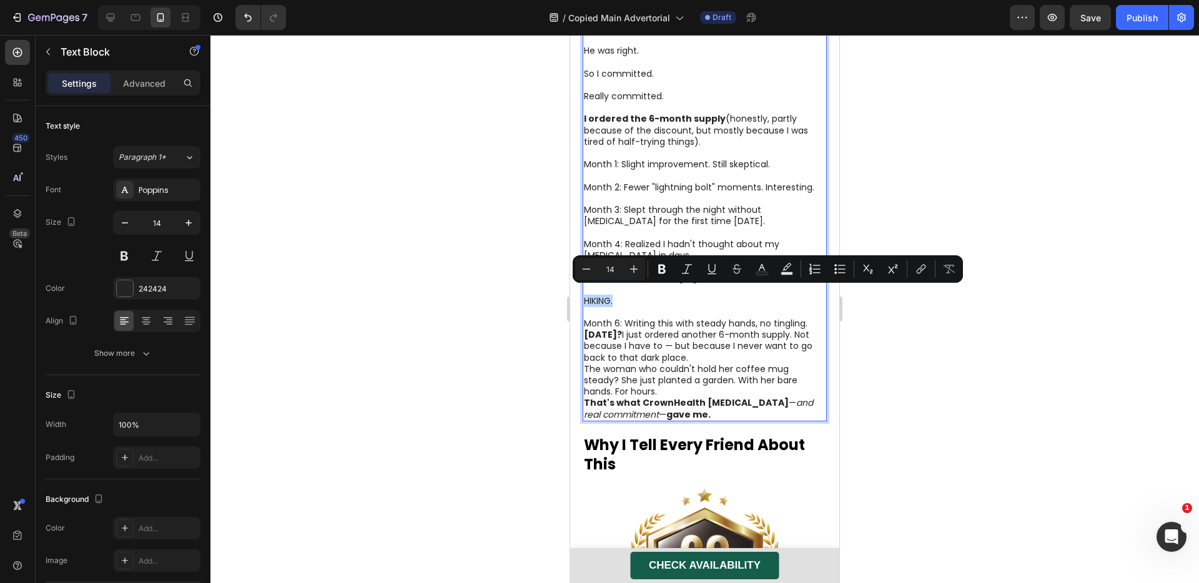
drag, startPoint x: 615, startPoint y: 294, endPoint x: 586, endPoint y: 294, distance: 28.7
click at [586, 295] on p "HIKING." at bounding box center [705, 300] width 242 height 11
click at [655, 267] on button "Bold" at bounding box center [662, 269] width 22 height 22
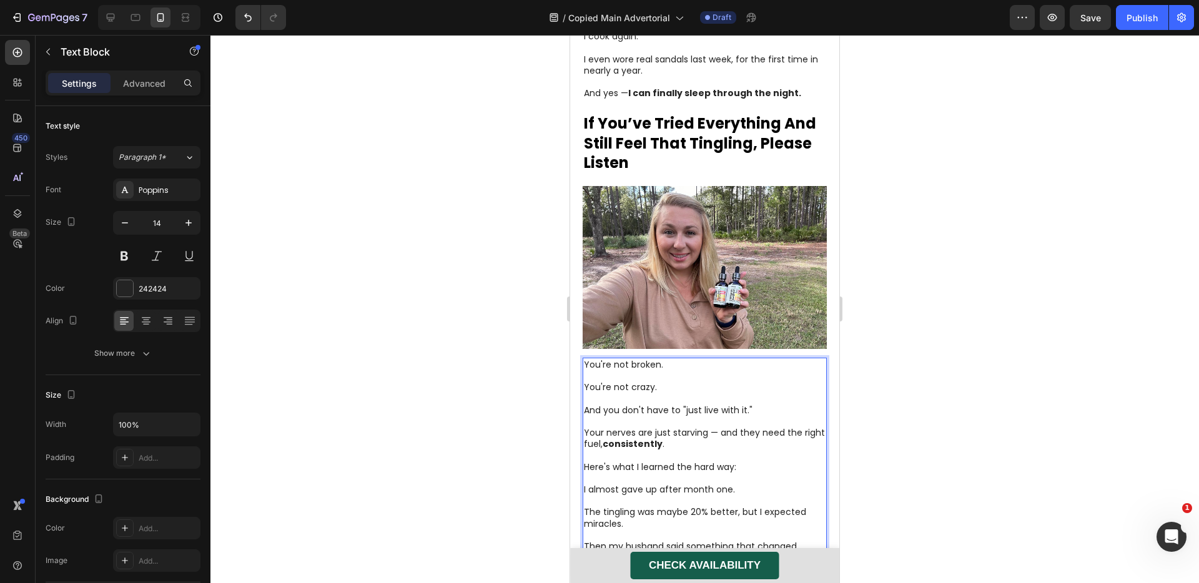
scroll to position [3421, 0]
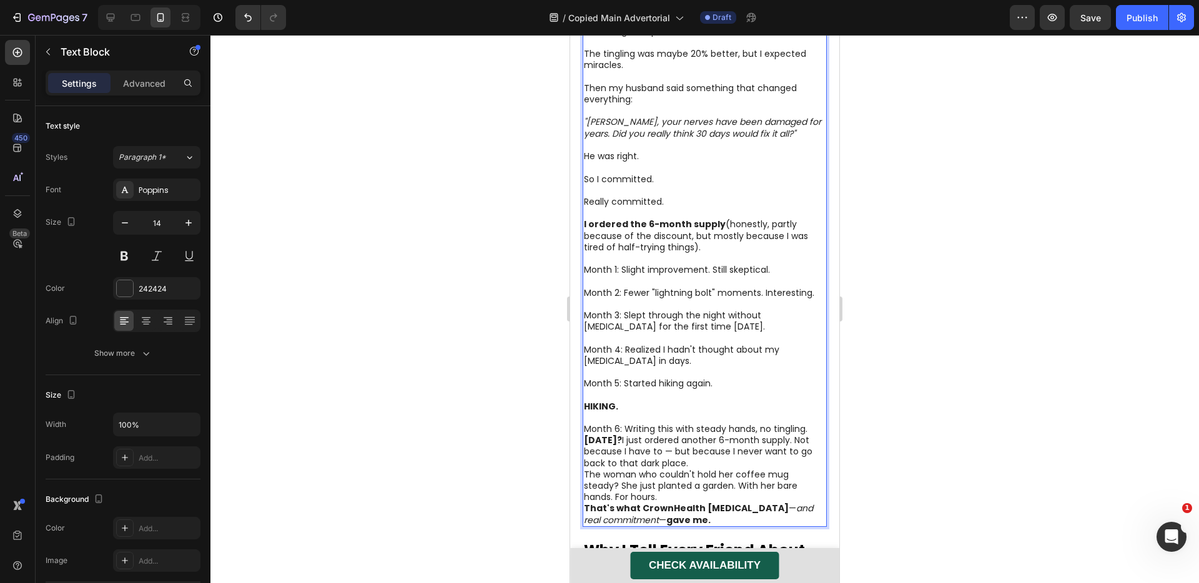
click at [809, 423] on p "Month 6: Writing this with steady hands, no tingling." at bounding box center [705, 428] width 242 height 11
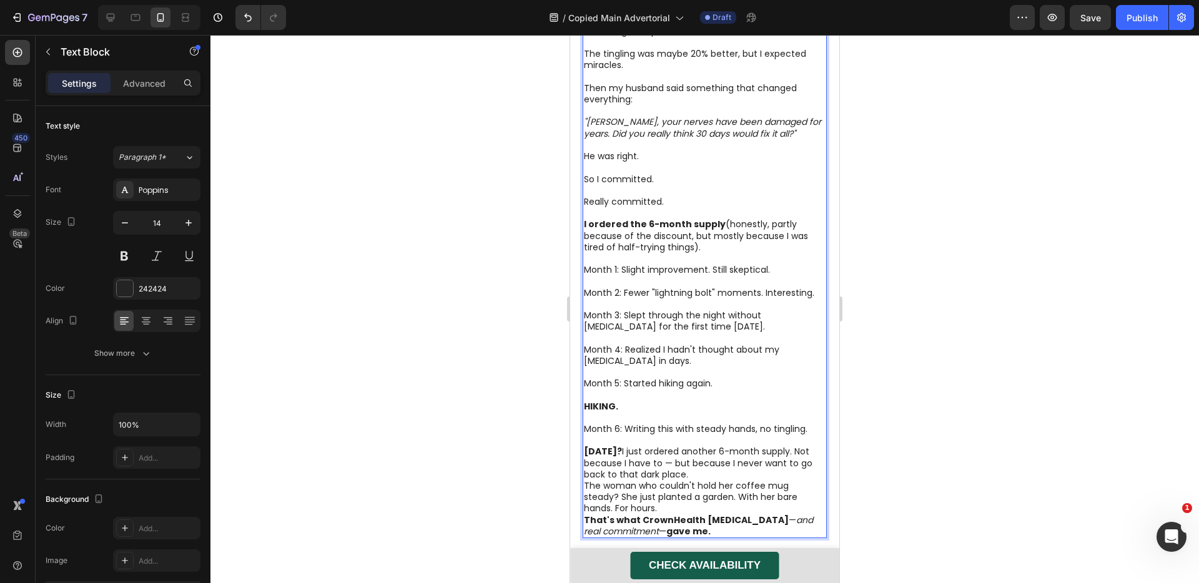
click at [678, 450] on p "[DATE]? I just ordered another 6-month supply. Not because I have to — but beca…" at bounding box center [705, 463] width 242 height 34
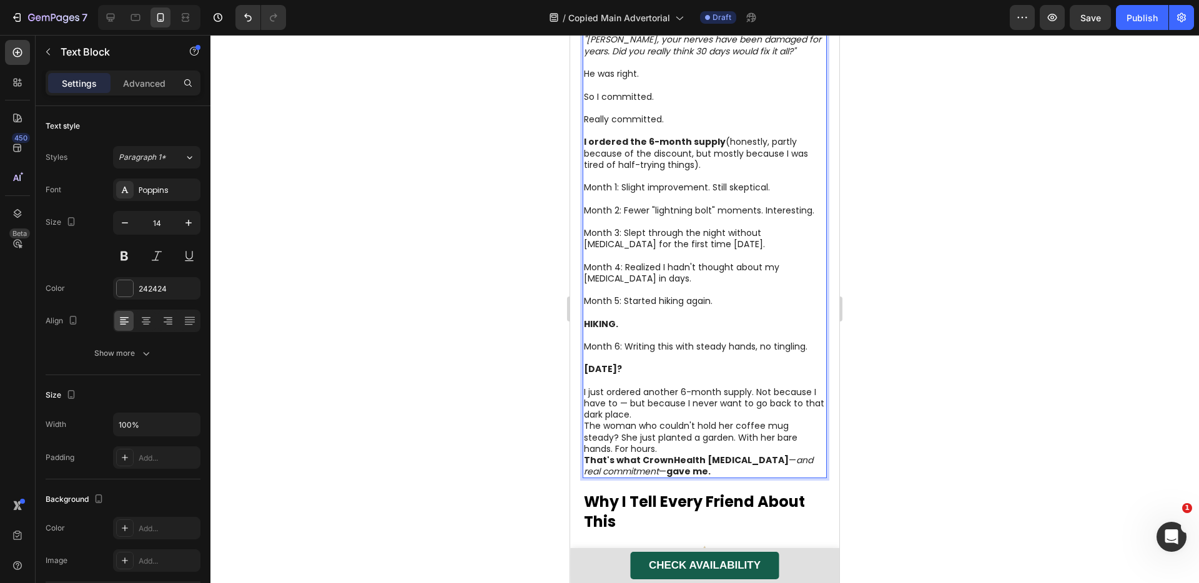
scroll to position [3513, 0]
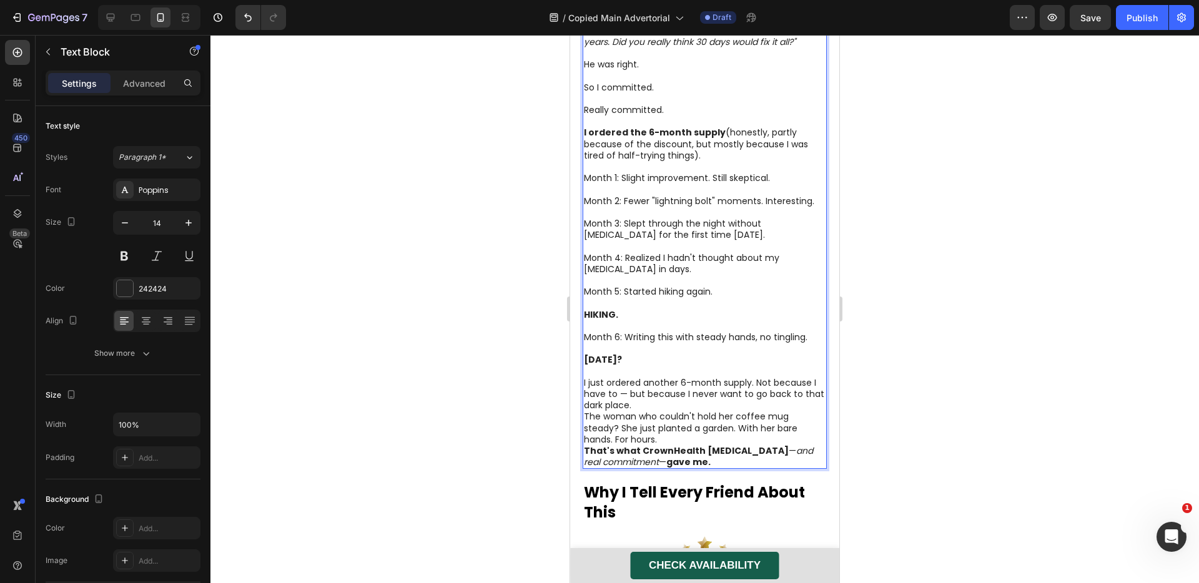
click at [756, 380] on p "I just ordered another 6-month supply. Not because I have to — but because I ne…" at bounding box center [705, 394] width 242 height 34
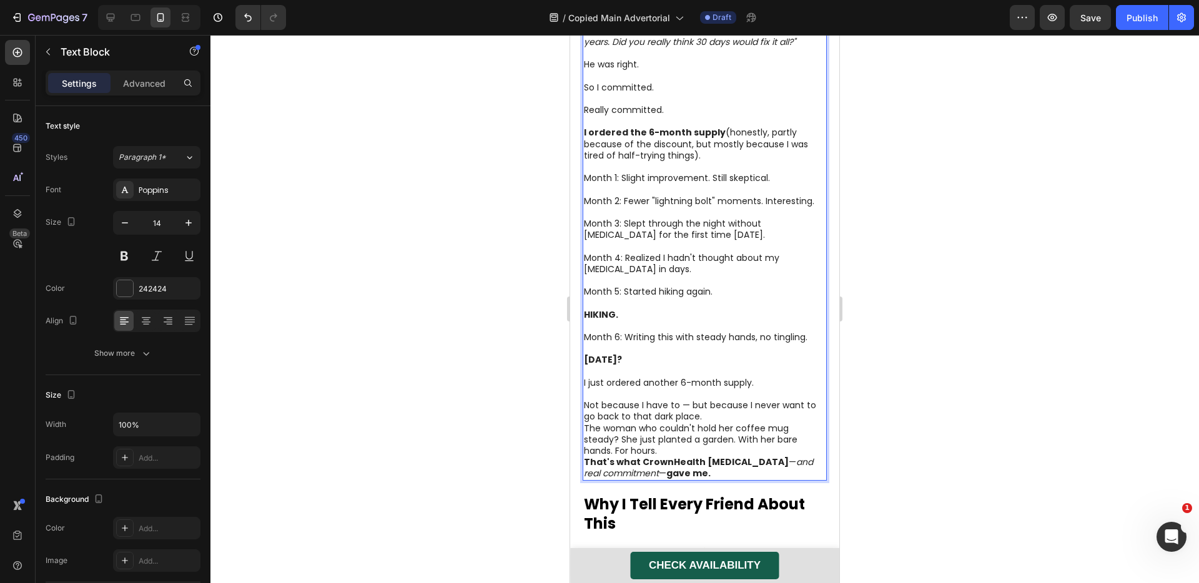
click at [713, 412] on p "Not because I have to — but because I never want to go back to that dark place." at bounding box center [705, 411] width 242 height 22
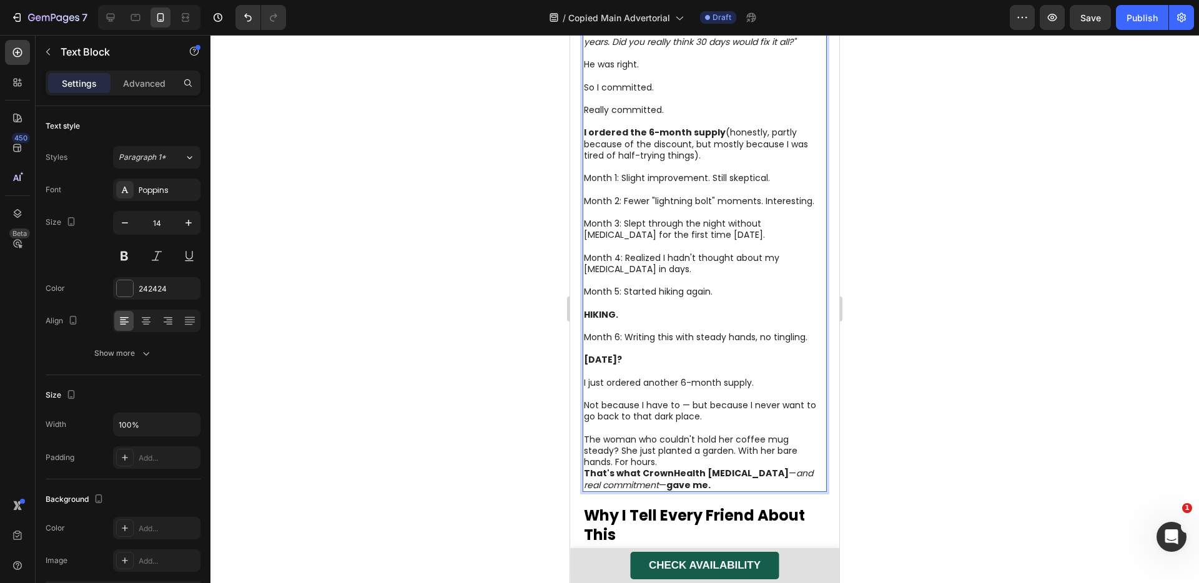
click at [625, 445] on p "The woman who couldn't hold her coffee mug steady? She just planted a garden. W…" at bounding box center [705, 451] width 242 height 34
click at [620, 445] on p "The woman who couldn't hold her coffee mug steady? She just planted a garden. W…" at bounding box center [705, 451] width 242 height 34
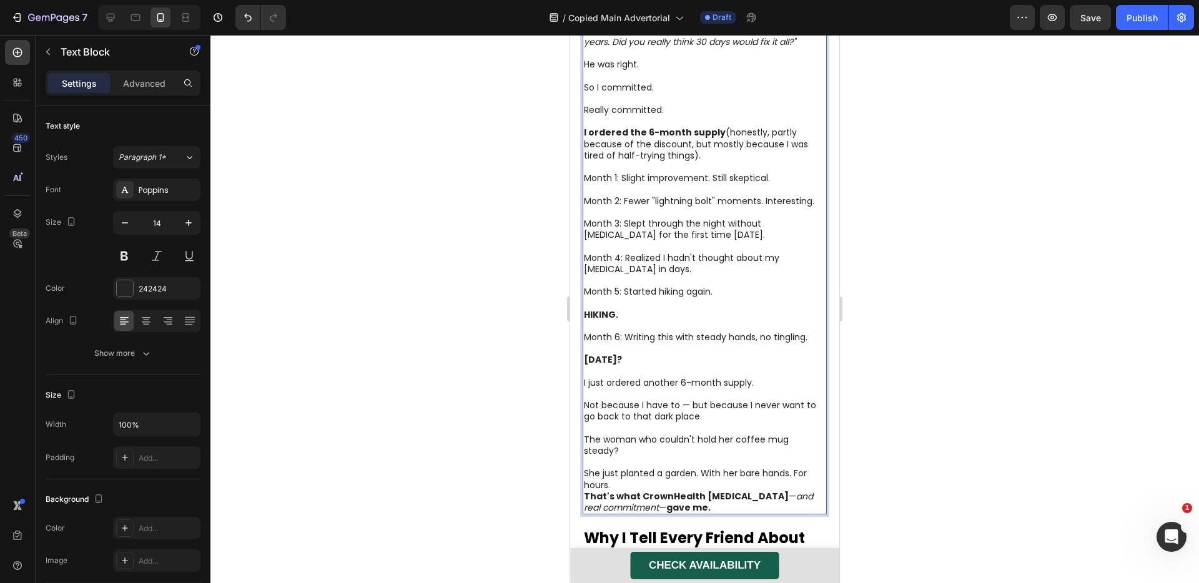
click at [701, 469] on p "She just planted a garden. With her bare hands. For hours." at bounding box center [705, 479] width 242 height 22
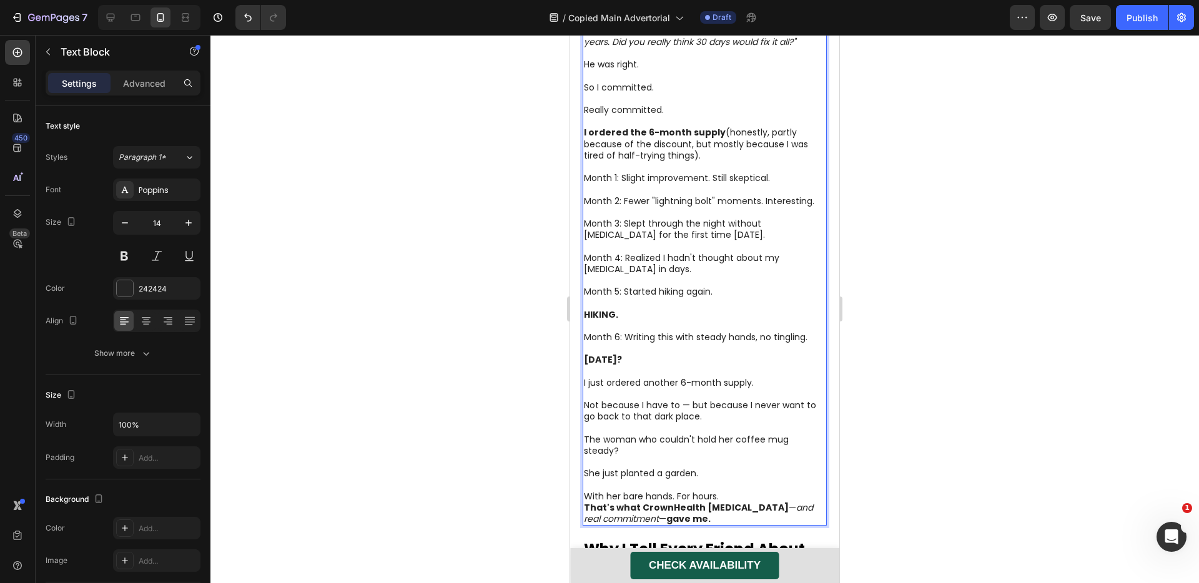
click at [676, 492] on p "With her bare hands. For hours." at bounding box center [705, 496] width 242 height 11
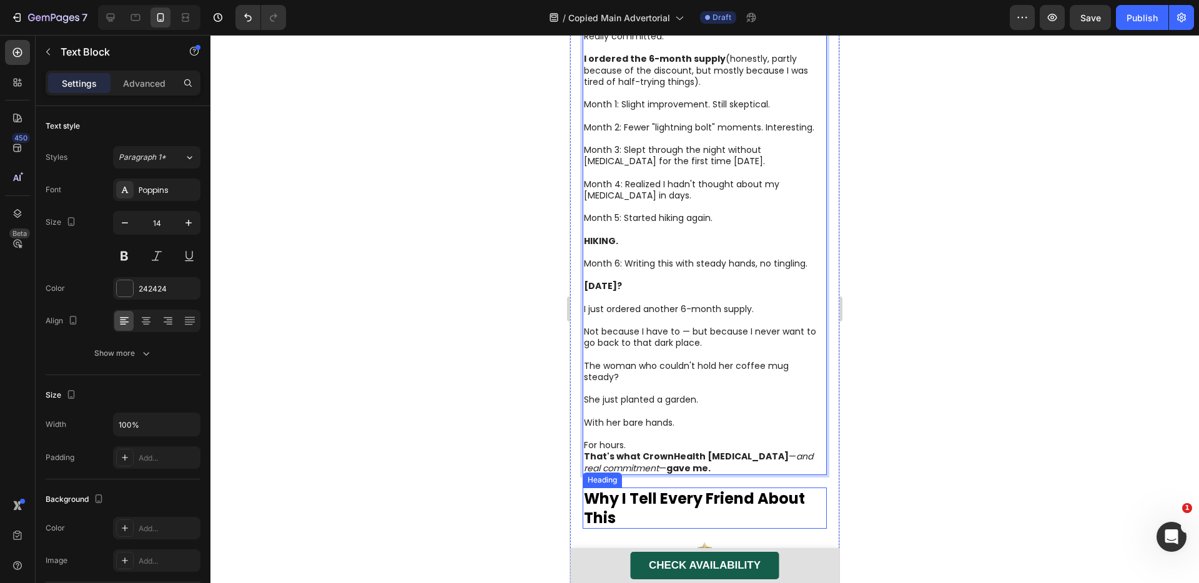
scroll to position [3599, 0]
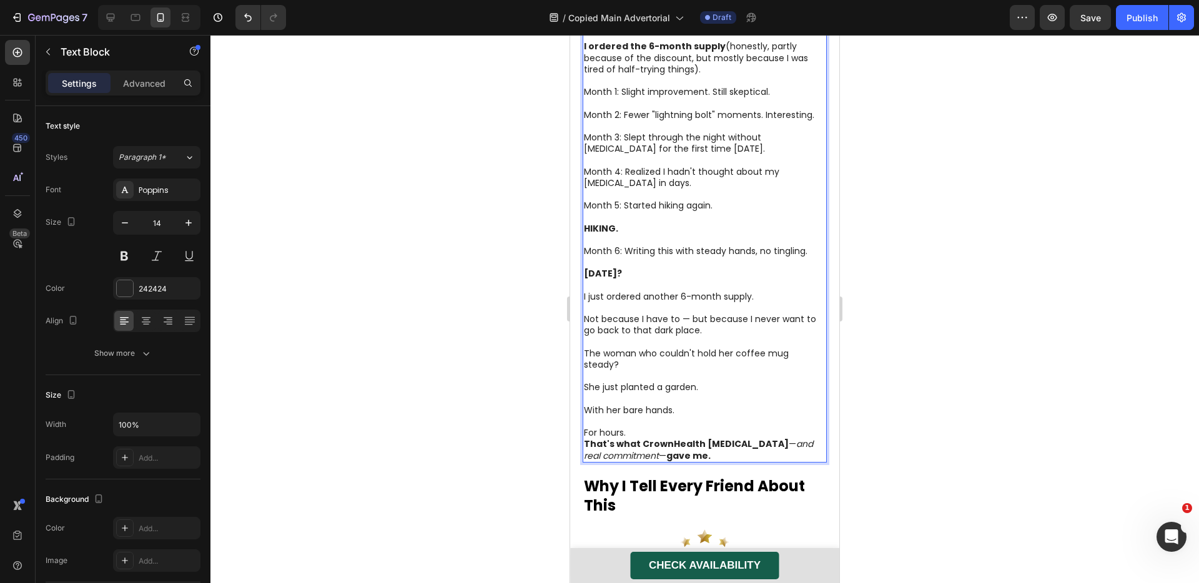
click at [629, 427] on p "For hours." at bounding box center [705, 432] width 242 height 11
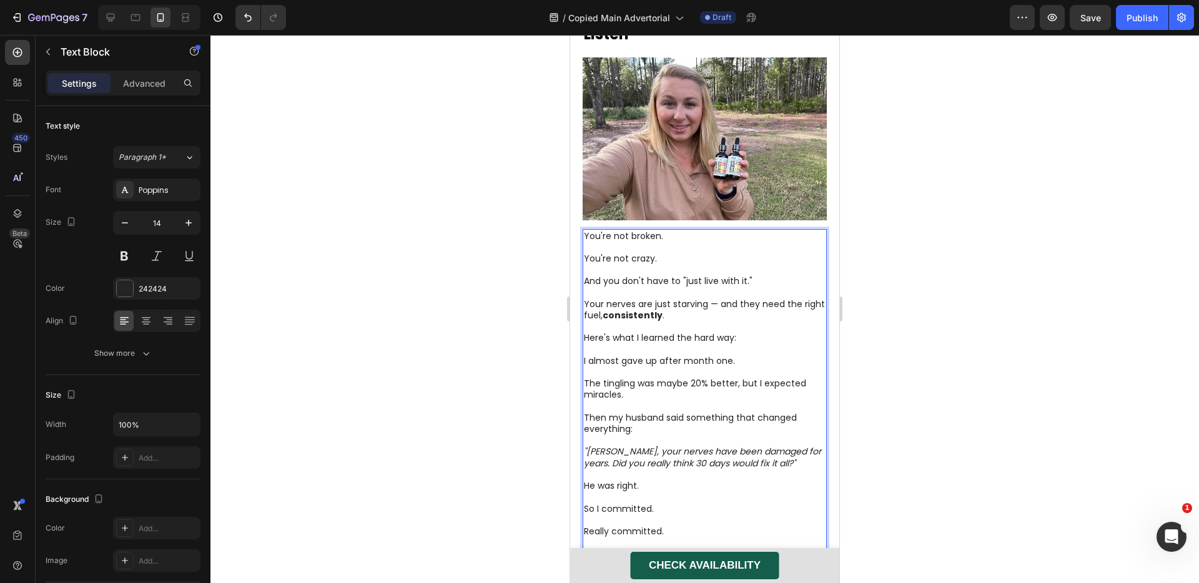
scroll to position [3085, 0]
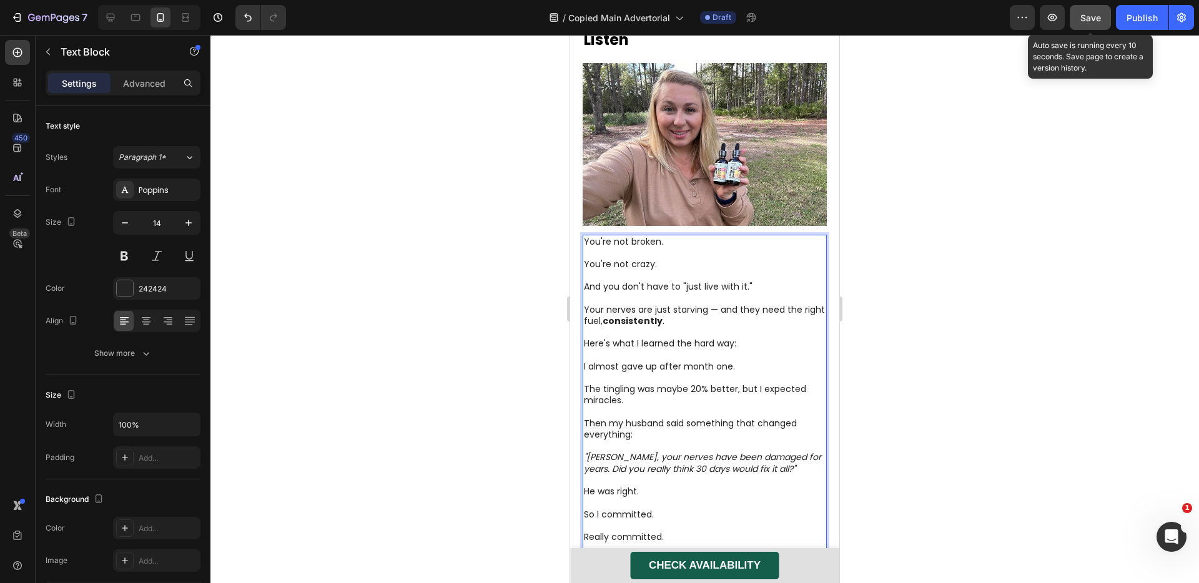
click at [1093, 27] on button "Save" at bounding box center [1090, 17] width 41 height 25
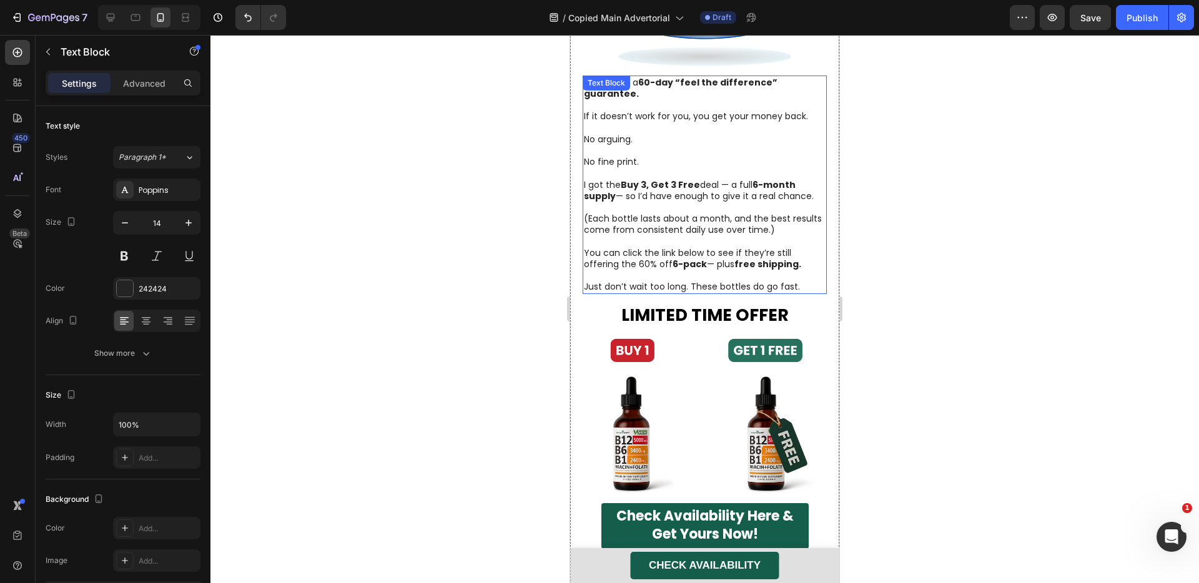
scroll to position [4388, 0]
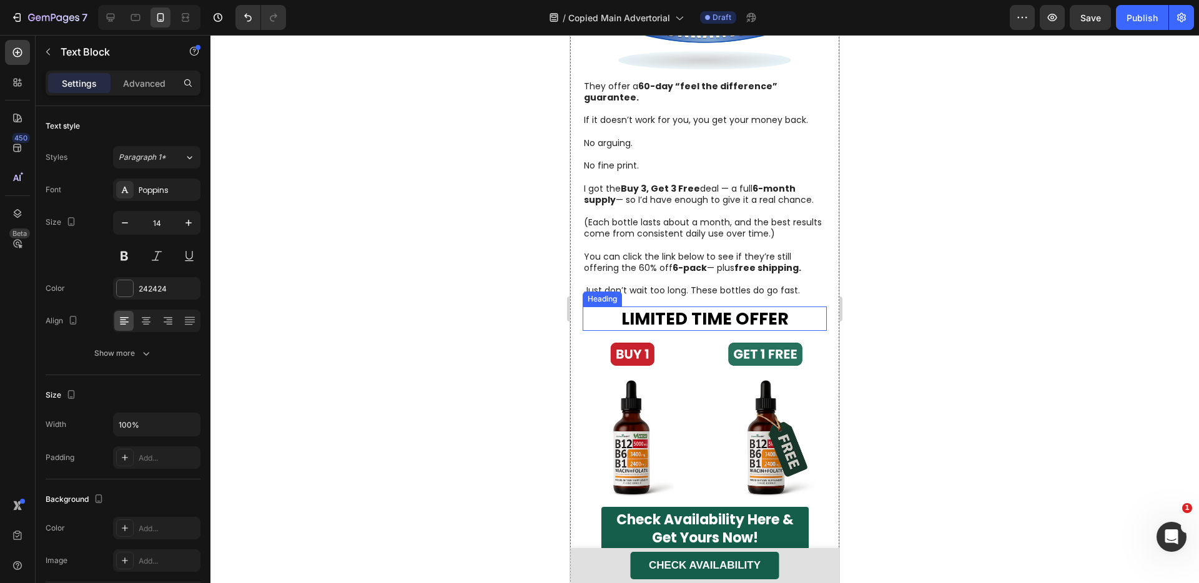
click at [733, 307] on strong "LIMITED TIME OFFER" at bounding box center [704, 318] width 167 height 23
click at [779, 307] on strong "LIMITED TIME OFFER" at bounding box center [704, 318] width 167 height 23
click at [733, 388] on img at bounding box center [705, 418] width 244 height 163
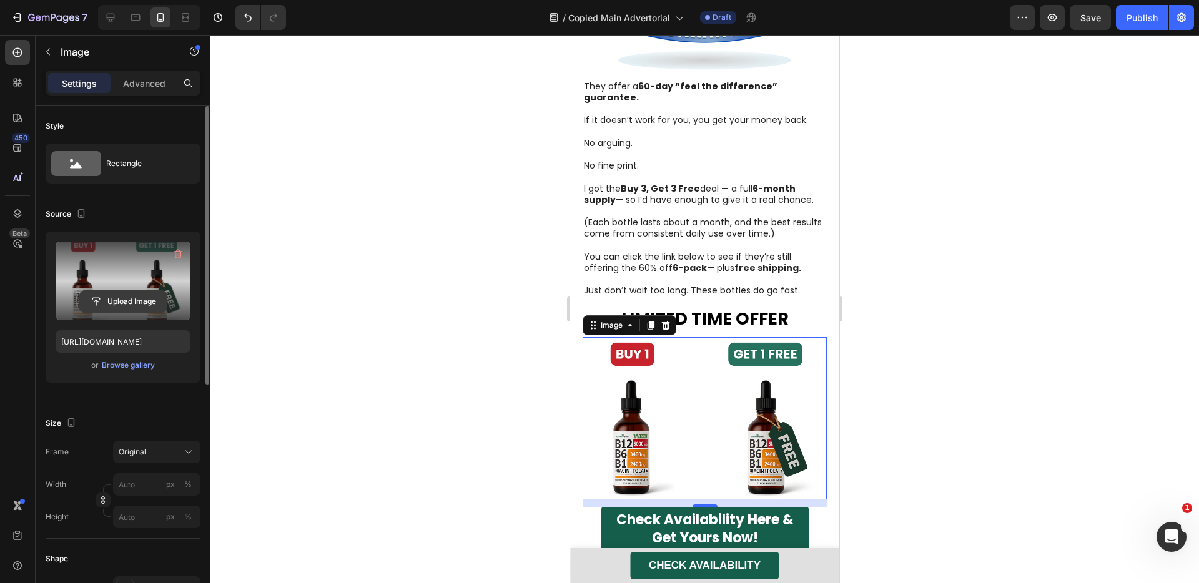
click at [114, 302] on input "file" at bounding box center [123, 301] width 86 height 21
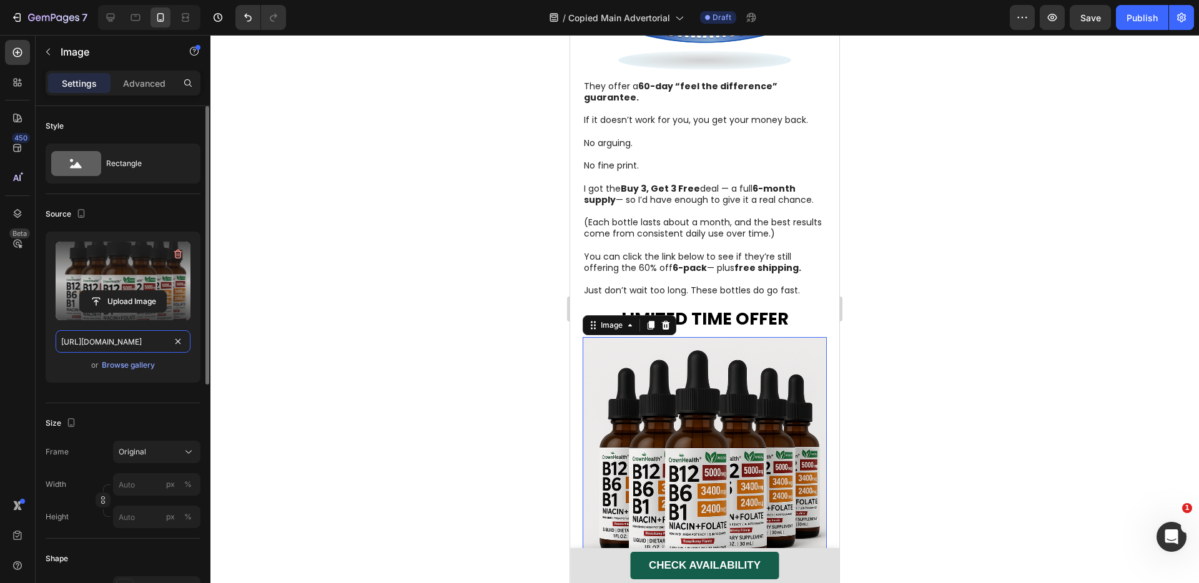
click at [124, 344] on input "[URL][DOMAIN_NAME]" at bounding box center [123, 341] width 135 height 22
click at [110, 21] on icon at bounding box center [111, 18] width 8 height 8
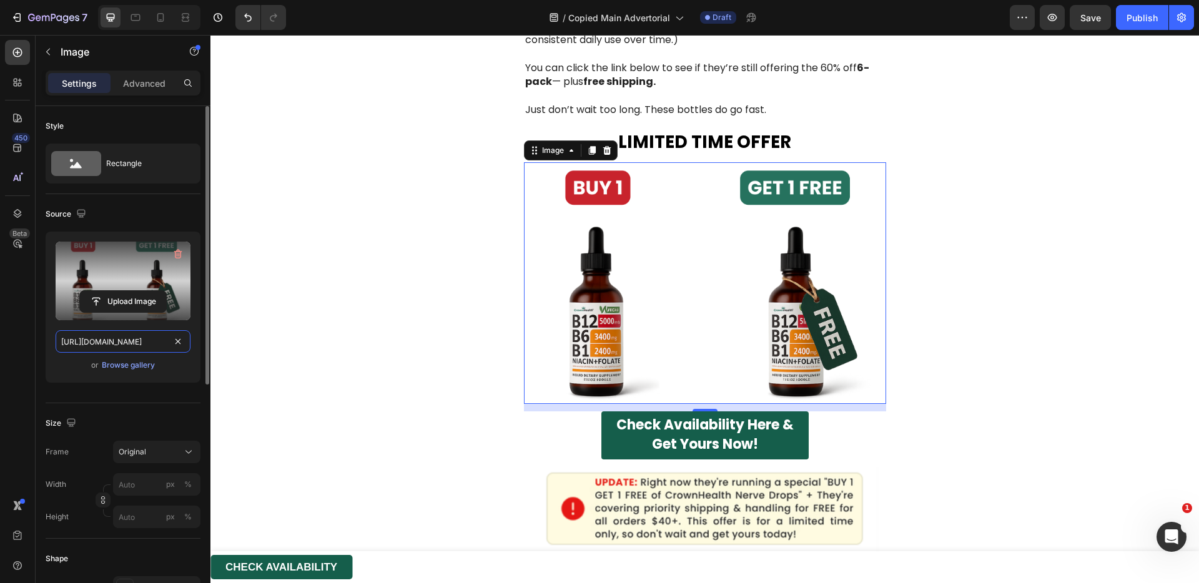
click at [119, 339] on input "[URL][DOMAIN_NAME]" at bounding box center [123, 341] width 135 height 22
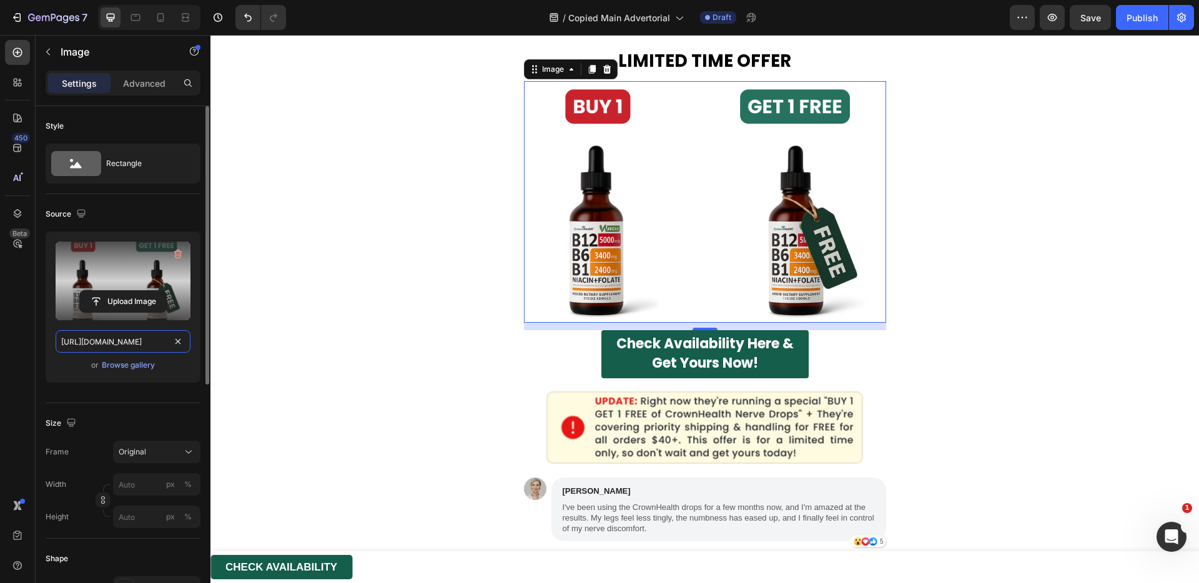
scroll to position [4927, 0]
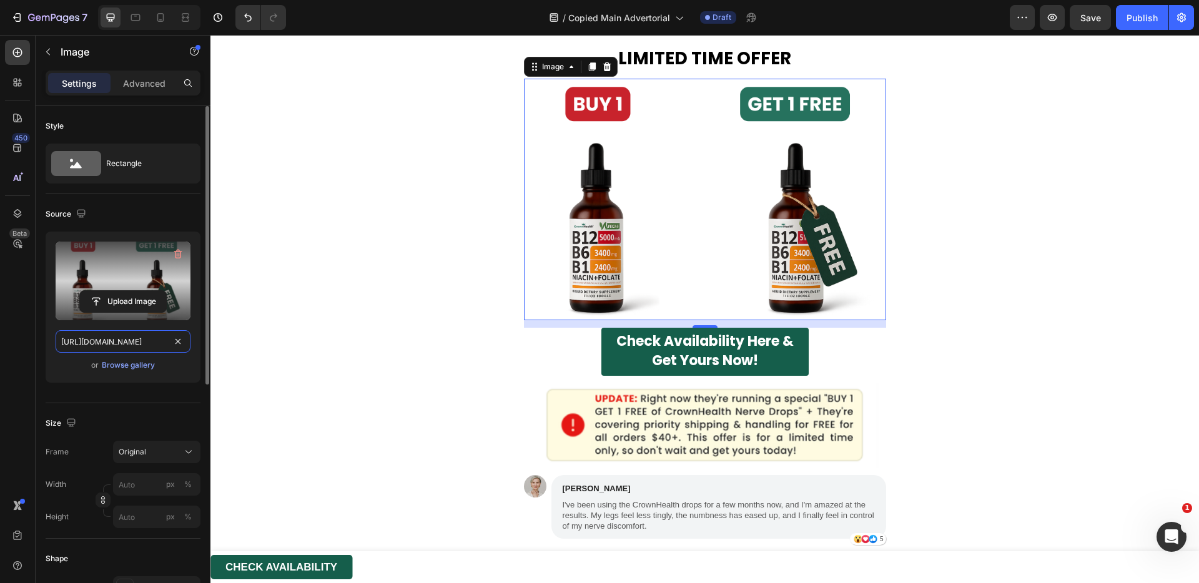
paste input "c2f35d74-5b49-42cd-bbde-cff1b84ff3ae"
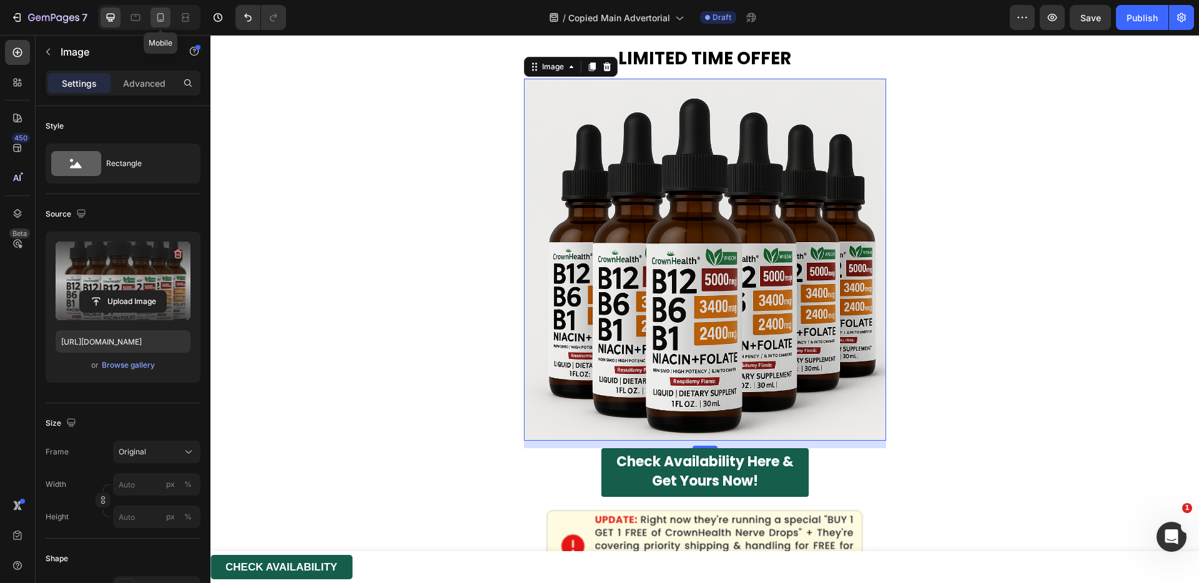
scroll to position [0, 0]
click at [158, 13] on icon at bounding box center [160, 17] width 12 height 12
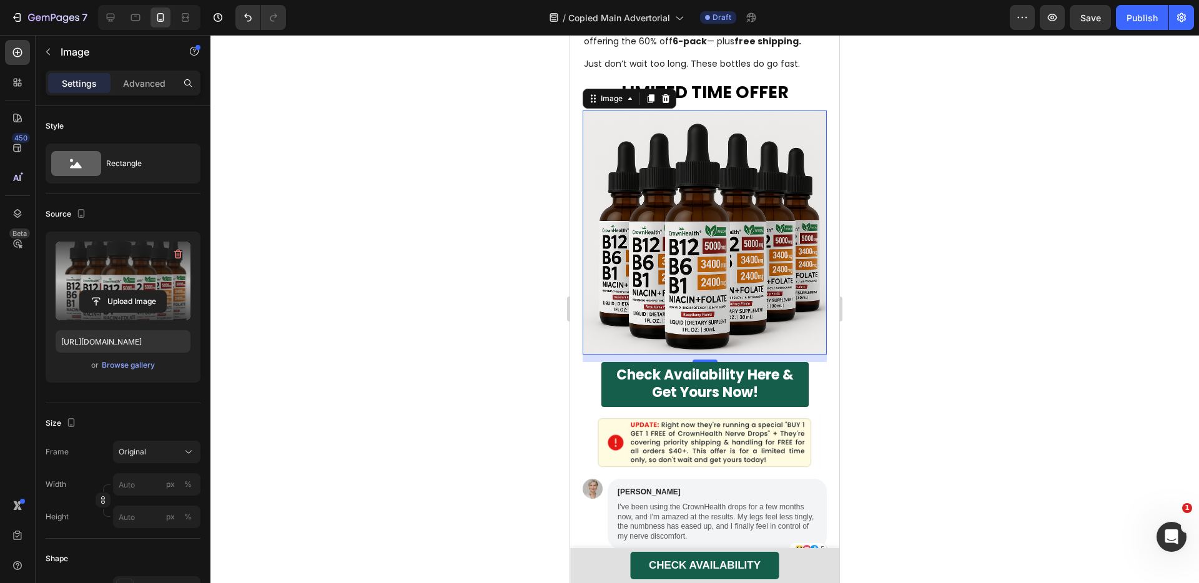
scroll to position [4606, 0]
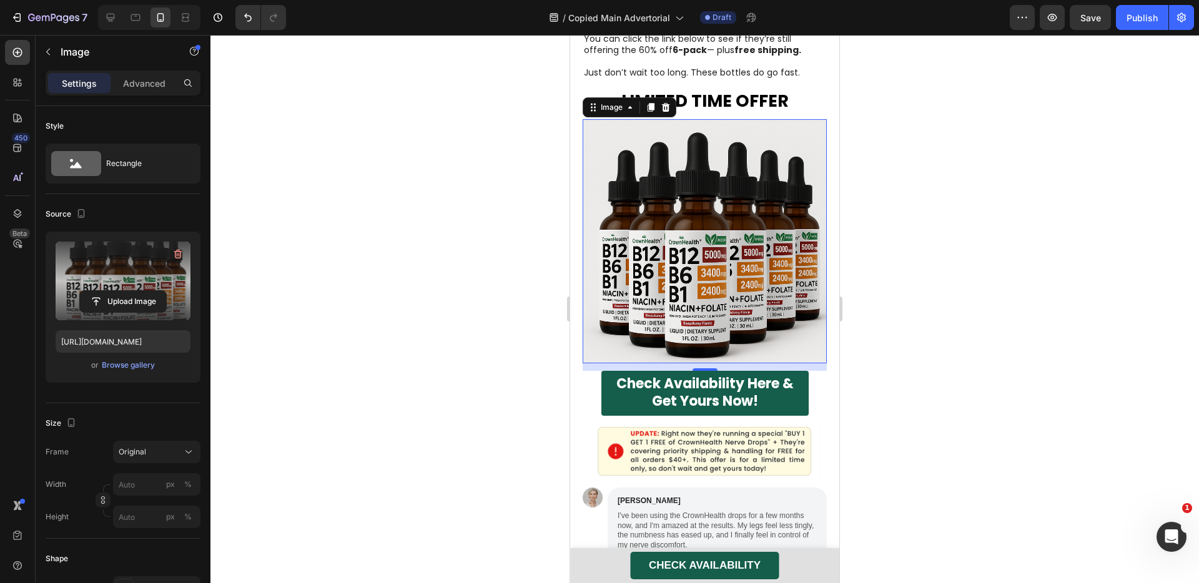
click at [664, 217] on img at bounding box center [705, 241] width 244 height 244
click at [144, 300] on input "file" at bounding box center [123, 301] width 86 height 21
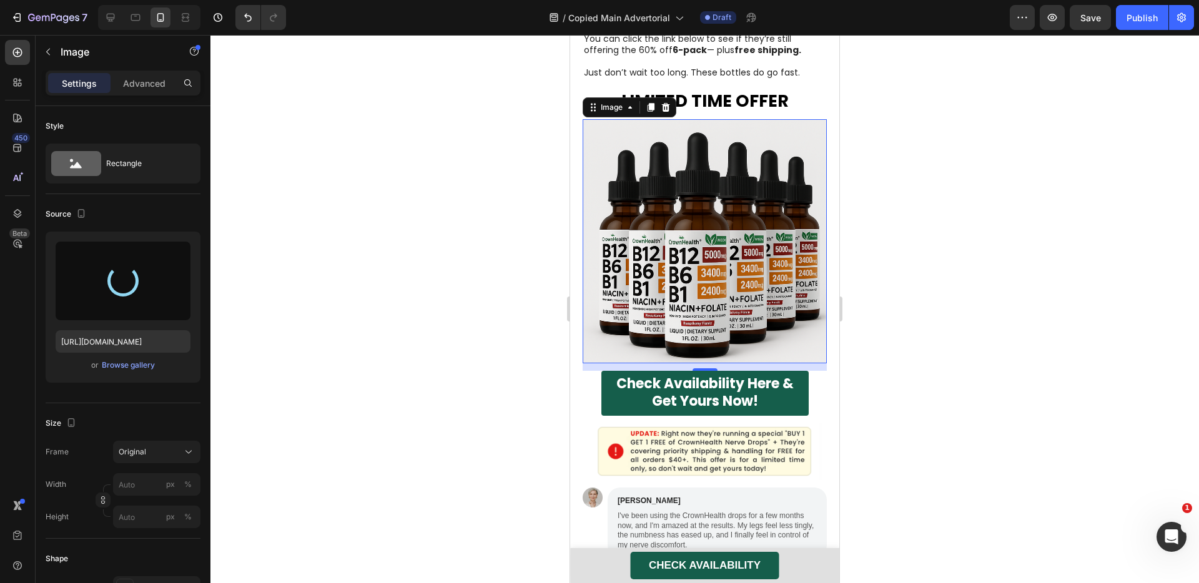
type input "[URL][DOMAIN_NAME]"
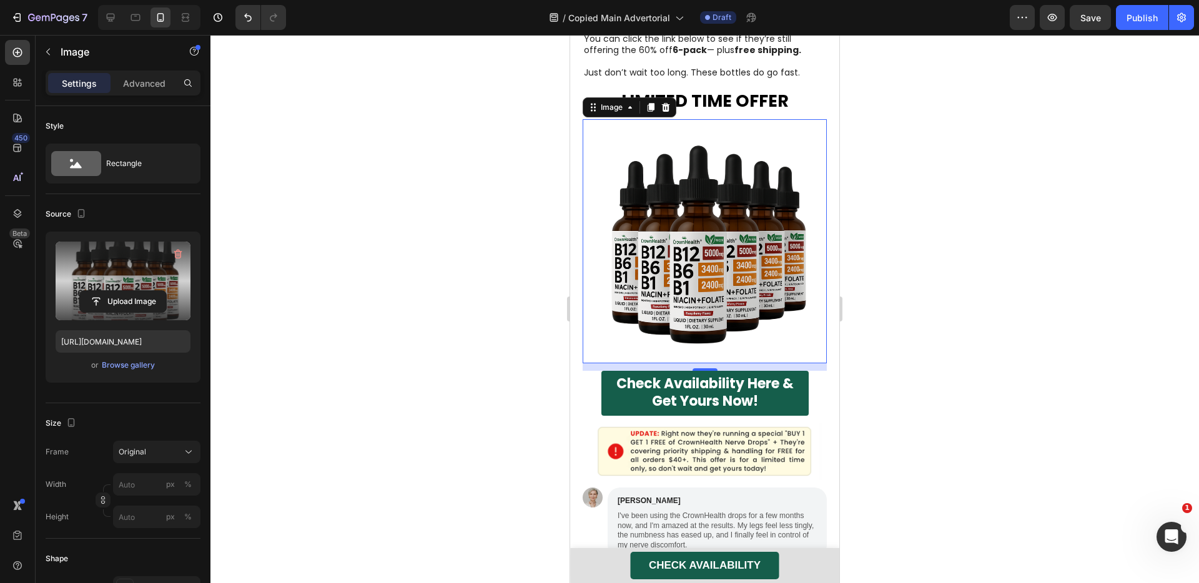
click at [925, 180] on div at bounding box center [704, 309] width 989 height 548
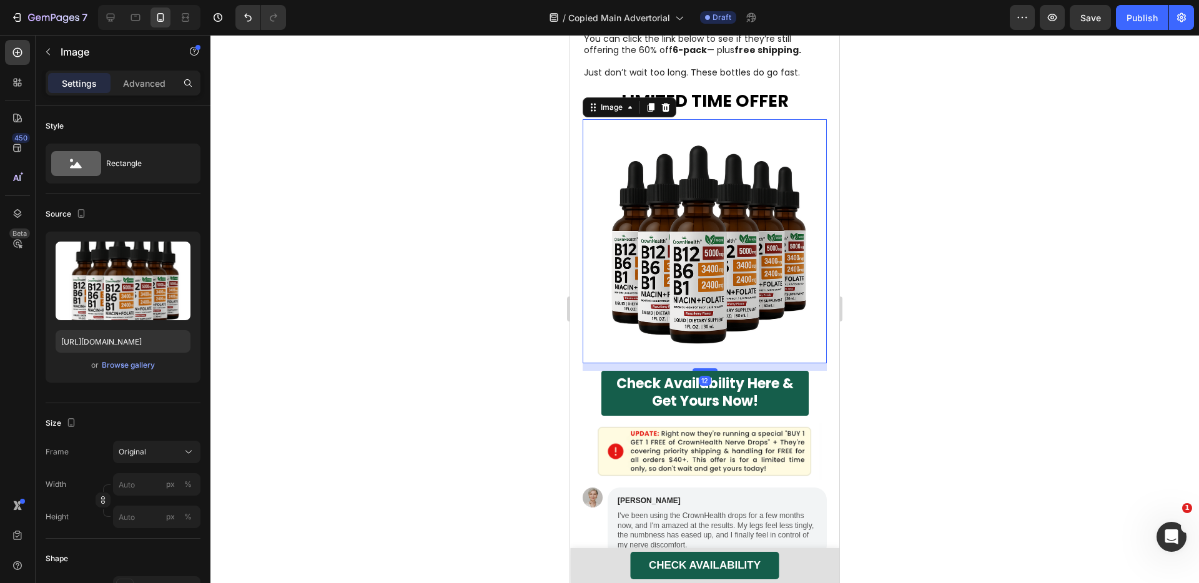
click at [626, 206] on img at bounding box center [705, 241] width 244 height 244
click at [125, 347] on input "[URL][DOMAIN_NAME]" at bounding box center [123, 341] width 135 height 22
click at [110, 10] on div at bounding box center [111, 17] width 20 height 20
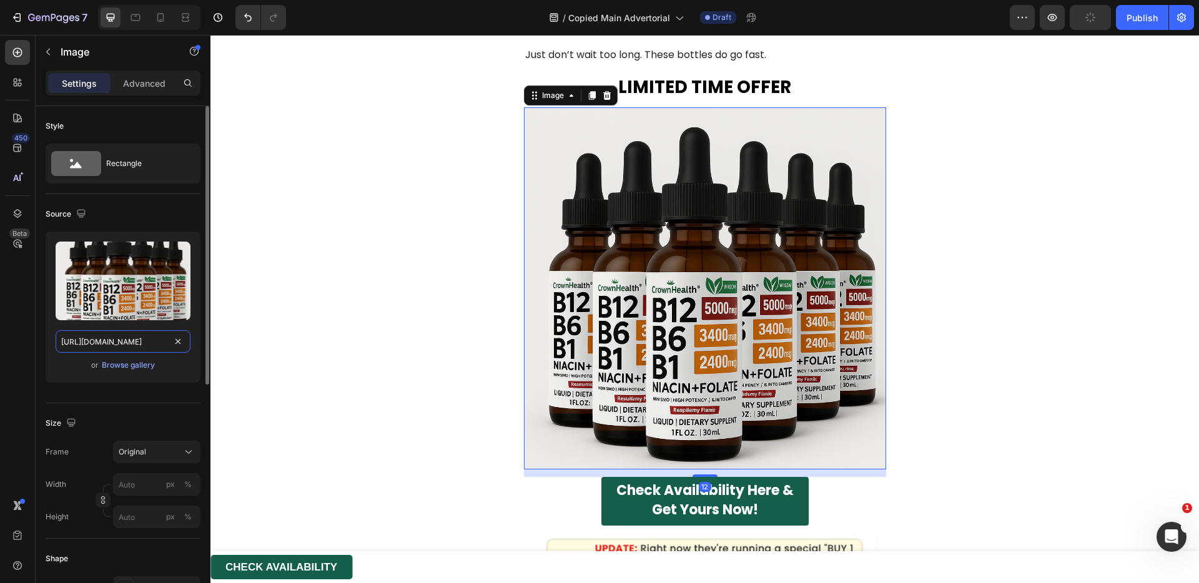
click at [127, 339] on input "[URL][DOMAIN_NAME]" at bounding box center [123, 341] width 135 height 22
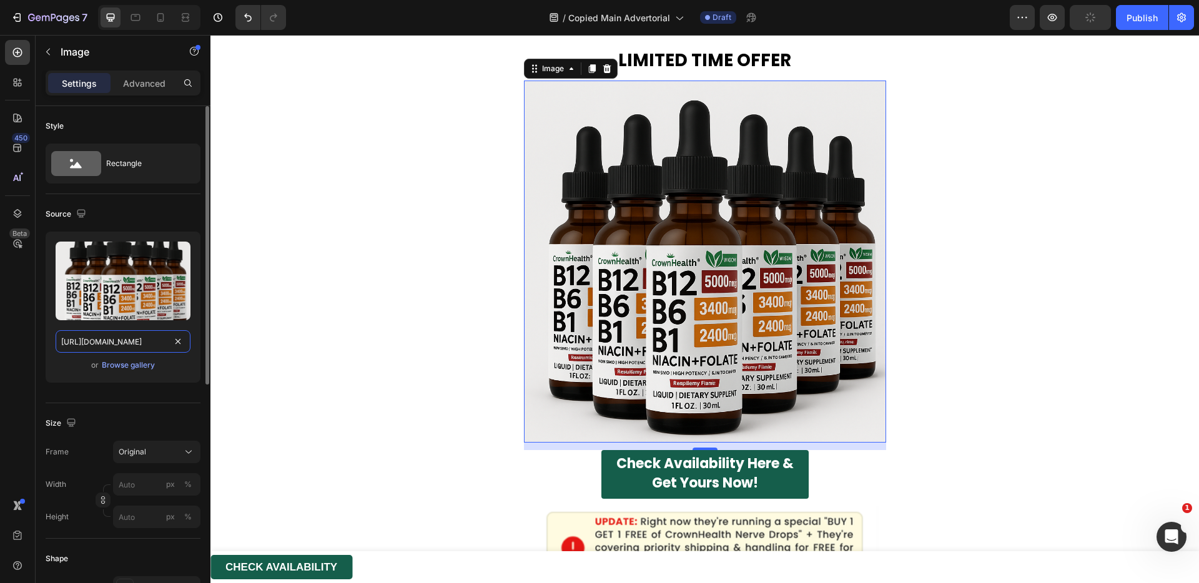
scroll to position [4927, 0]
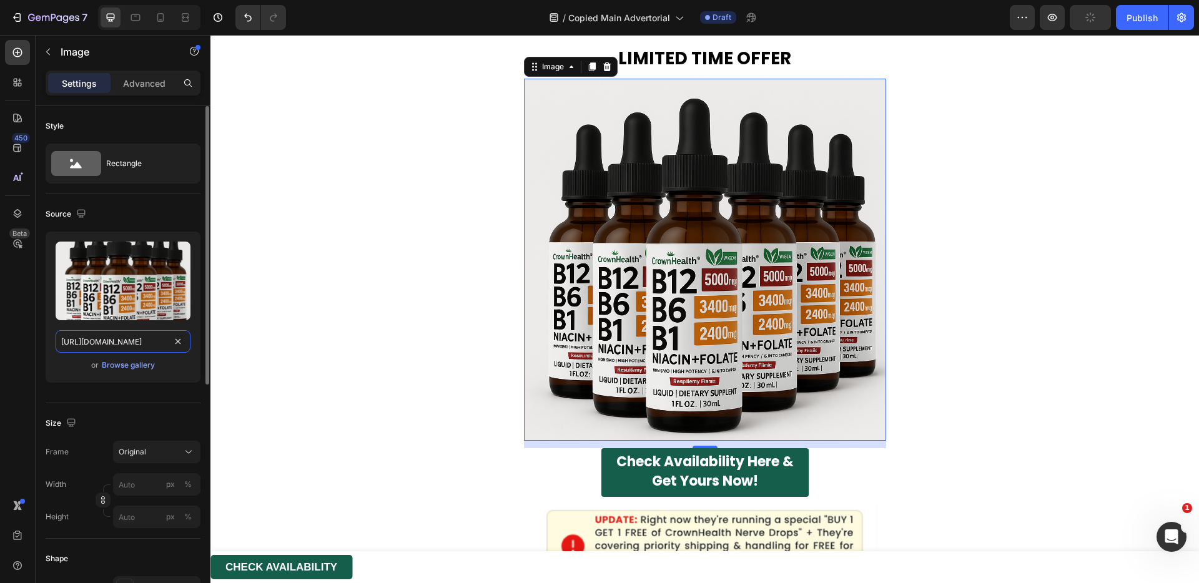
paste input "5948147a-92a4-46d1-8216-99a05d5bf8c4"
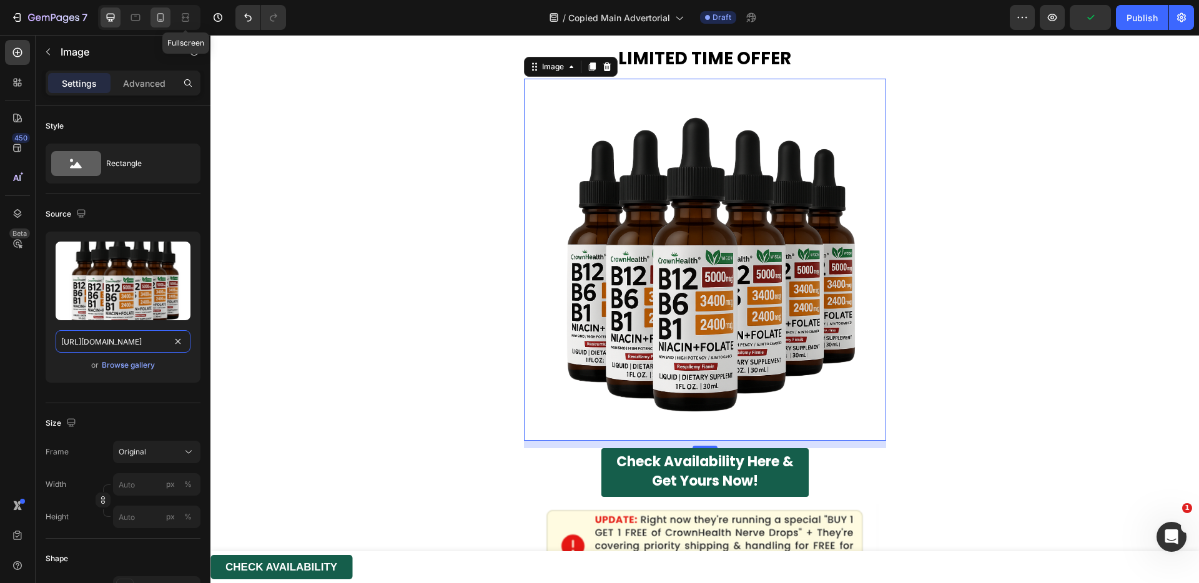
type input "[URL][DOMAIN_NAME]"
drag, startPoint x: 161, startPoint y: 12, endPoint x: 16, endPoint y: 155, distance: 203.6
click at [161, 12] on icon at bounding box center [160, 17] width 12 height 12
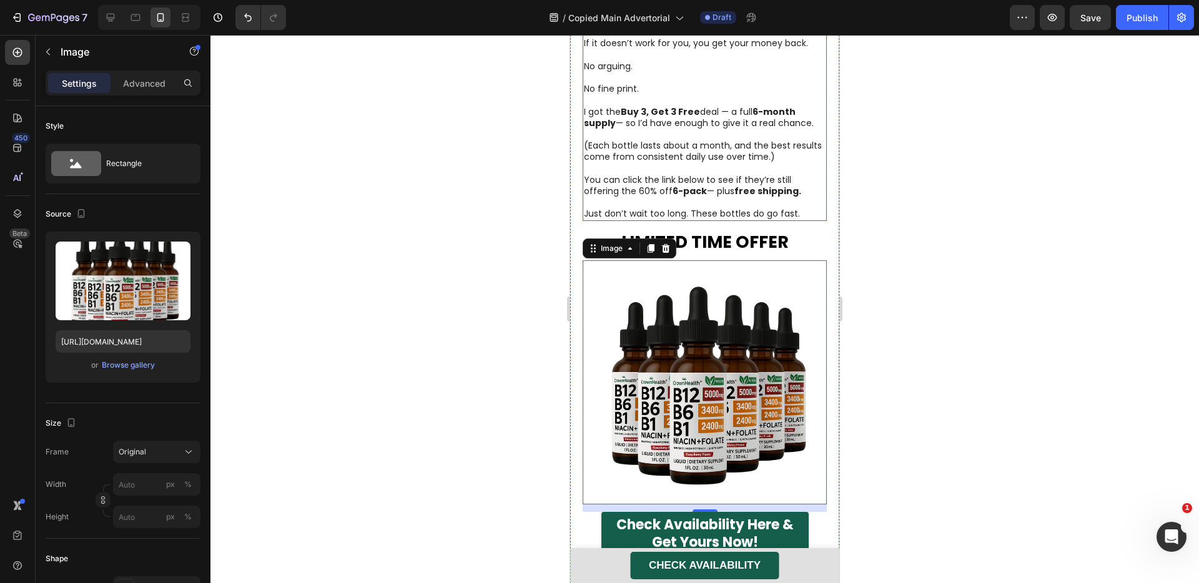
scroll to position [4527, 0]
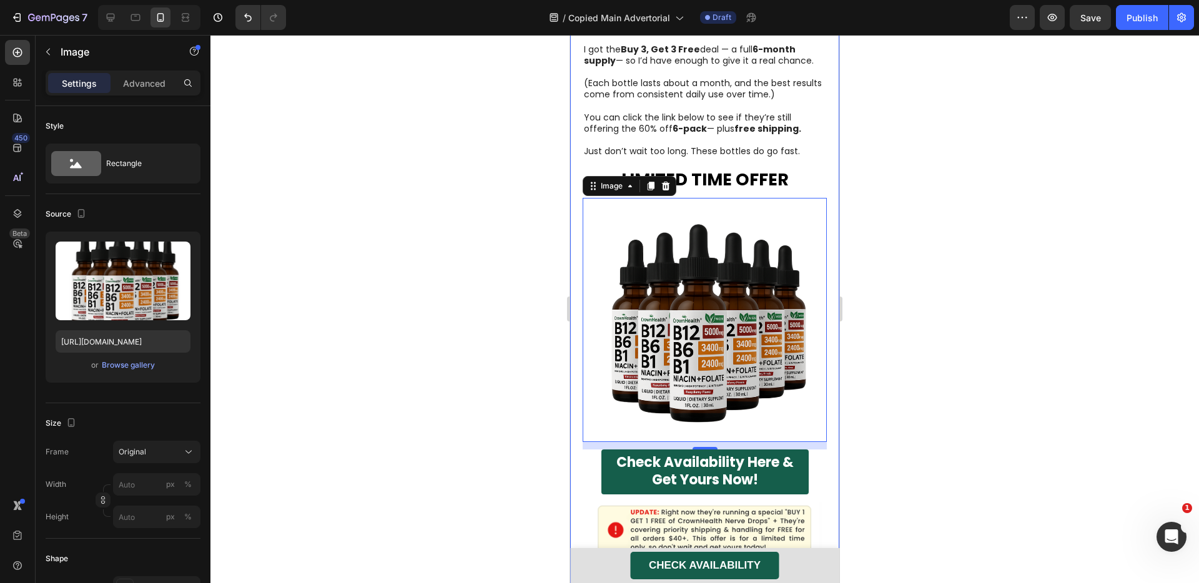
click at [760, 168] on strong "LIMITED TIME OFFER" at bounding box center [704, 179] width 167 height 23
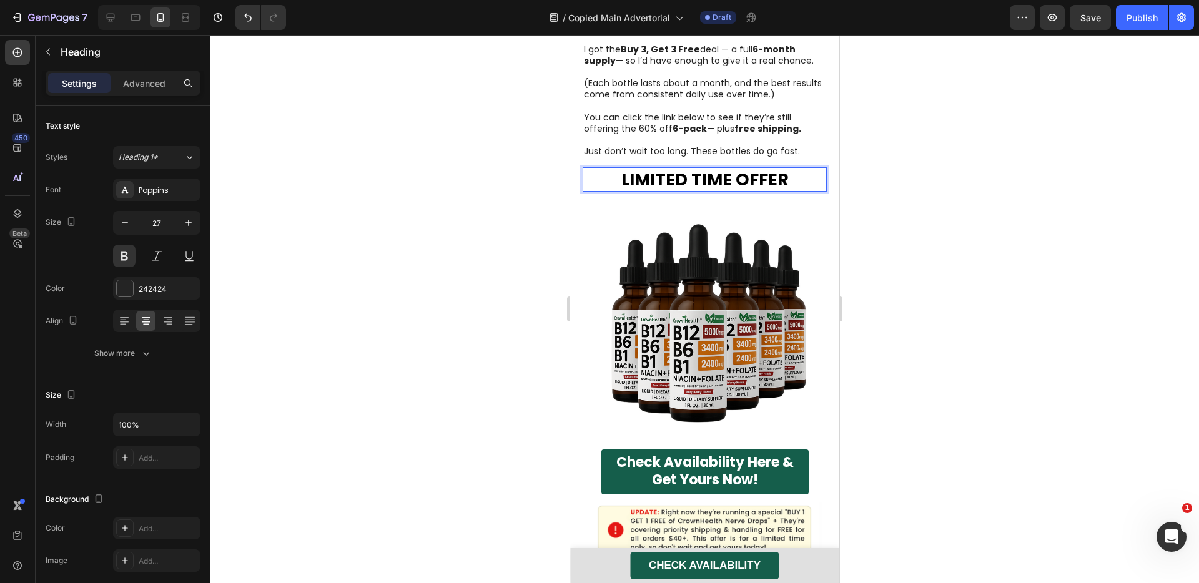
click at [784, 169] on p "LIMITED TIME OFFER" at bounding box center [705, 180] width 242 height 22
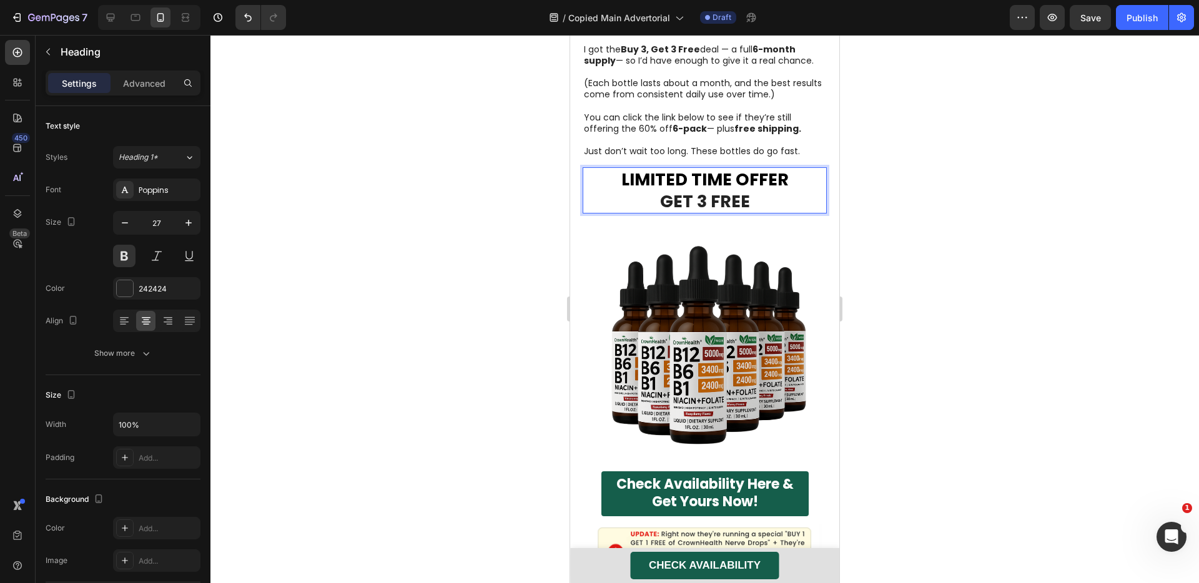
click at [691, 173] on p "LIMITED TIME OFFER GET 3 FREE" at bounding box center [705, 191] width 242 height 44
click at [781, 171] on p "LIMITED TIME OFFER GET UP TO 3 FREE" at bounding box center [705, 191] width 242 height 44
drag, startPoint x: 767, startPoint y: 179, endPoint x: 623, endPoint y: 182, distance: 143.7
click at [623, 182] on p "LIMITED TIME OFFER GET UP TO 3 FREE!" at bounding box center [705, 191] width 242 height 44
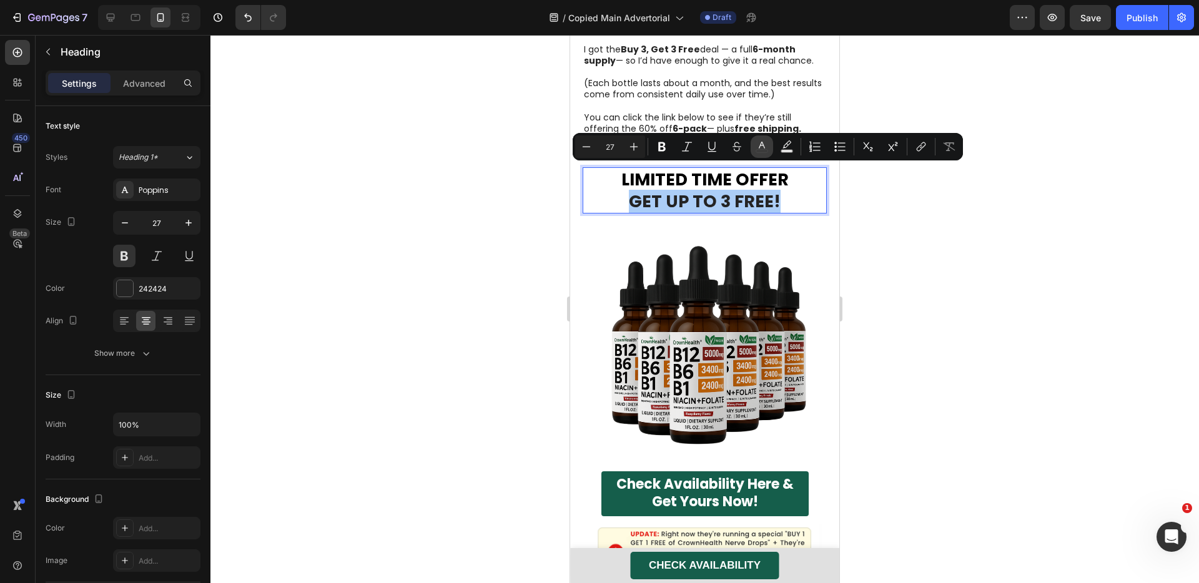
click at [769, 149] on button "color" at bounding box center [762, 147] width 22 height 22
type input "242424"
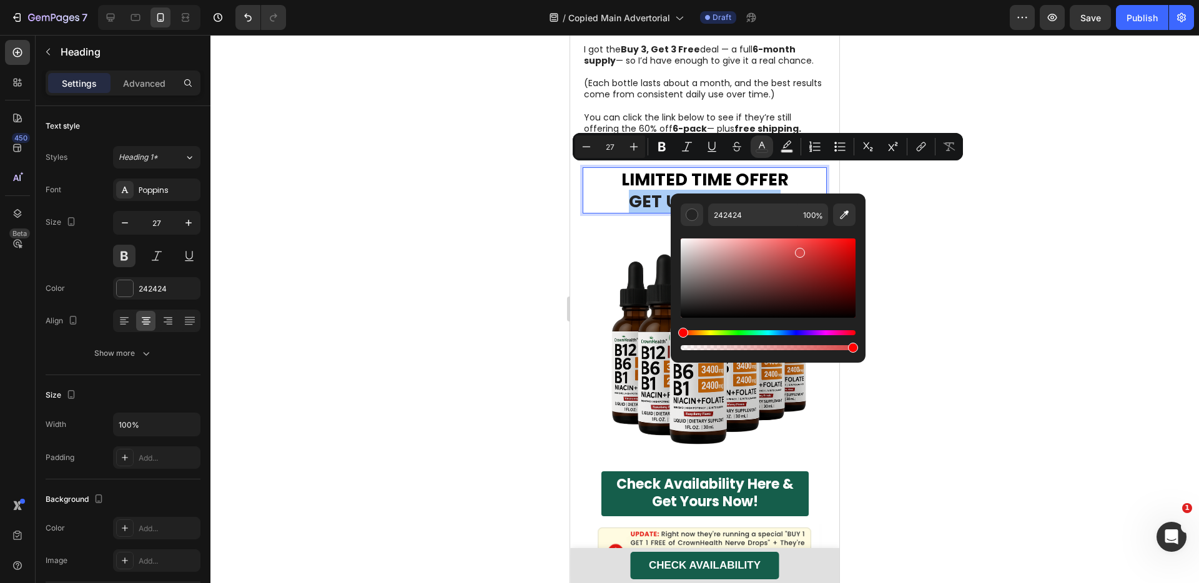
drag, startPoint x: 799, startPoint y: 250, endPoint x: 991, endPoint y: 224, distance: 194.1
click at [991, 0] on body "7 Version history / Copied Main Advertorial Draft Preview Save Publish 450 Beta…" at bounding box center [599, 0] width 1199 height 0
type input "FF0000"
click at [991, 220] on div at bounding box center [704, 309] width 989 height 548
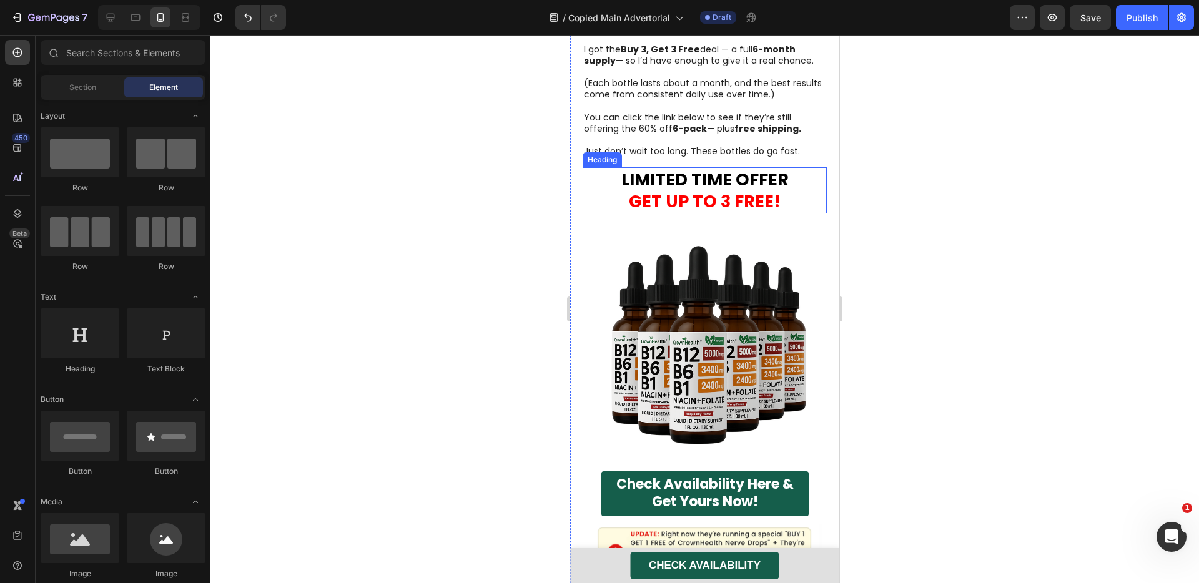
click at [806, 175] on p "⁠⁠⁠⁠⁠⁠⁠ LIMITED TIME OFFER GET UP TO 3 FREE!" at bounding box center [705, 191] width 242 height 44
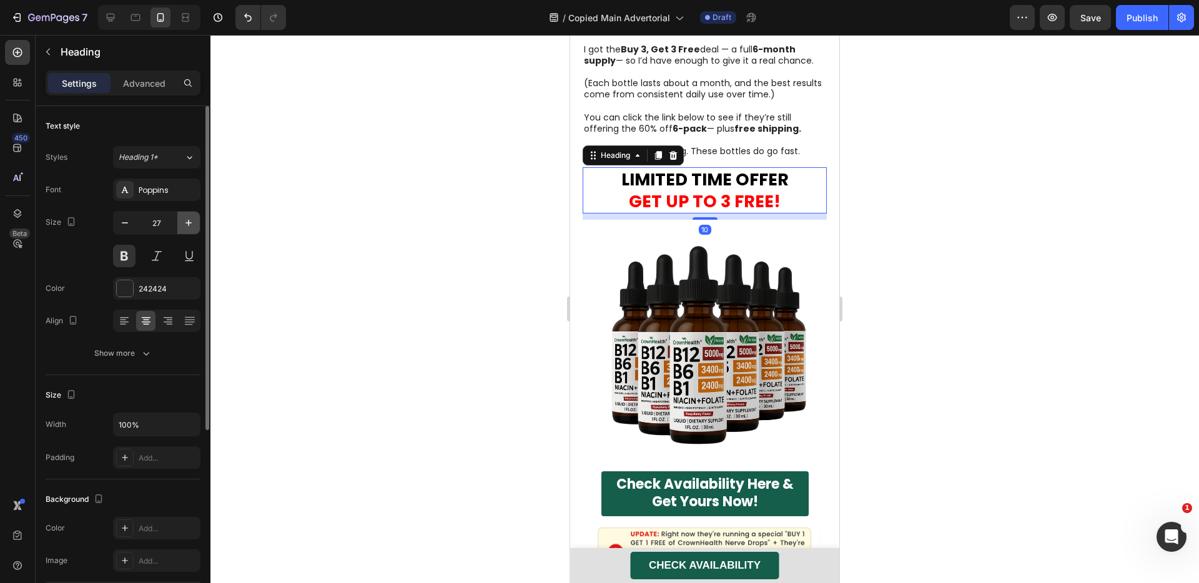
click at [191, 219] on icon "button" at bounding box center [188, 223] width 12 height 12
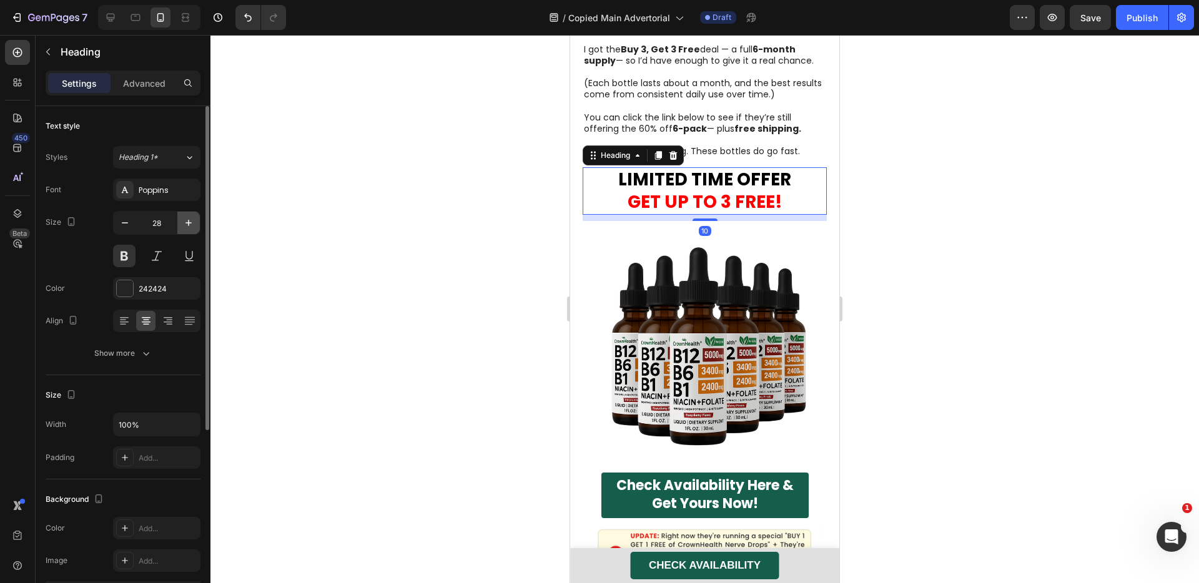
click at [191, 219] on icon "button" at bounding box center [188, 223] width 12 height 12
type input "29"
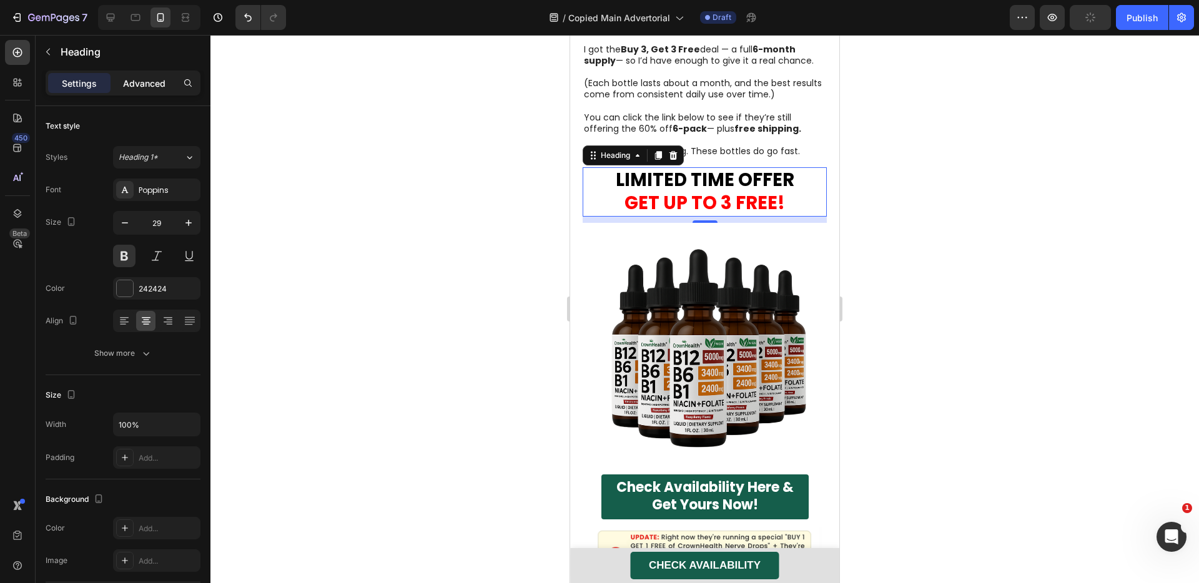
click at [149, 82] on p "Advanced" at bounding box center [144, 83] width 42 height 13
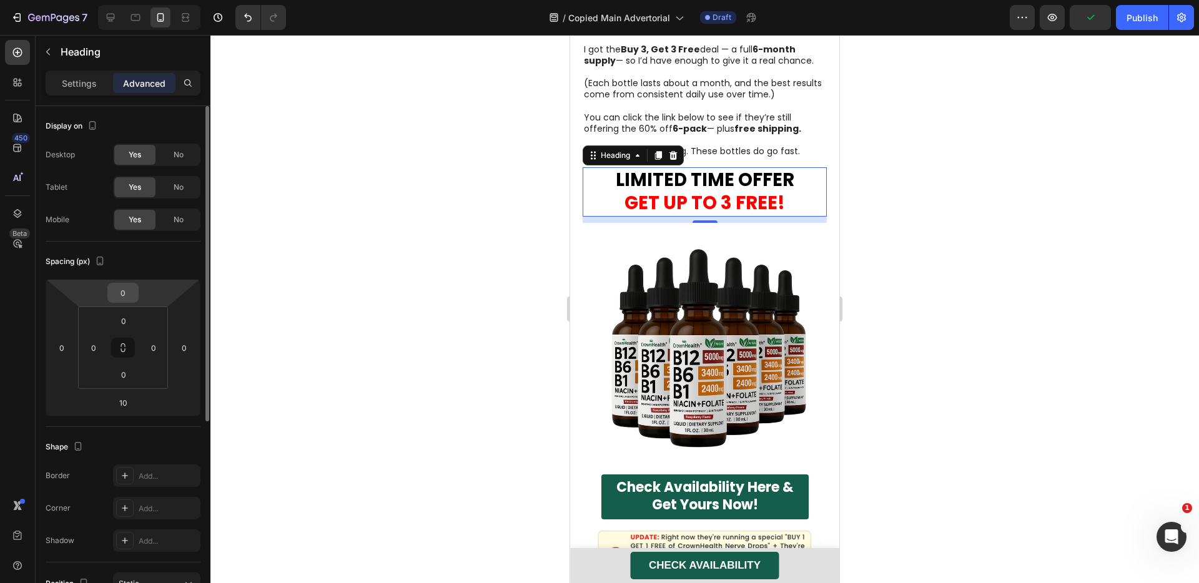
click at [131, 299] on input "0" at bounding box center [123, 293] width 25 height 19
type input "8"
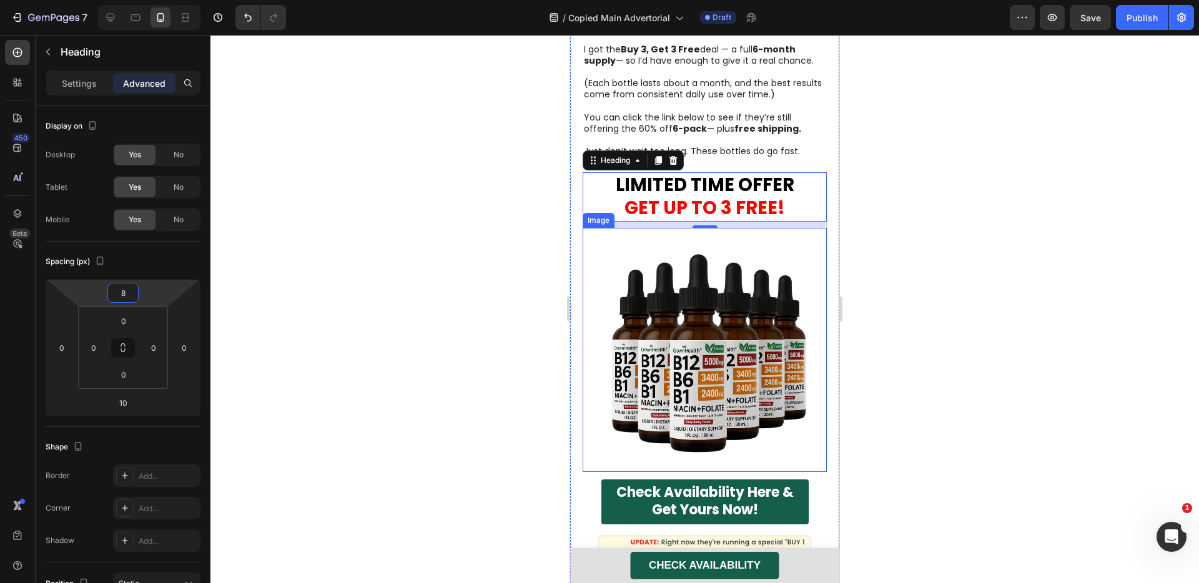
click at [951, 376] on div at bounding box center [704, 309] width 989 height 548
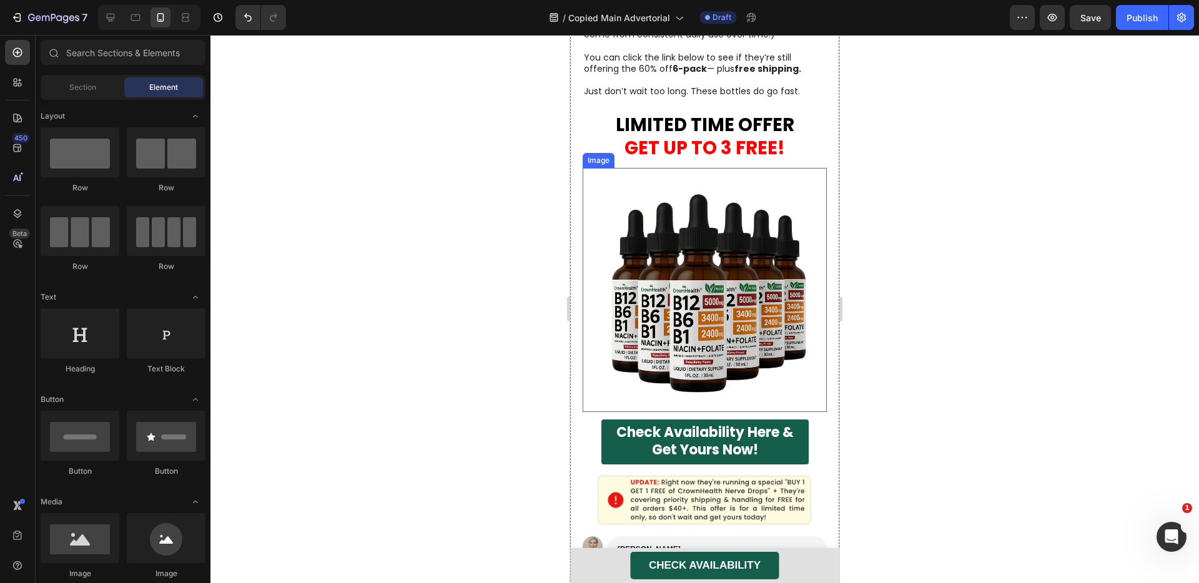
scroll to position [4587, 0]
click at [756, 280] on img at bounding box center [705, 291] width 244 height 244
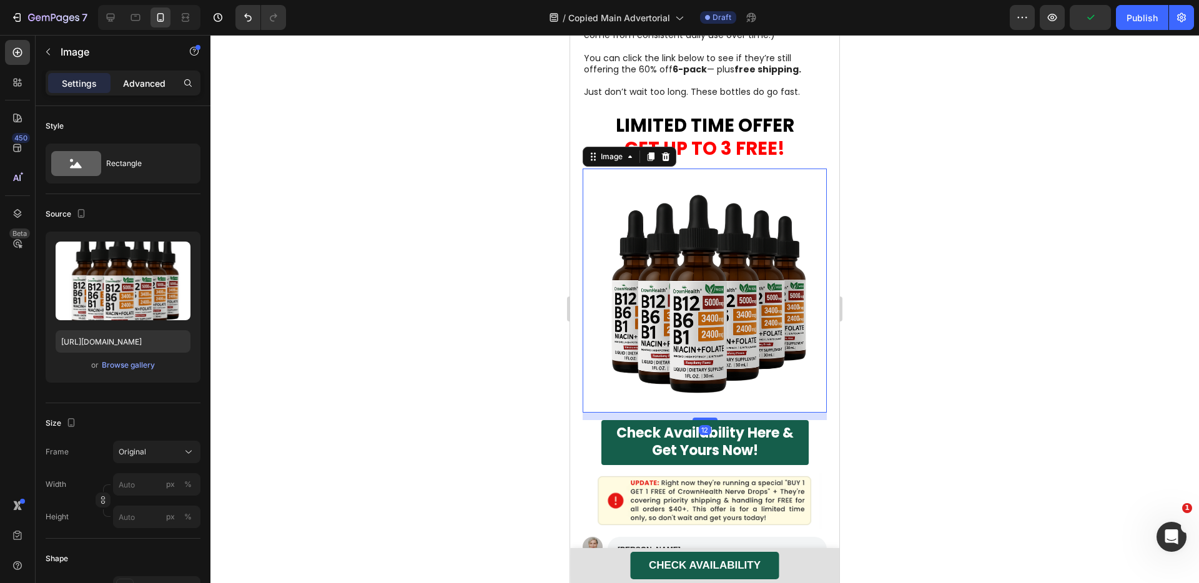
click at [162, 82] on p "Advanced" at bounding box center [144, 83] width 42 height 13
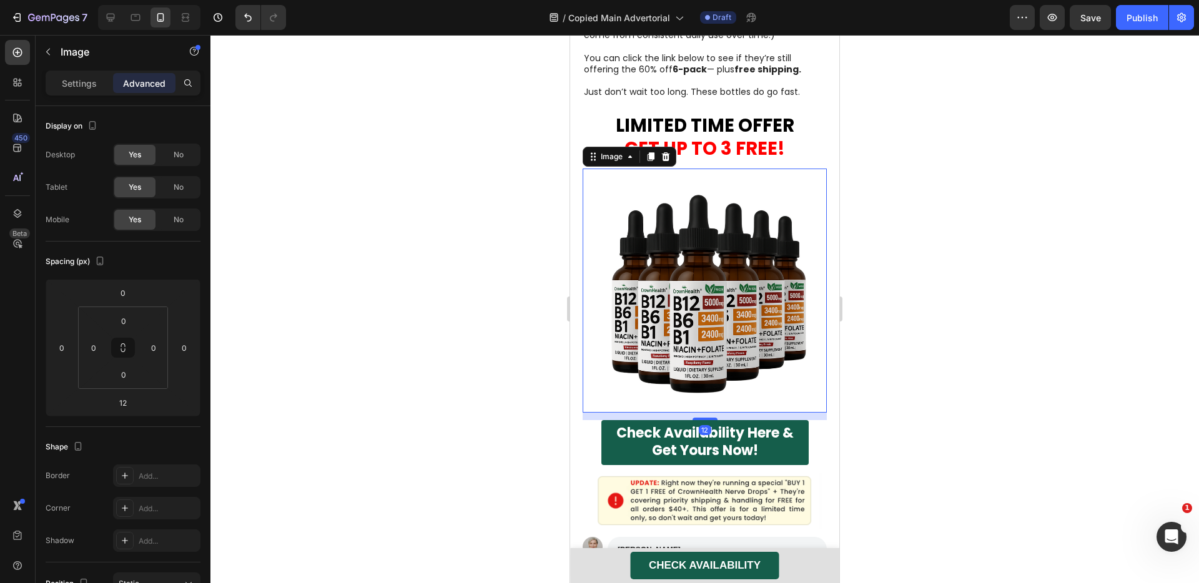
click at [1099, 14] on span "Save" at bounding box center [1090, 17] width 21 height 11
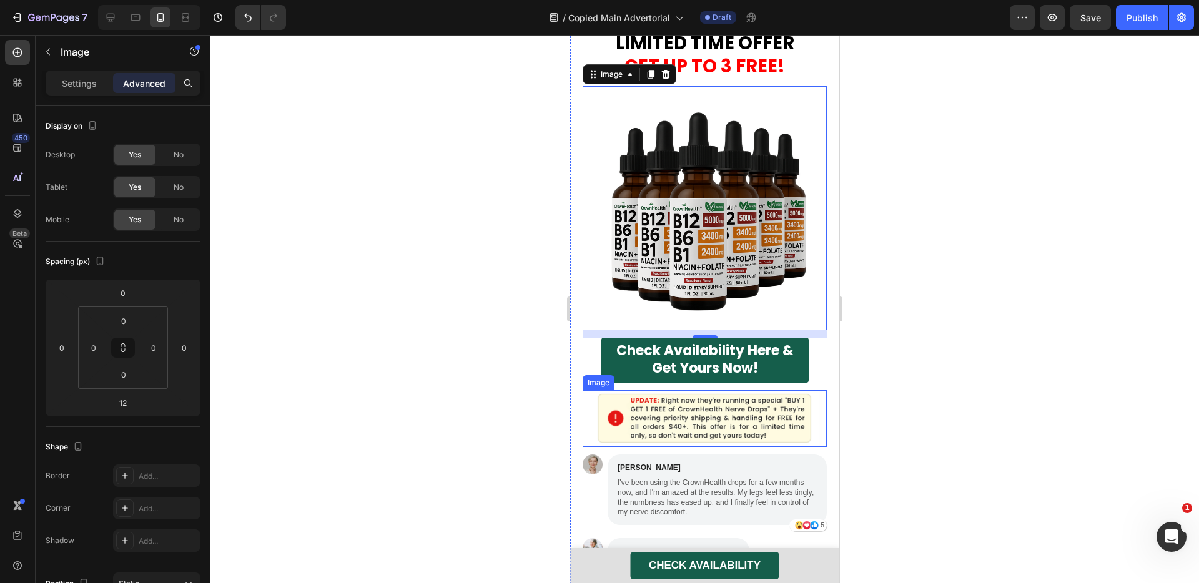
scroll to position [4684, 0]
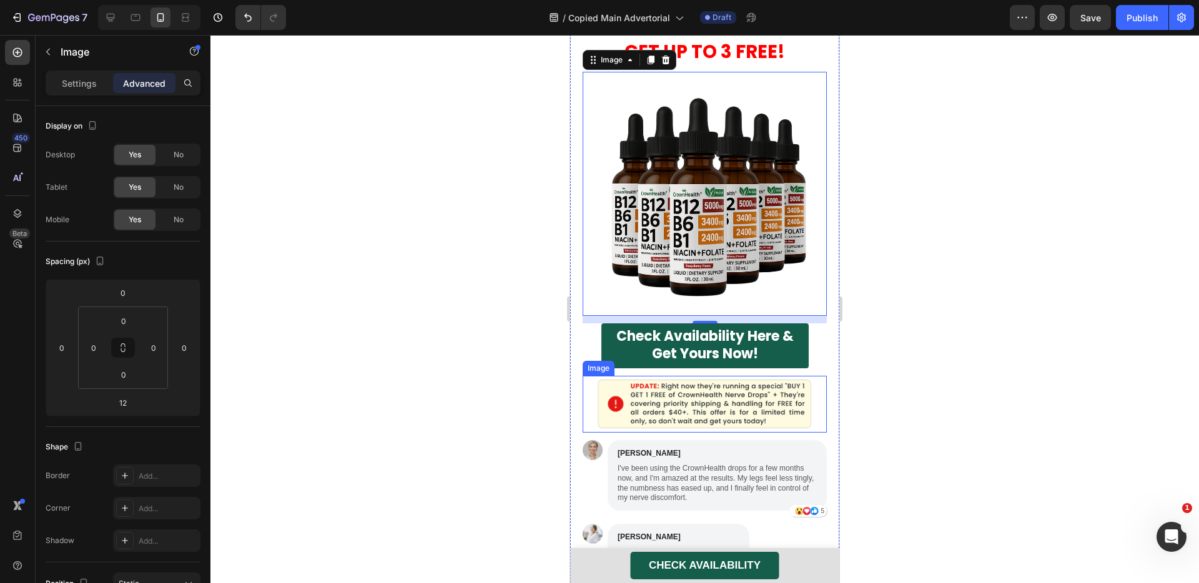
click at [709, 376] on img at bounding box center [705, 404] width 244 height 57
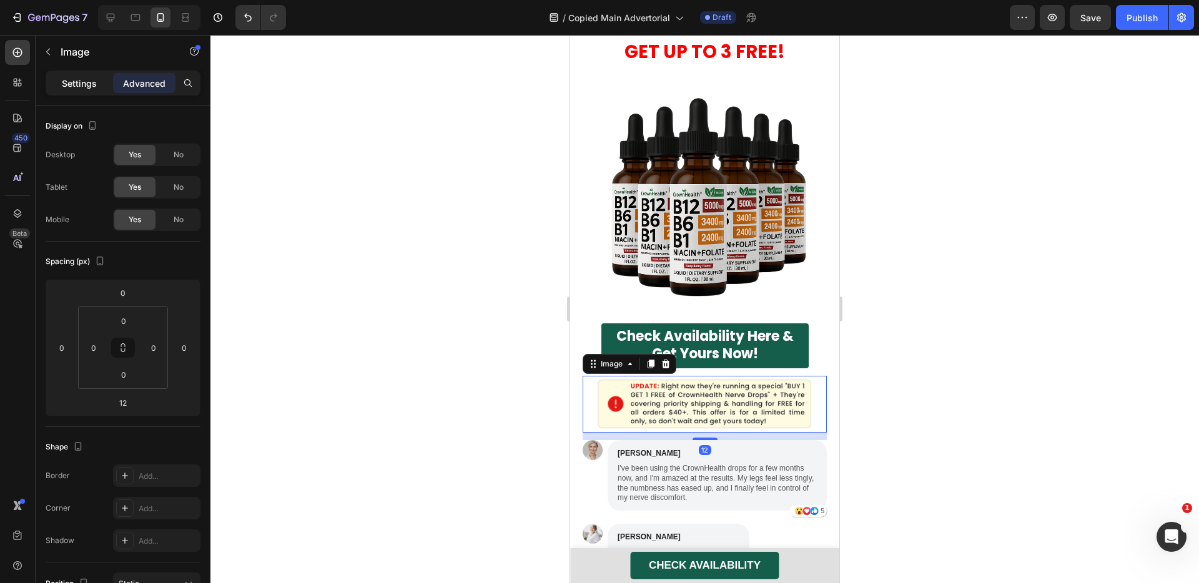
click at [92, 86] on p "Settings" at bounding box center [79, 83] width 35 height 13
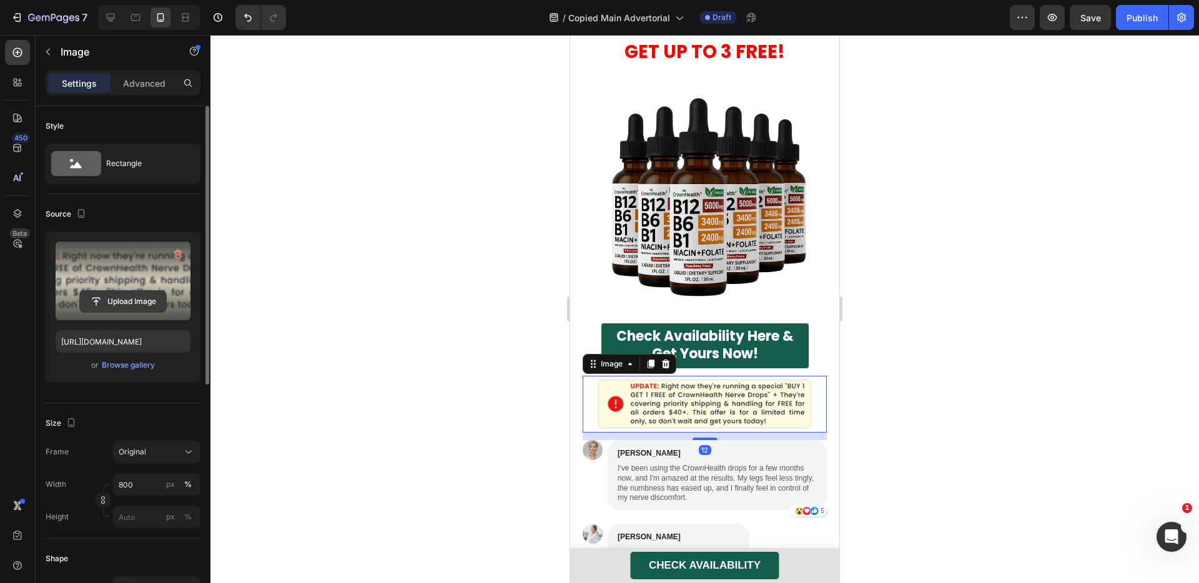
click at [149, 307] on input "file" at bounding box center [123, 301] width 86 height 21
click at [151, 337] on input "[URL][DOMAIN_NAME]" at bounding box center [123, 341] width 135 height 22
click at [109, 18] on icon at bounding box center [110, 17] width 12 height 12
type input "[URL][DOMAIN_NAME]"
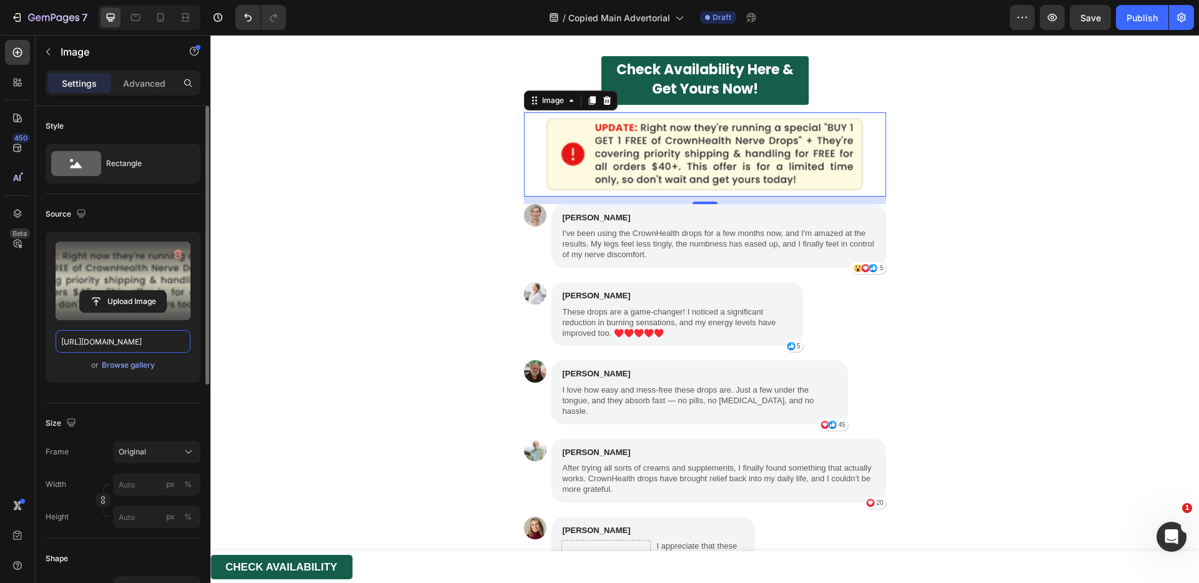
click at [133, 335] on input "[URL][DOMAIN_NAME]" at bounding box center [123, 341] width 135 height 22
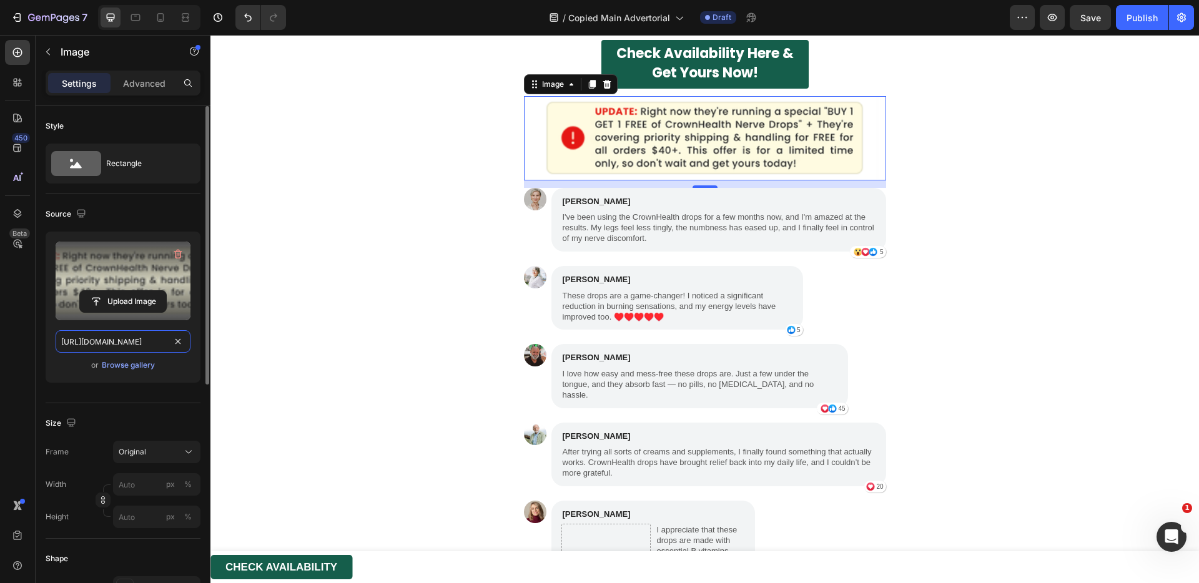
scroll to position [5376, 0]
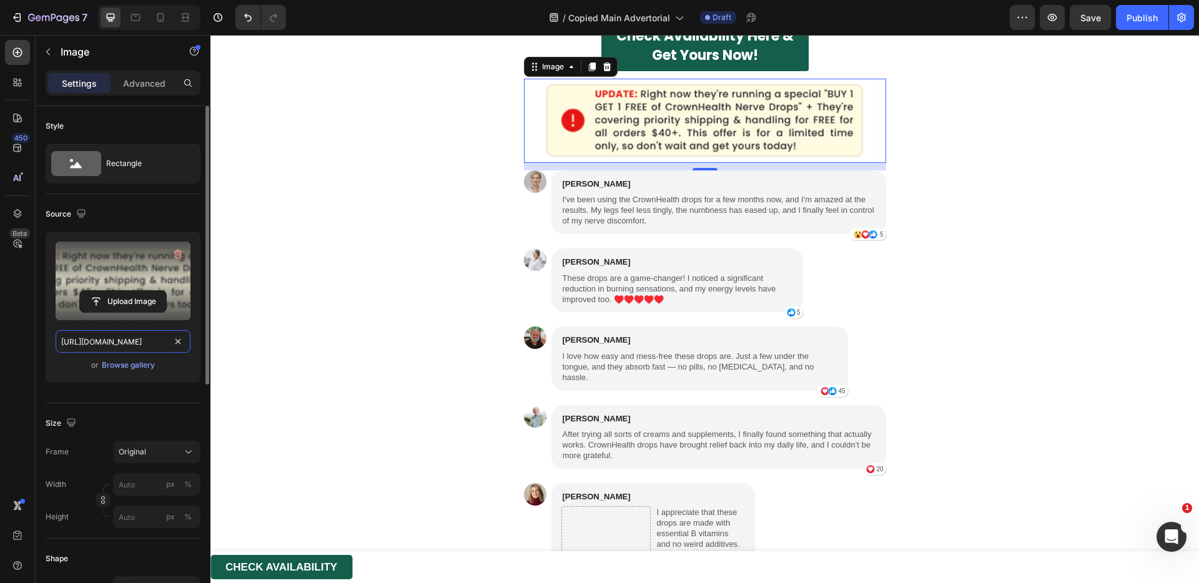
paste input "620a4ec5-3fc6-42b9-9a1e-a9d4836ed6cd"
type input "[URL][DOMAIN_NAME]"
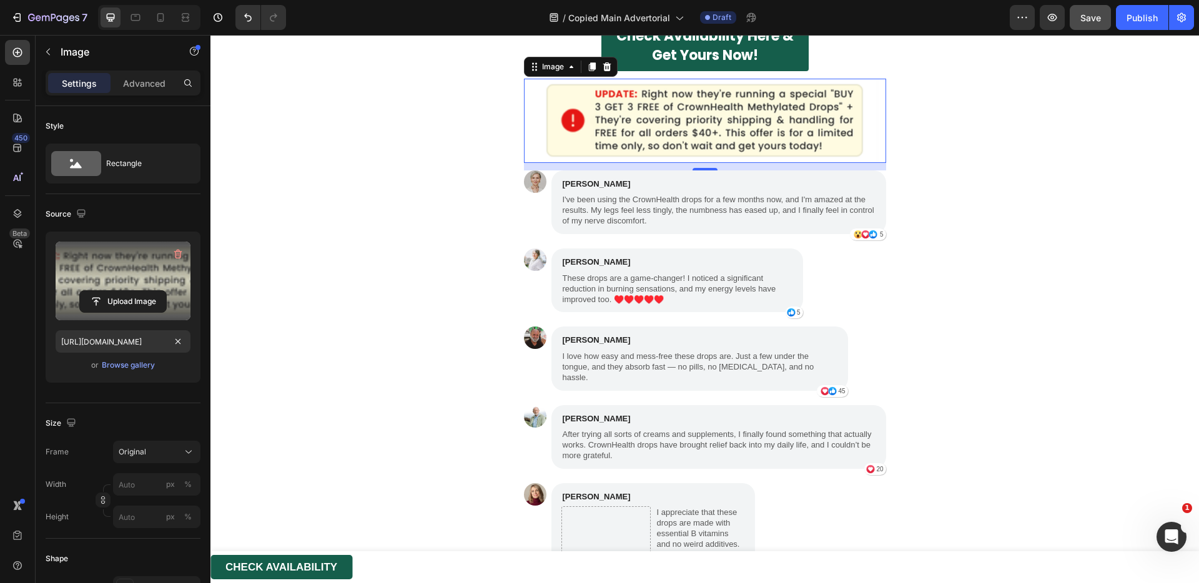
click at [1092, 25] on button "Save" at bounding box center [1090, 17] width 41 height 25
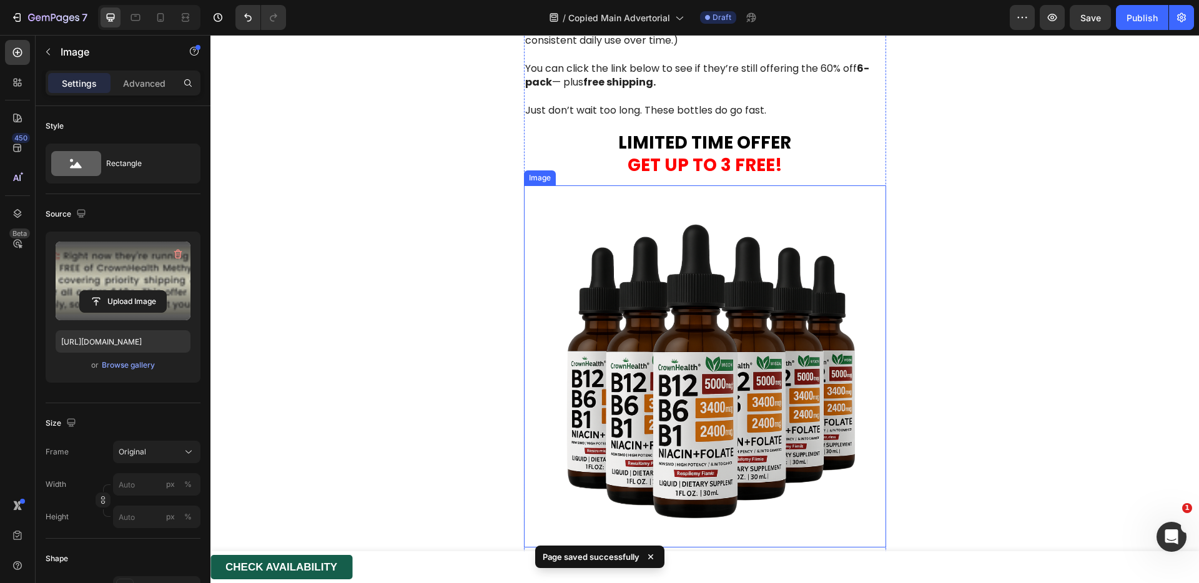
scroll to position [4978, 0]
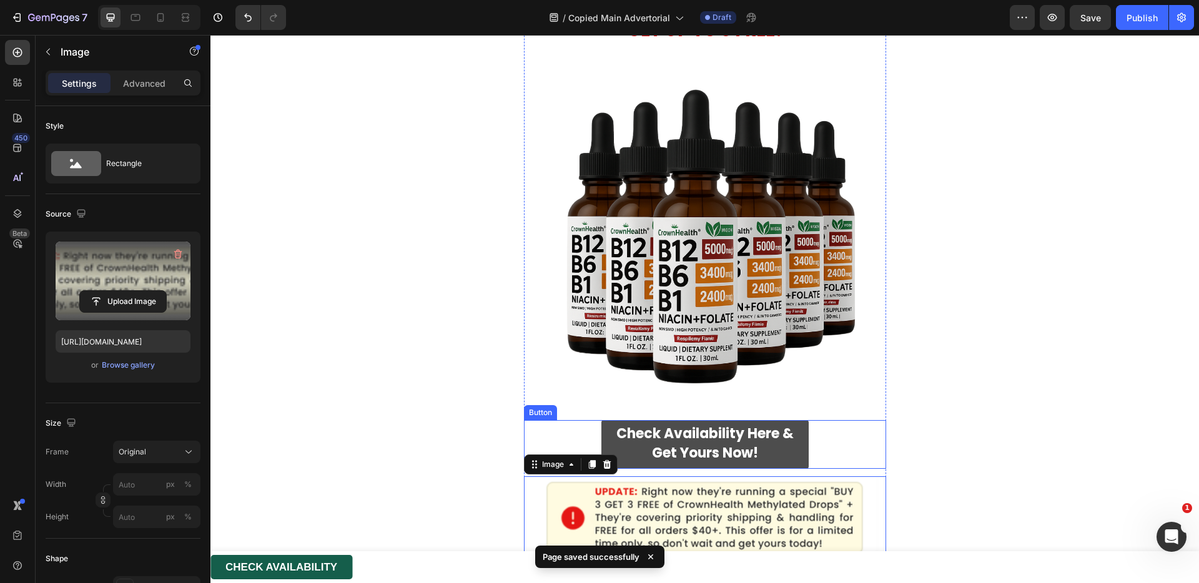
click at [791, 437] on link "Check Availability Here & Get Yours Now!" at bounding box center [704, 444] width 207 height 49
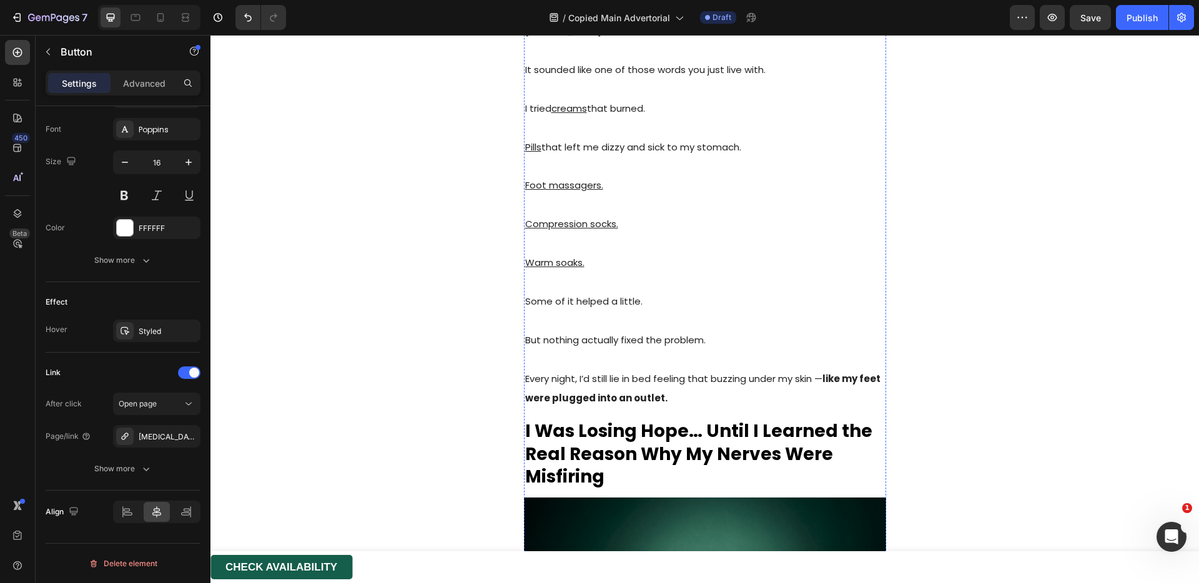
scroll to position [462, 0]
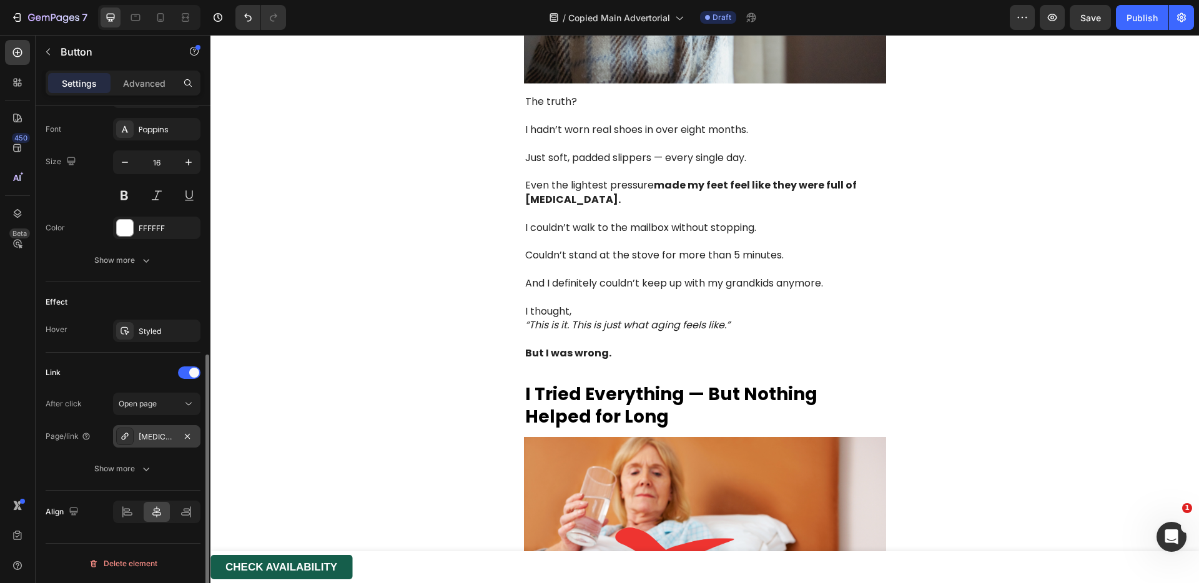
click at [146, 432] on div "[MEDICAL_DATA] Methylated Drops" at bounding box center [157, 437] width 36 height 11
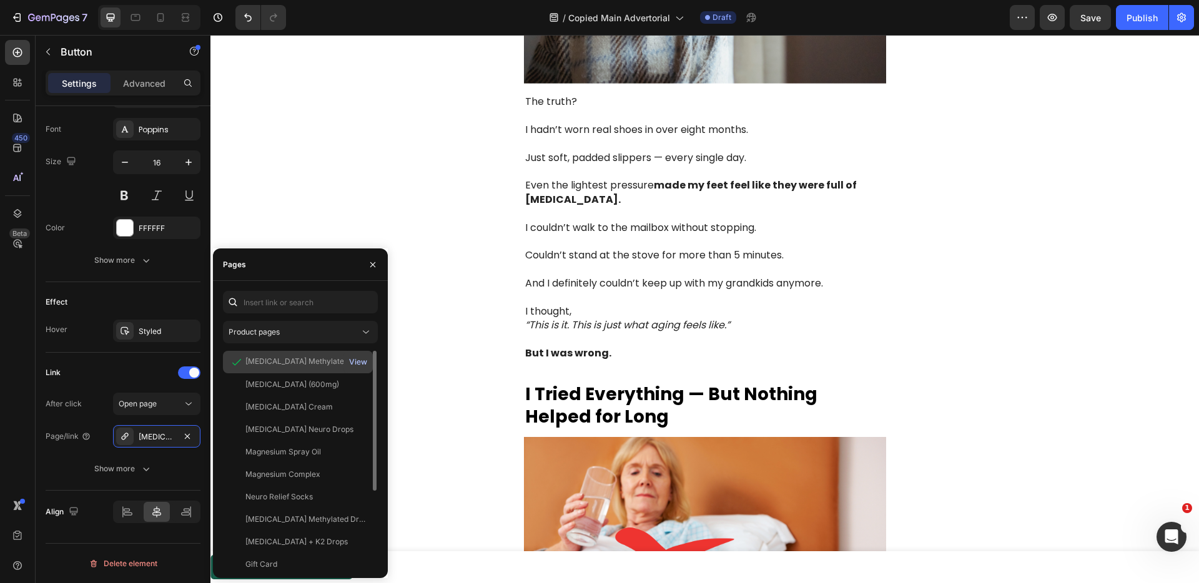
click at [360, 363] on div "View" at bounding box center [358, 362] width 18 height 11
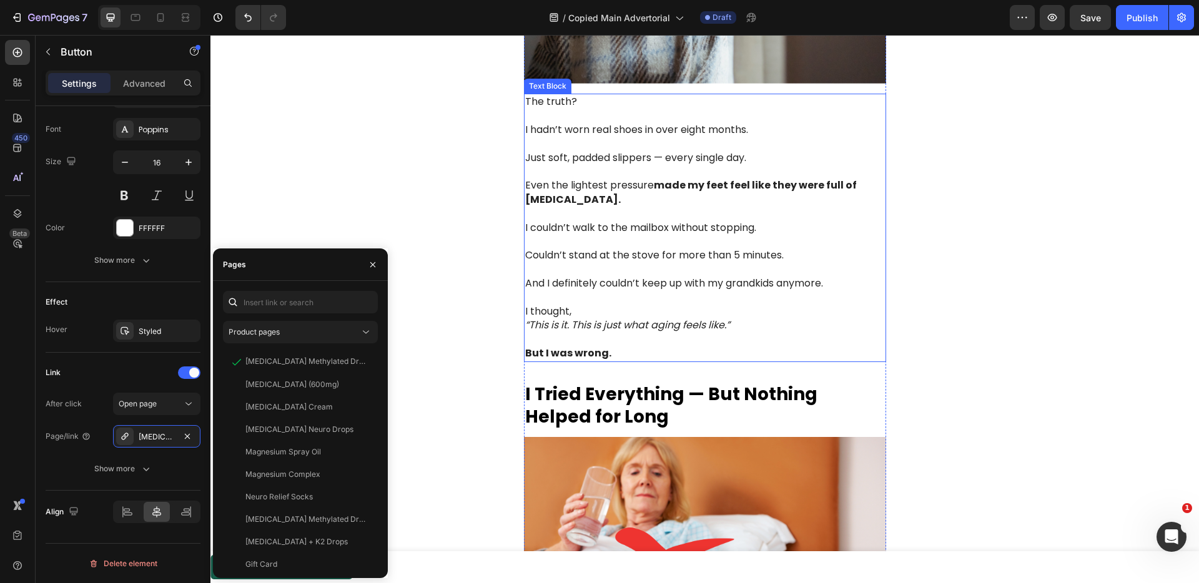
click at [688, 349] on p "But I was wrong." at bounding box center [705, 354] width 360 height 14
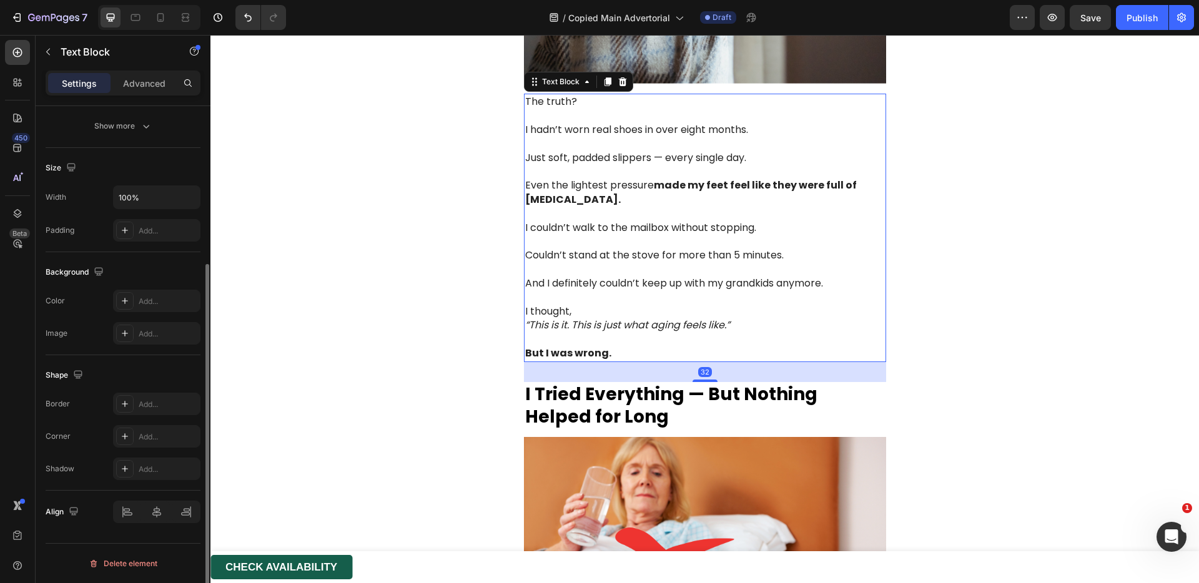
scroll to position [0, 0]
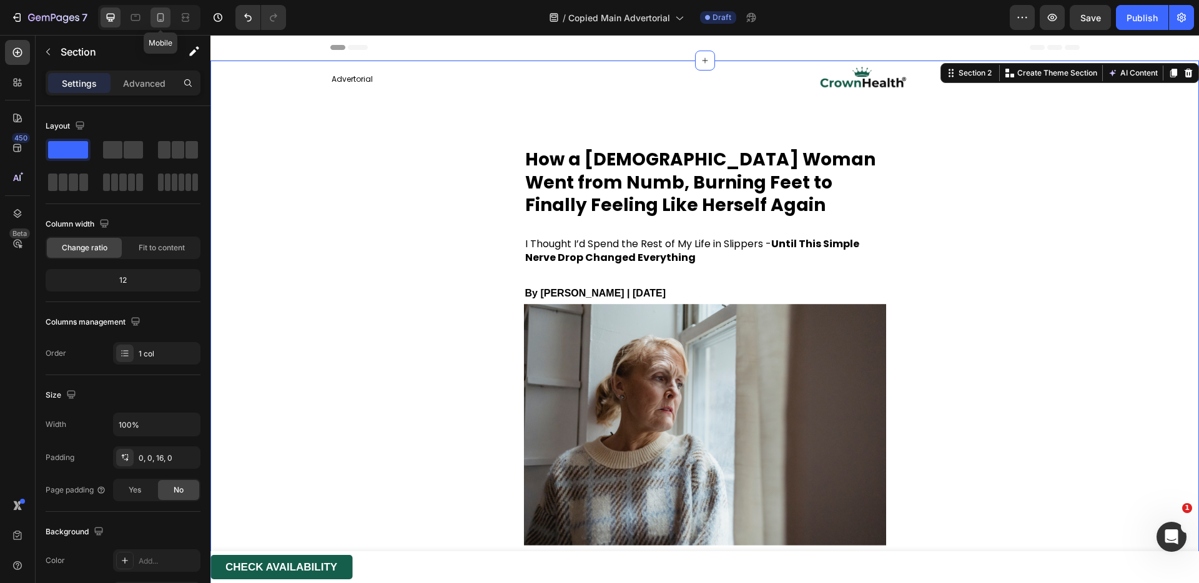
click at [155, 21] on icon at bounding box center [160, 17] width 12 height 12
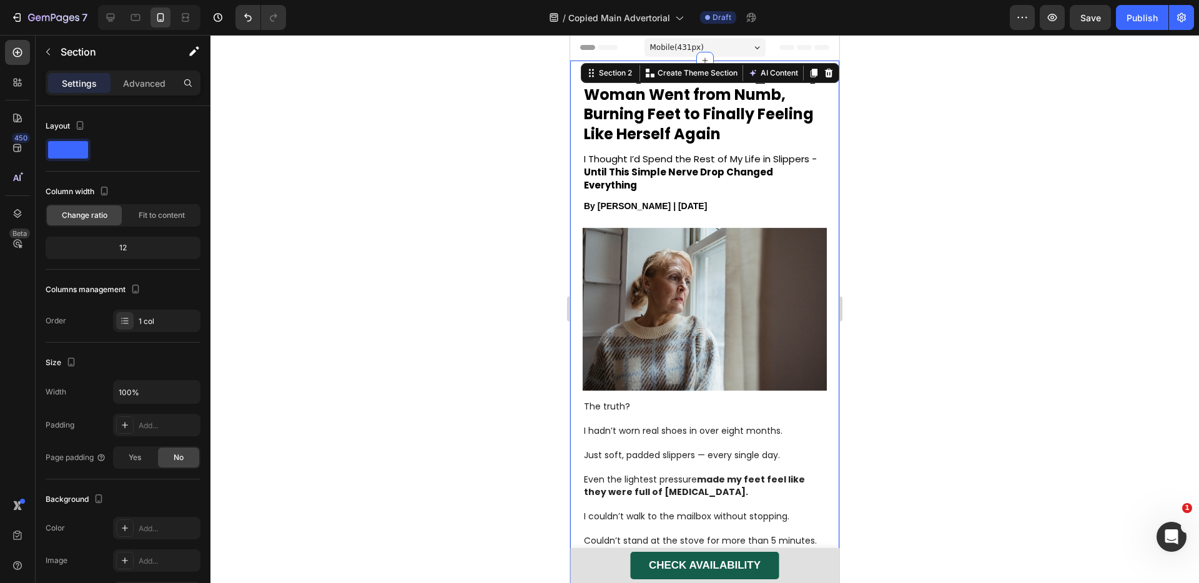
click at [906, 184] on div at bounding box center [704, 309] width 989 height 548
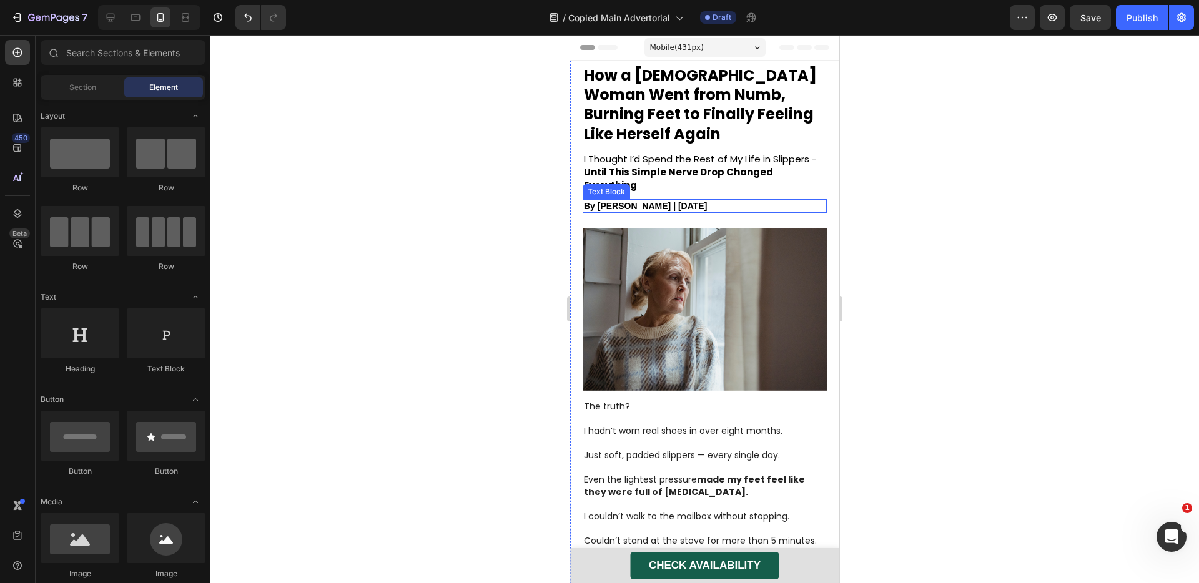
click at [648, 207] on span "By [PERSON_NAME] | [DATE]" at bounding box center [645, 206] width 123 height 10
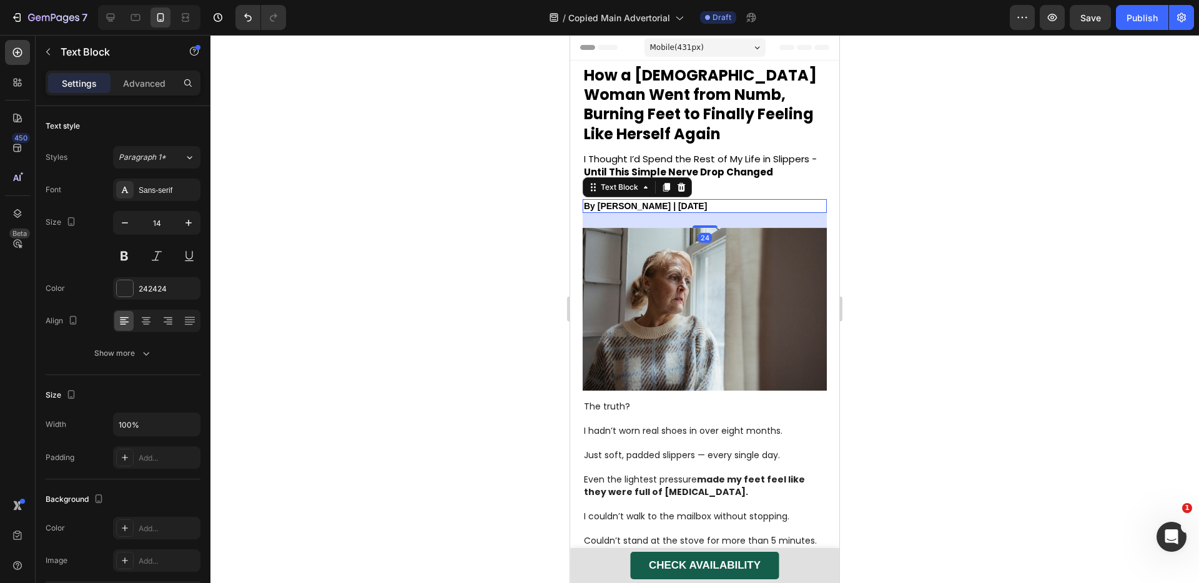
click at [648, 207] on span "By [PERSON_NAME] | [DATE]" at bounding box center [645, 206] width 123 height 10
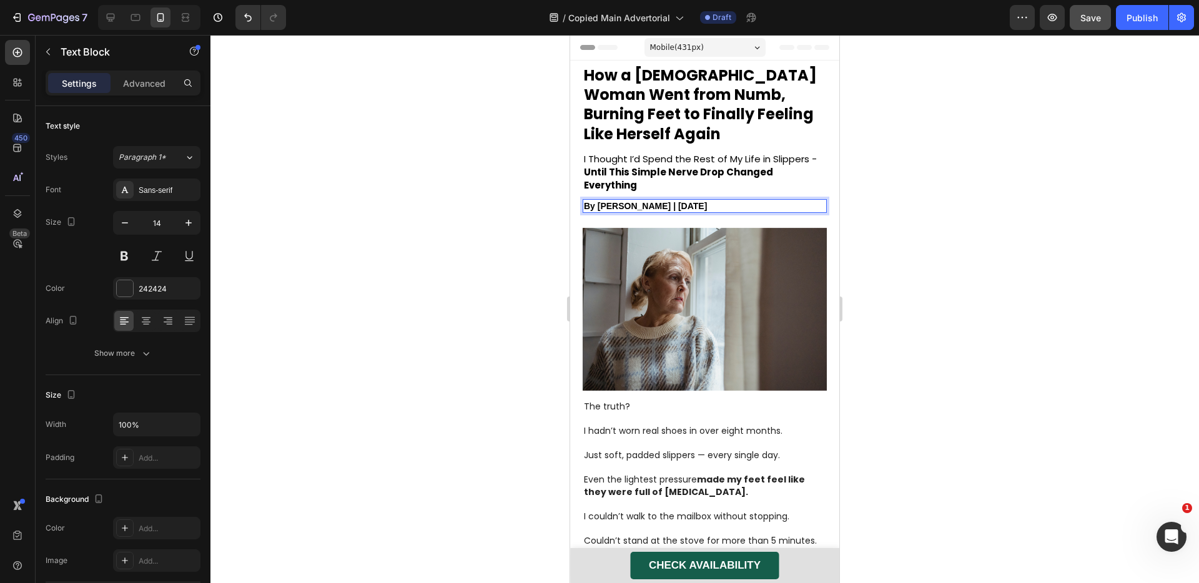
click at [1110, 20] on button "Save" at bounding box center [1090, 17] width 41 height 25
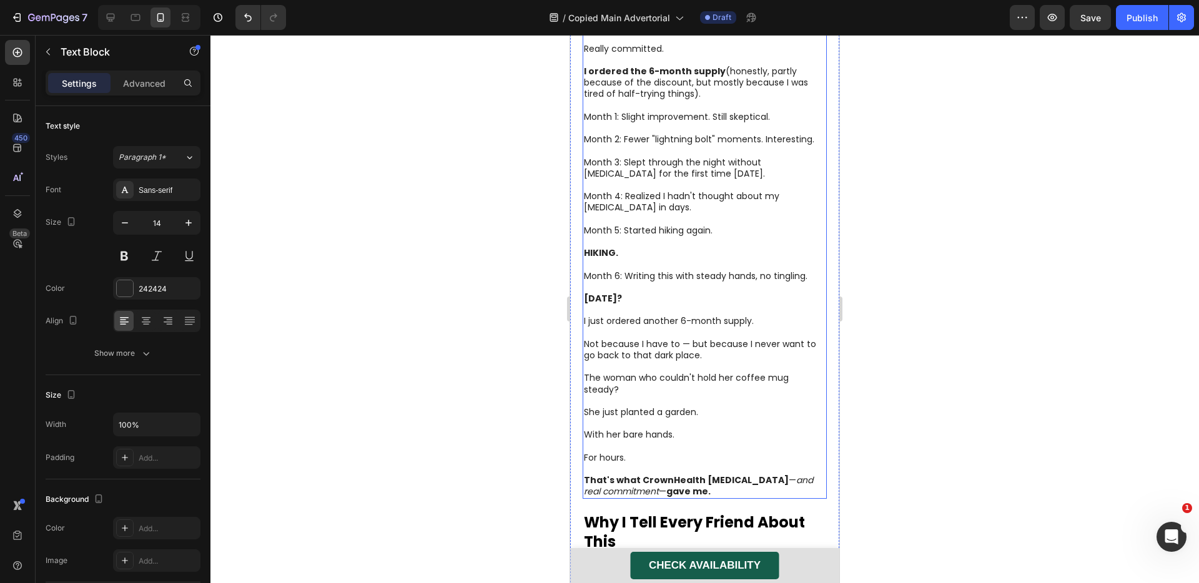
scroll to position [3873, 0]
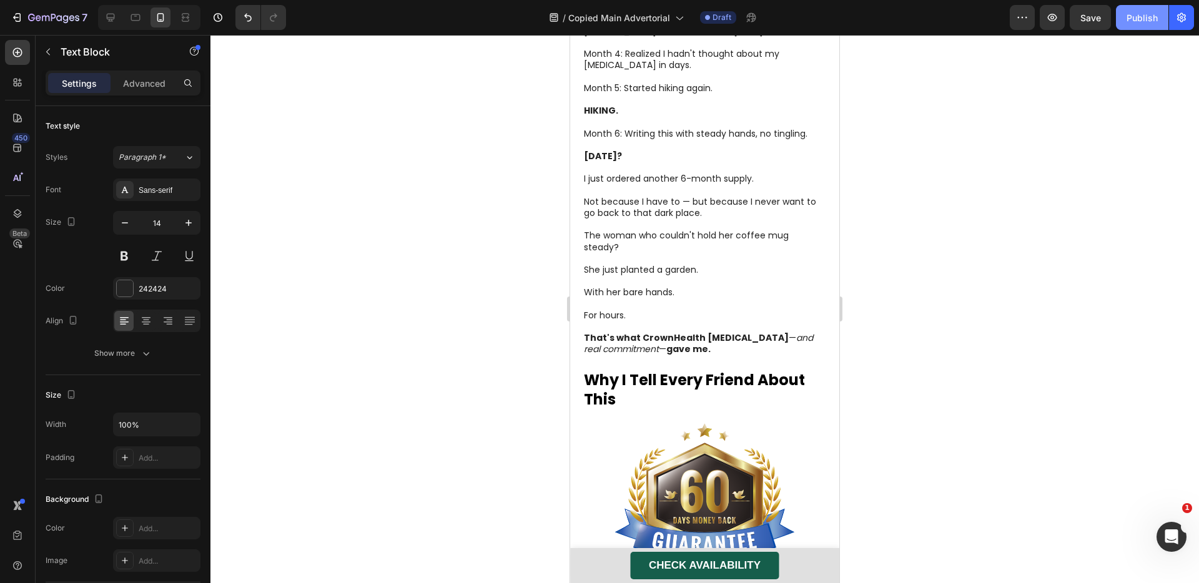
click at [1135, 17] on div "Publish" at bounding box center [1142, 17] width 31 height 13
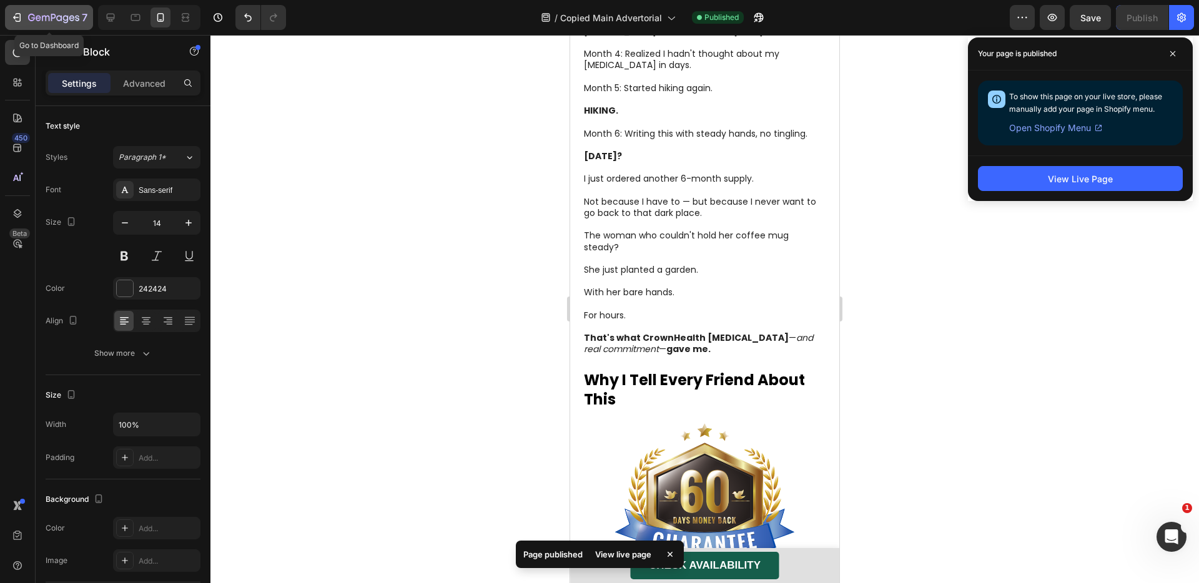
click at [30, 13] on icon "button" at bounding box center [53, 18] width 51 height 11
